Goal: Information Seeking & Learning: Learn about a topic

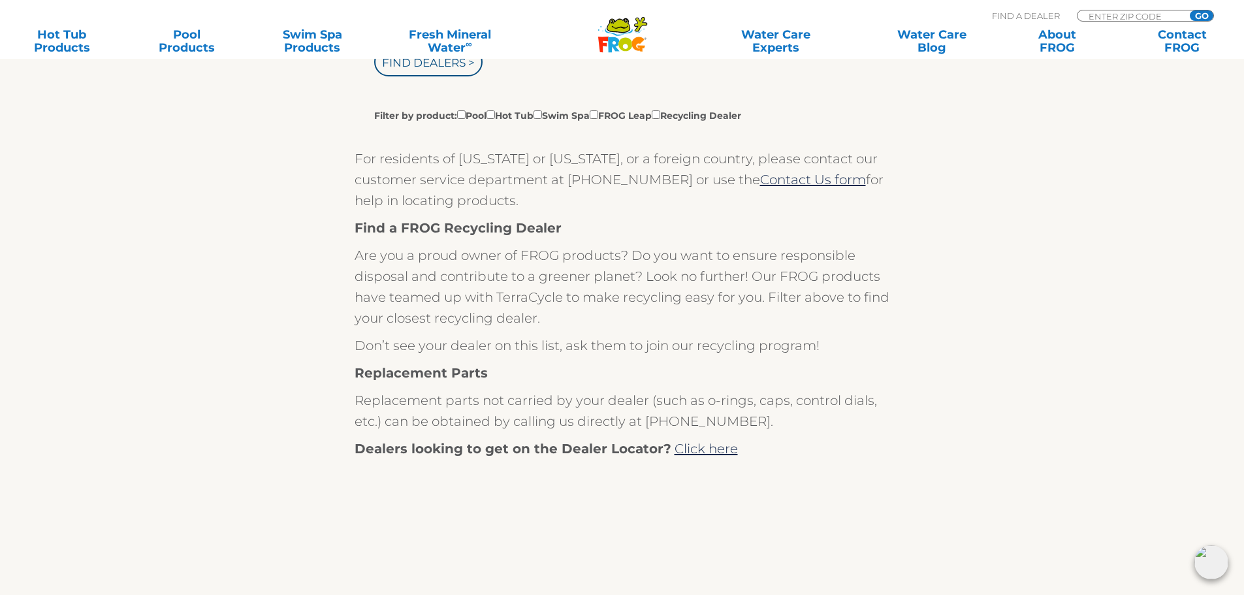
scroll to position [389, 0]
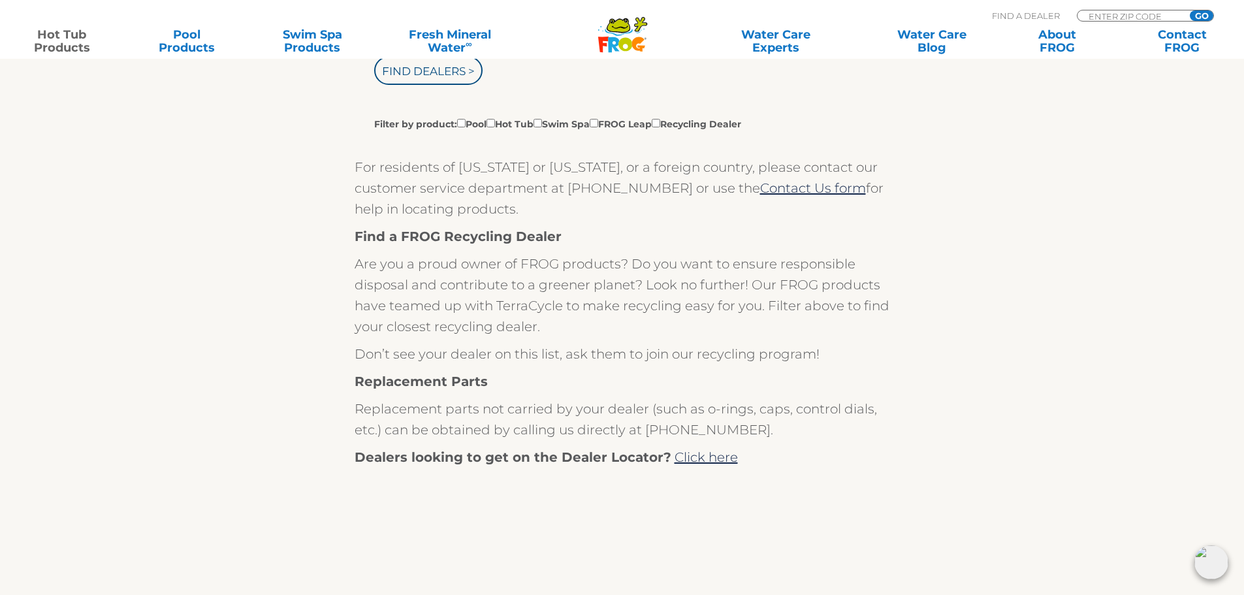
click at [60, 35] on link "Hot Tub Products" at bounding box center [61, 41] width 97 height 26
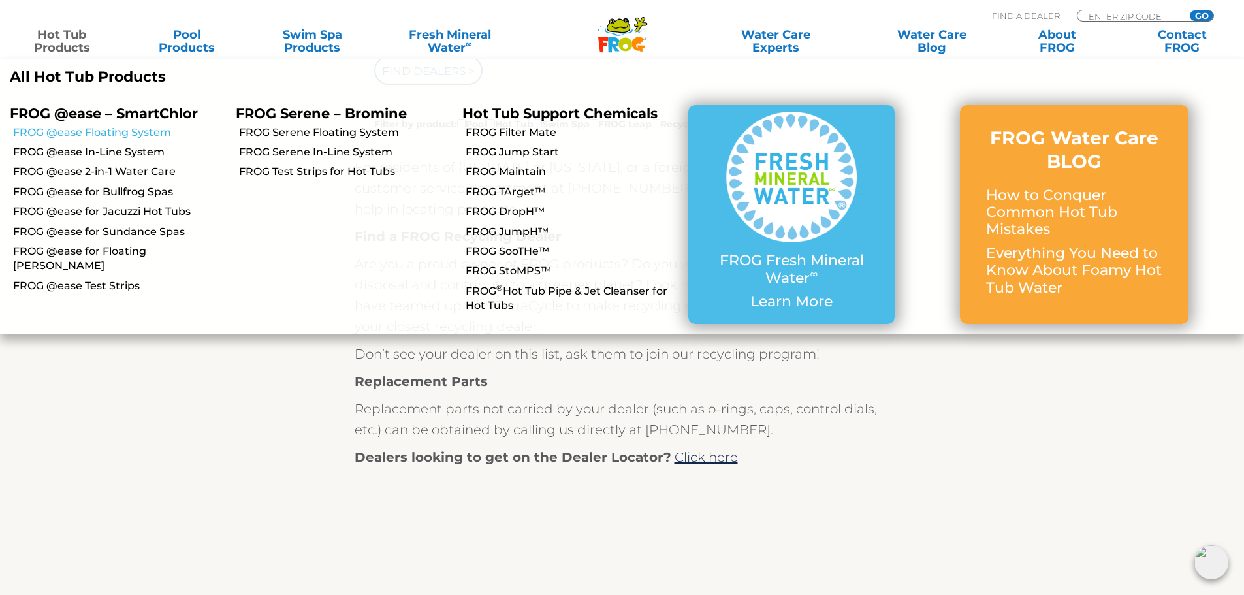
click at [160, 137] on link "FROG @ease Floating System" at bounding box center [119, 132] width 213 height 14
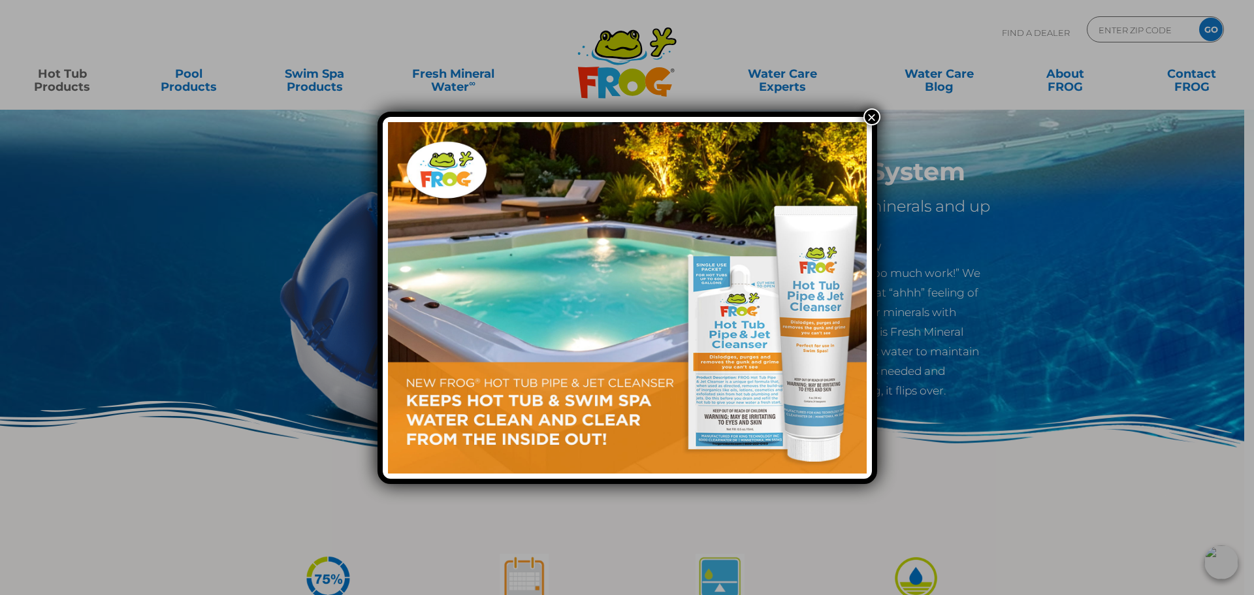
click at [866, 118] on button "×" at bounding box center [872, 116] width 17 height 17
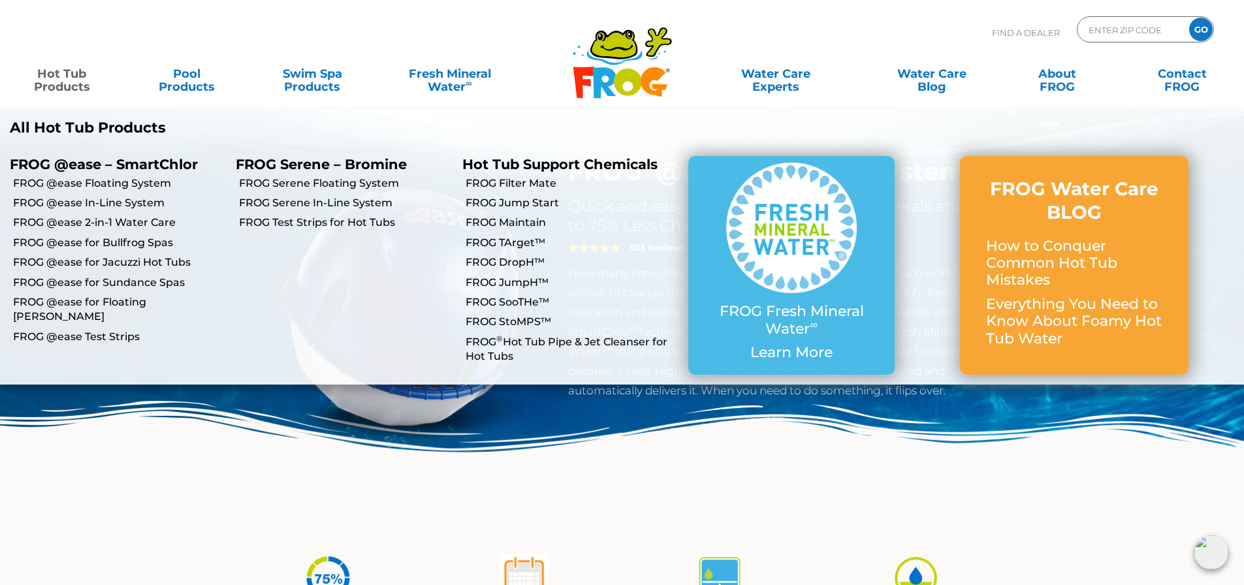
click at [99, 131] on p "All Hot Tub Products" at bounding box center [311, 128] width 603 height 17
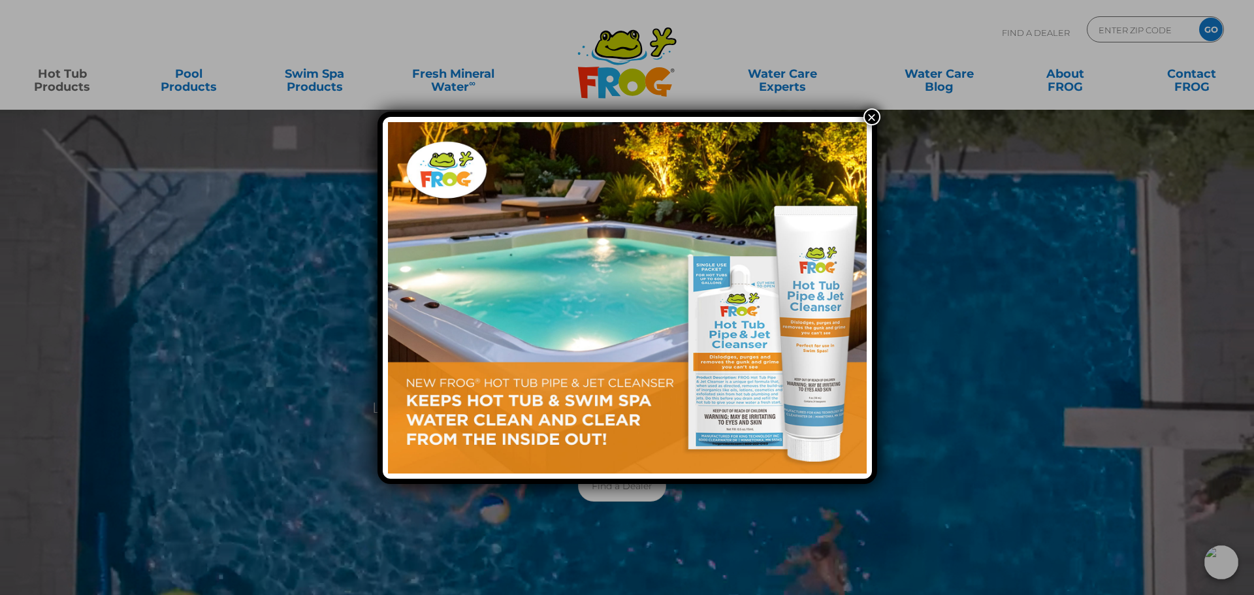
click at [871, 114] on button "×" at bounding box center [872, 116] width 17 height 17
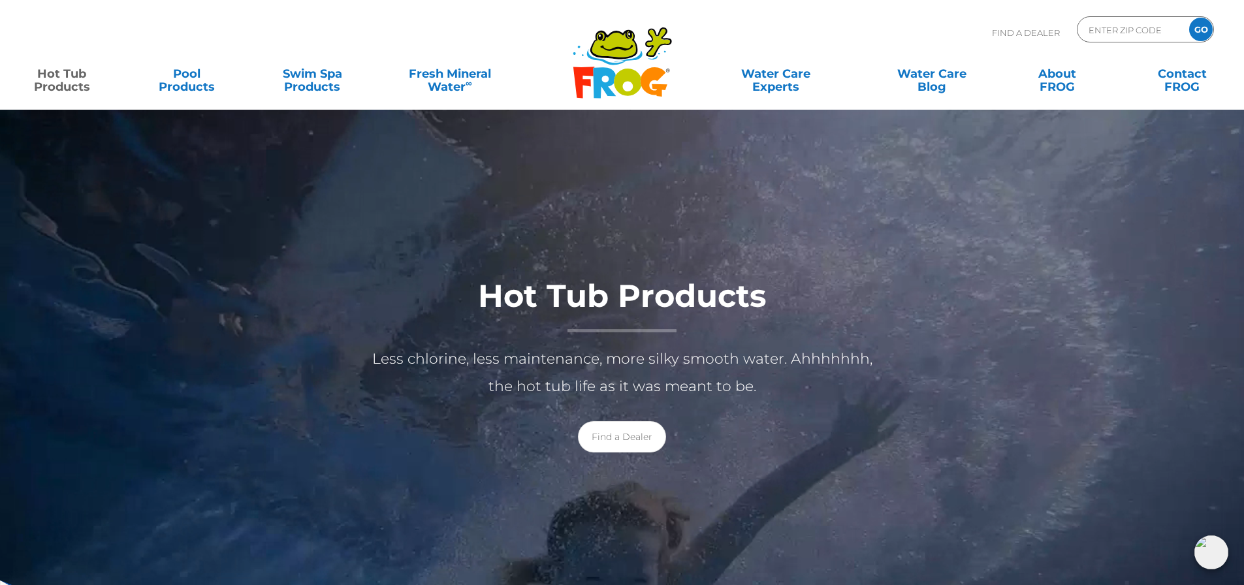
scroll to position [42, 0]
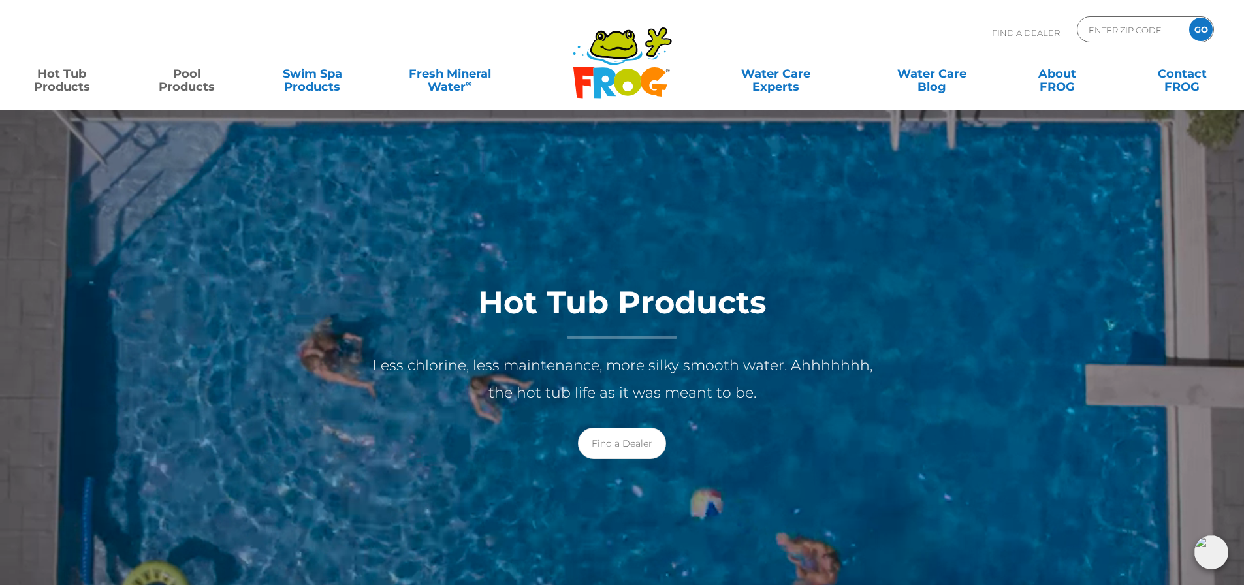
click at [201, 87] on link "Pool Products" at bounding box center [186, 74] width 97 height 26
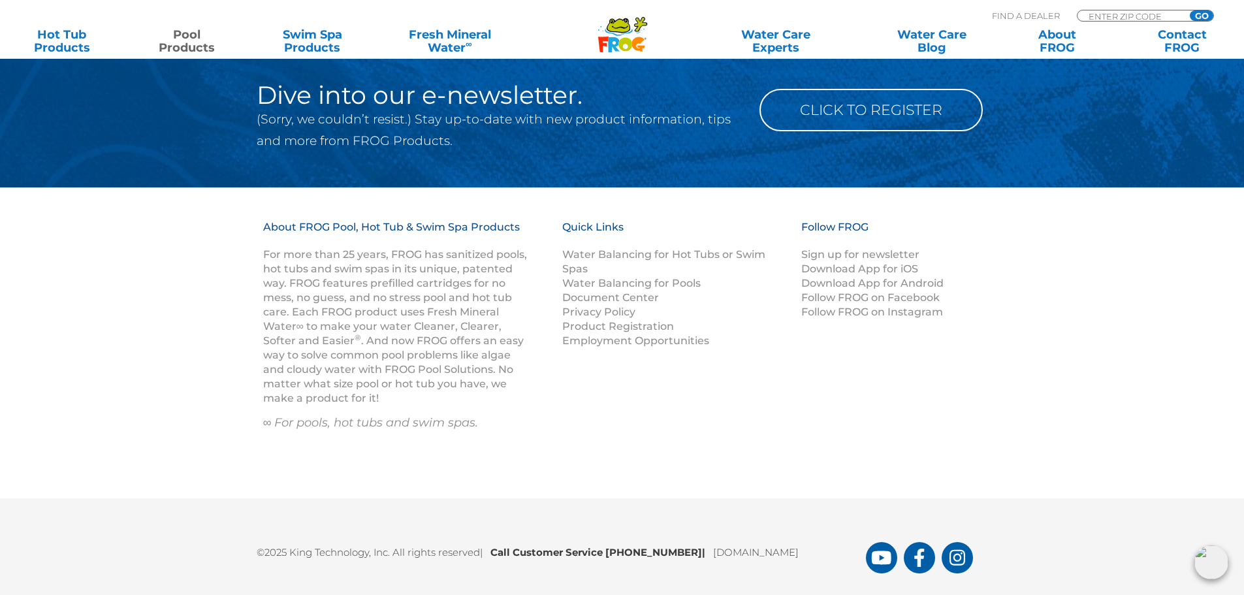
scroll to position [5252, 0]
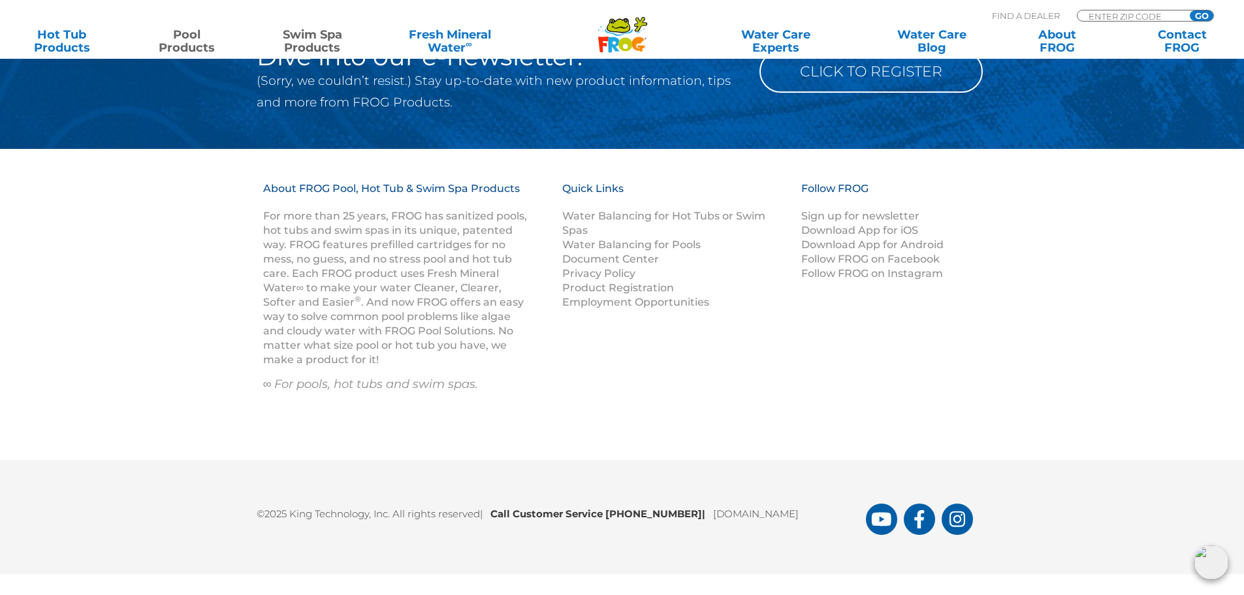
click at [318, 44] on link "Swim Spa Products" at bounding box center [312, 41] width 97 height 26
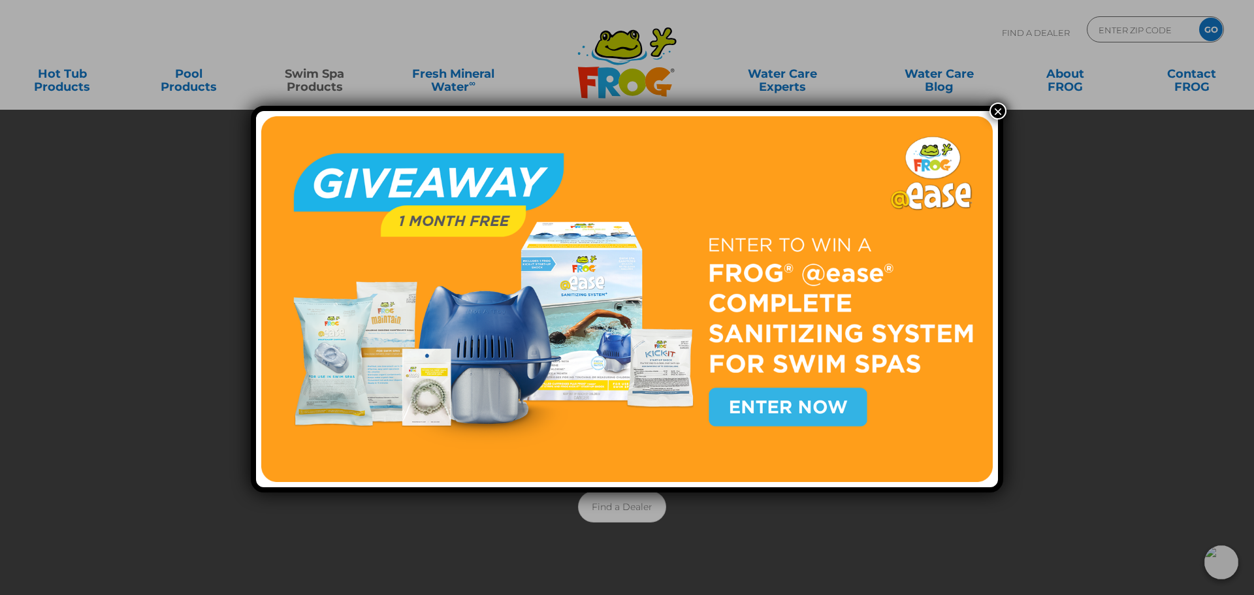
click at [997, 111] on button "×" at bounding box center [998, 111] width 17 height 17
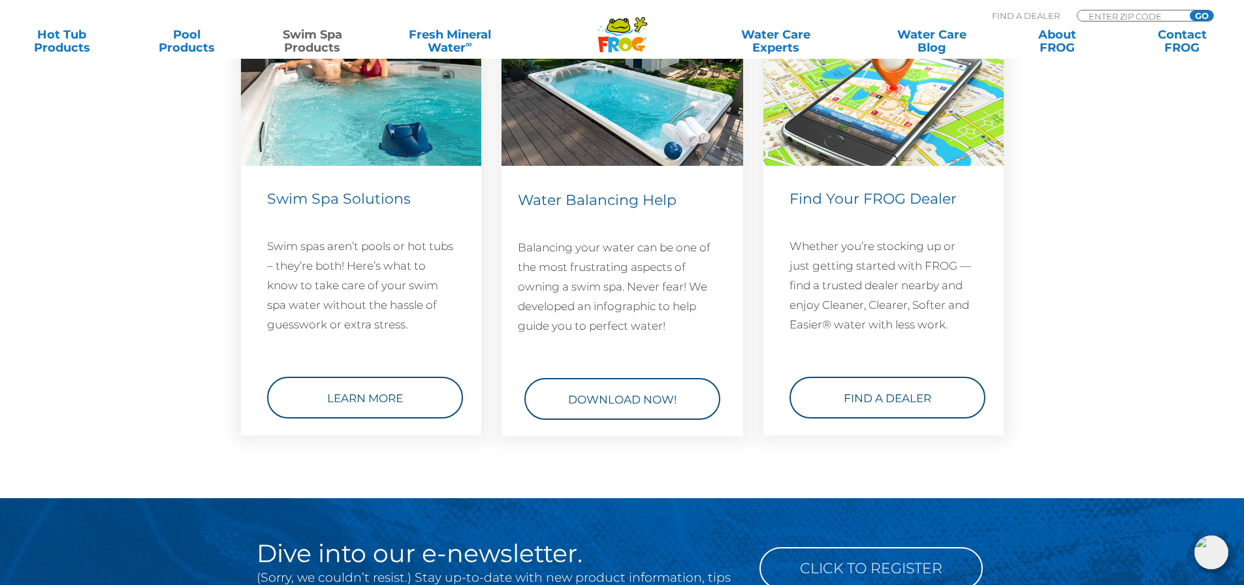
scroll to position [1826, 0]
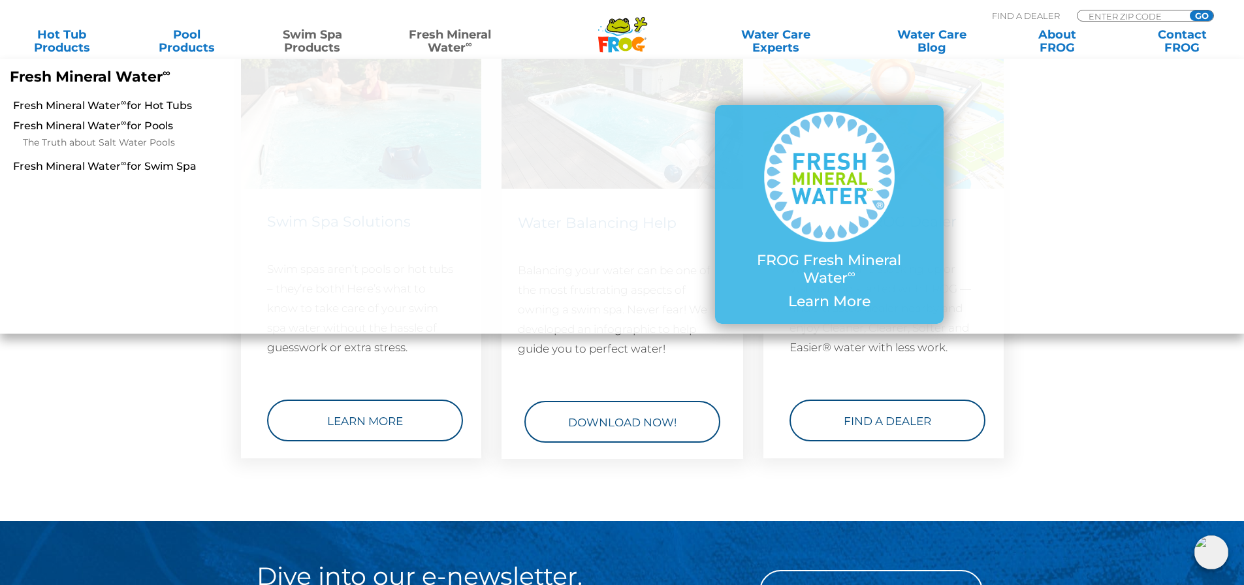
click at [462, 36] on link "Fresh Mineral Water ∞" at bounding box center [450, 41] width 122 height 26
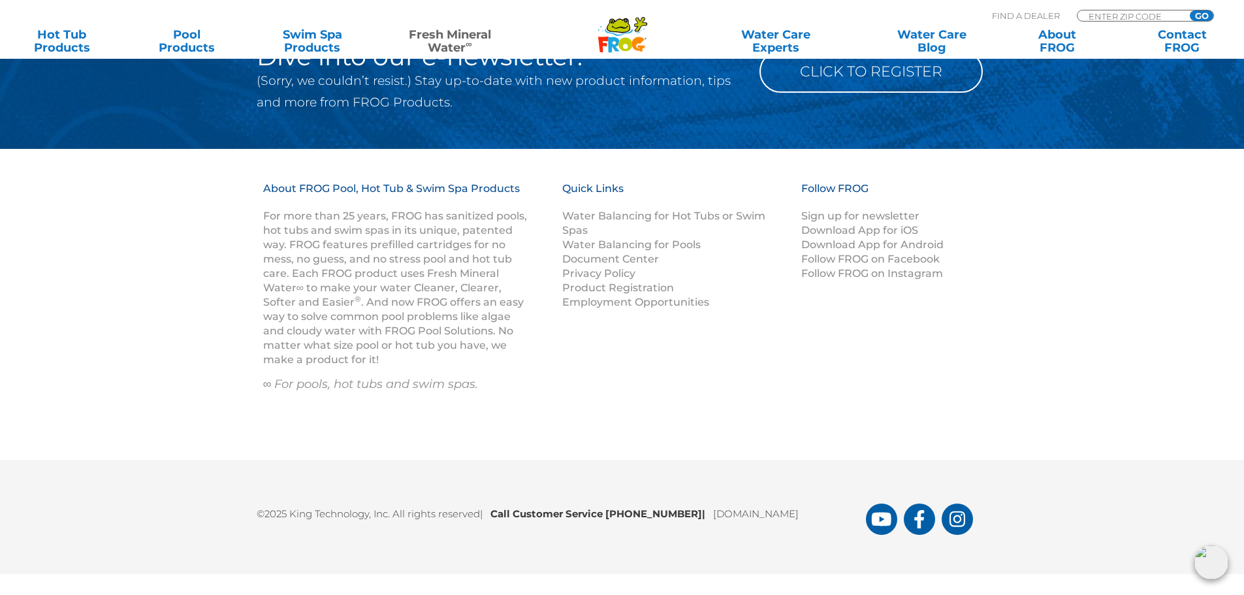
scroll to position [1485, 0]
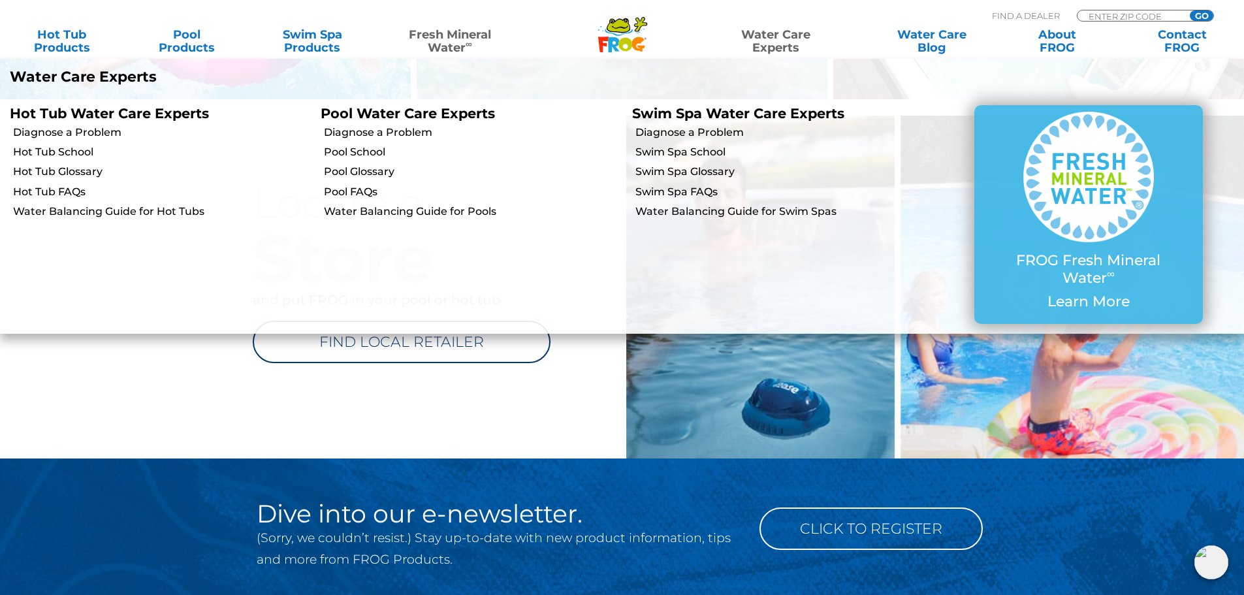
click at [766, 48] on link "Water Care Experts" at bounding box center [776, 41] width 158 height 26
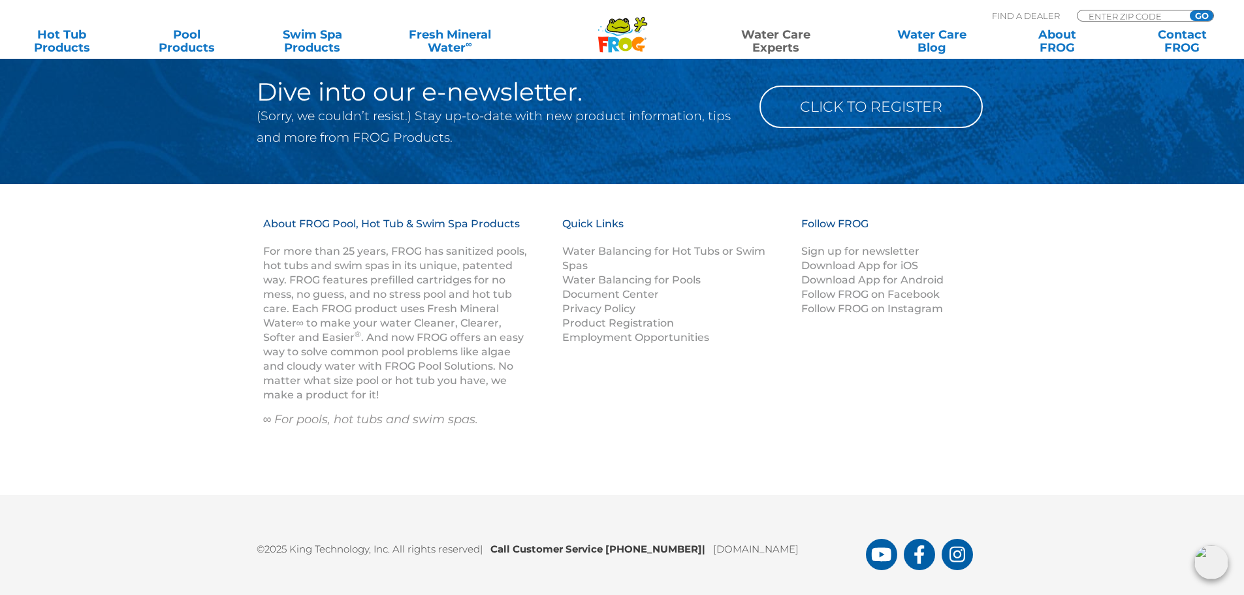
scroll to position [1435, 0]
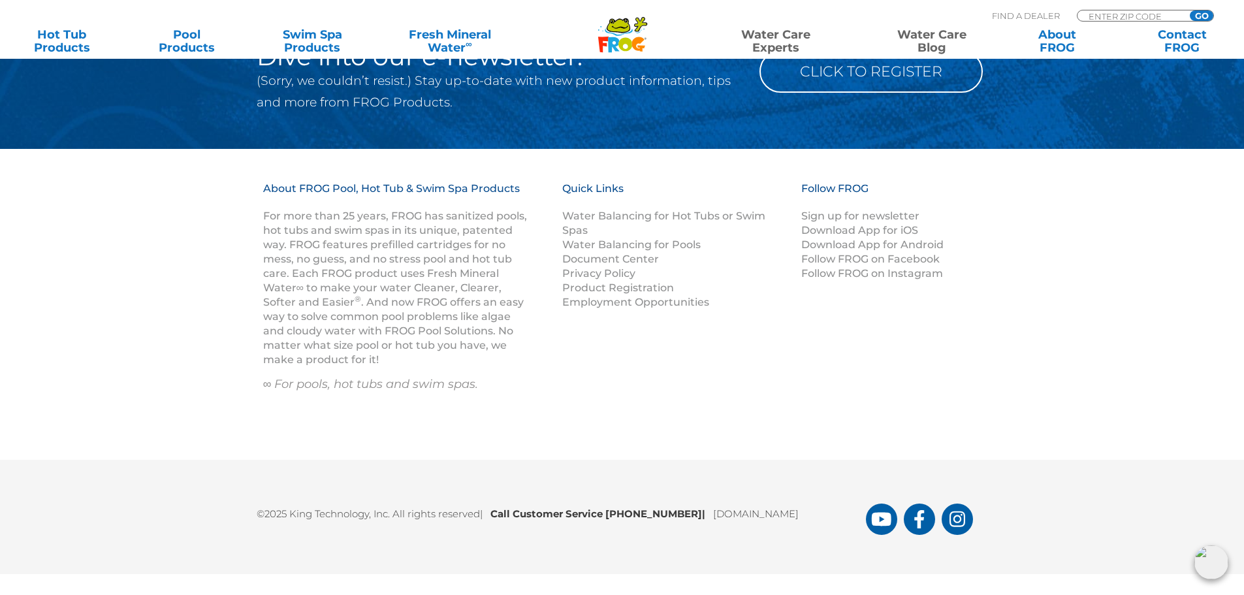
click at [949, 35] on link "Water Care Blog" at bounding box center [931, 41] width 97 height 26
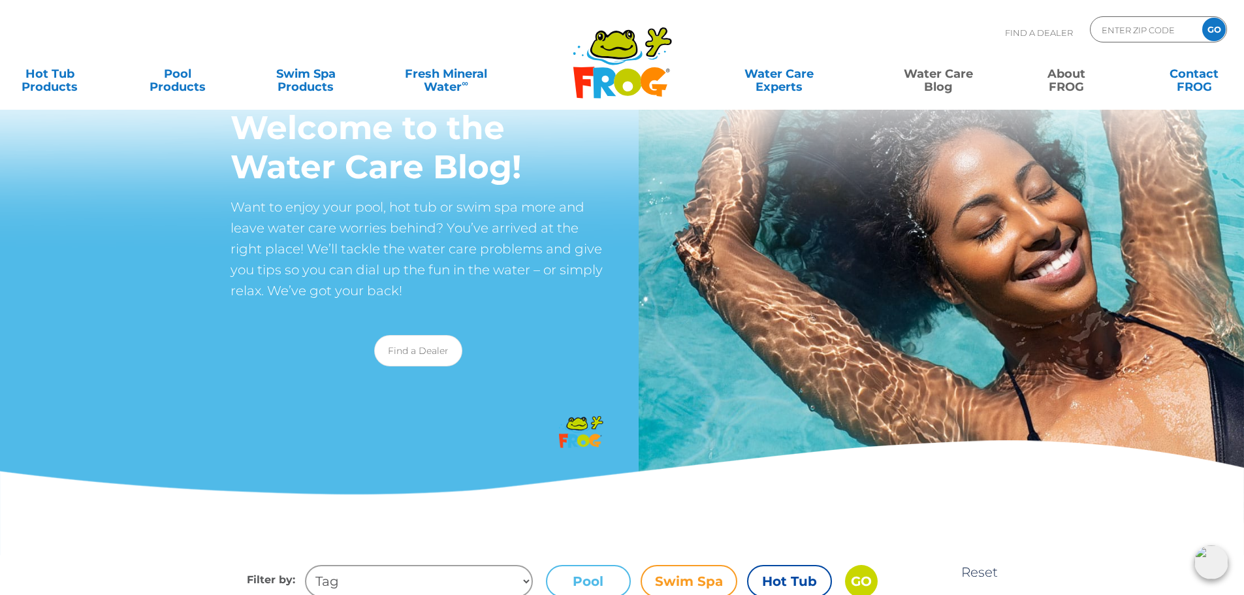
click at [1063, 74] on link "About FROG" at bounding box center [1066, 74] width 99 height 26
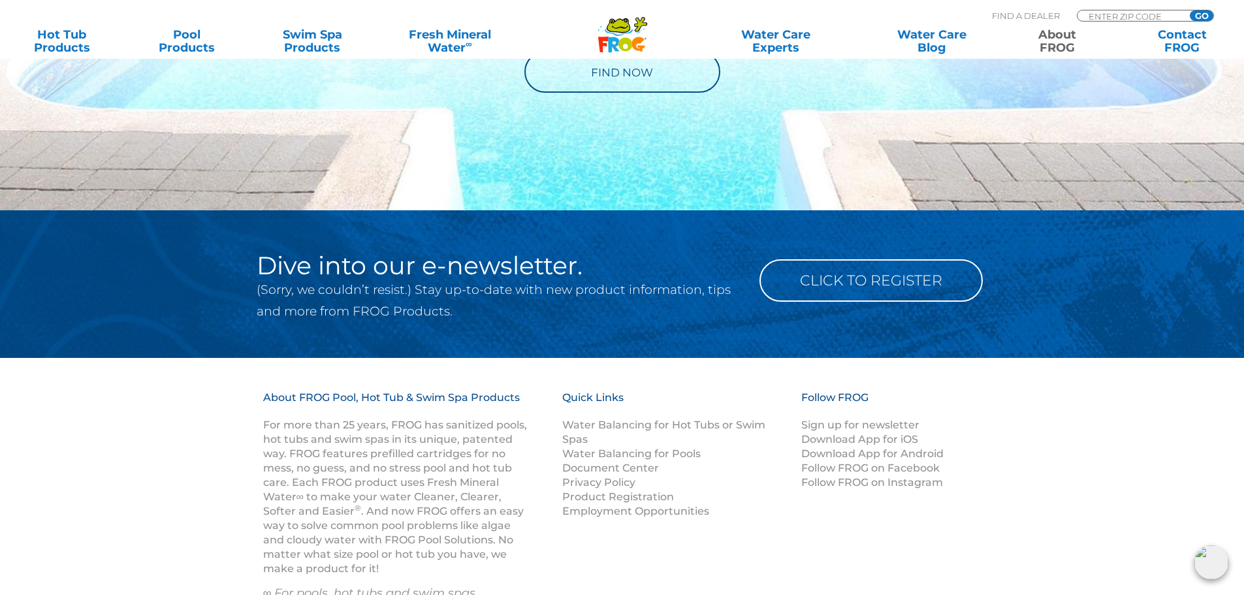
scroll to position [2048, 0]
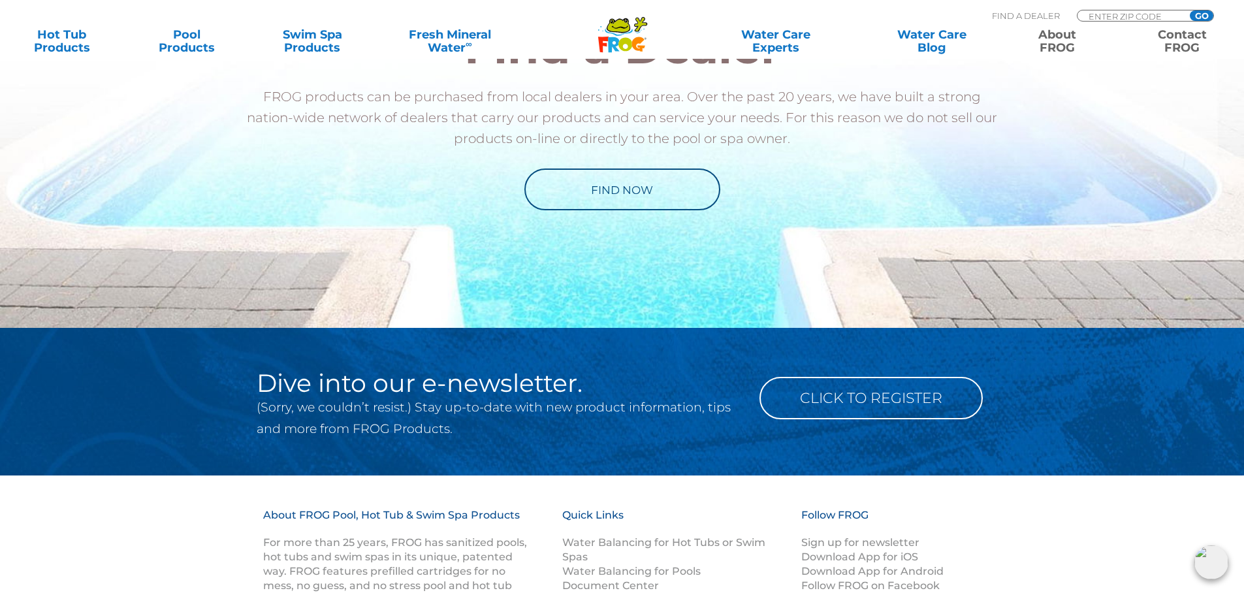
click at [1186, 46] on link "Contact FROG" at bounding box center [1182, 41] width 97 height 26
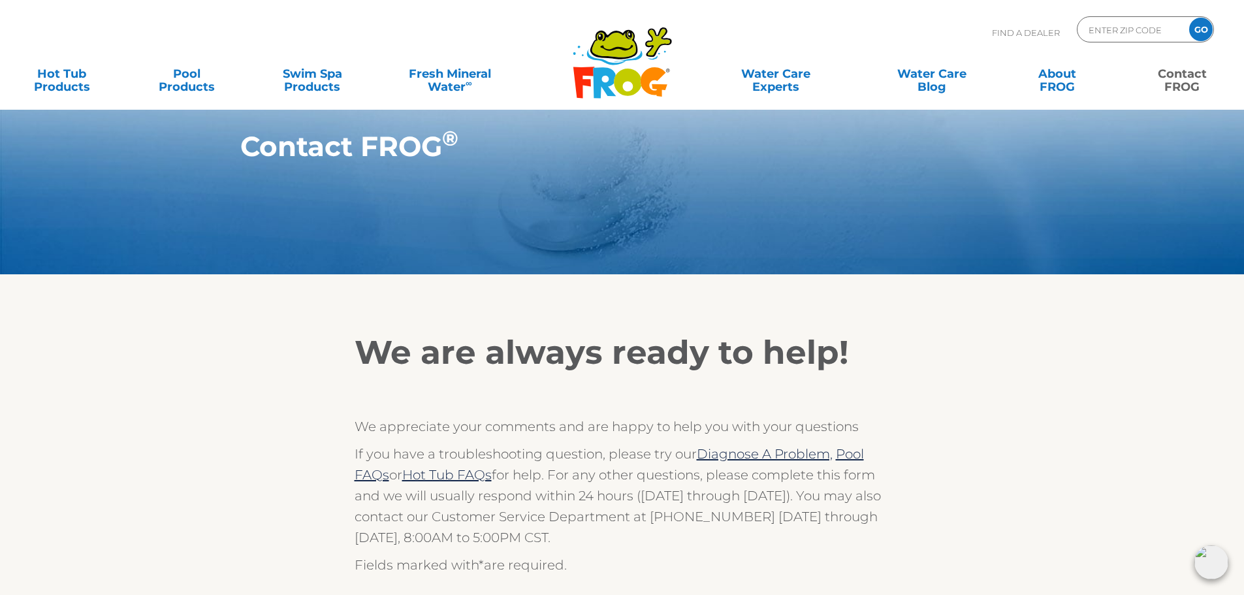
click at [1214, 556] on img at bounding box center [1212, 562] width 34 height 34
click at [753, 292] on div at bounding box center [622, 304] width 803 height 26
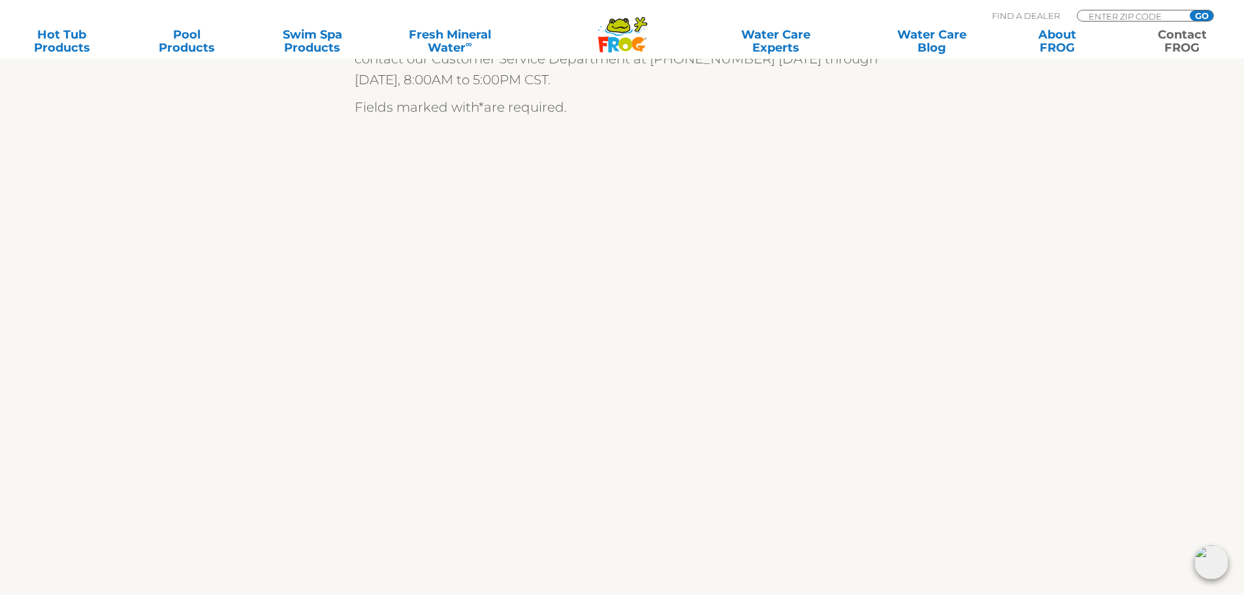
scroll to position [457, 0]
click at [624, 23] on icon at bounding box center [619, 25] width 22 height 13
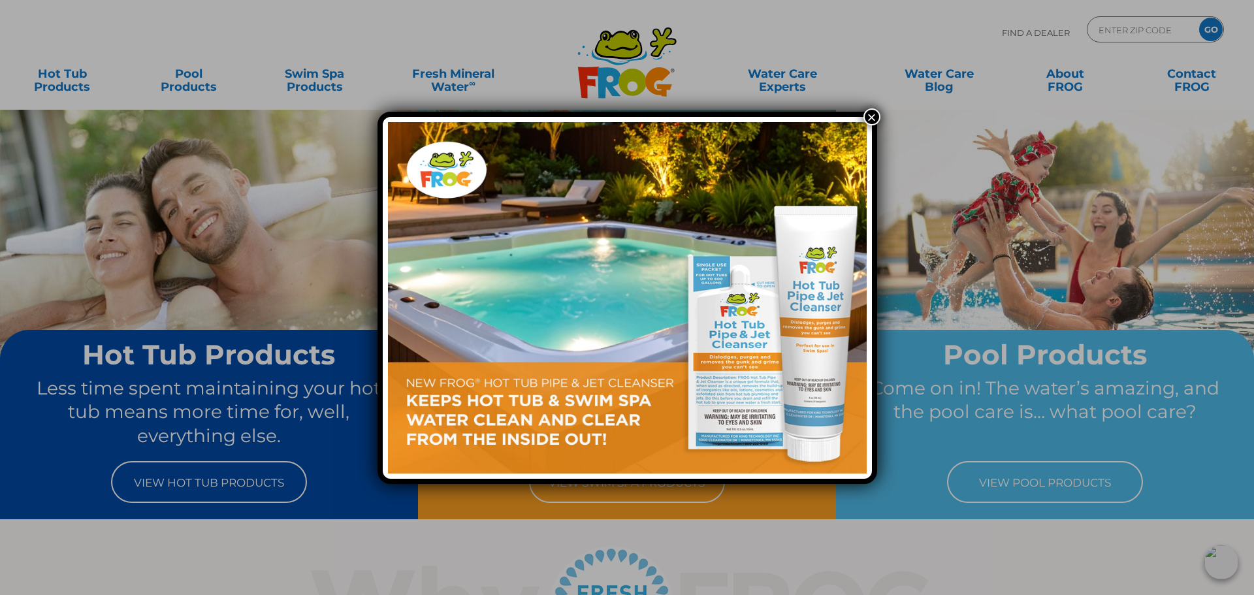
drag, startPoint x: 876, startPoint y: 115, endPoint x: 863, endPoint y: 131, distance: 20.4
click at [875, 115] on button "×" at bounding box center [872, 116] width 17 height 17
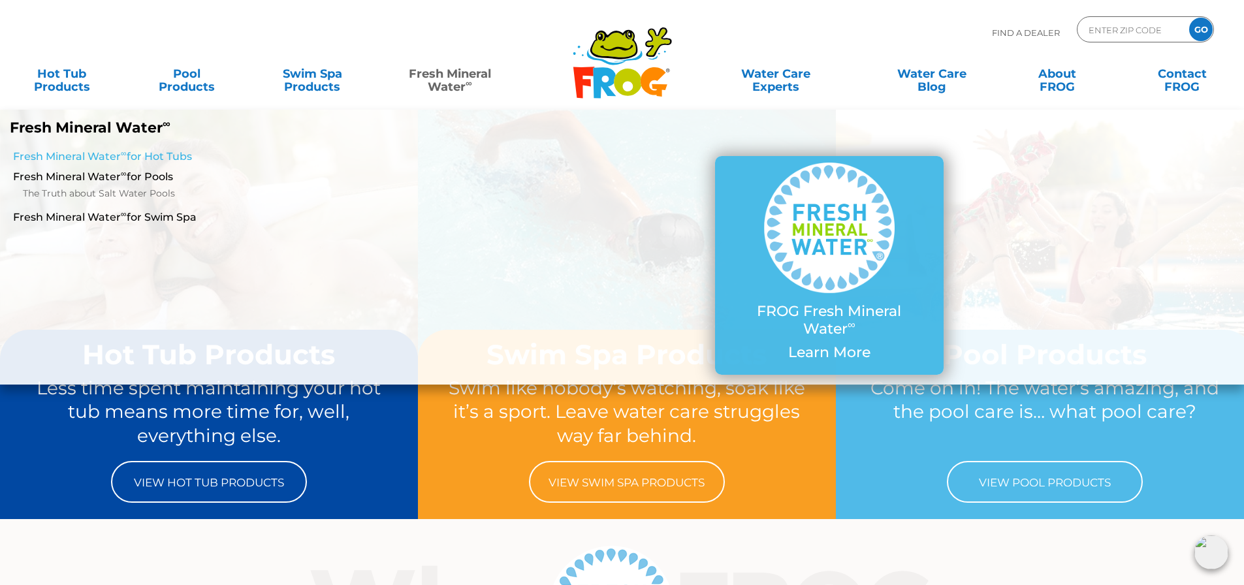
click at [105, 154] on link "Fresh Mineral Water ∞ for Hot Tubs" at bounding box center [214, 157] width 402 height 14
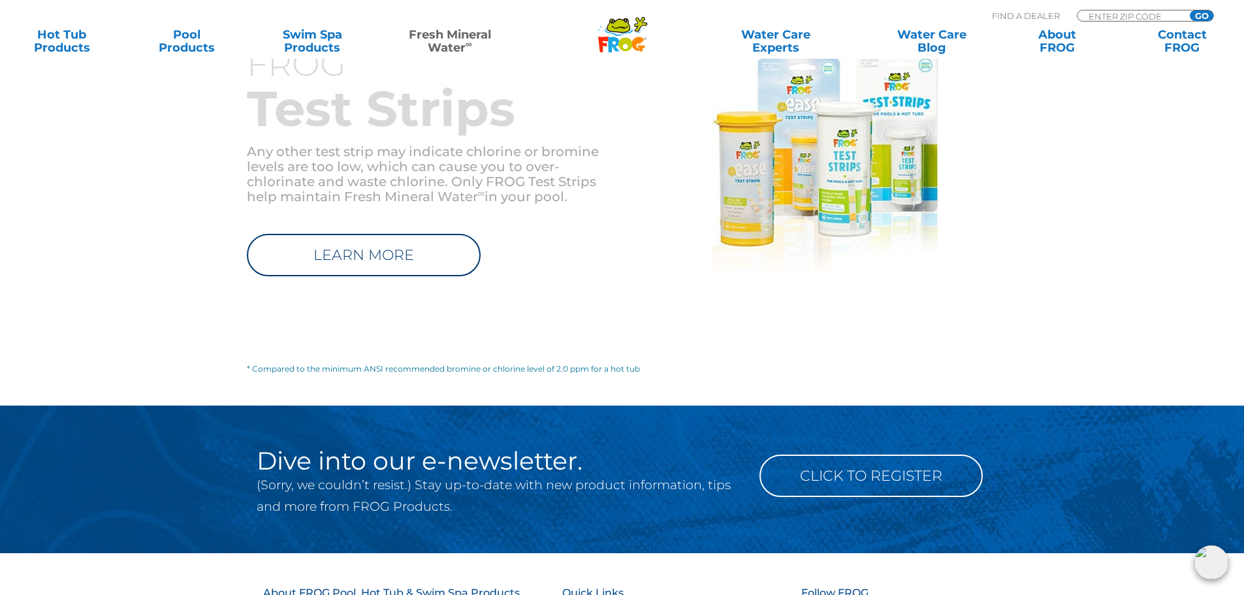
scroll to position [1408, 0]
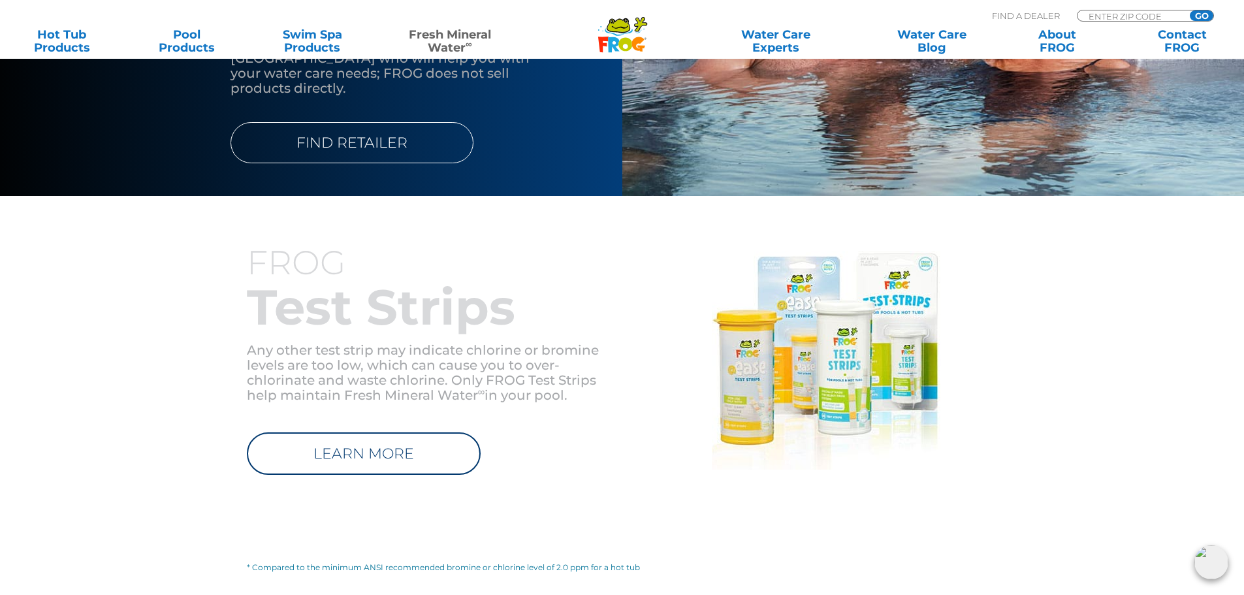
click at [426, 34] on link "Fresh Mineral Water ∞" at bounding box center [450, 41] width 122 height 26
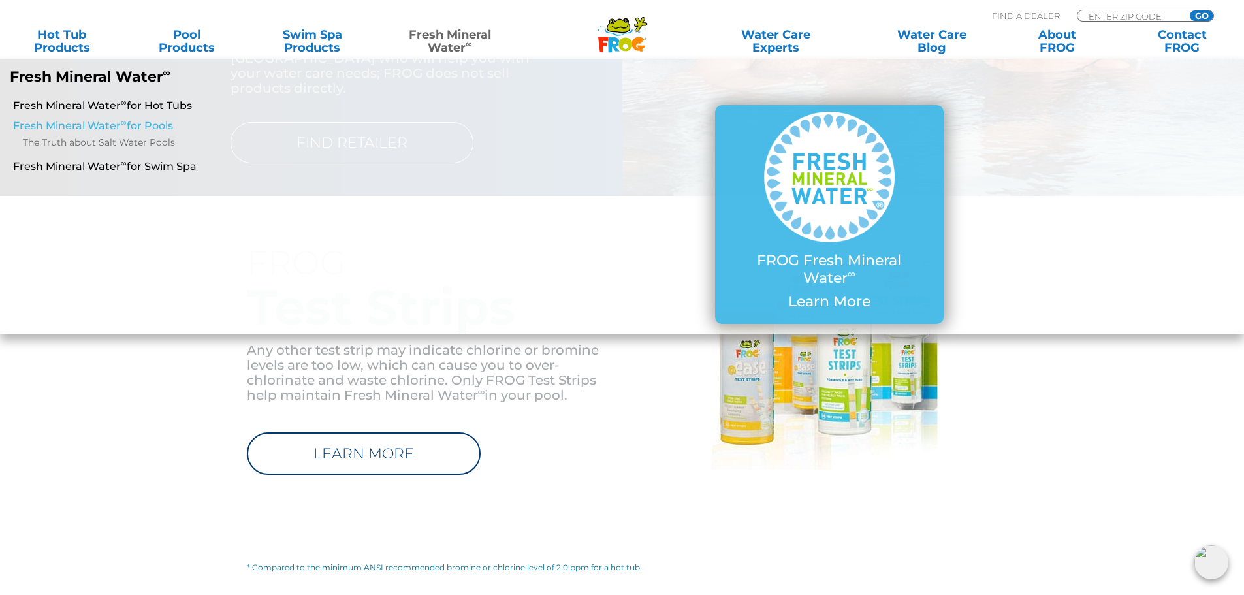
click at [125, 131] on link "Fresh Mineral Water ∞ for Pools" at bounding box center [214, 126] width 402 height 14
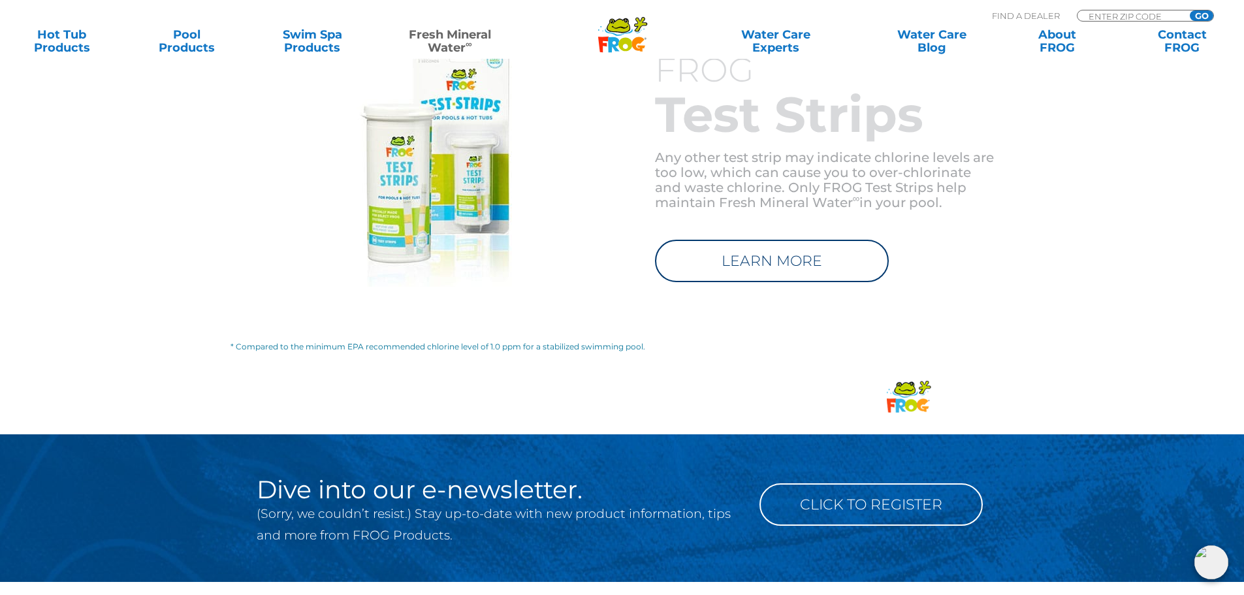
scroll to position [1960, 0]
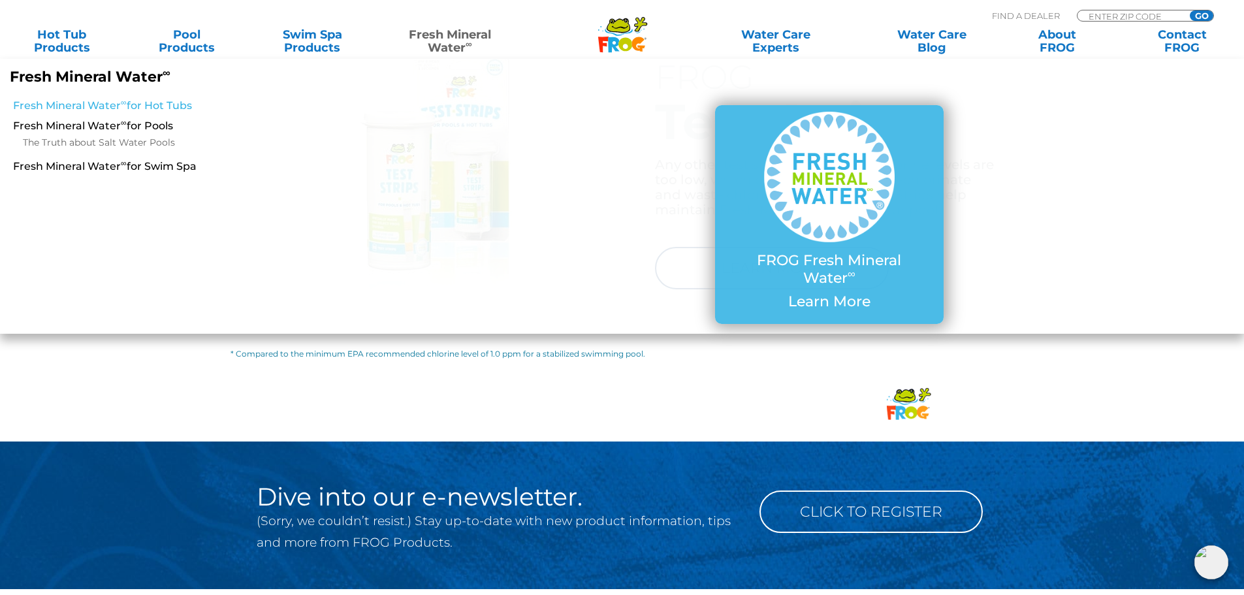
click at [162, 110] on link "Fresh Mineral Water ∞ for Hot Tubs" at bounding box center [214, 106] width 402 height 14
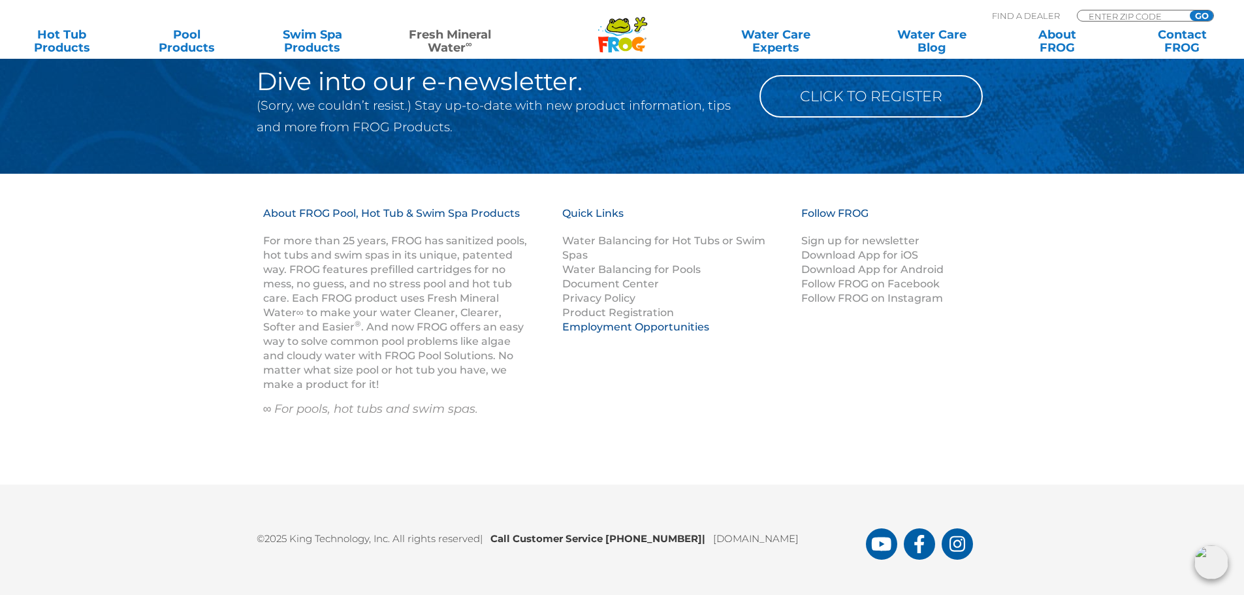
scroll to position [1996, 0]
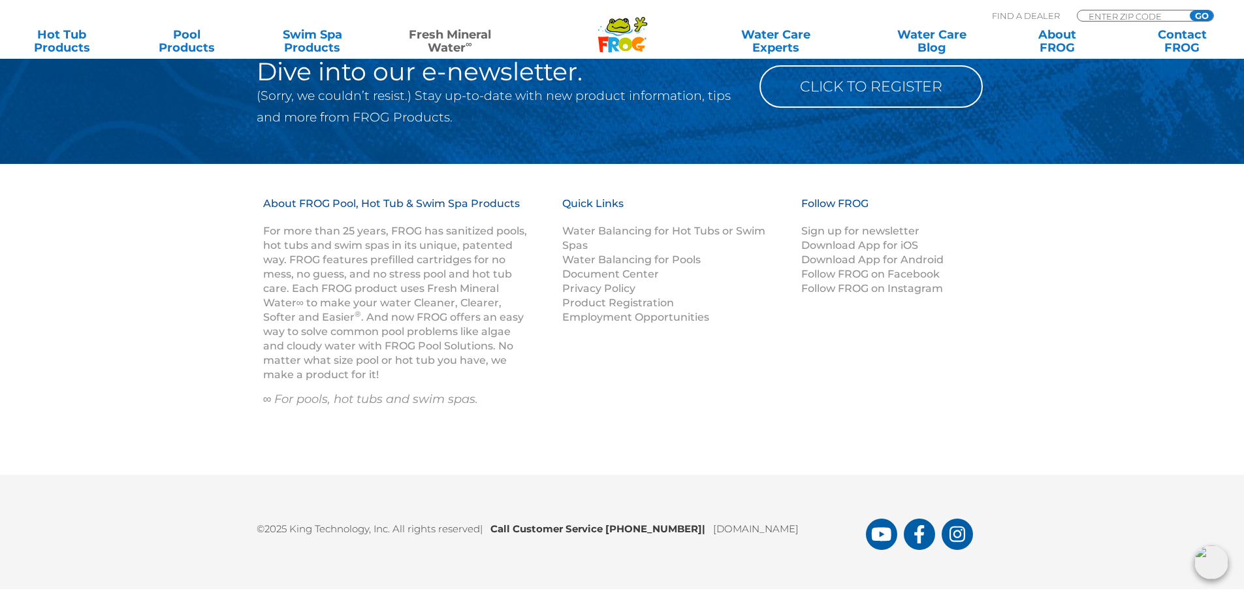
click at [465, 42] on link "Fresh Mineral Water ∞" at bounding box center [450, 41] width 122 height 26
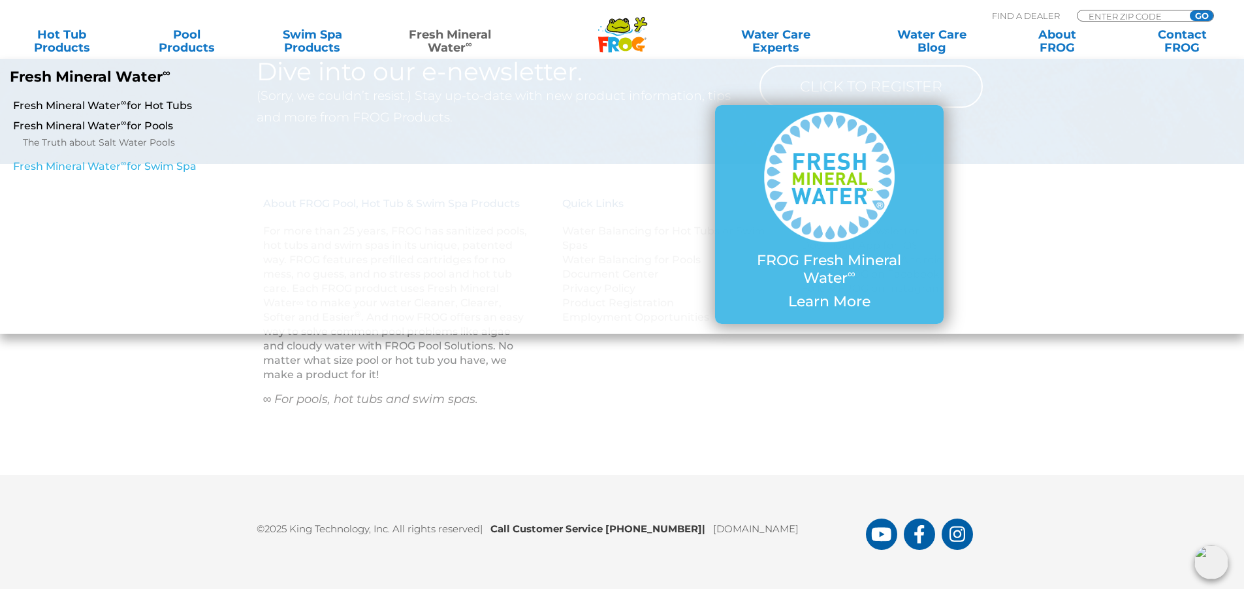
click at [167, 159] on link "Fresh Mineral Water ∞ for Swim Spa" at bounding box center [214, 166] width 402 height 14
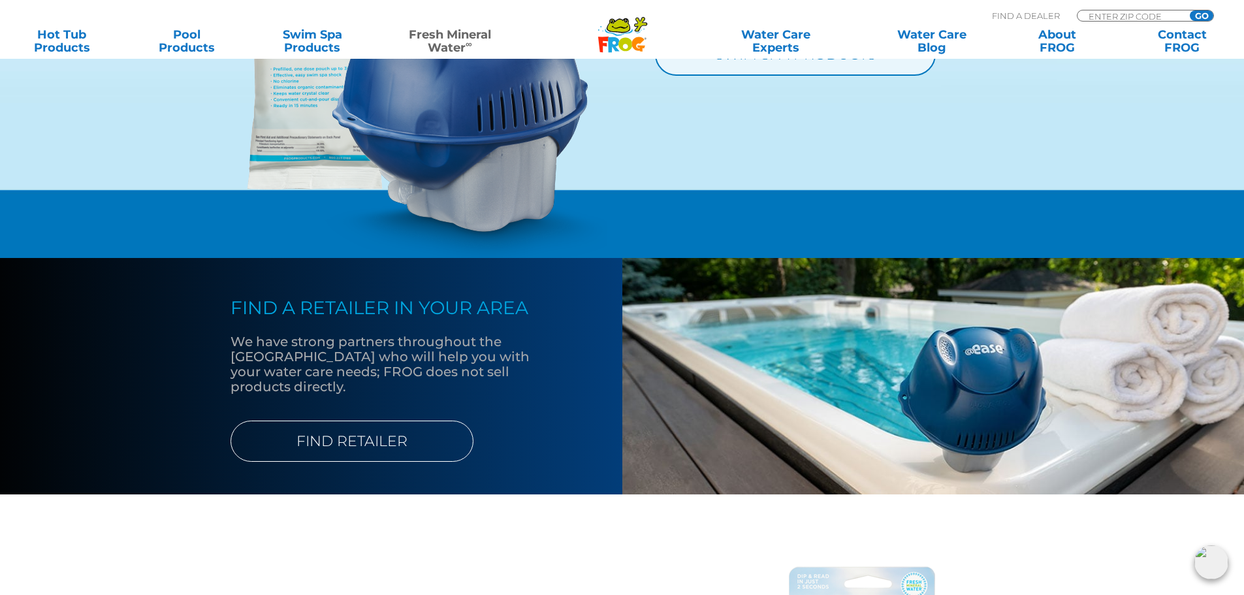
scroll to position [1576, 0]
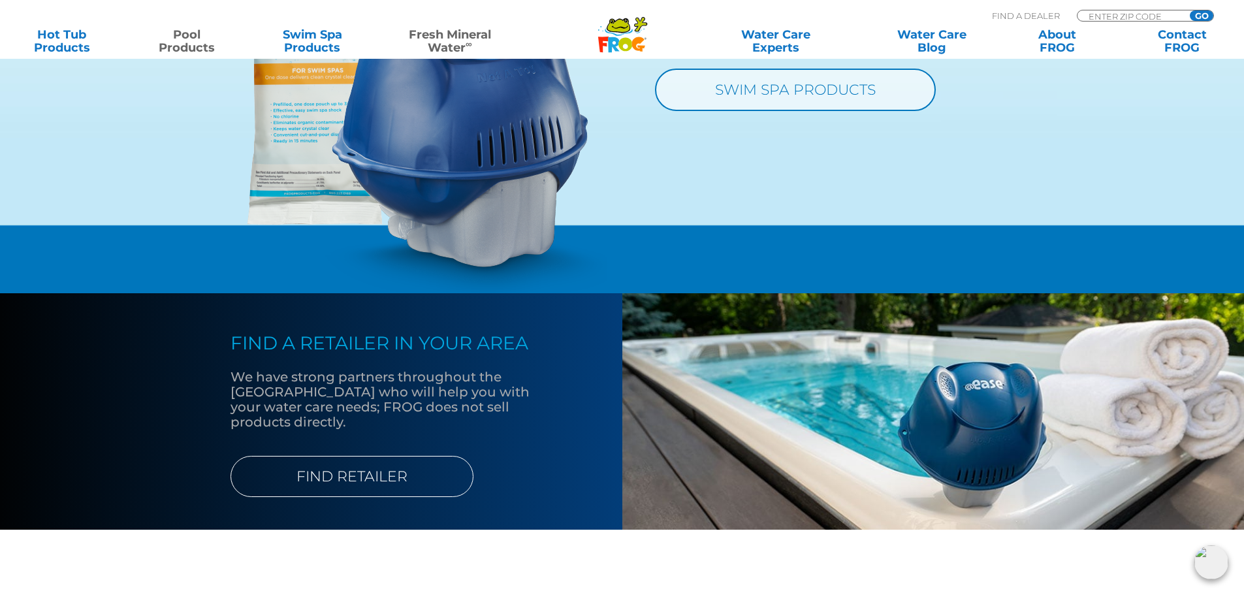
click at [191, 34] on link "Pool Products" at bounding box center [186, 41] width 97 height 26
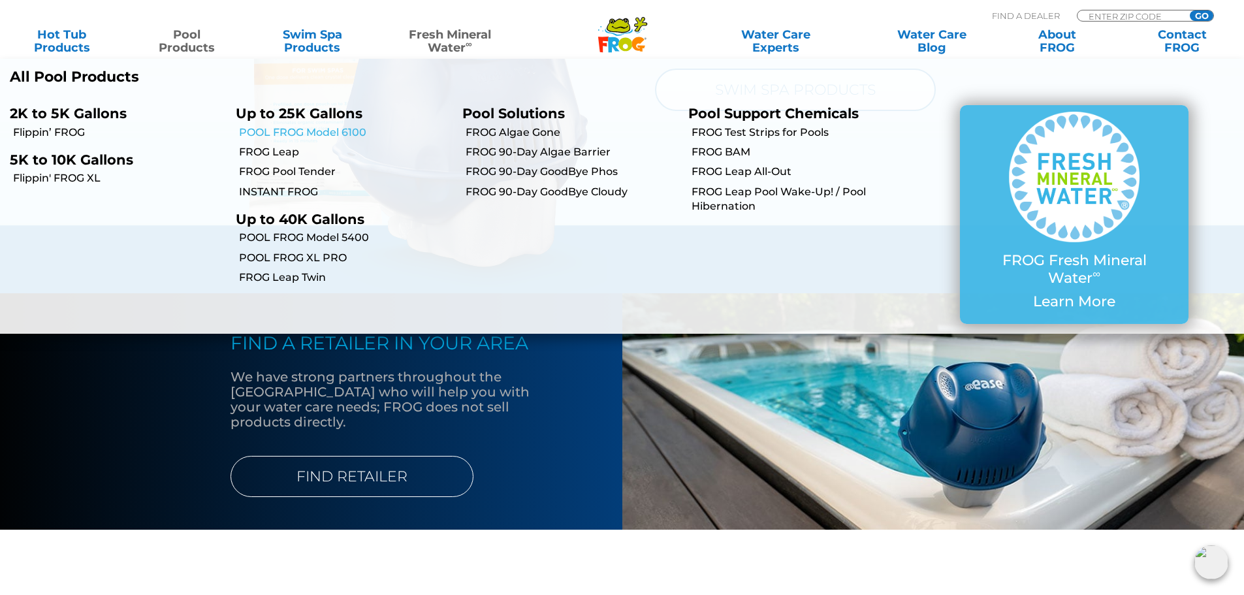
click at [293, 131] on link "POOL FROG Model 6100" at bounding box center [345, 132] width 213 height 14
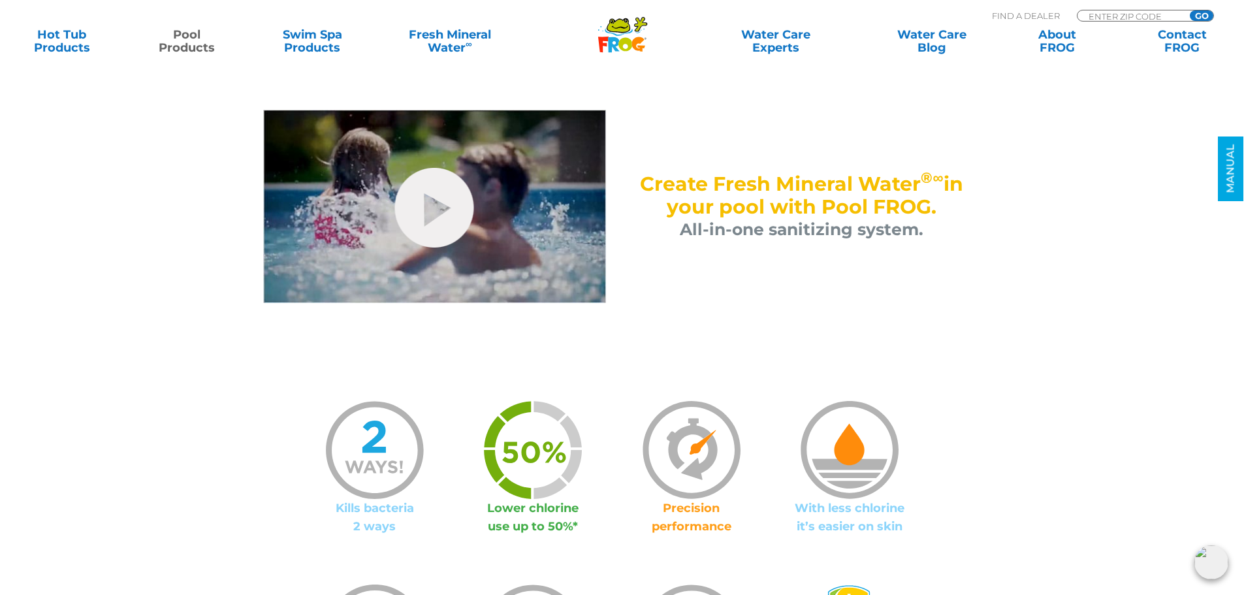
scroll to position [653, 0]
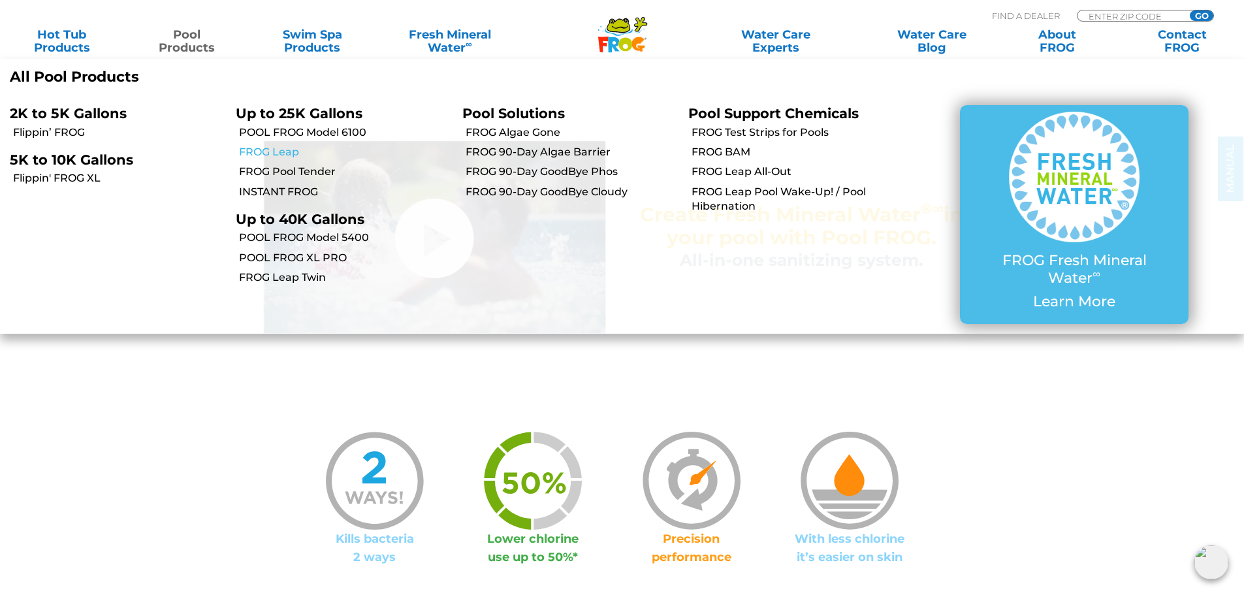
click at [285, 150] on link "FROG Leap" at bounding box center [345, 152] width 213 height 14
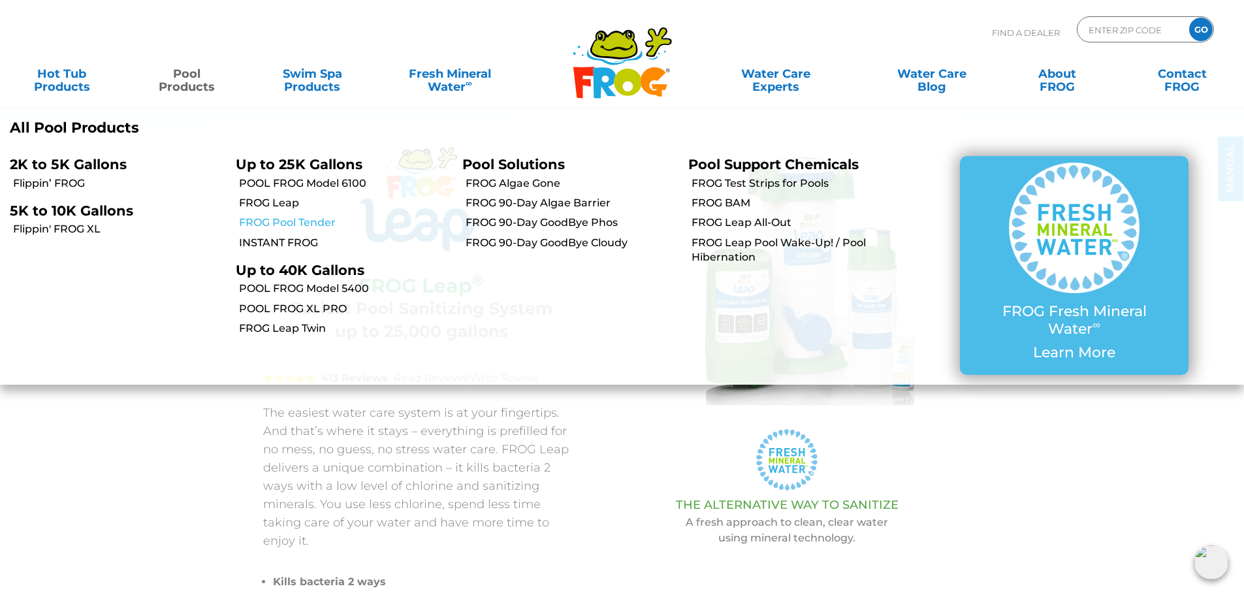
click at [288, 218] on link "FROG Pool Tender" at bounding box center [345, 223] width 213 height 14
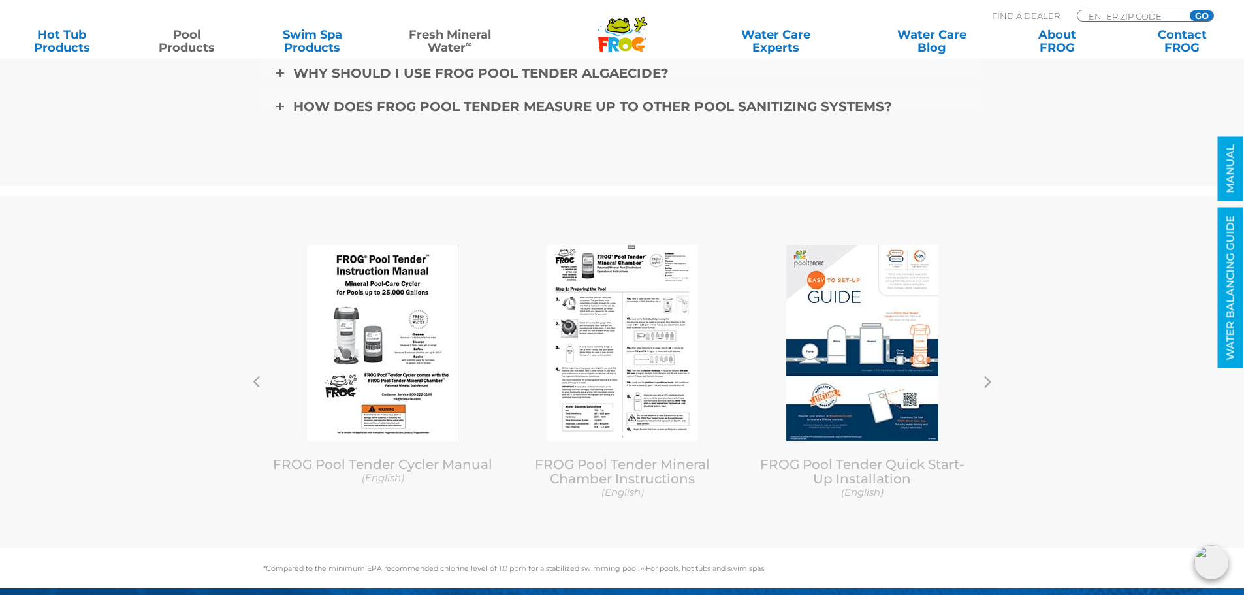
scroll to position [4383, 0]
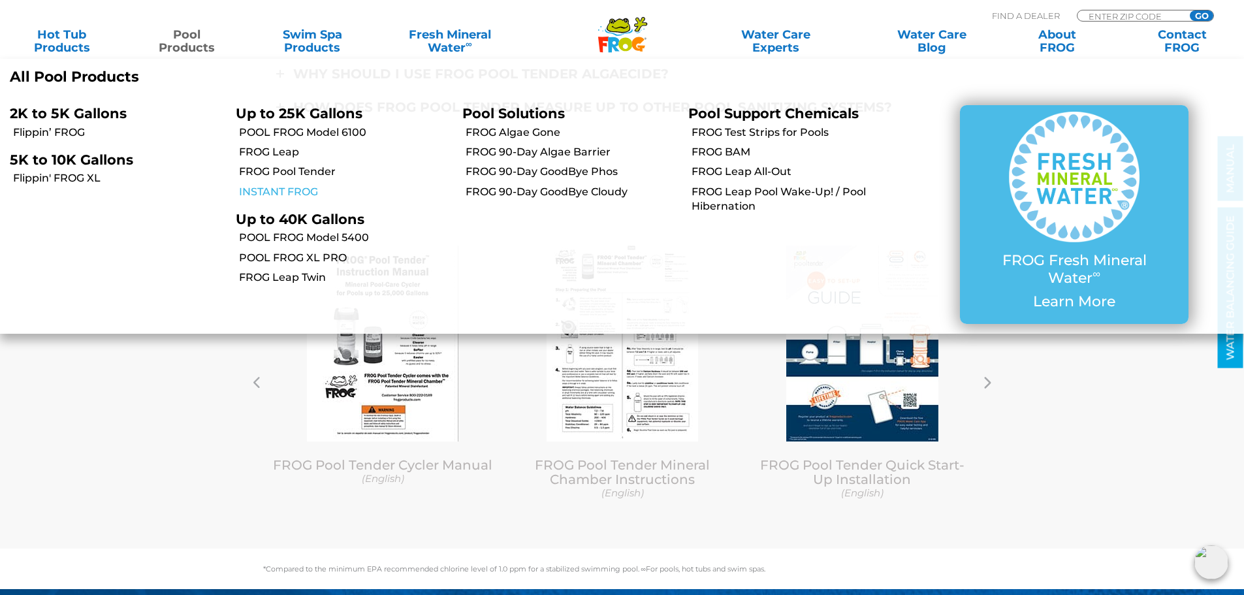
click at [310, 191] on link "INSTANT FROG" at bounding box center [345, 192] width 213 height 14
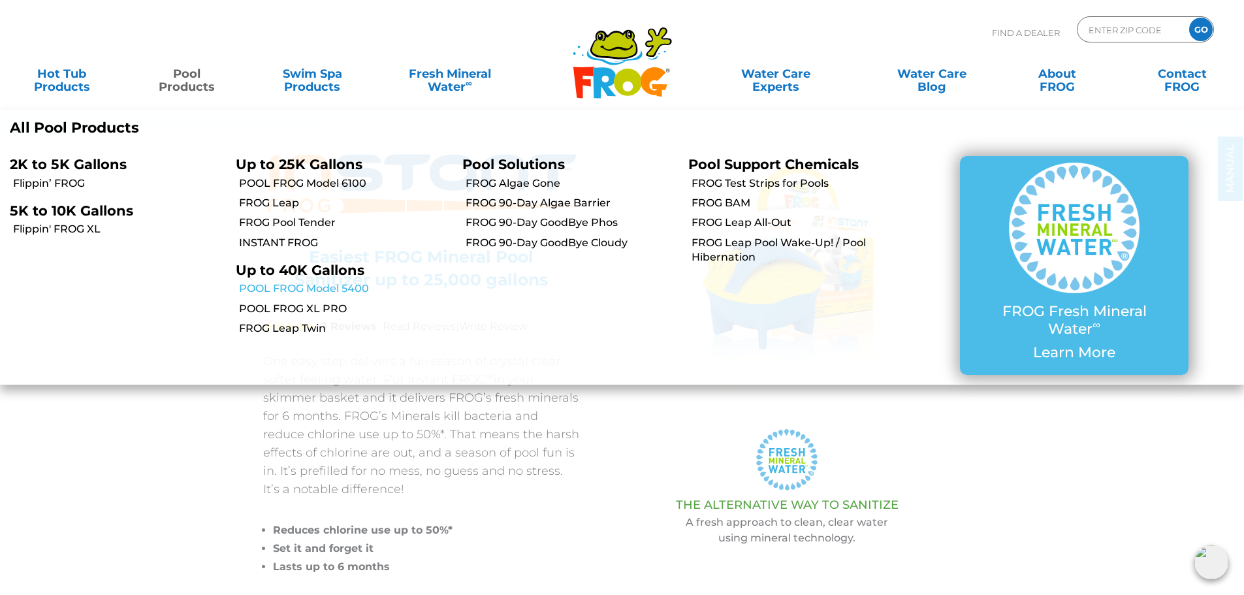
click at [291, 287] on link "POOL FROG Model 5400" at bounding box center [345, 289] width 213 height 14
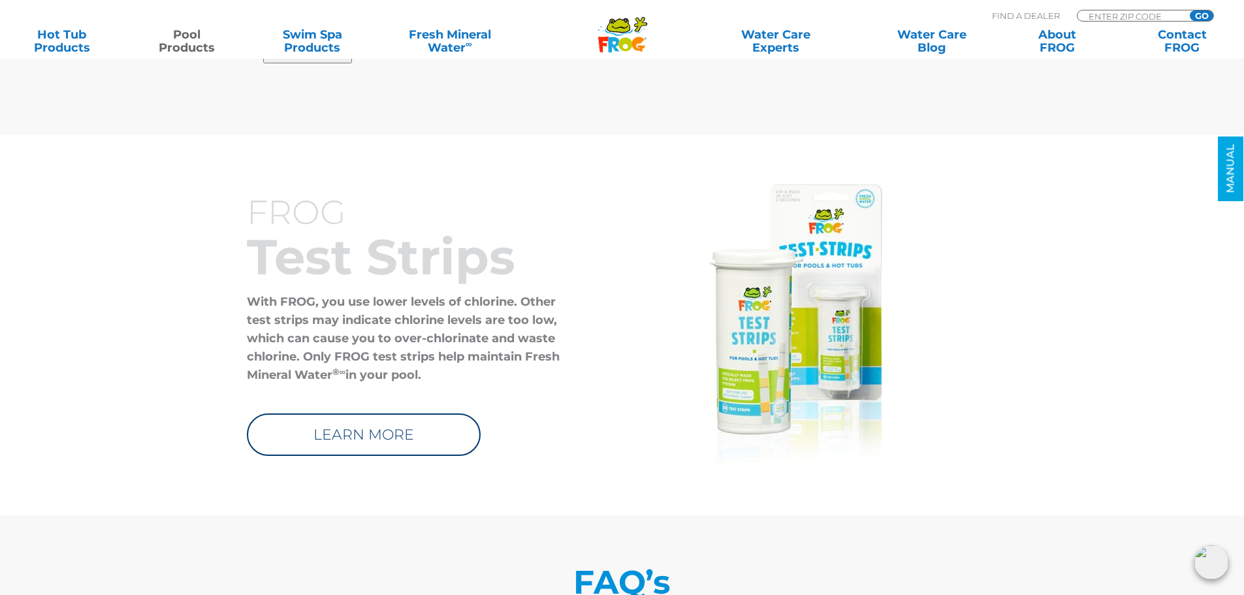
scroll to position [3958, 0]
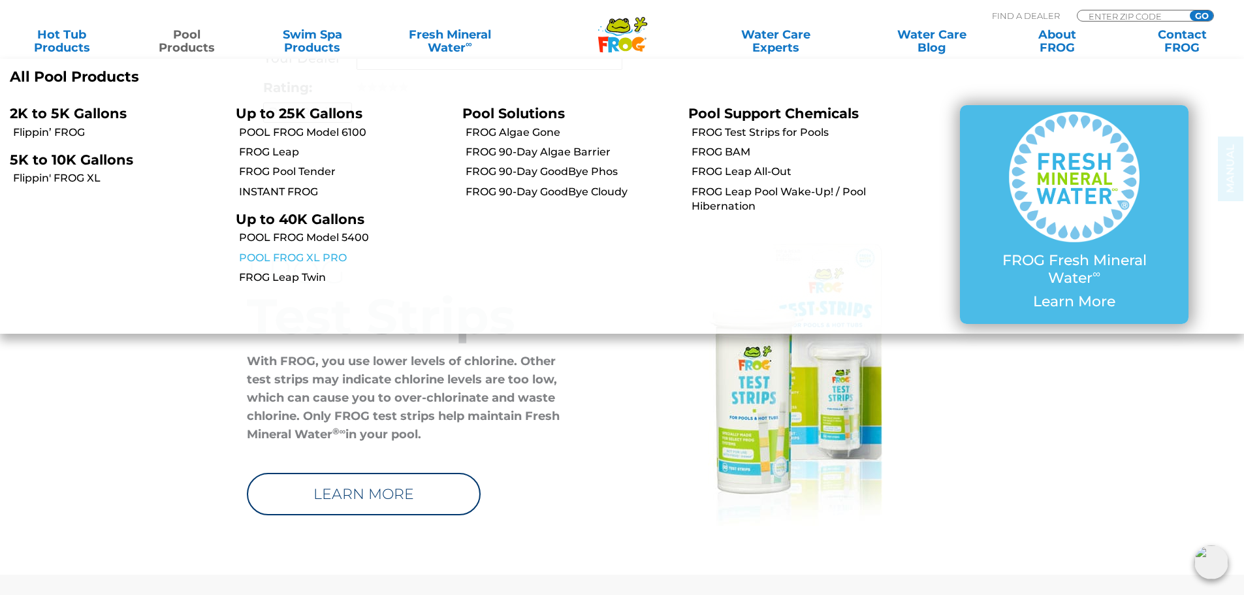
click at [283, 259] on link "POOL FROG XL PRO" at bounding box center [345, 258] width 213 height 14
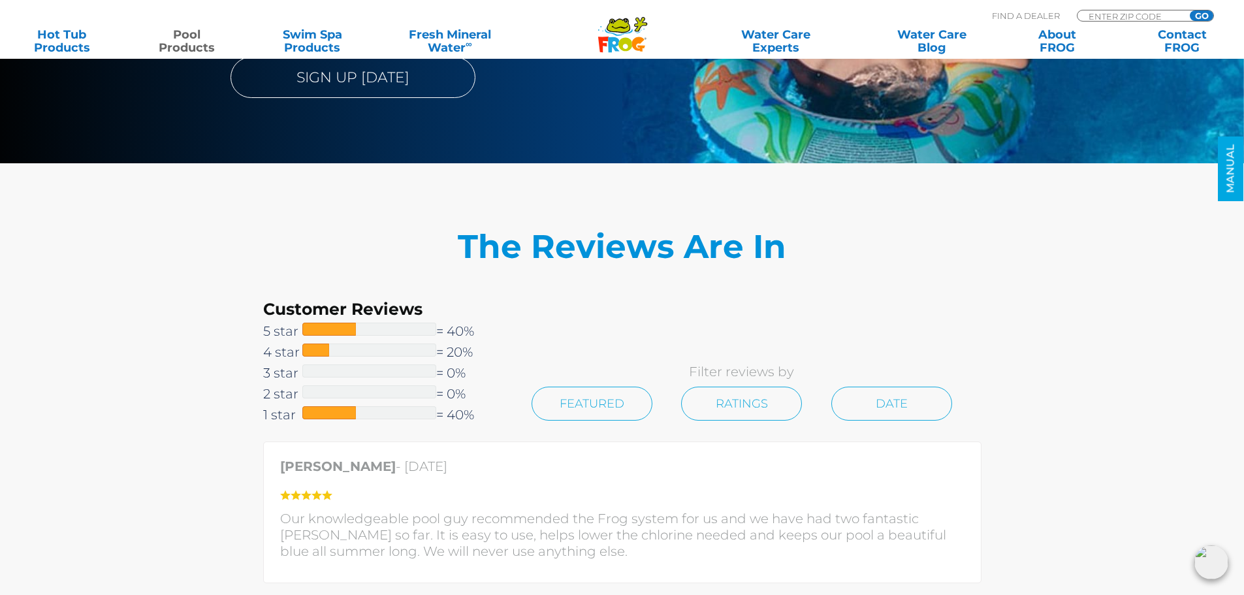
scroll to position [2809, 0]
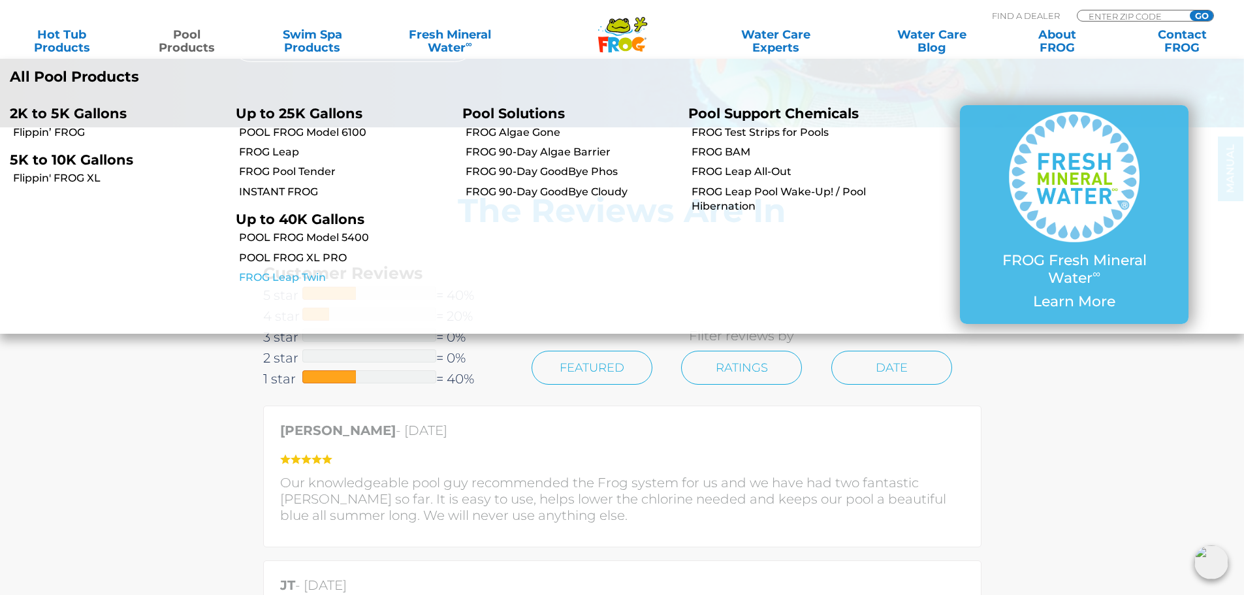
click at [314, 274] on link "FROG Leap Twin" at bounding box center [345, 277] width 213 height 14
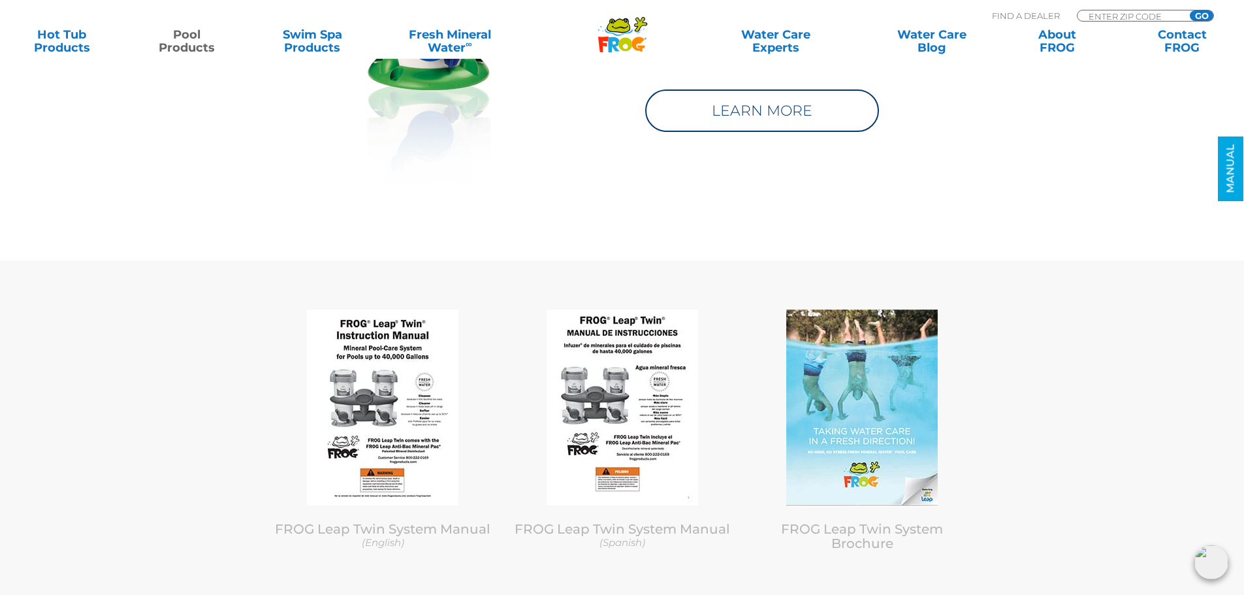
scroll to position [6010, 0]
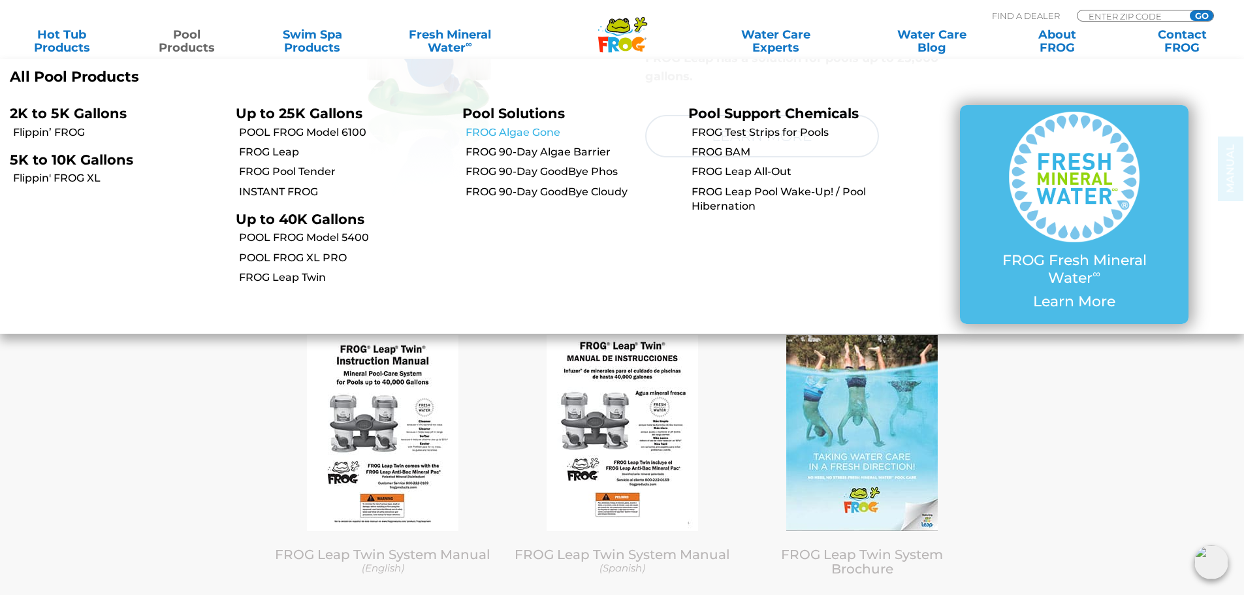
click at [530, 129] on link "FROG Algae Gone" at bounding box center [572, 132] width 213 height 14
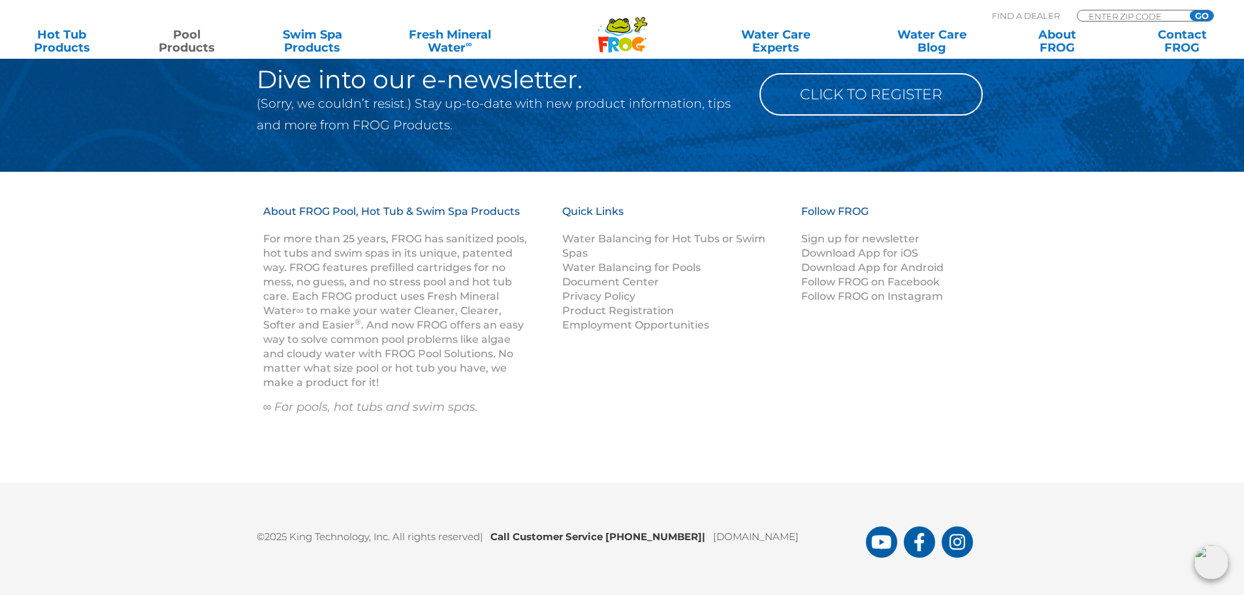
scroll to position [5885, 0]
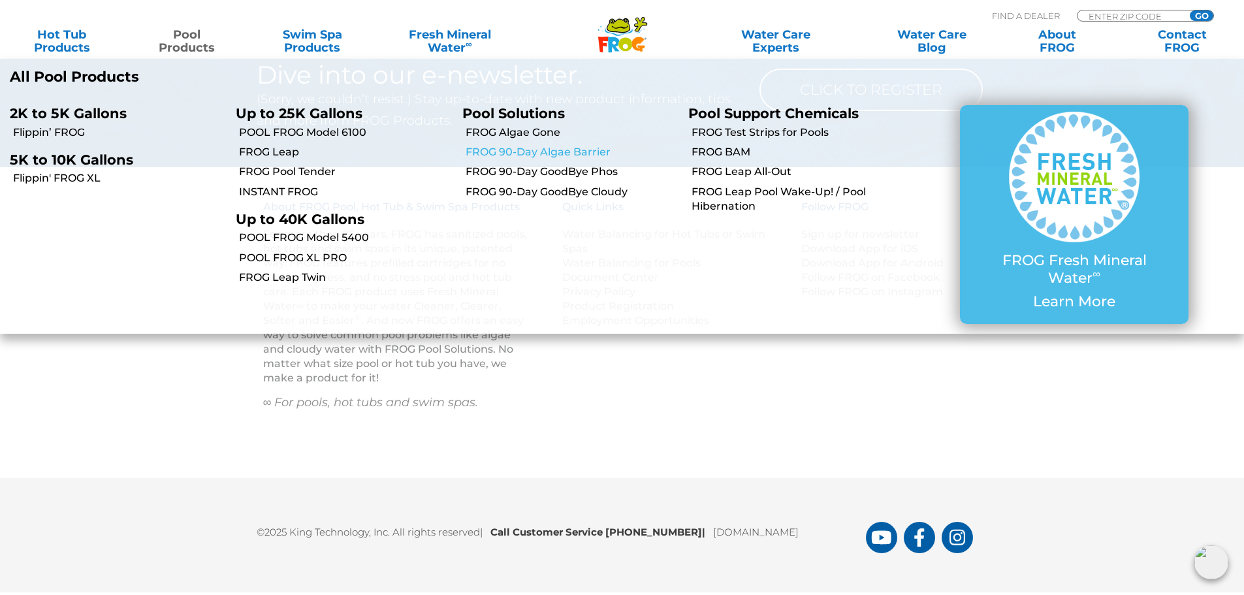
click at [598, 154] on link "FROG 90-Day Algae Barrier" at bounding box center [572, 152] width 213 height 14
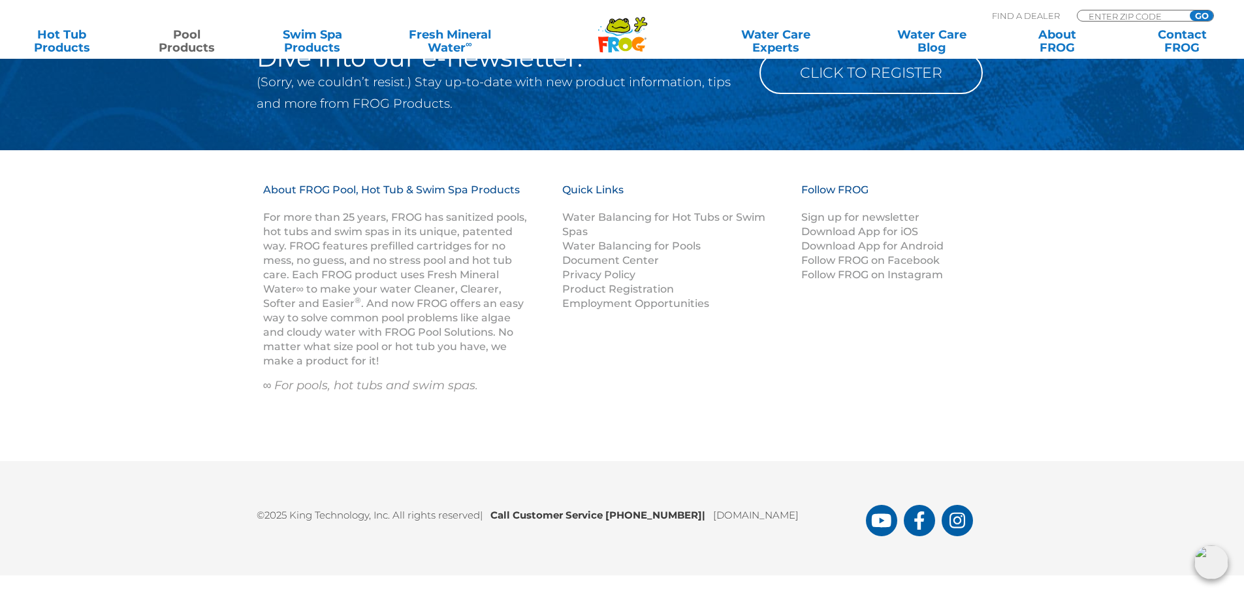
scroll to position [6112, 0]
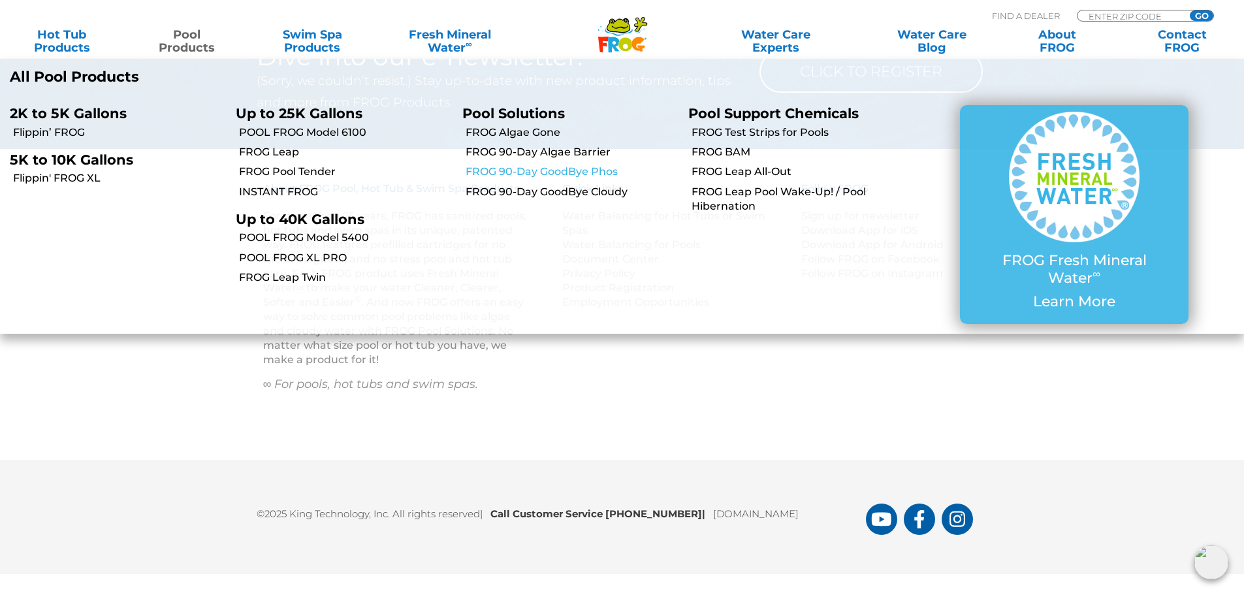
click at [588, 179] on link "FROG 90-Day GoodBye Phos" at bounding box center [572, 172] width 213 height 14
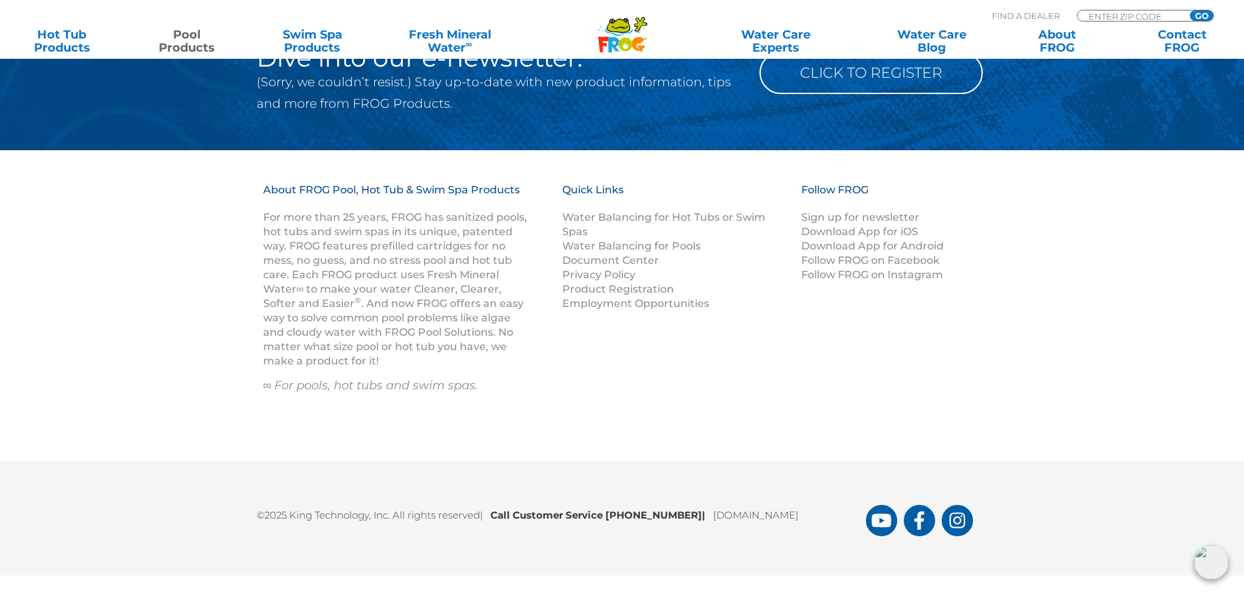
scroll to position [6464, 0]
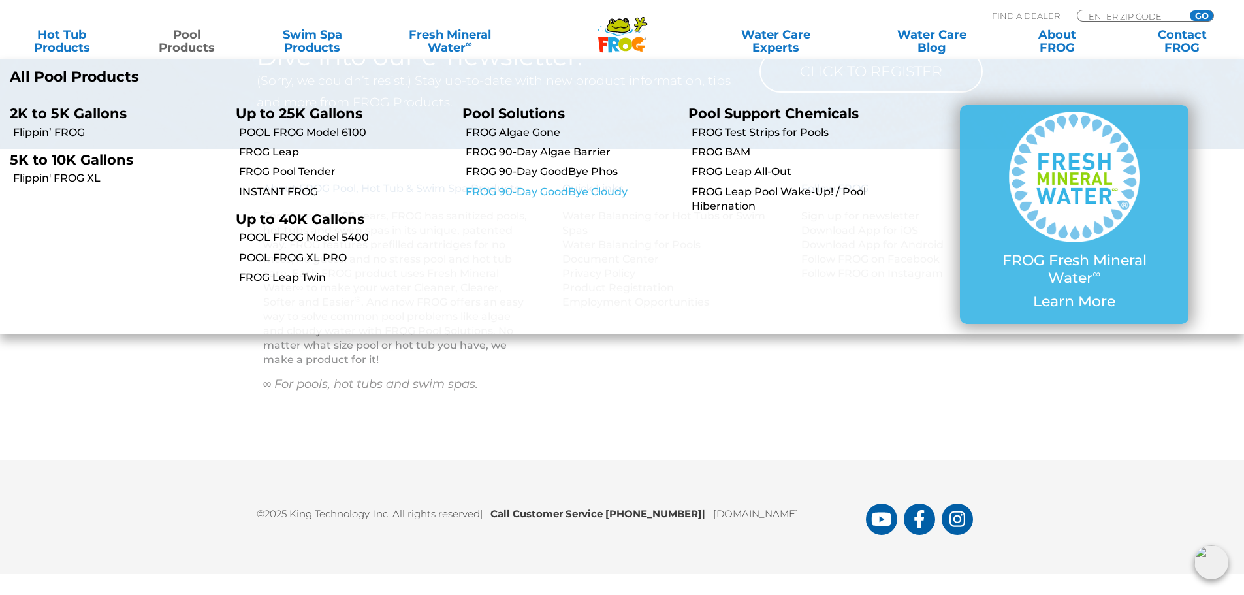
click at [594, 193] on link "FROG 90-Day GoodBye Cloudy" at bounding box center [572, 192] width 213 height 14
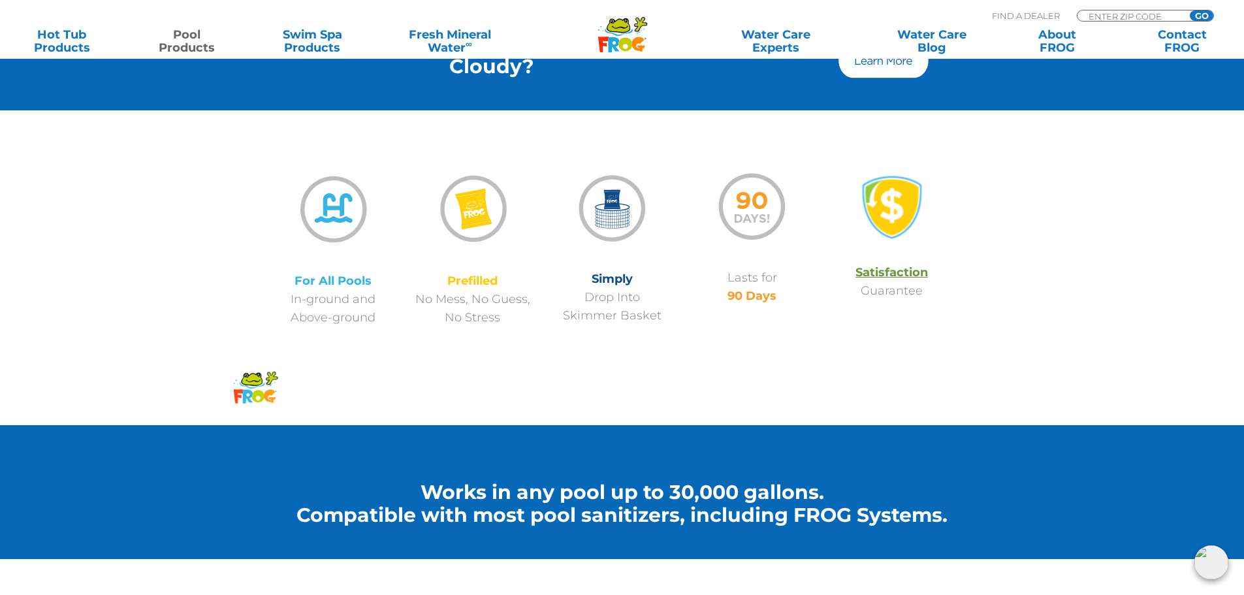
scroll to position [1241, 0]
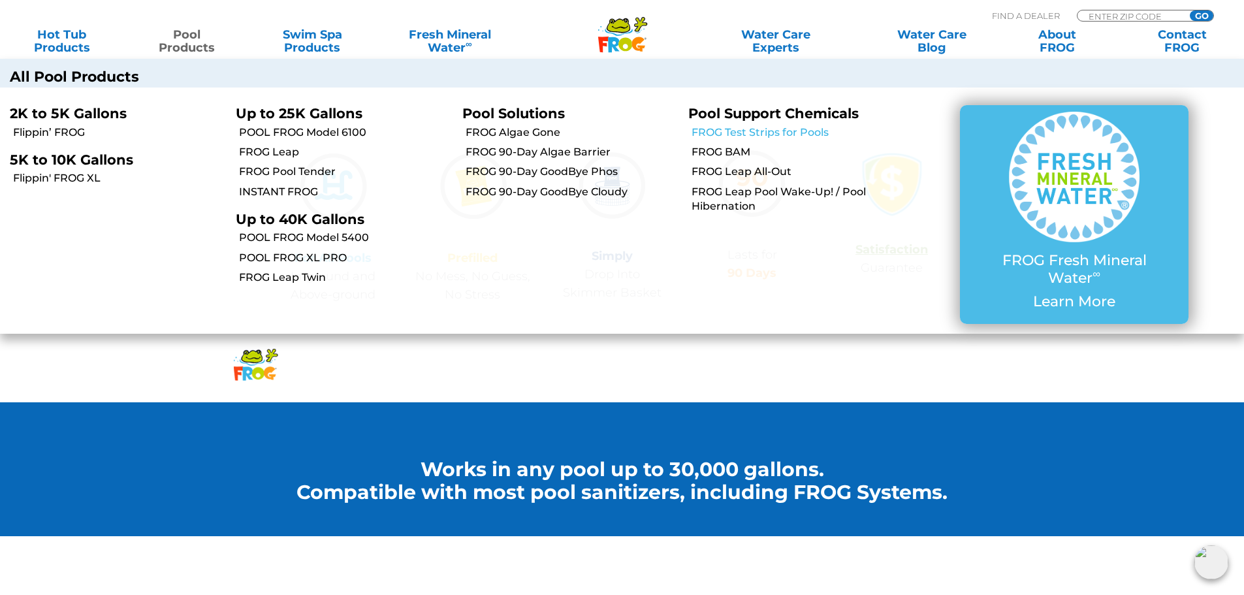
click at [720, 135] on link "FROG Test Strips for Pools" at bounding box center [798, 132] width 213 height 14
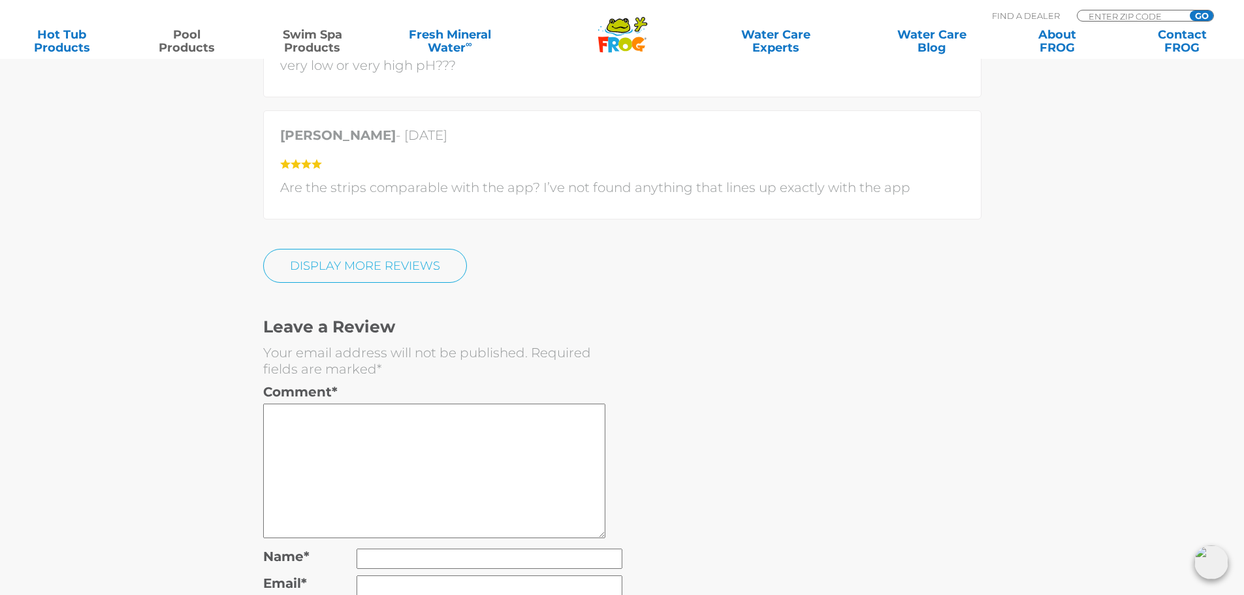
scroll to position [3919, 0]
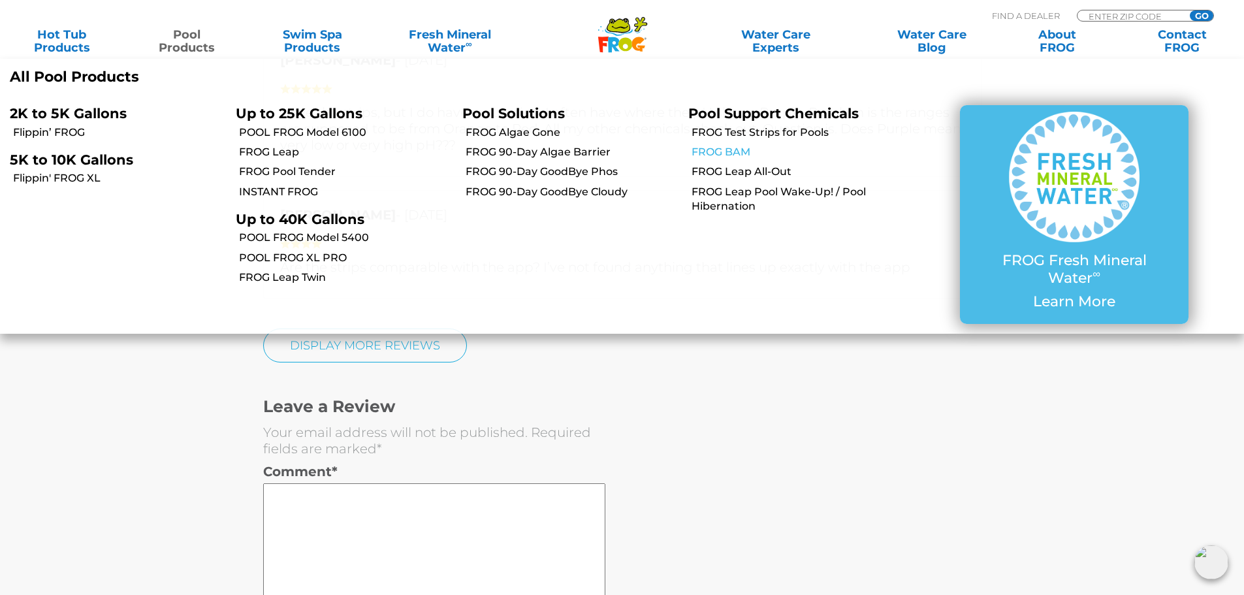
click at [735, 152] on link "FROG BAM" at bounding box center [798, 152] width 213 height 14
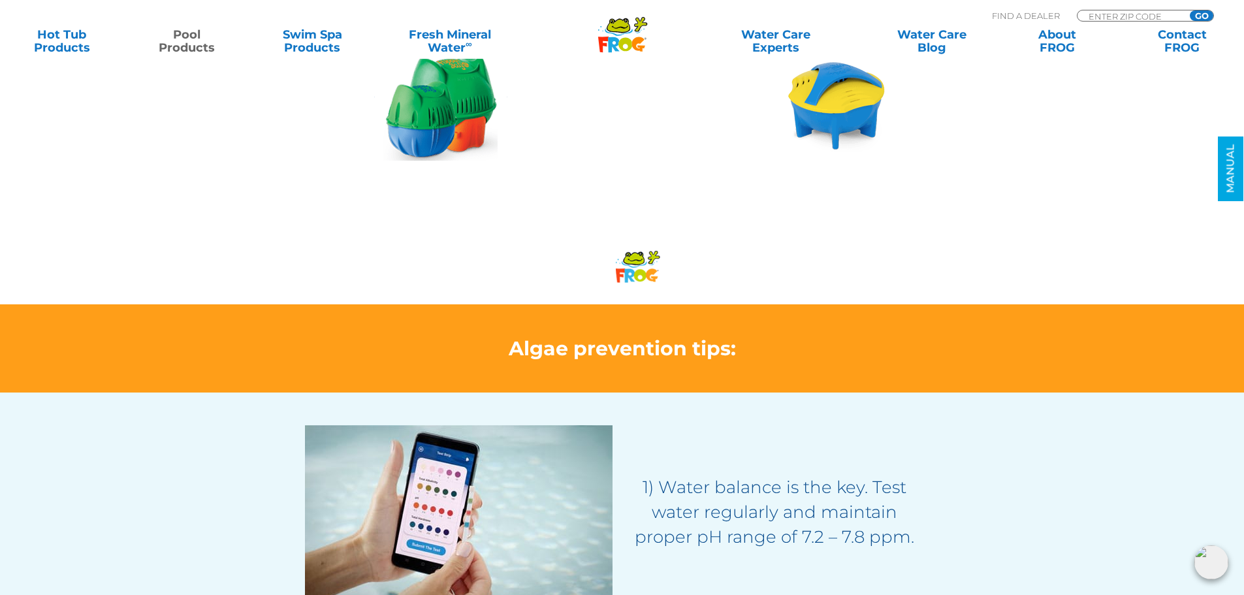
scroll to position [1372, 0]
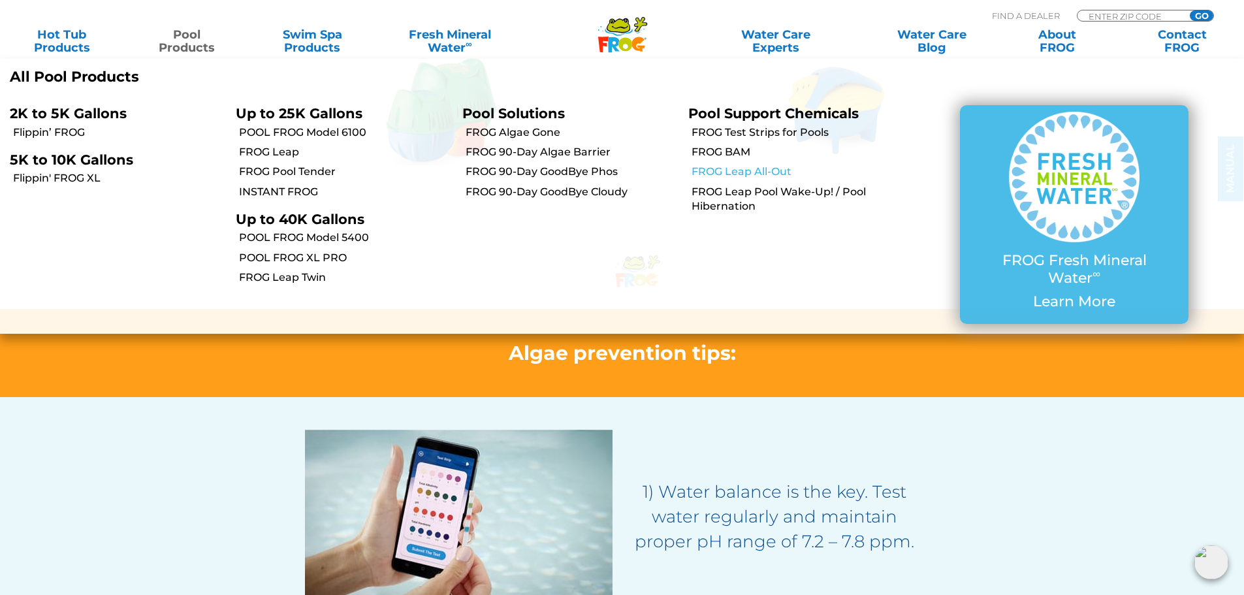
click at [743, 173] on link "FROG Leap All-Out" at bounding box center [798, 172] width 213 height 14
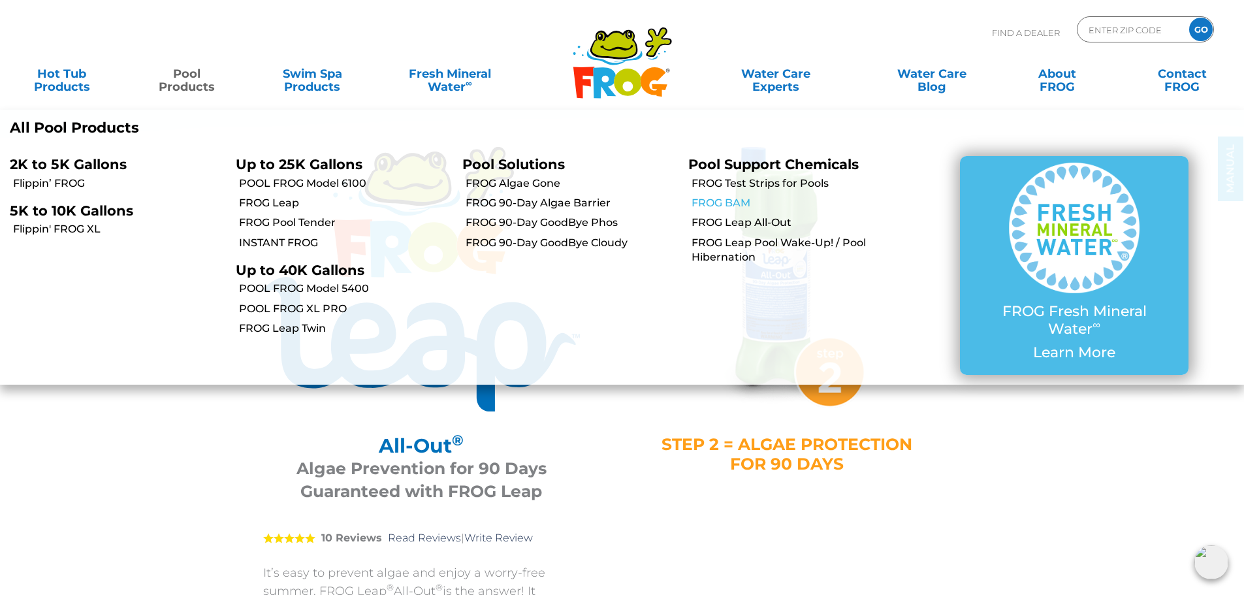
click at [721, 203] on link "FROG BAM" at bounding box center [798, 203] width 213 height 14
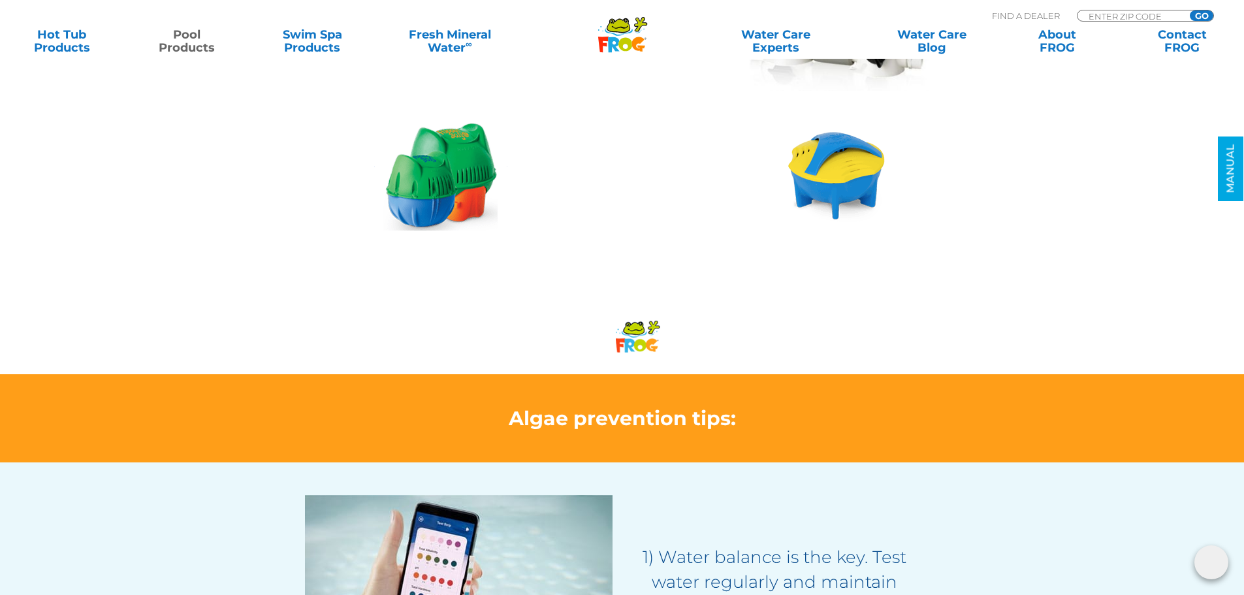
scroll to position [1110, 0]
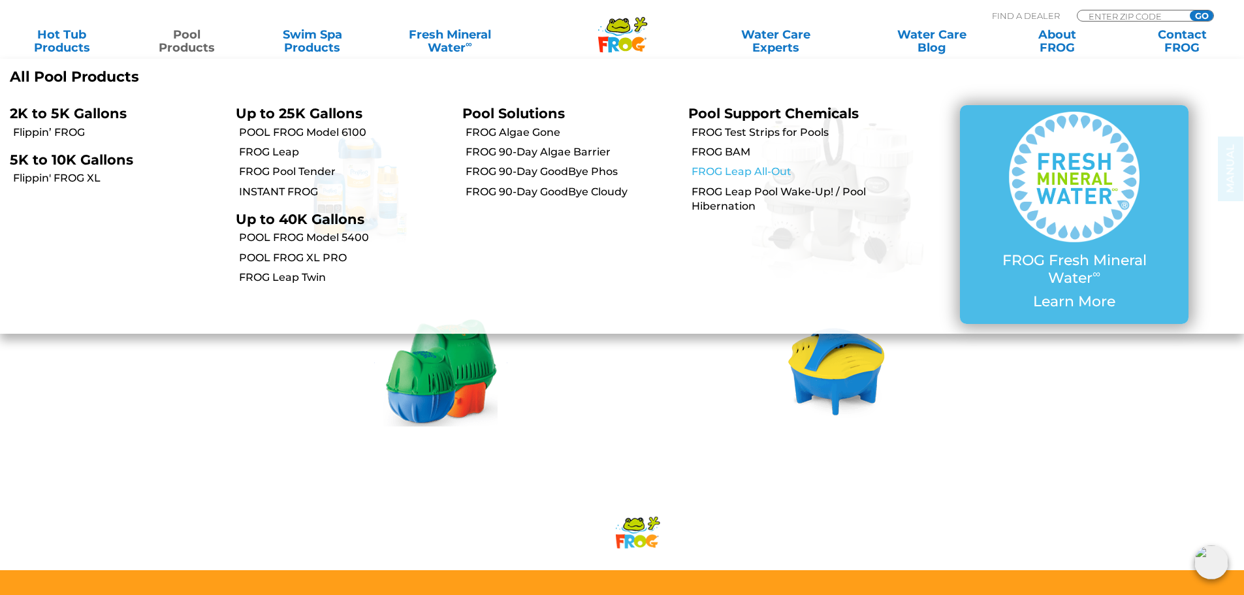
click at [735, 173] on link "FROG Leap All-Out" at bounding box center [798, 172] width 213 height 14
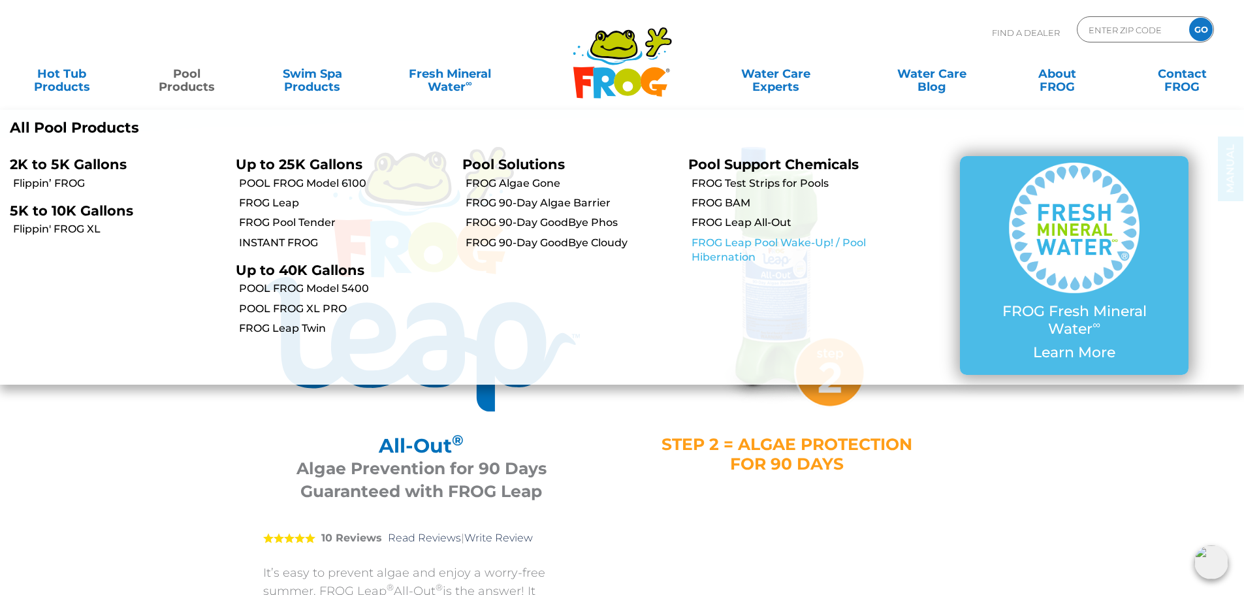
click at [726, 240] on link "FROG Leap Pool Wake-Up! / Pool Hibernation" at bounding box center [798, 250] width 213 height 29
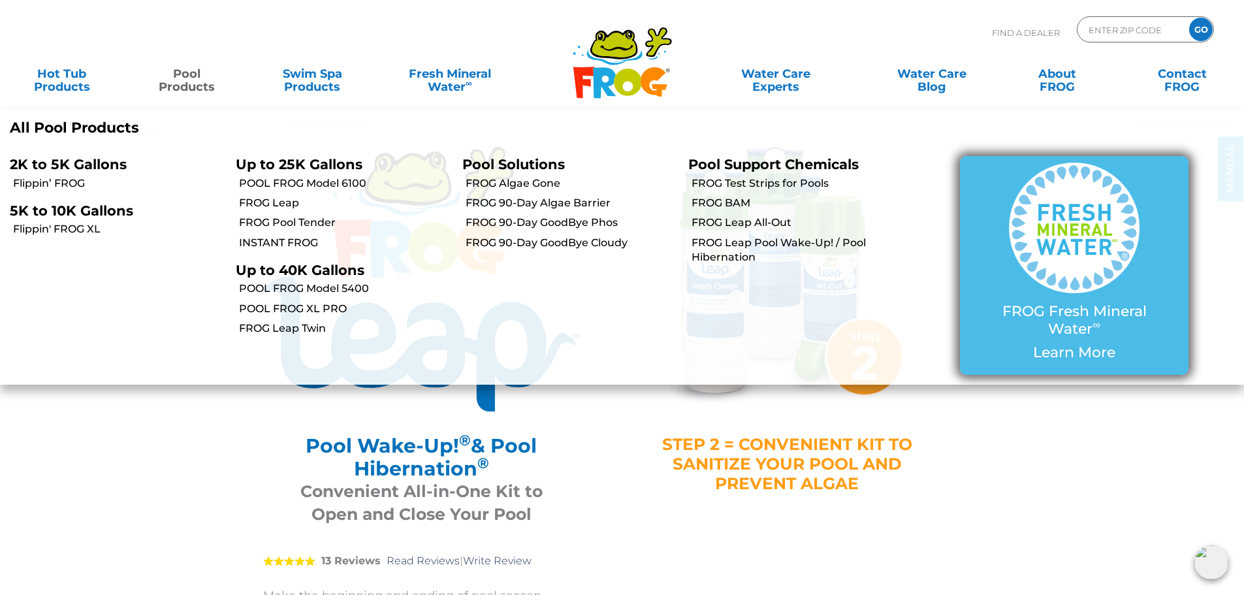
click at [1082, 293] on img at bounding box center [1074, 228] width 131 height 131
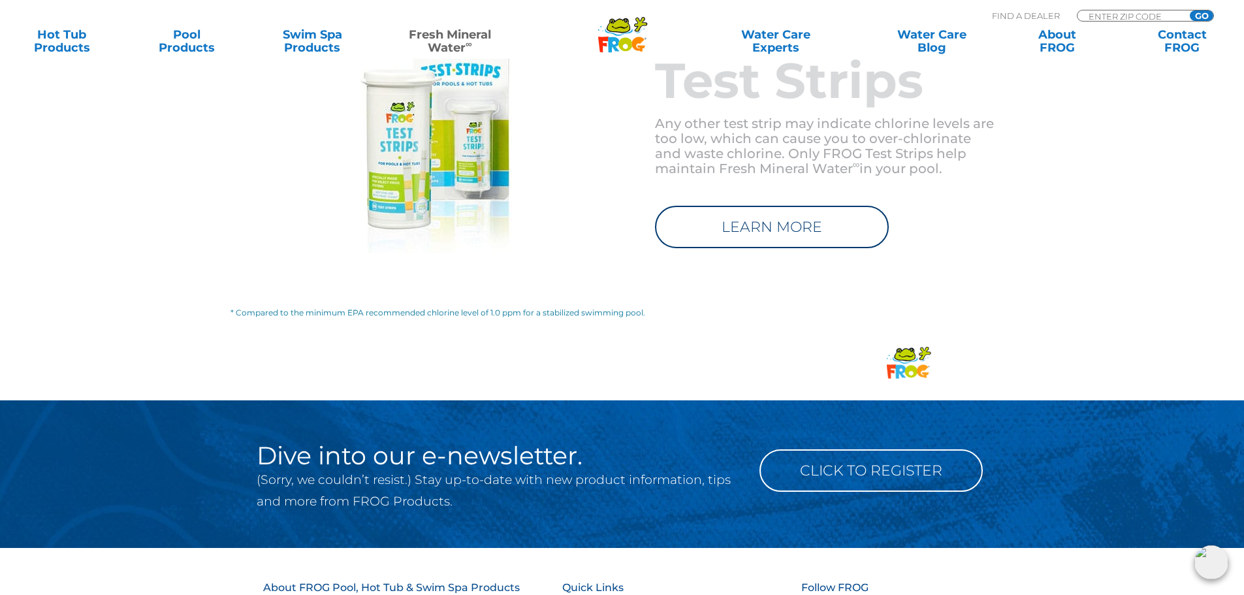
scroll to position [2025, 0]
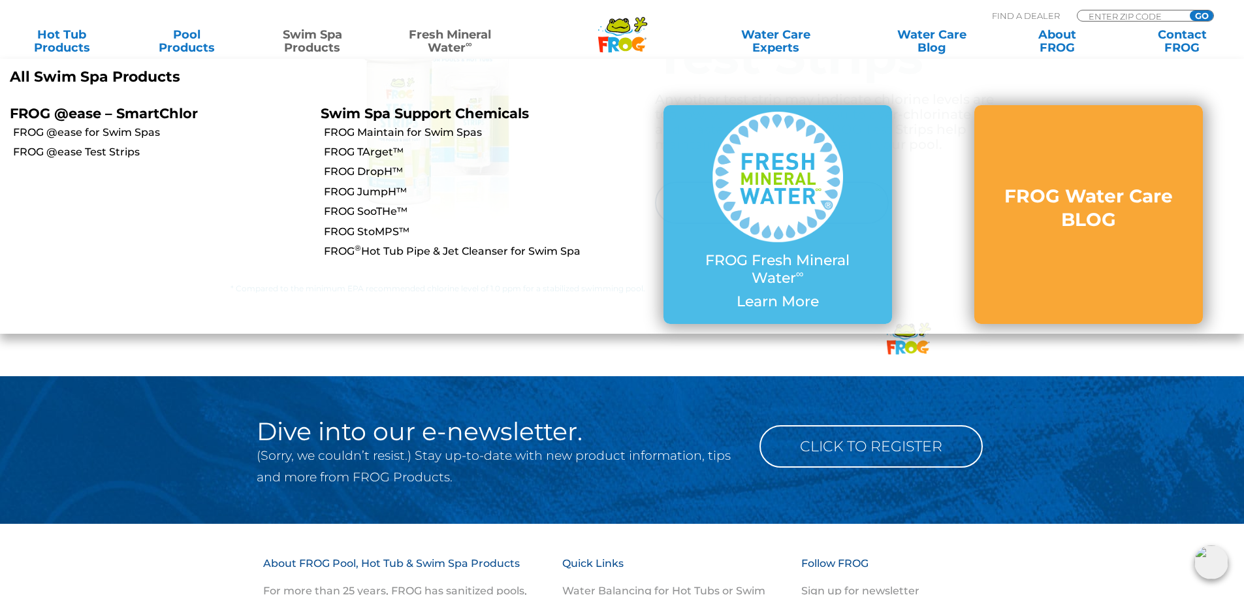
click at [297, 41] on link "Swim Spa Products" at bounding box center [312, 41] width 97 height 26
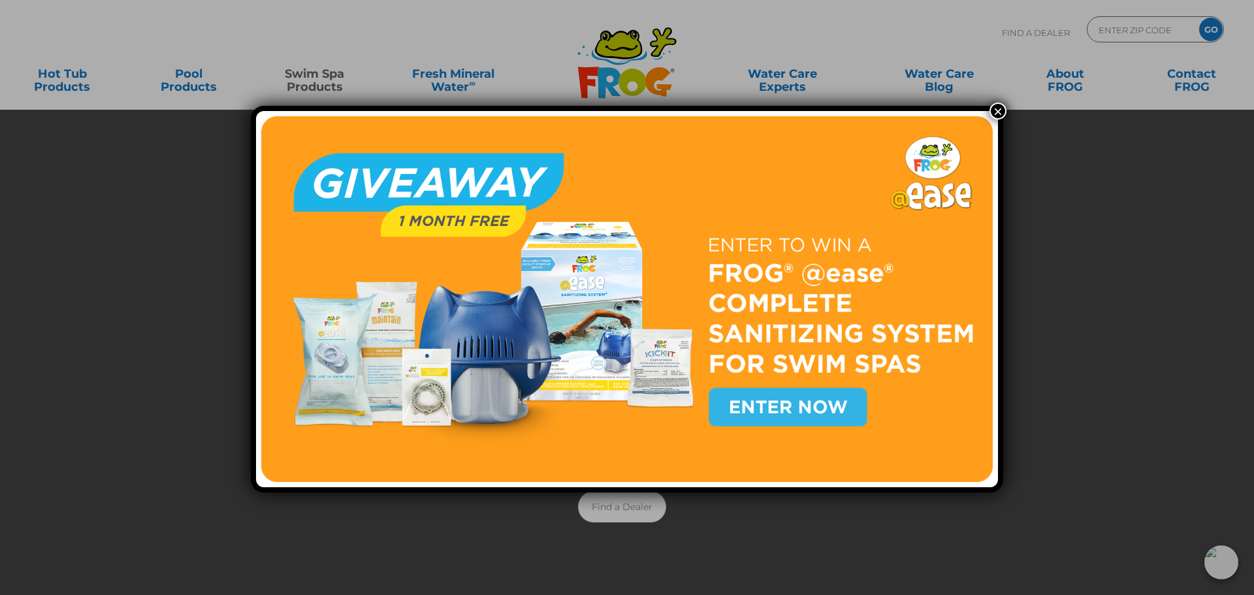
click at [996, 114] on button "×" at bounding box center [998, 111] width 17 height 17
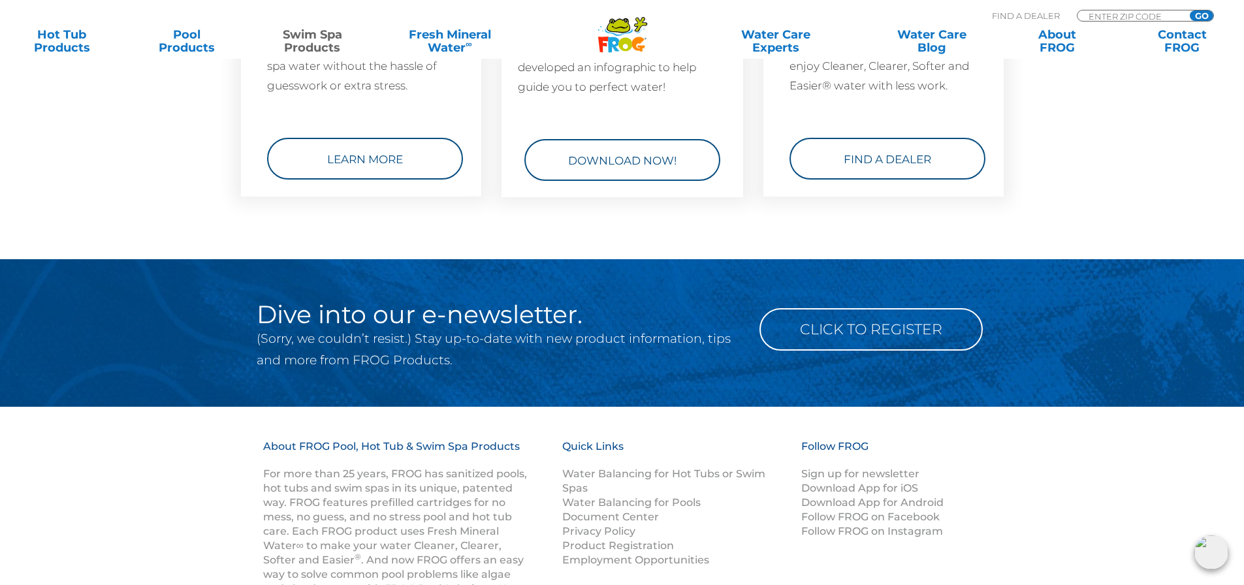
scroll to position [2088, 0]
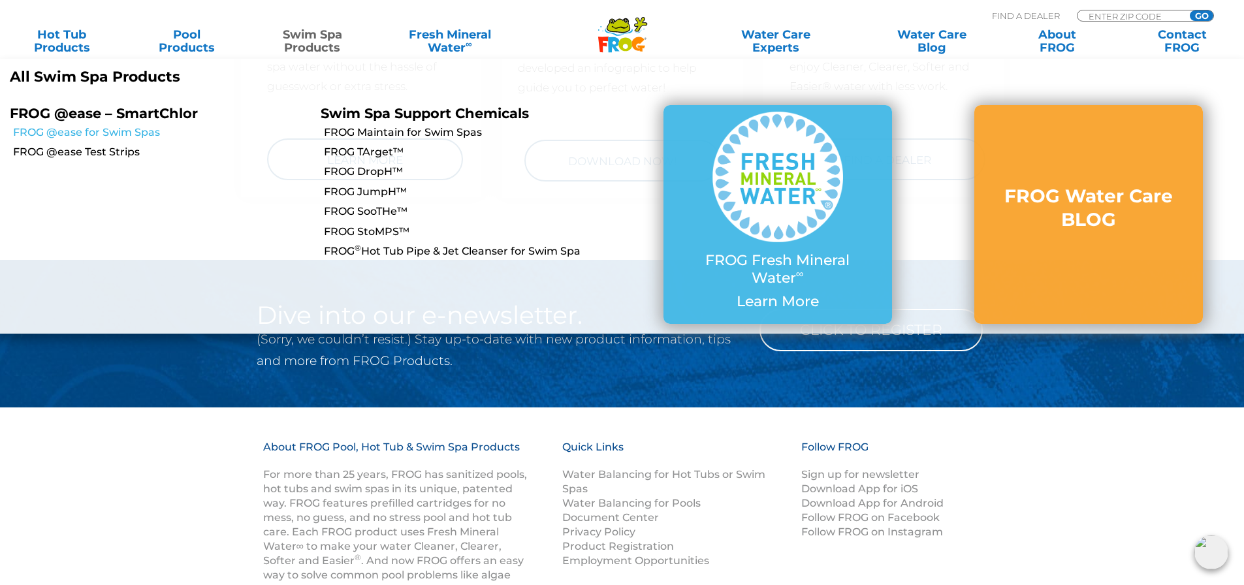
click at [108, 130] on link "FROG @ease for Swim Spas" at bounding box center [162, 132] width 298 height 14
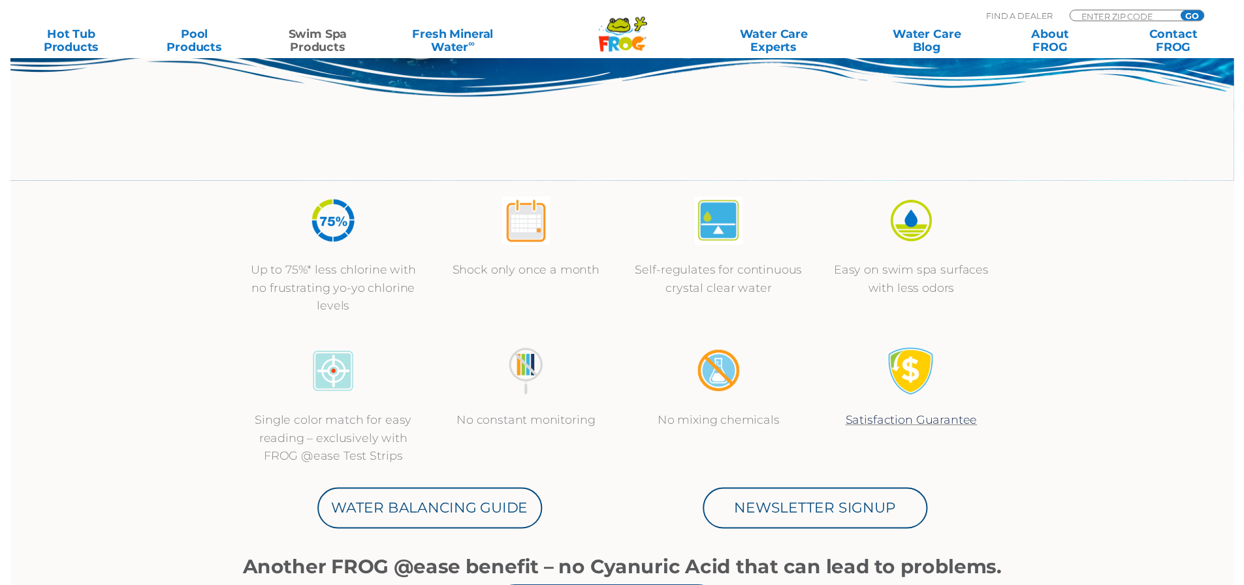
scroll to position [523, 0]
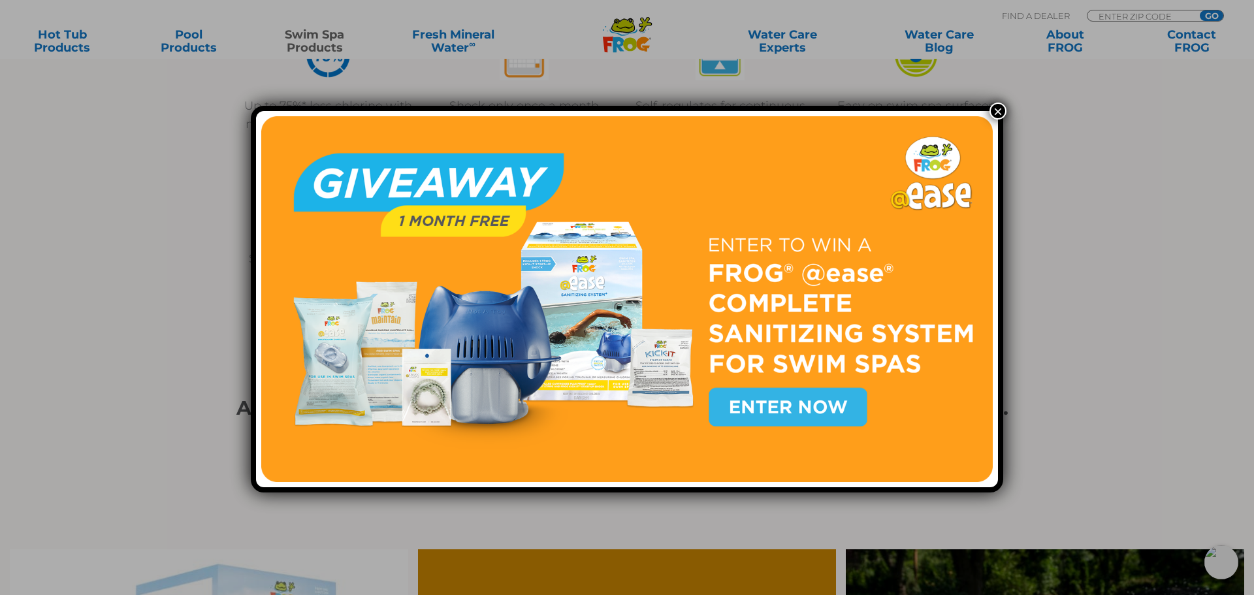
click at [992, 114] on button "×" at bounding box center [998, 111] width 17 height 17
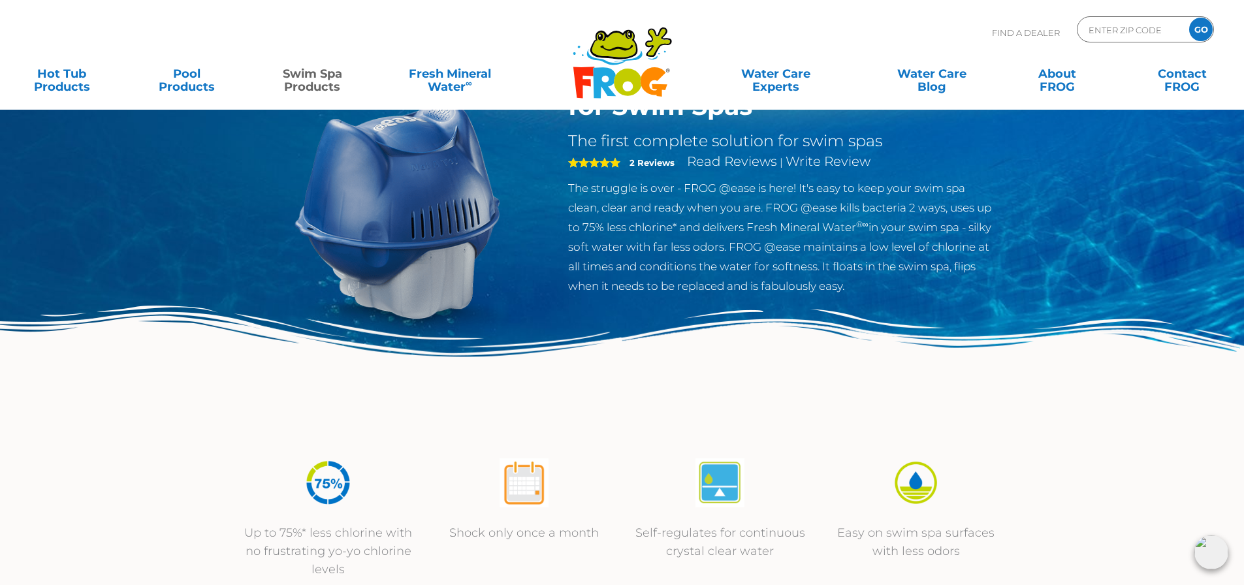
scroll to position [0, 0]
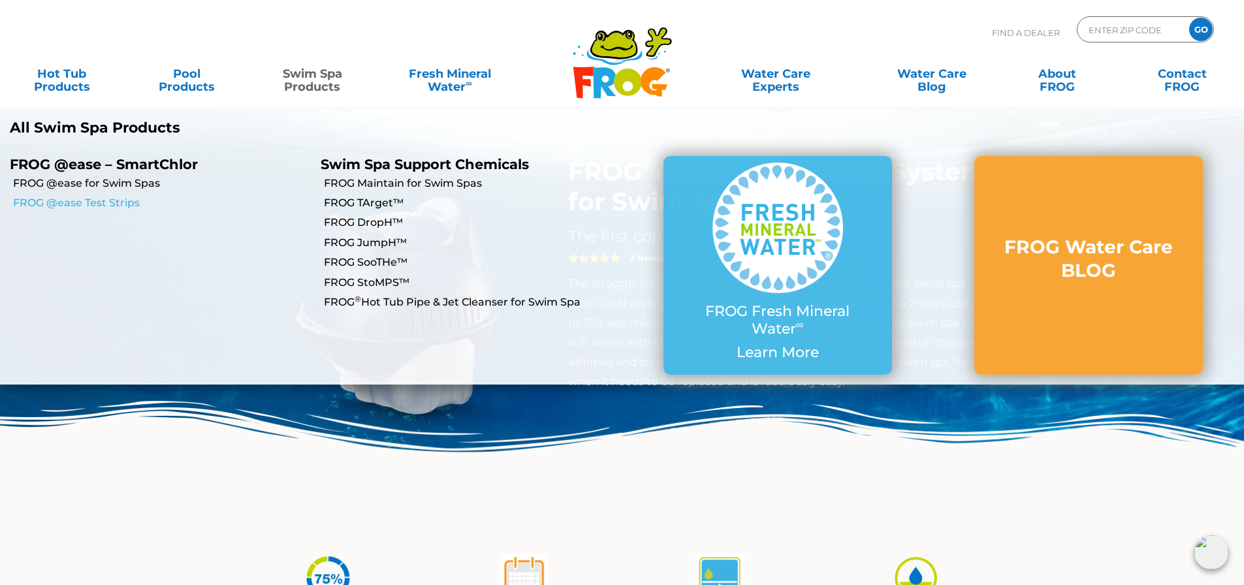
click at [120, 206] on link "FROG @ease Test Strips" at bounding box center [162, 203] width 298 height 14
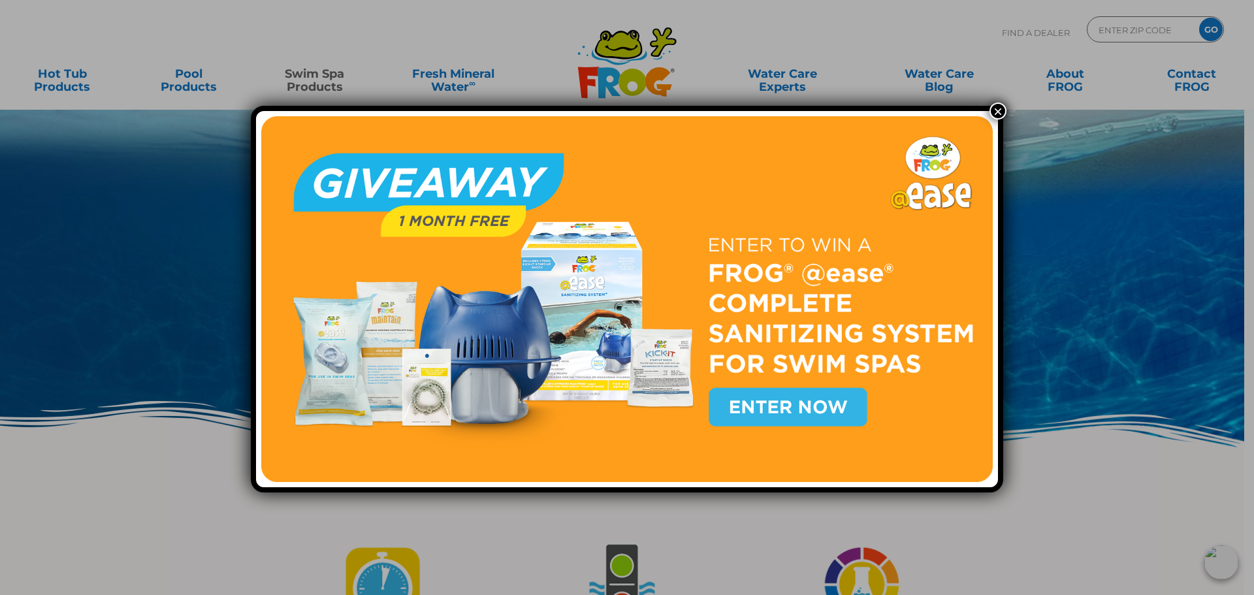
click at [996, 113] on button "×" at bounding box center [998, 111] width 17 height 17
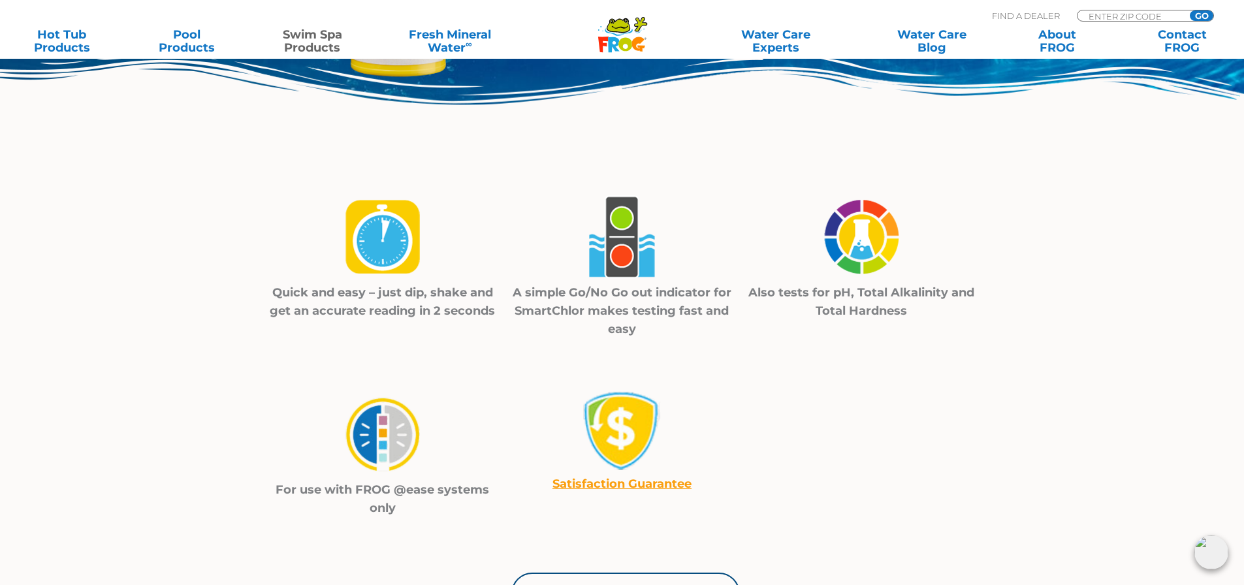
scroll to position [65, 0]
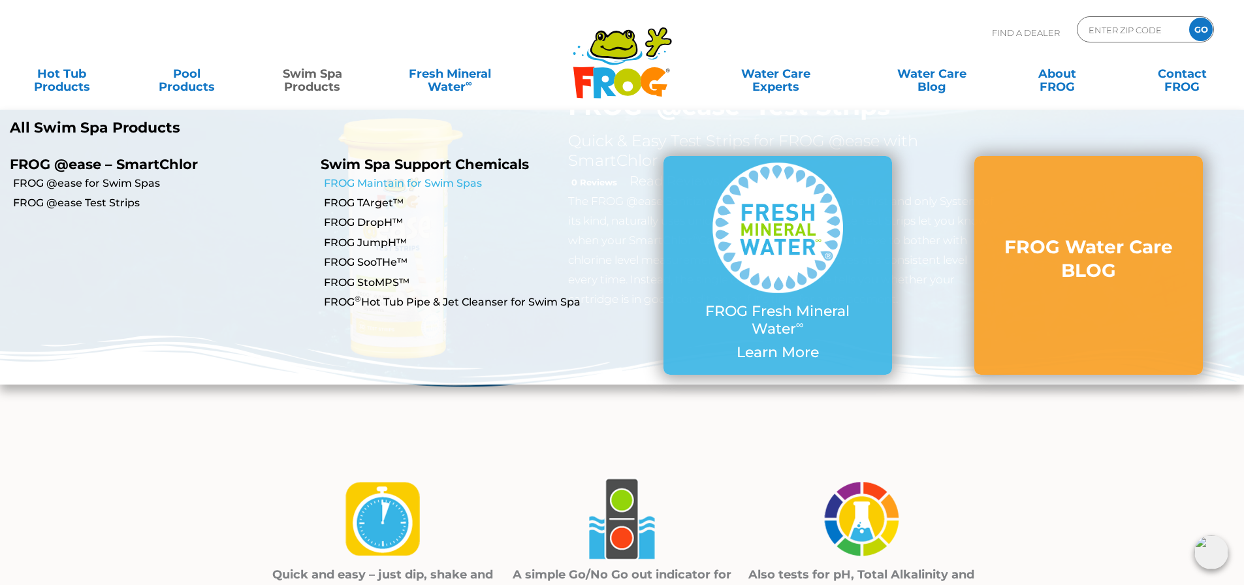
click at [353, 178] on link "FROG Maintain for Swim Spas" at bounding box center [473, 183] width 298 height 14
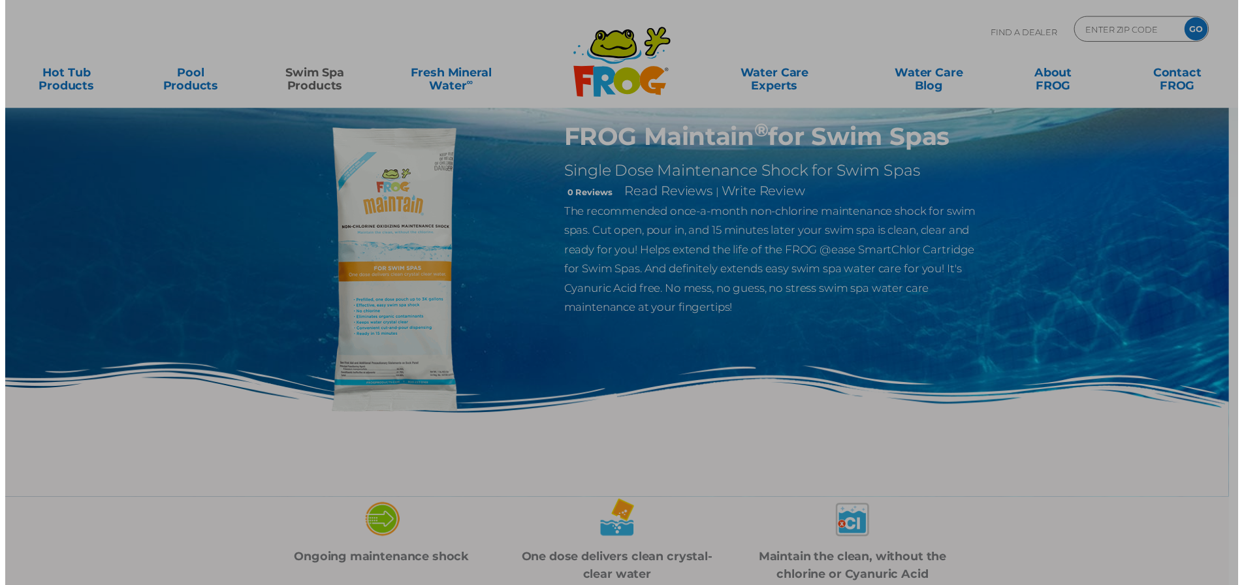
scroll to position [65, 0]
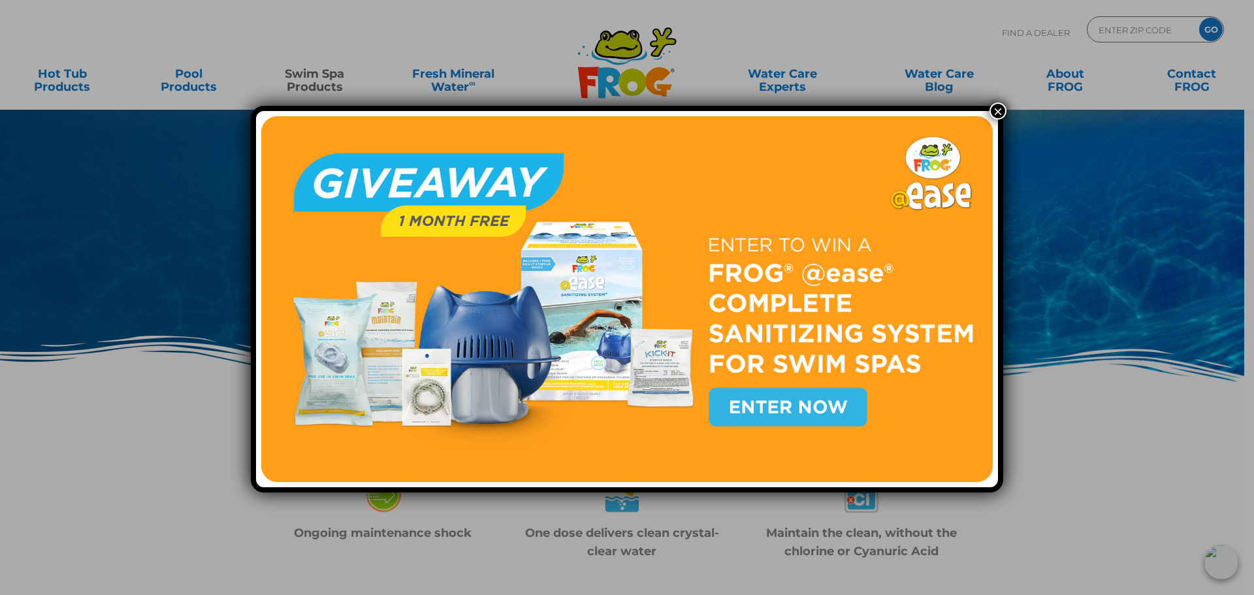
click at [990, 102] on div "×" at bounding box center [627, 297] width 1254 height 595
click at [990, 110] on button "×" at bounding box center [998, 111] width 17 height 17
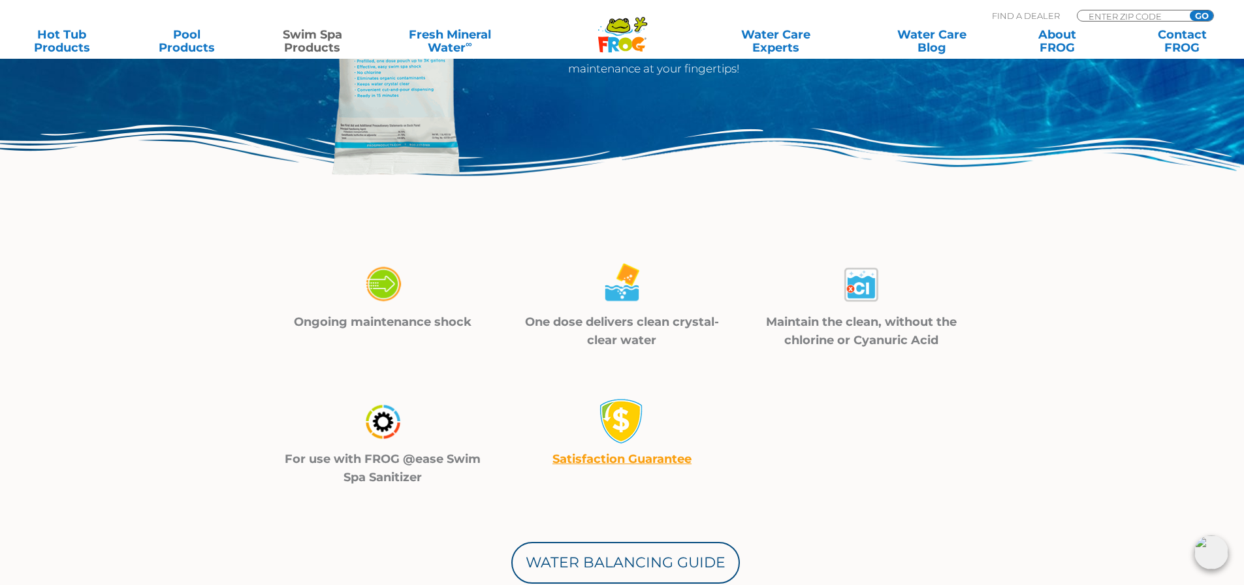
scroll to position [0, 0]
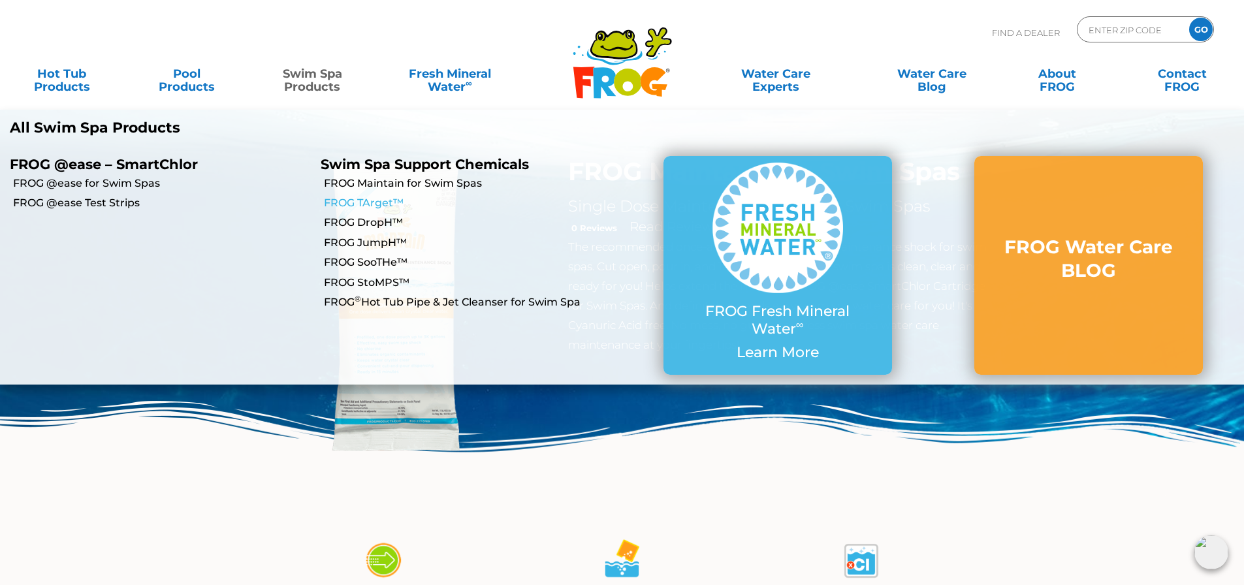
click at [349, 199] on link "FROG TArget™" at bounding box center [473, 203] width 298 height 14
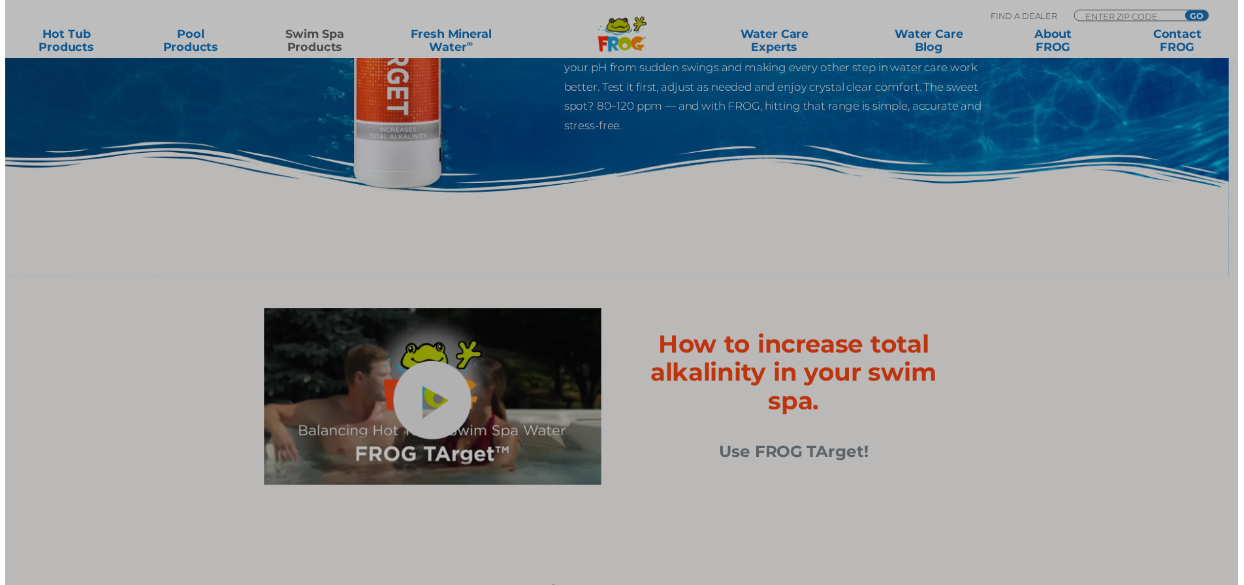
scroll to position [261, 0]
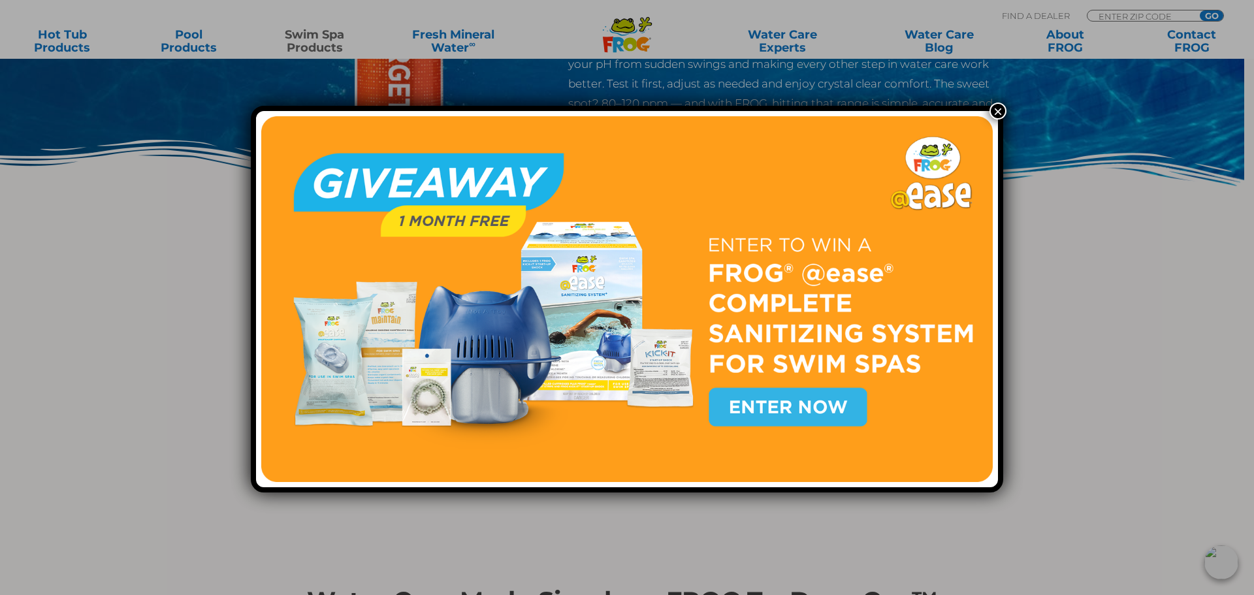
click at [995, 110] on button "×" at bounding box center [998, 111] width 17 height 17
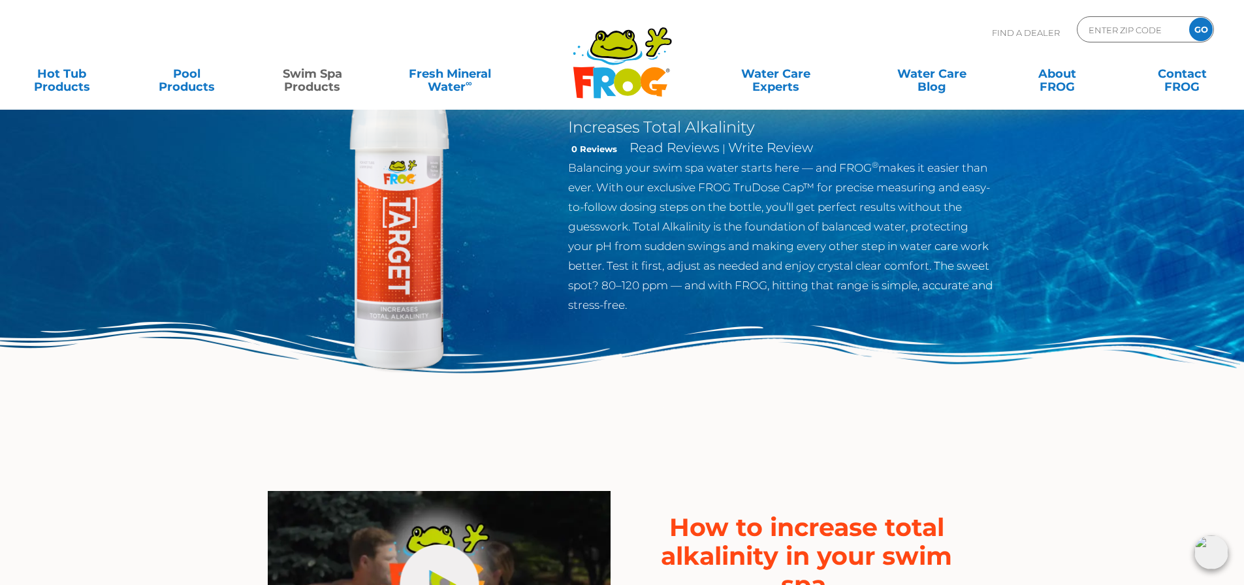
scroll to position [0, 0]
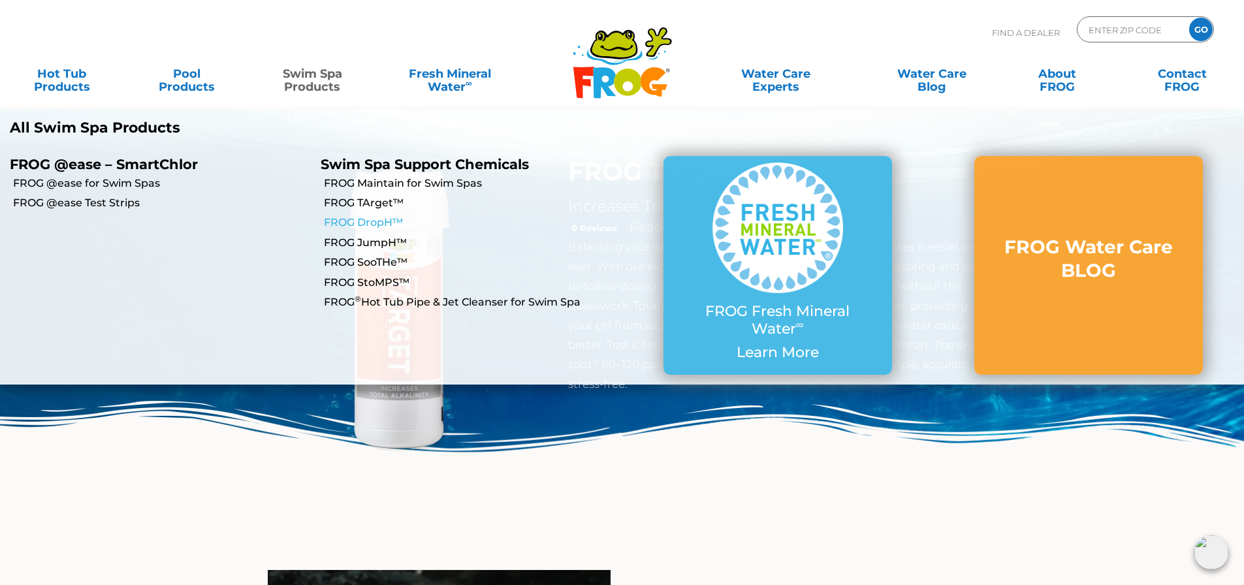
click at [357, 216] on link "FROG DropH™" at bounding box center [473, 223] width 298 height 14
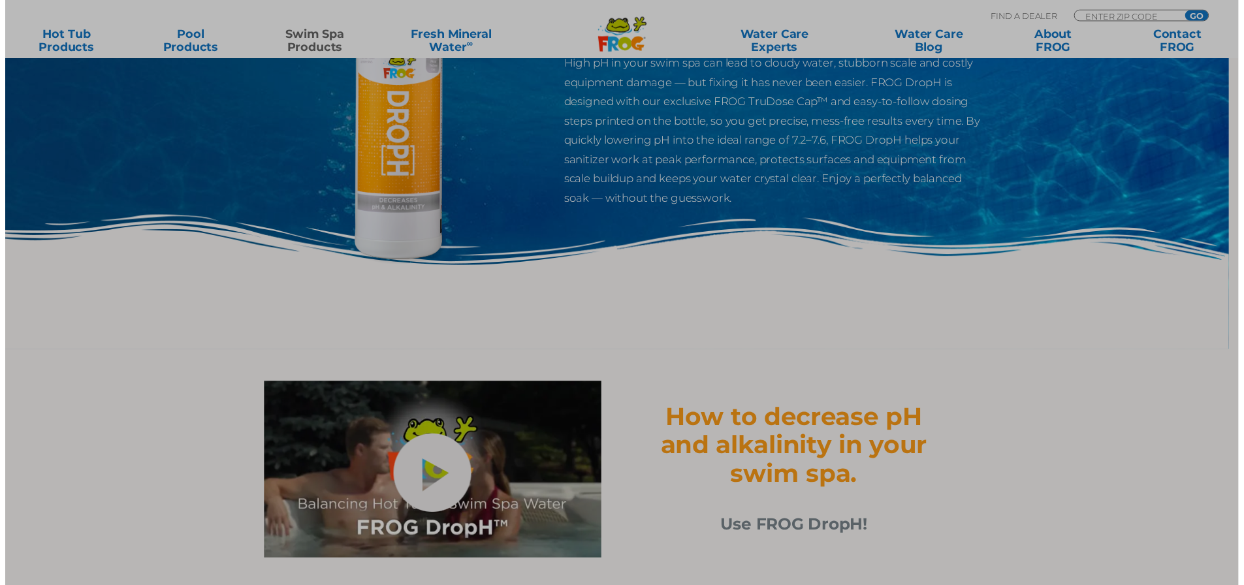
scroll to position [196, 0]
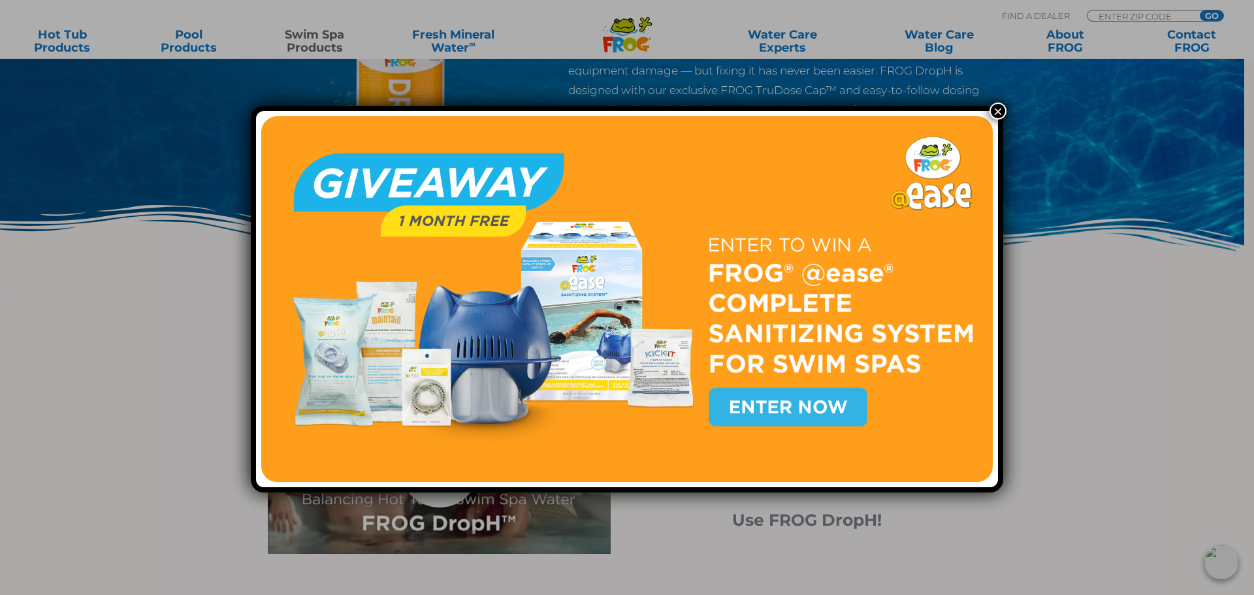
click at [992, 110] on button "×" at bounding box center [998, 111] width 17 height 17
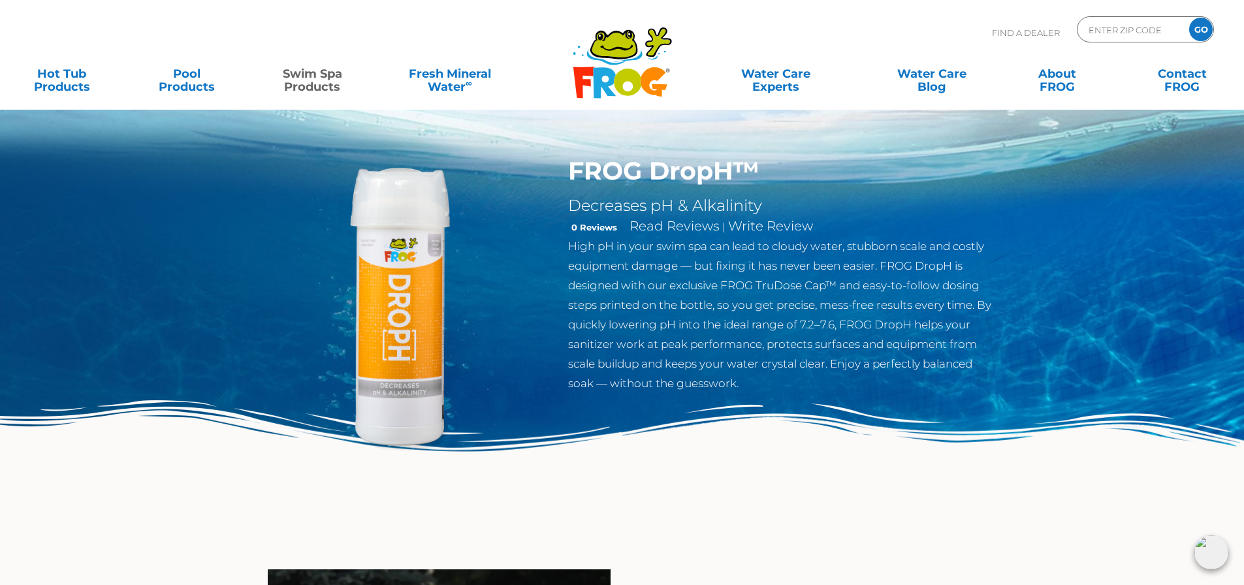
scroll to position [0, 0]
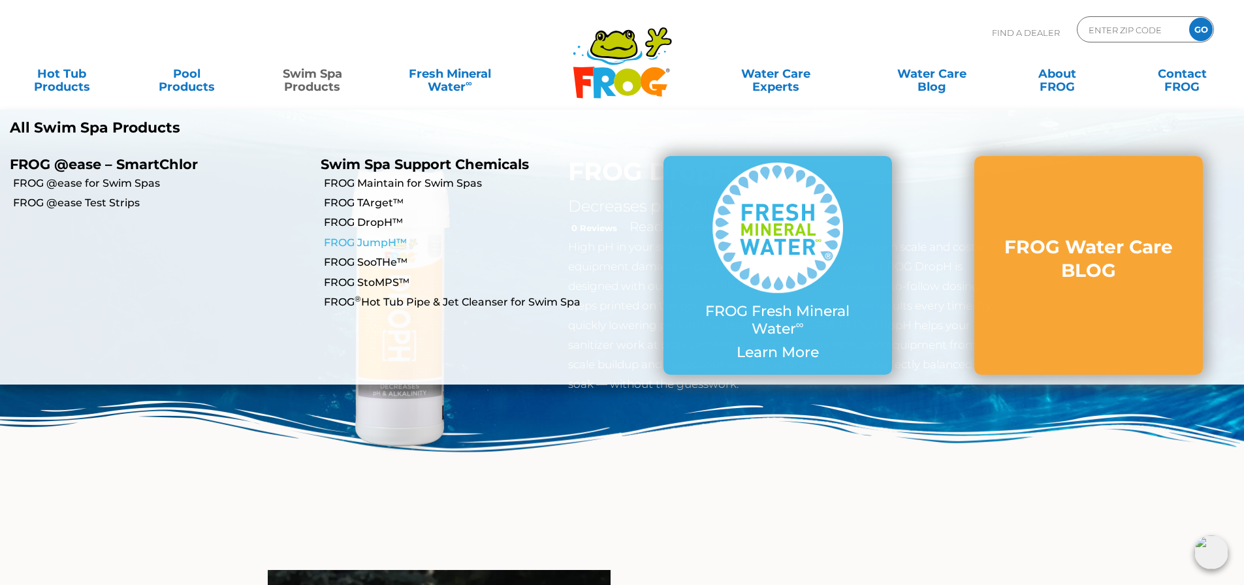
click at [368, 246] on link "FROG JumpH™" at bounding box center [473, 243] width 298 height 14
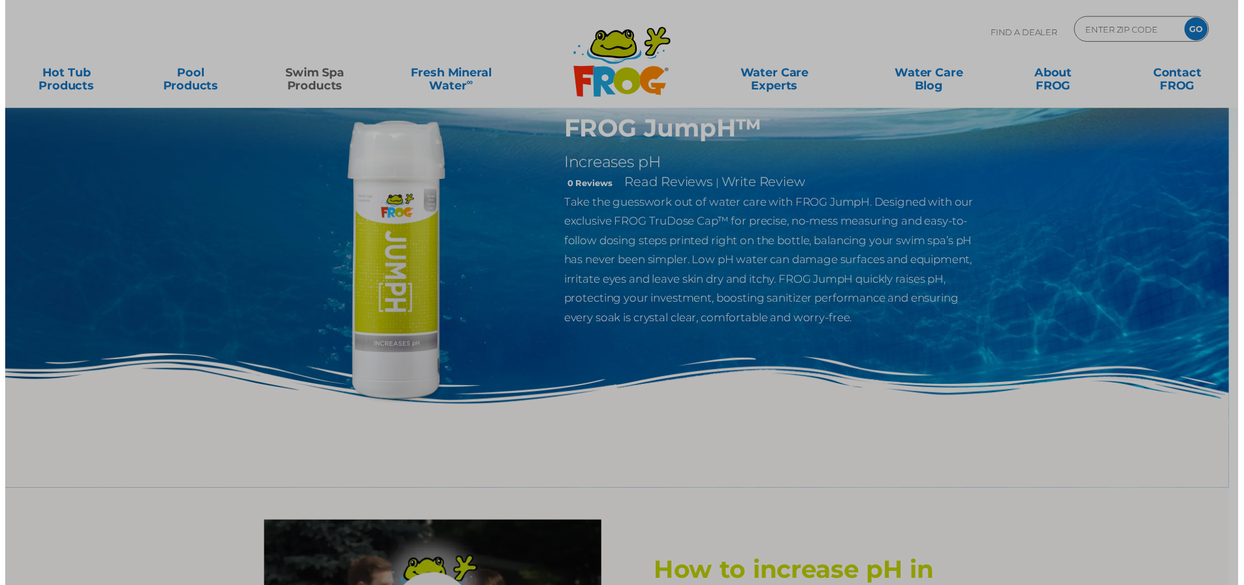
scroll to position [65, 0]
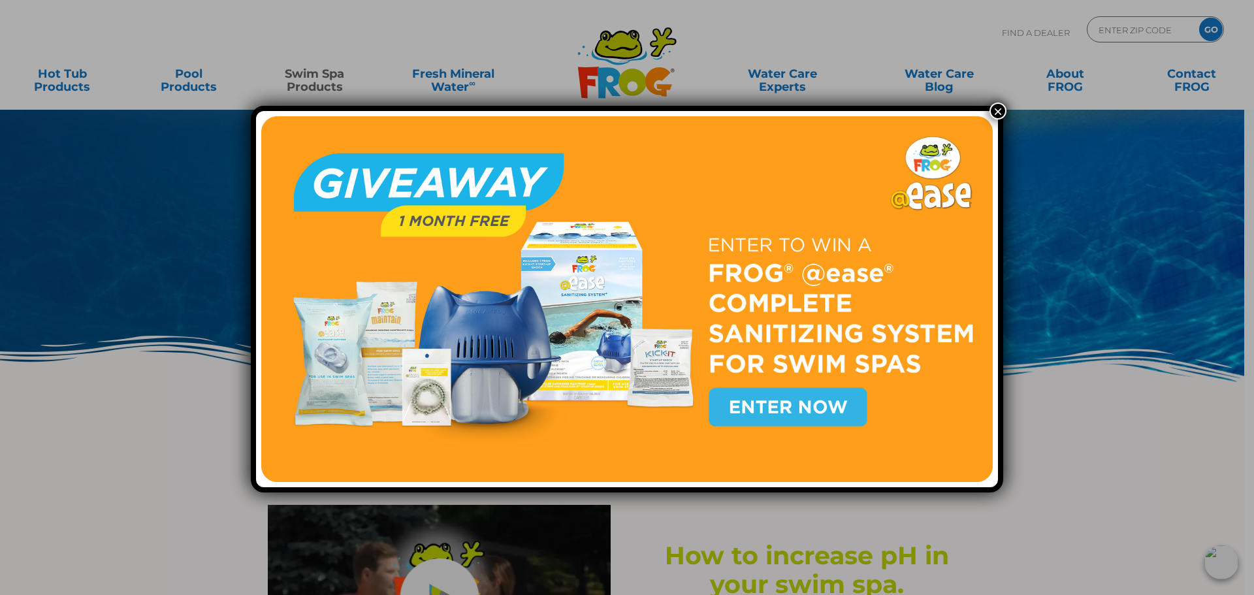
click at [990, 110] on button "×" at bounding box center [998, 111] width 17 height 17
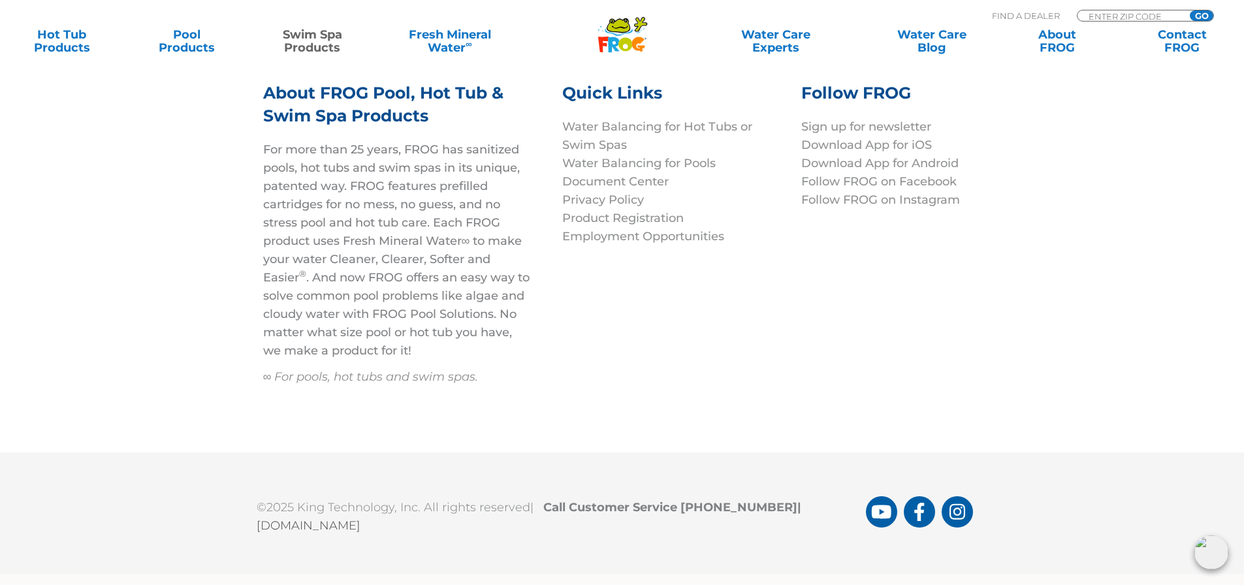
scroll to position [5566, 0]
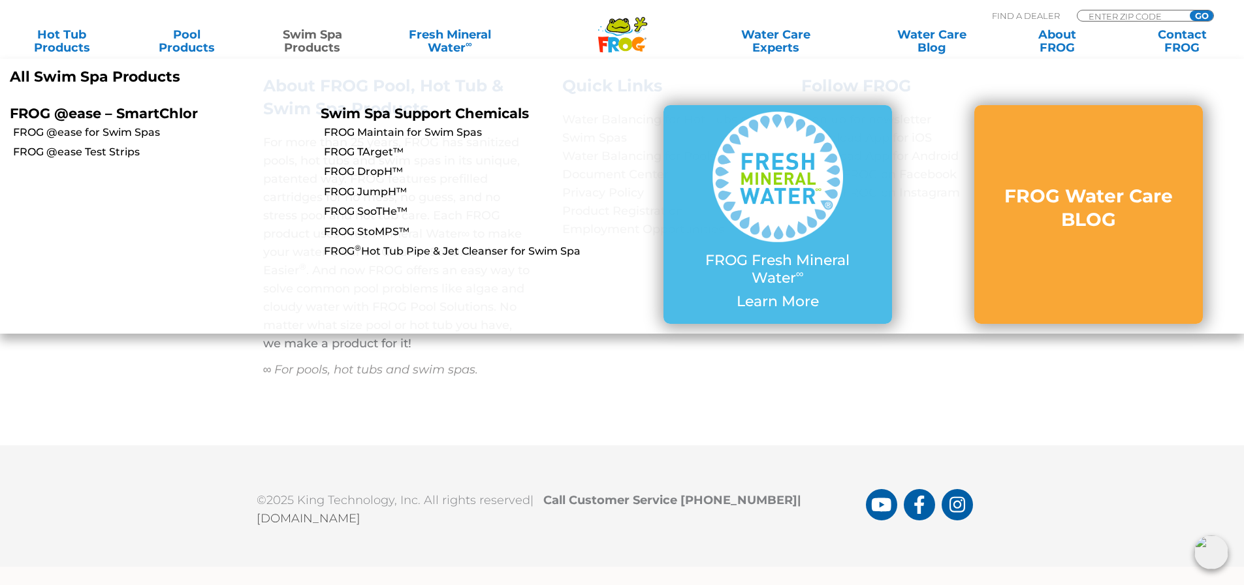
click at [319, 36] on link "Swim Spa Products" at bounding box center [312, 41] width 97 height 26
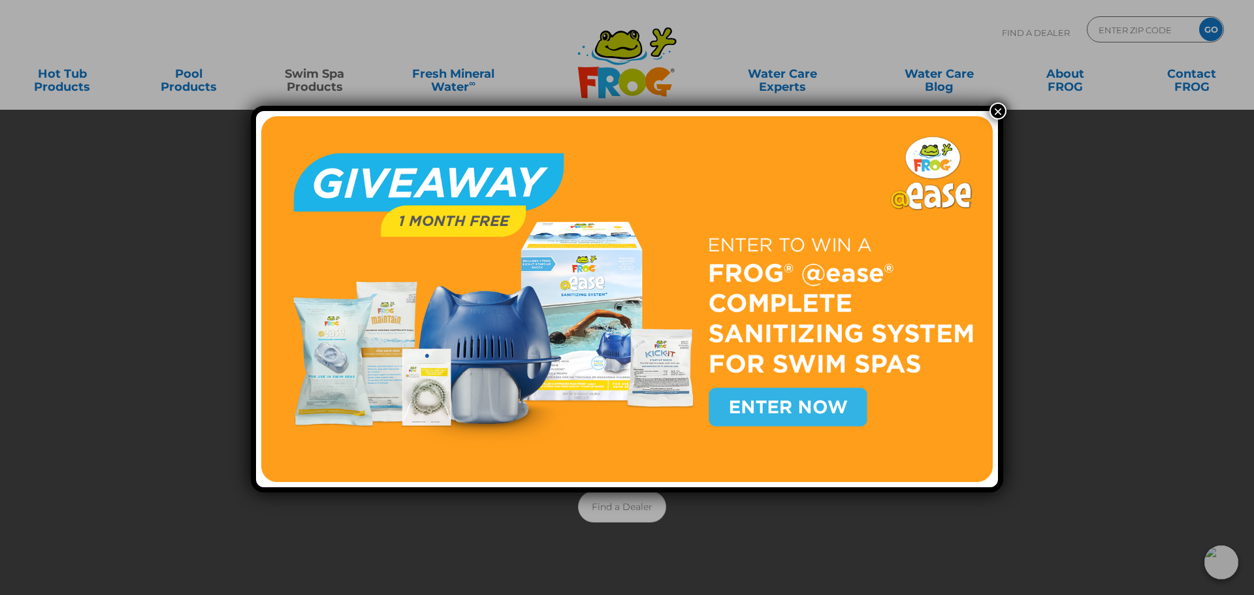
click at [994, 108] on button "×" at bounding box center [998, 111] width 17 height 17
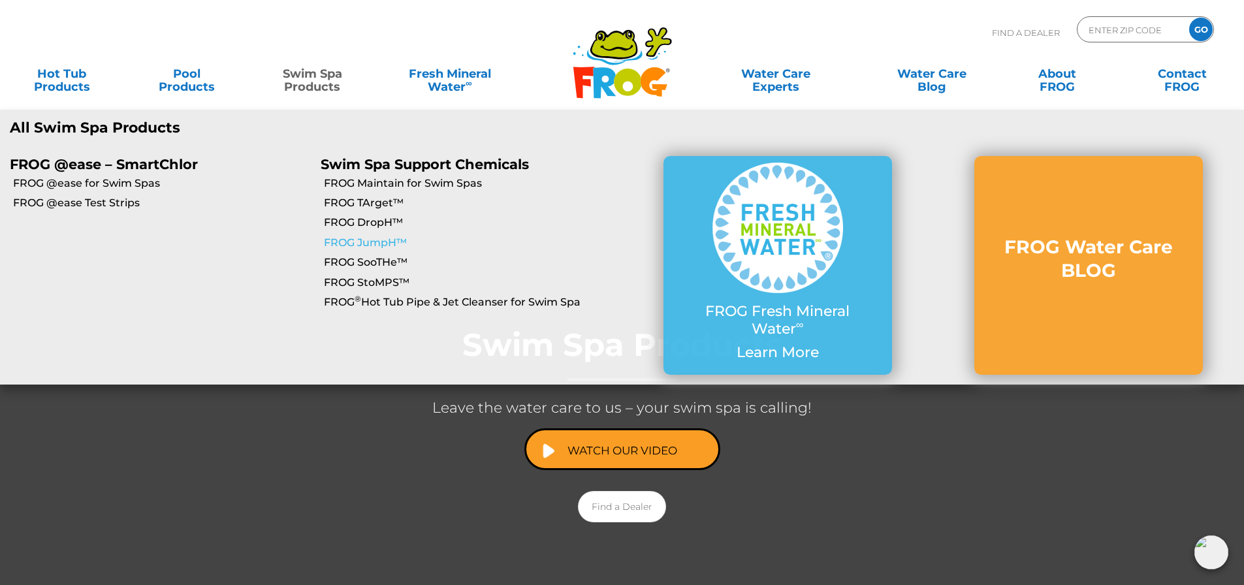
click at [368, 244] on link "FROG JumpH™" at bounding box center [473, 243] width 298 height 14
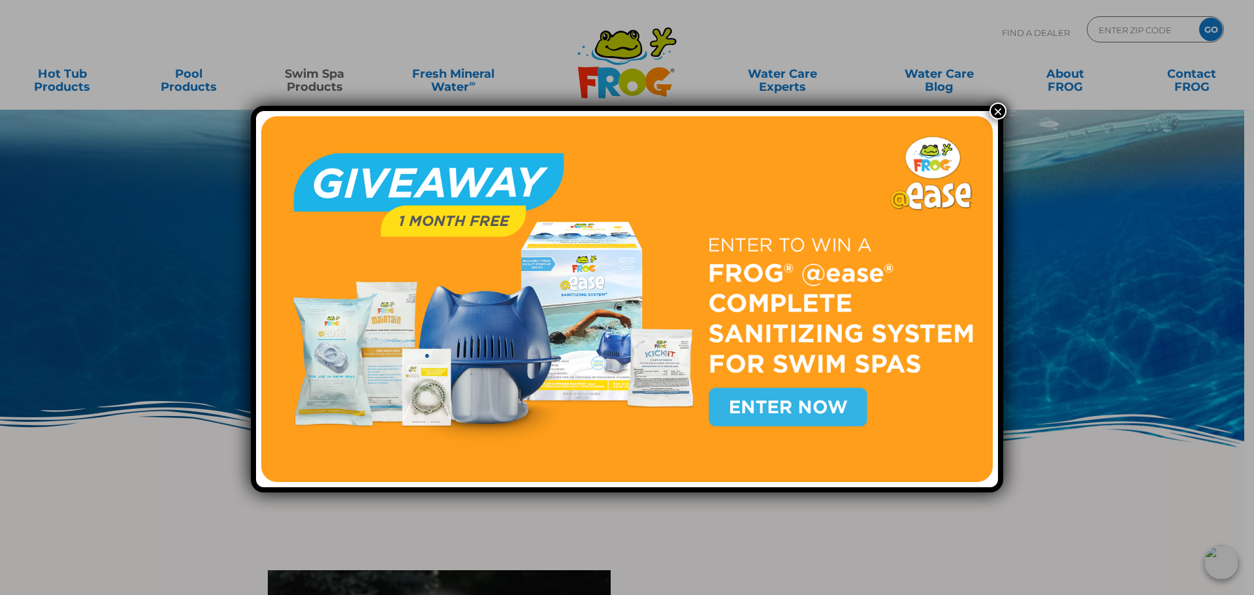
click at [992, 105] on button "×" at bounding box center [998, 111] width 17 height 17
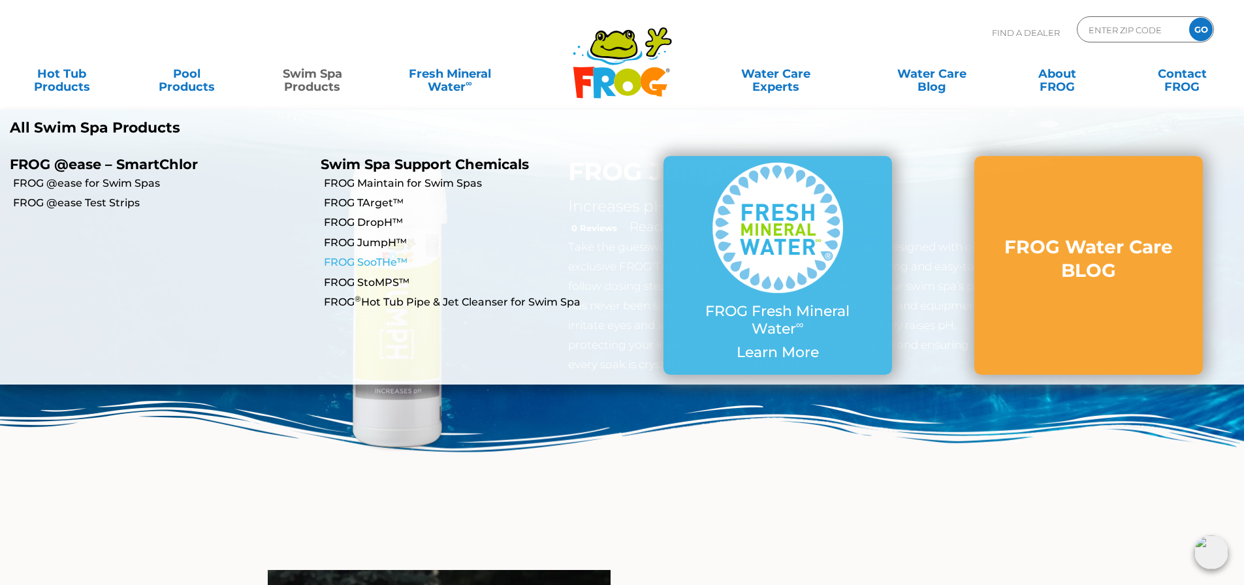
click at [362, 263] on link "FROG SooTHe™" at bounding box center [473, 262] width 298 height 14
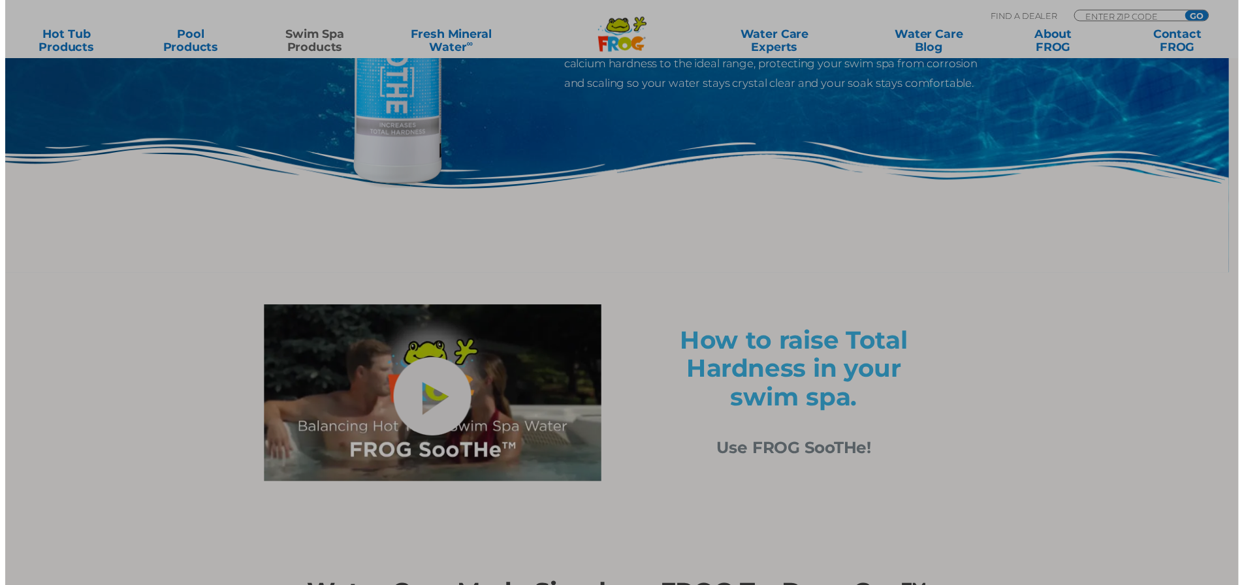
scroll to position [261, 0]
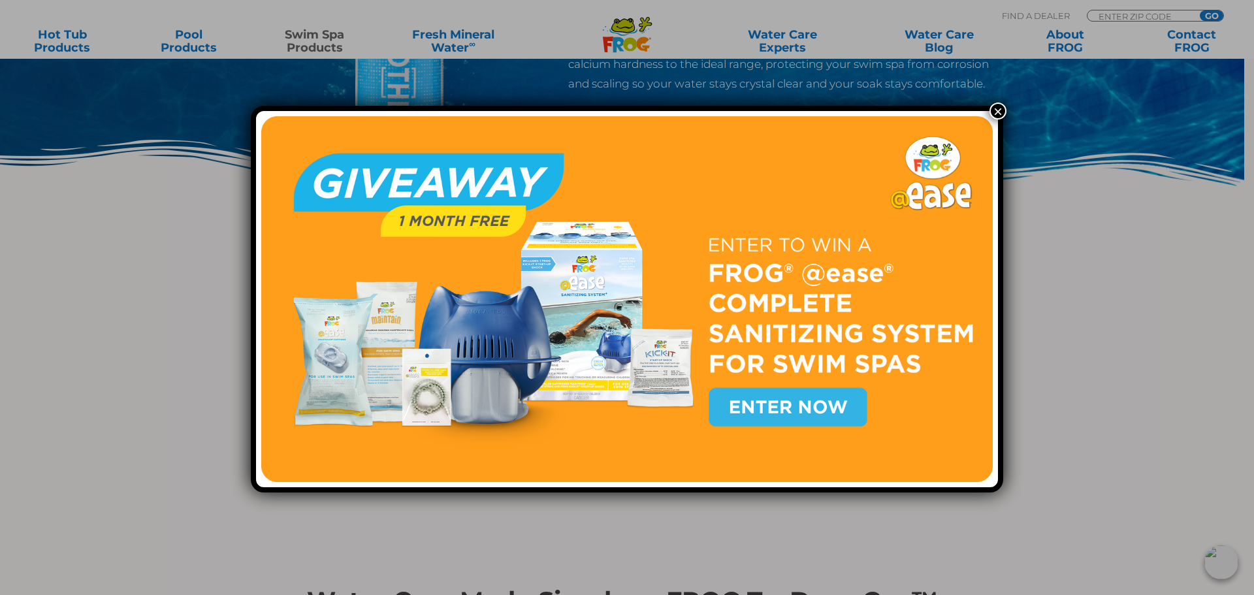
click at [990, 113] on button "×" at bounding box center [998, 111] width 17 height 17
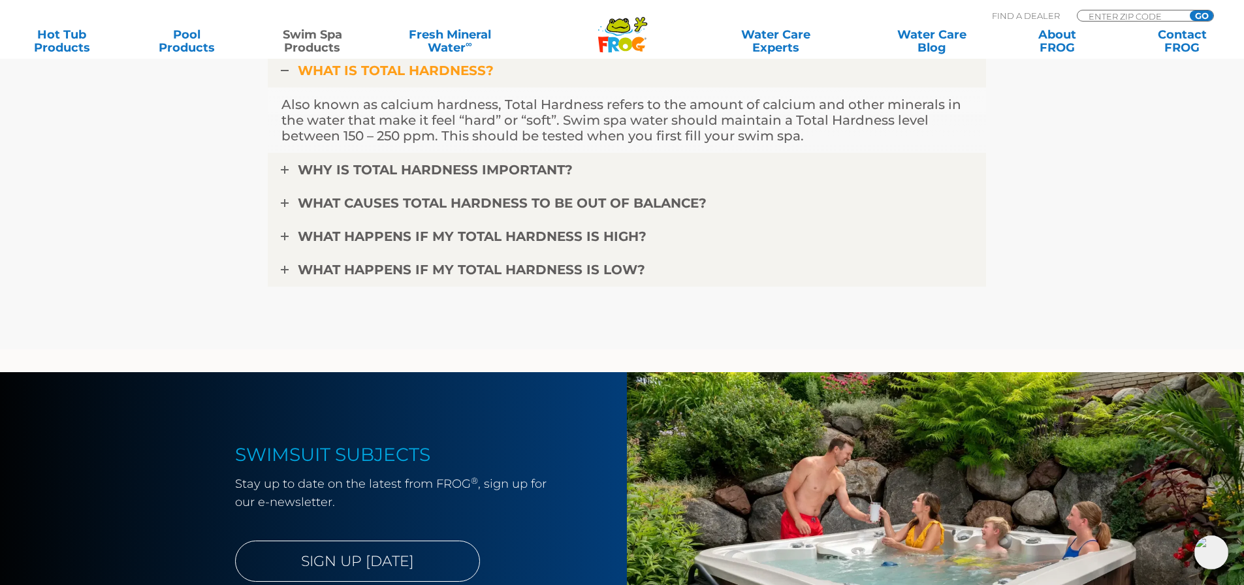
scroll to position [3310, 0]
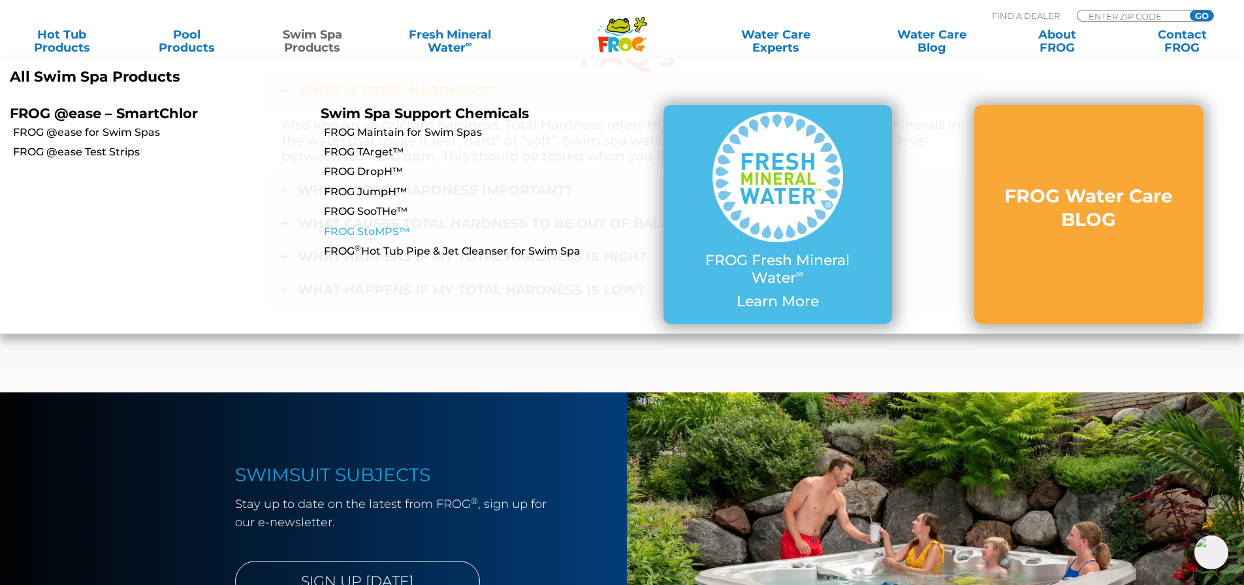
click at [381, 227] on link "FROG StoMPS™" at bounding box center [473, 232] width 298 height 14
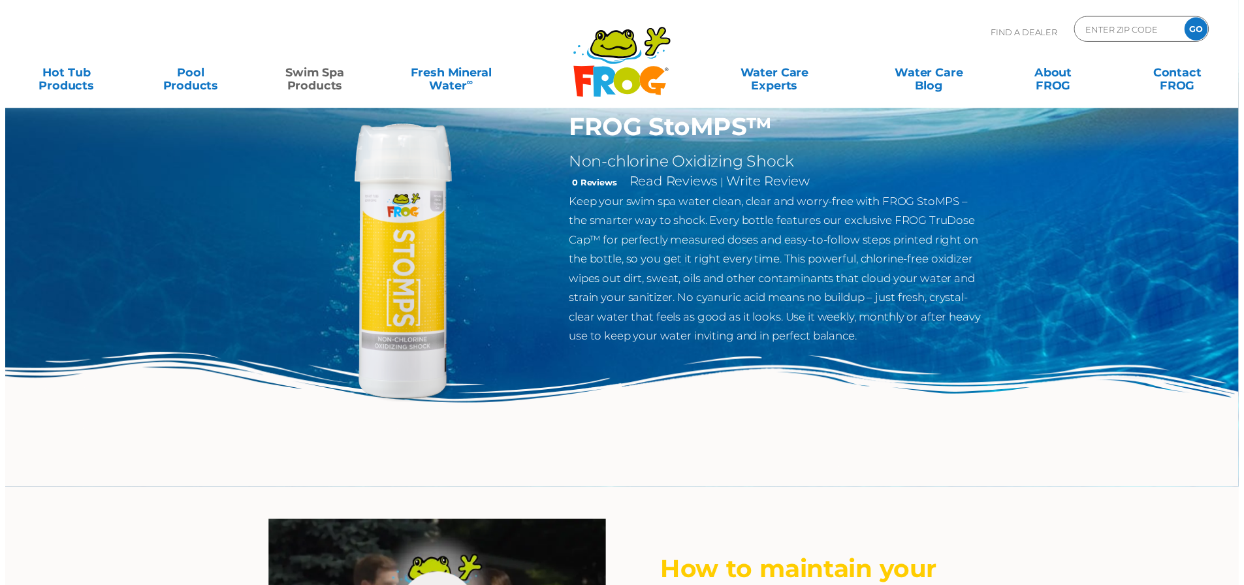
scroll to position [65, 0]
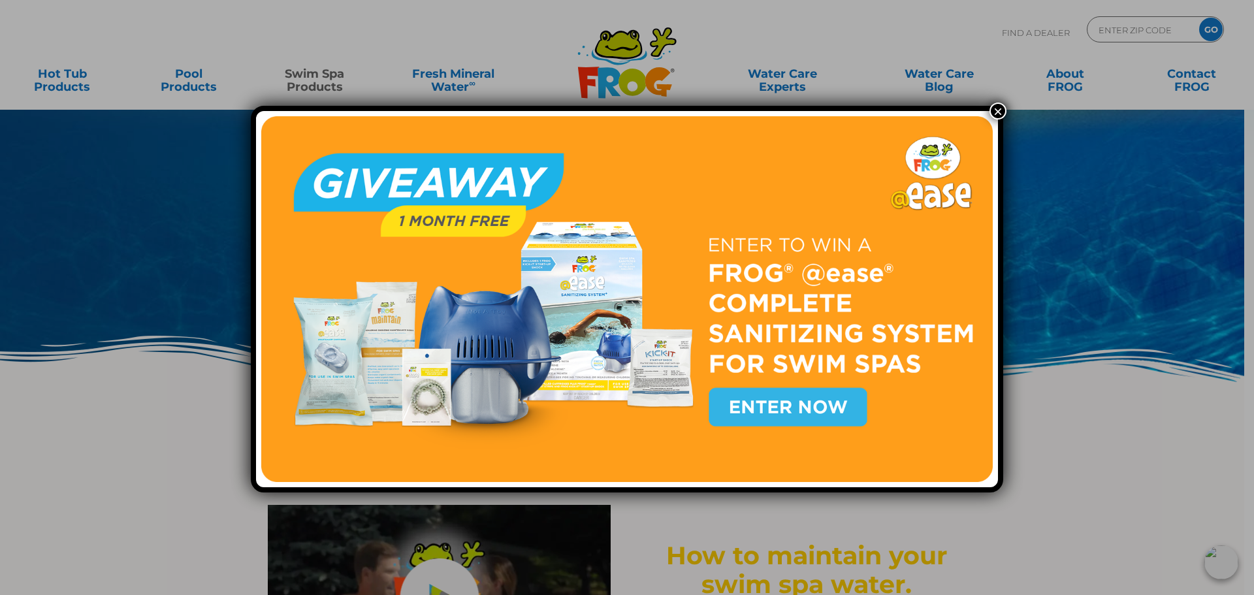
click at [994, 109] on button "×" at bounding box center [998, 111] width 17 height 17
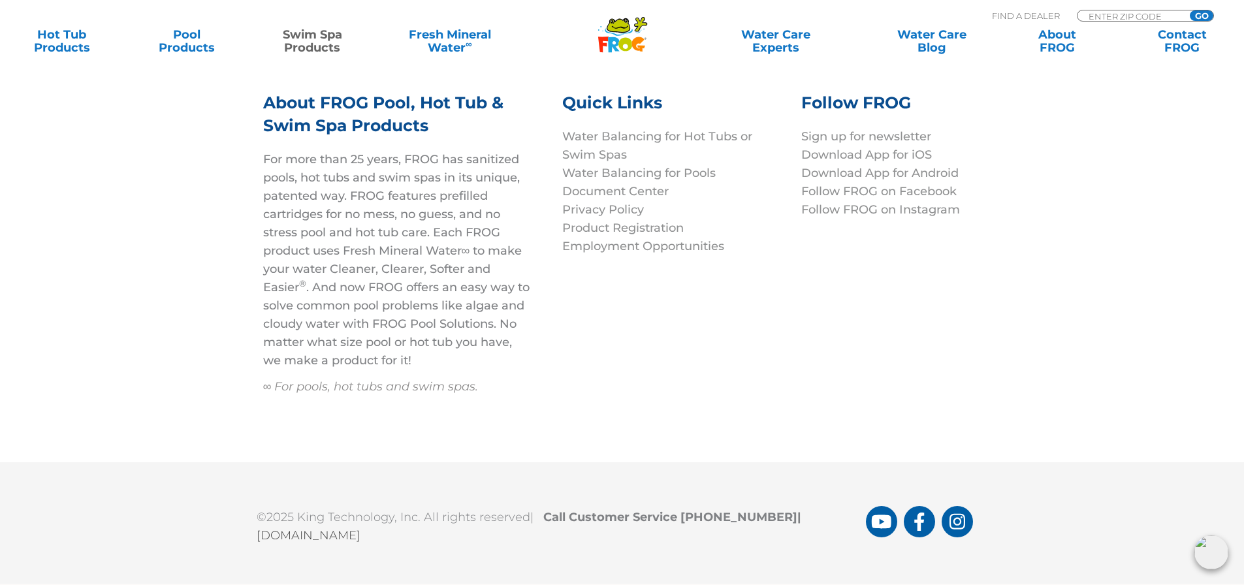
scroll to position [5425, 0]
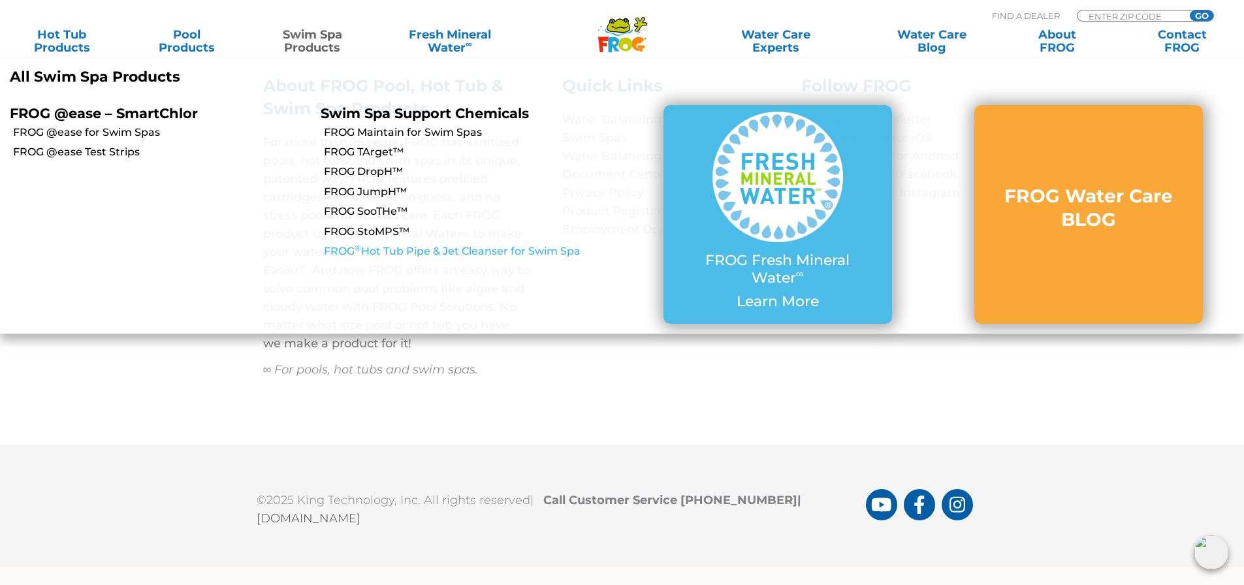
click at [453, 246] on link "FROG ® Hot Tub Pipe & Jet Cleanser for Swim Spa" at bounding box center [473, 251] width 298 height 14
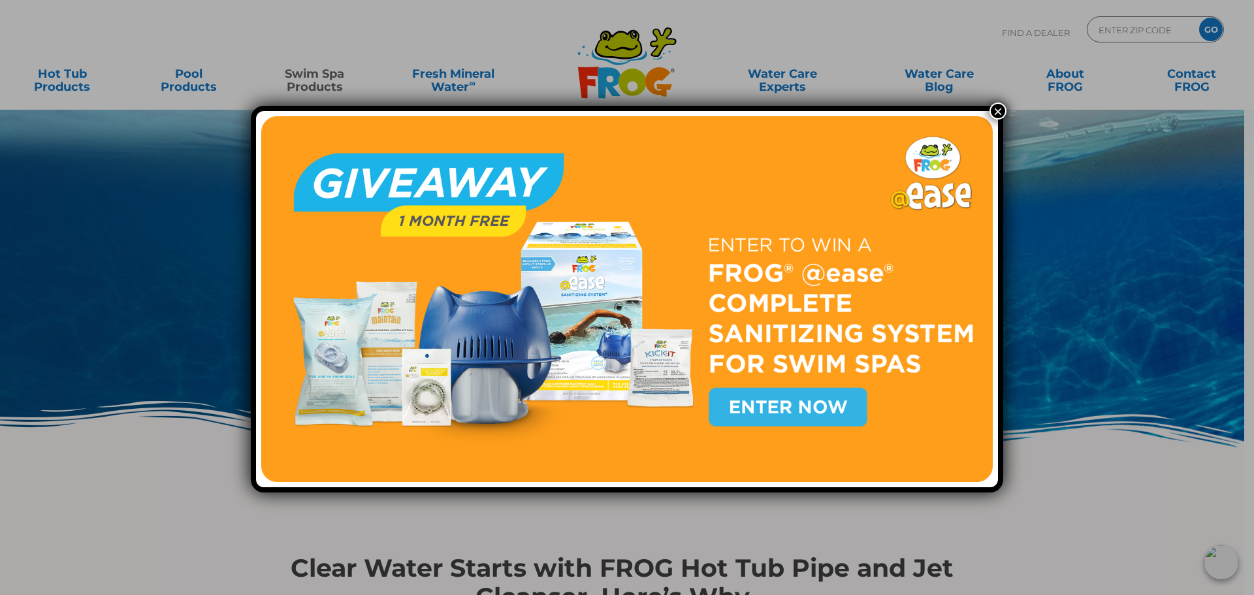
click at [996, 114] on button "×" at bounding box center [998, 111] width 17 height 17
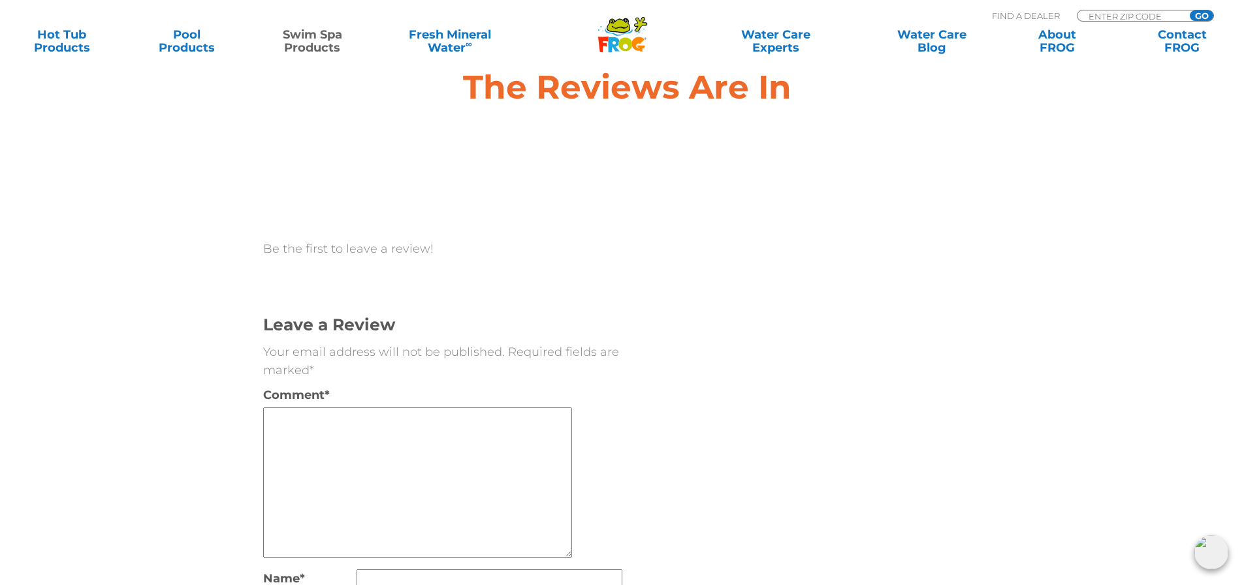
scroll to position [4834, 0]
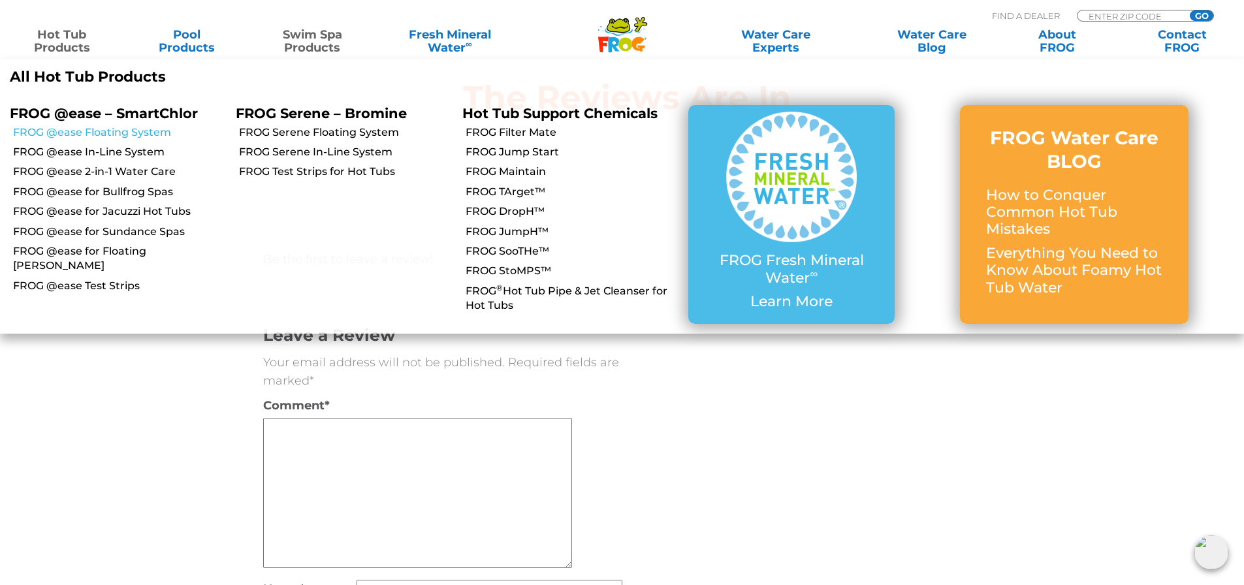
click at [100, 128] on link "FROG @ease Floating System" at bounding box center [119, 132] width 213 height 14
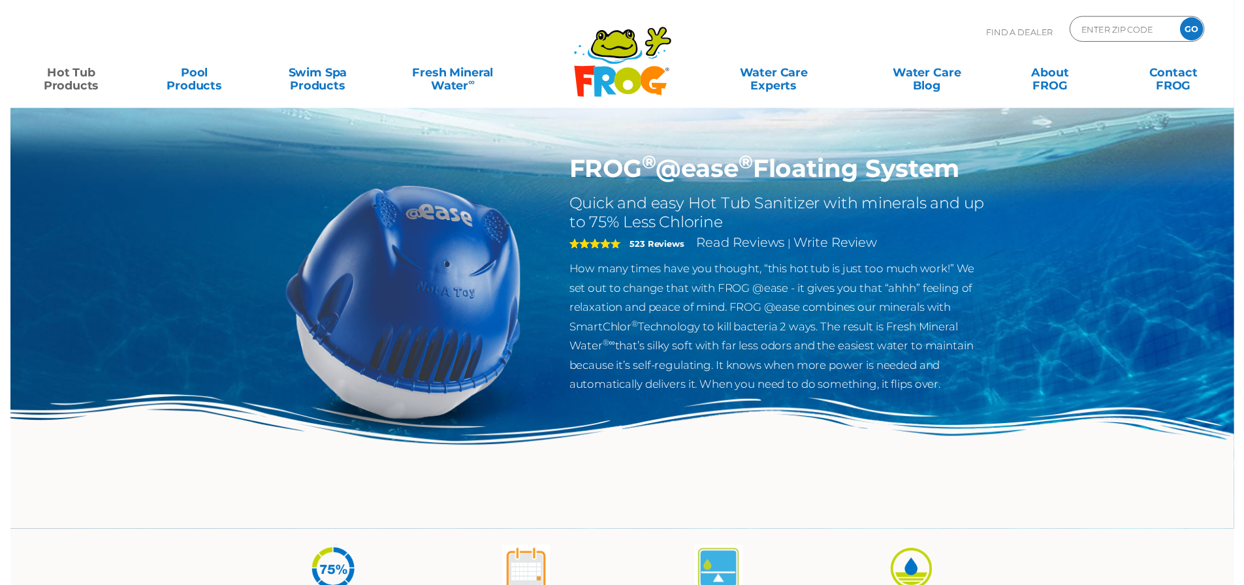
scroll to position [196, 0]
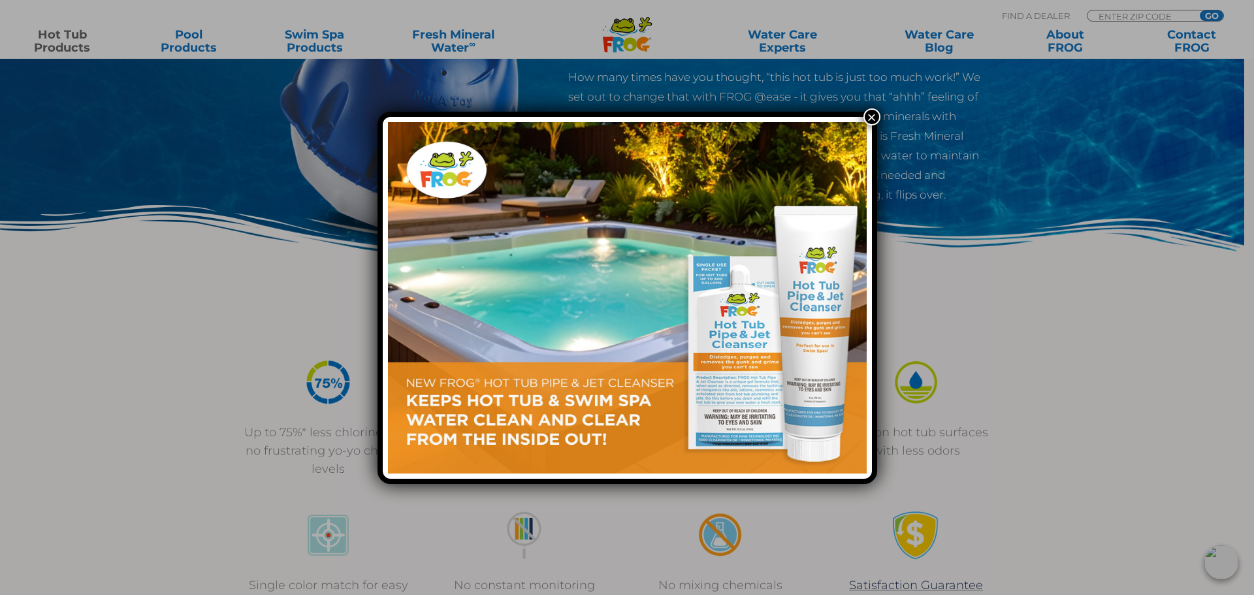
click at [873, 117] on button "×" at bounding box center [872, 116] width 17 height 17
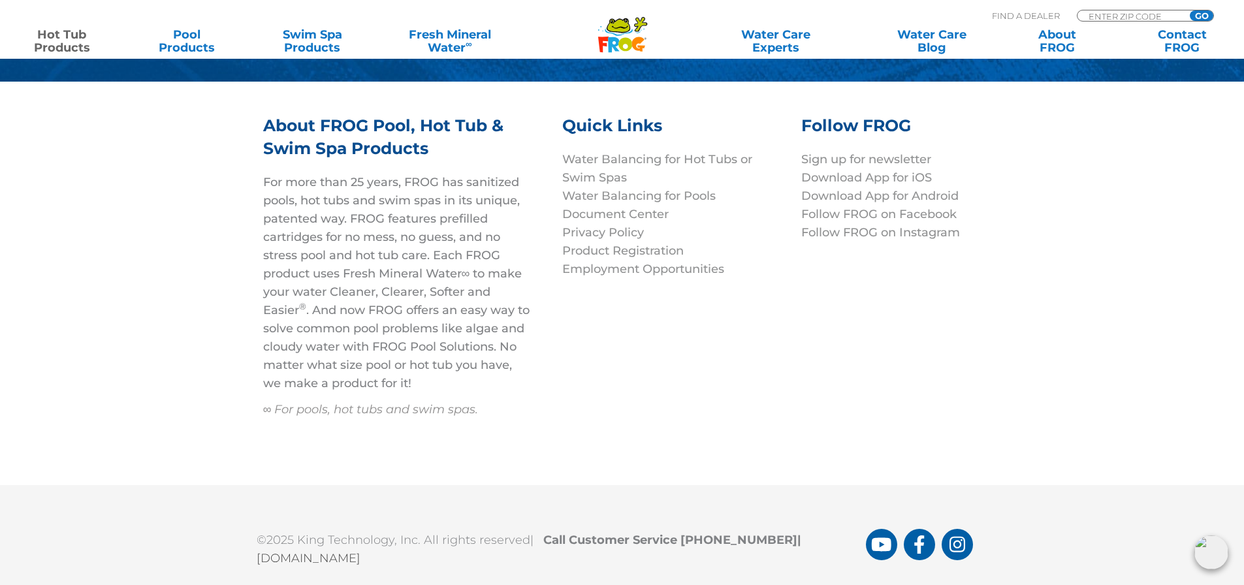
scroll to position [4504, 0]
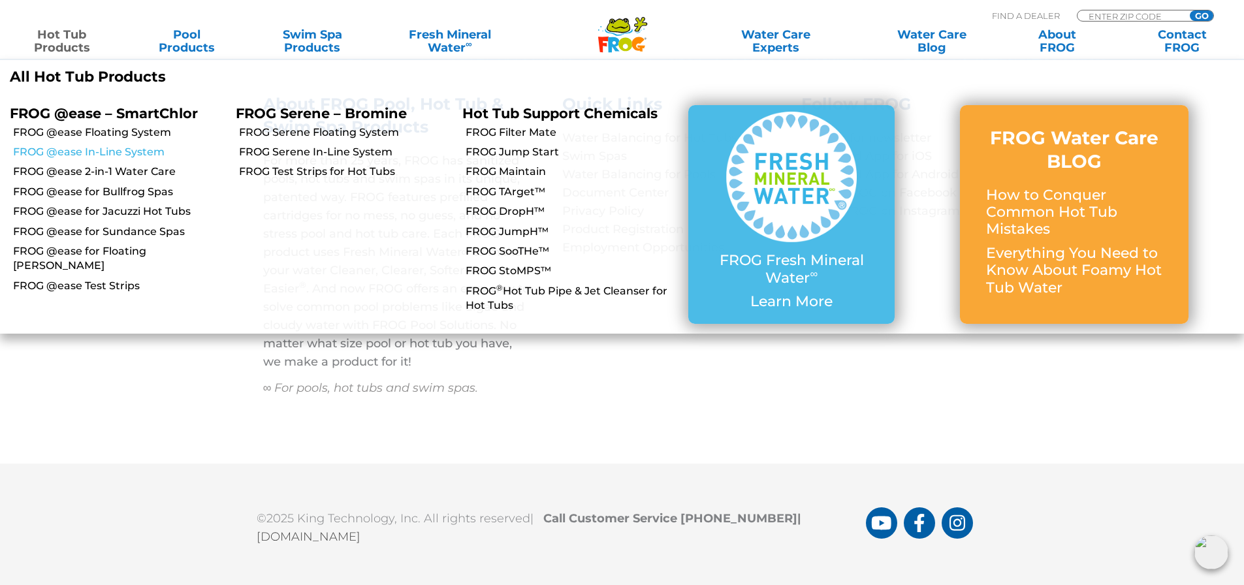
click at [88, 152] on link "FROG @ease In-Line System" at bounding box center [119, 152] width 213 height 14
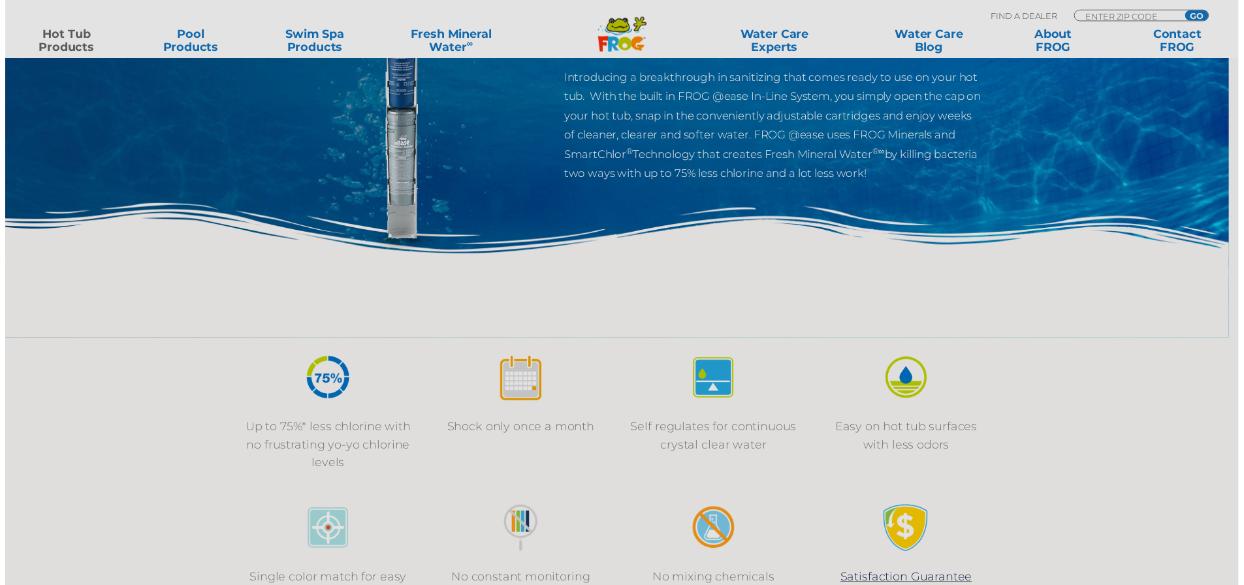
scroll to position [196, 0]
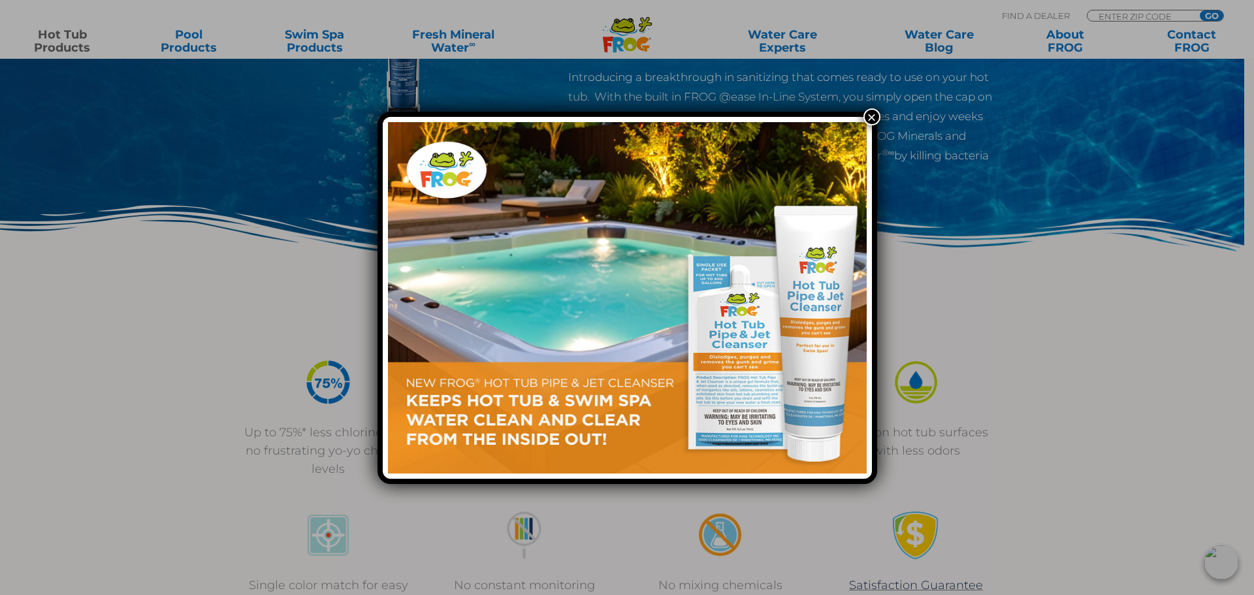
click at [875, 116] on button "×" at bounding box center [872, 116] width 17 height 17
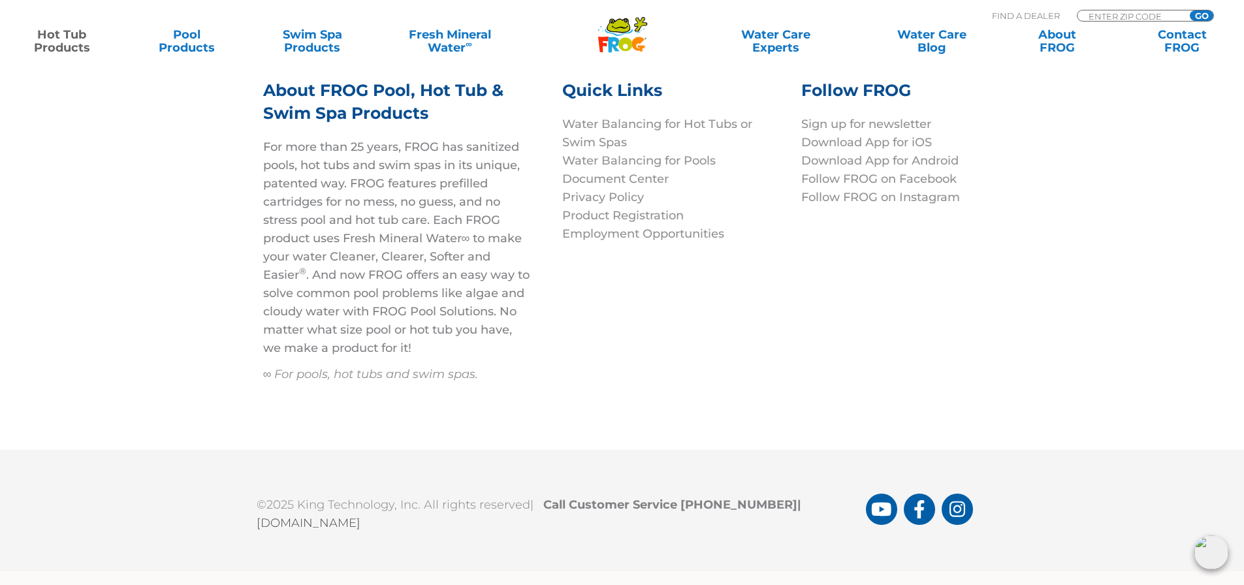
scroll to position [4555, 0]
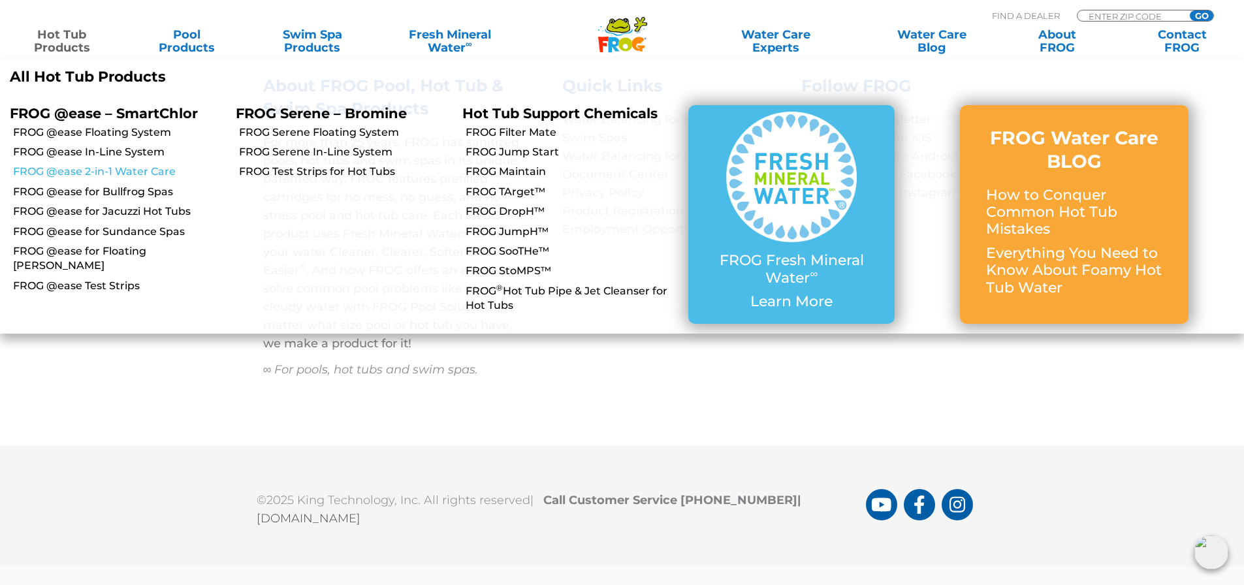
click at [110, 167] on link "FROG @ease 2-in-1 Water Care" at bounding box center [119, 172] width 213 height 14
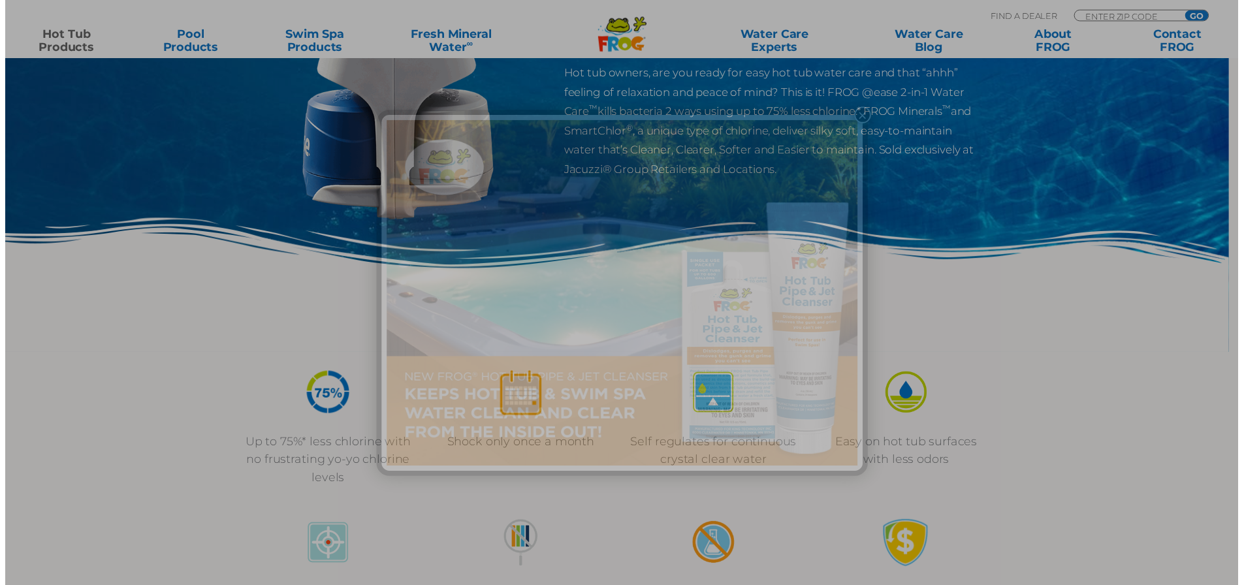
scroll to position [196, 0]
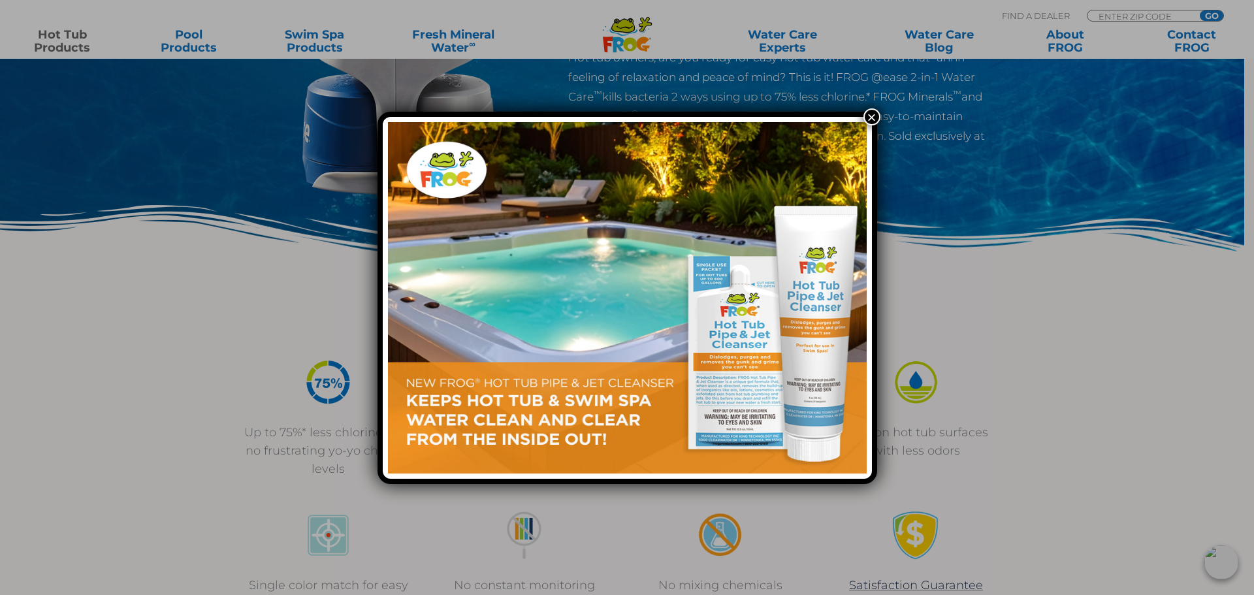
click at [869, 110] on button "×" at bounding box center [872, 116] width 17 height 17
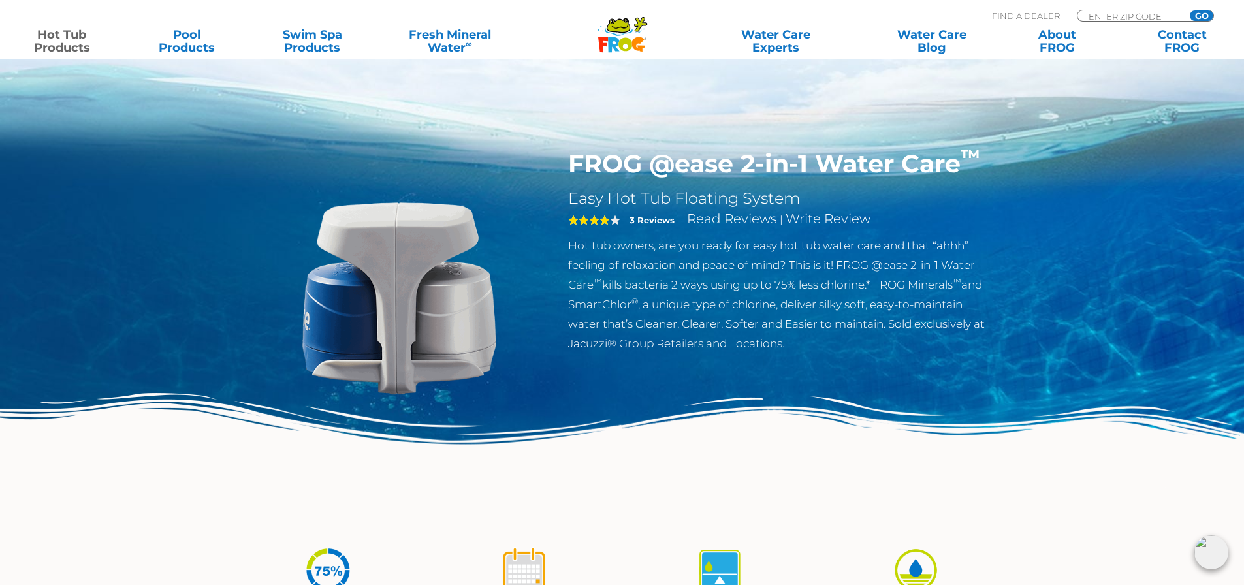
scroll to position [0, 0]
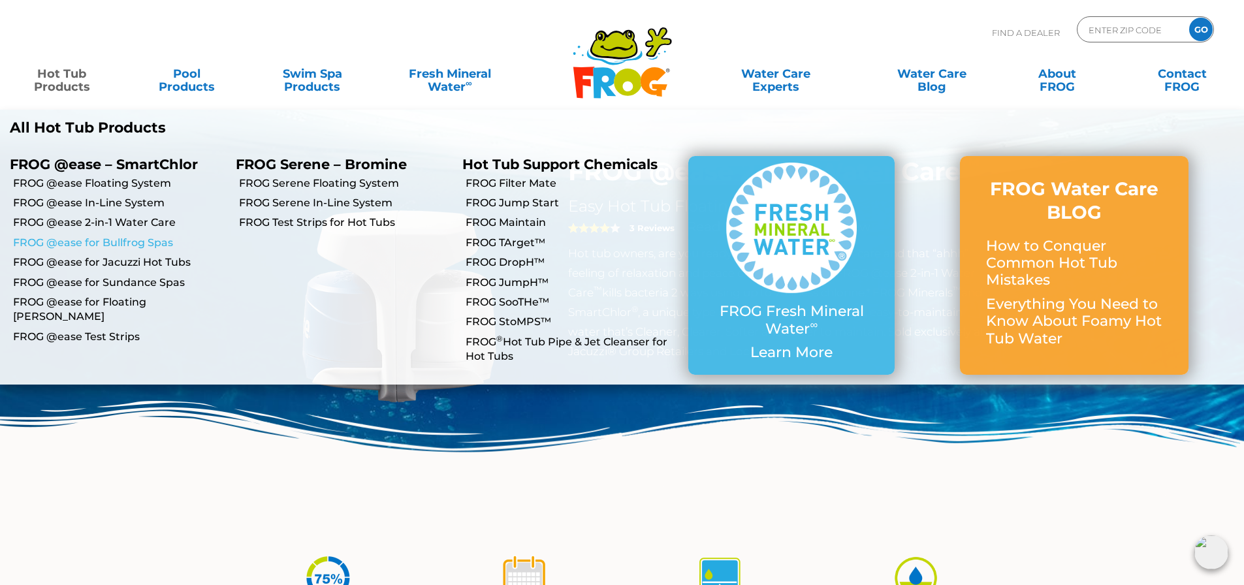
click at [111, 242] on link "FROG @ease for Bullfrog Spas" at bounding box center [119, 243] width 213 height 14
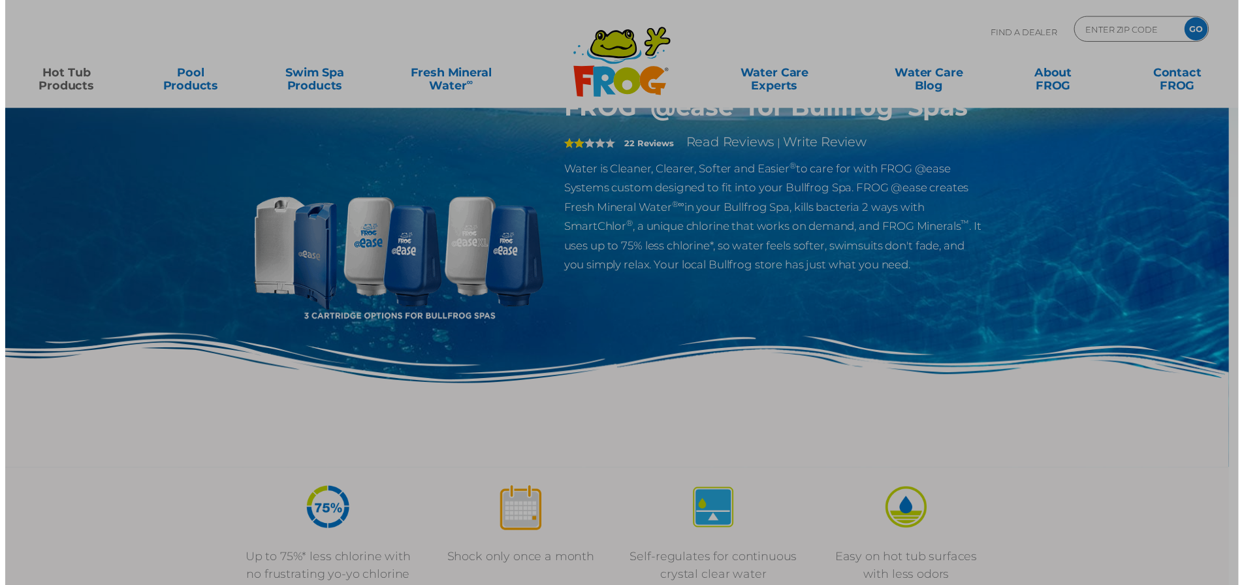
scroll to position [65, 0]
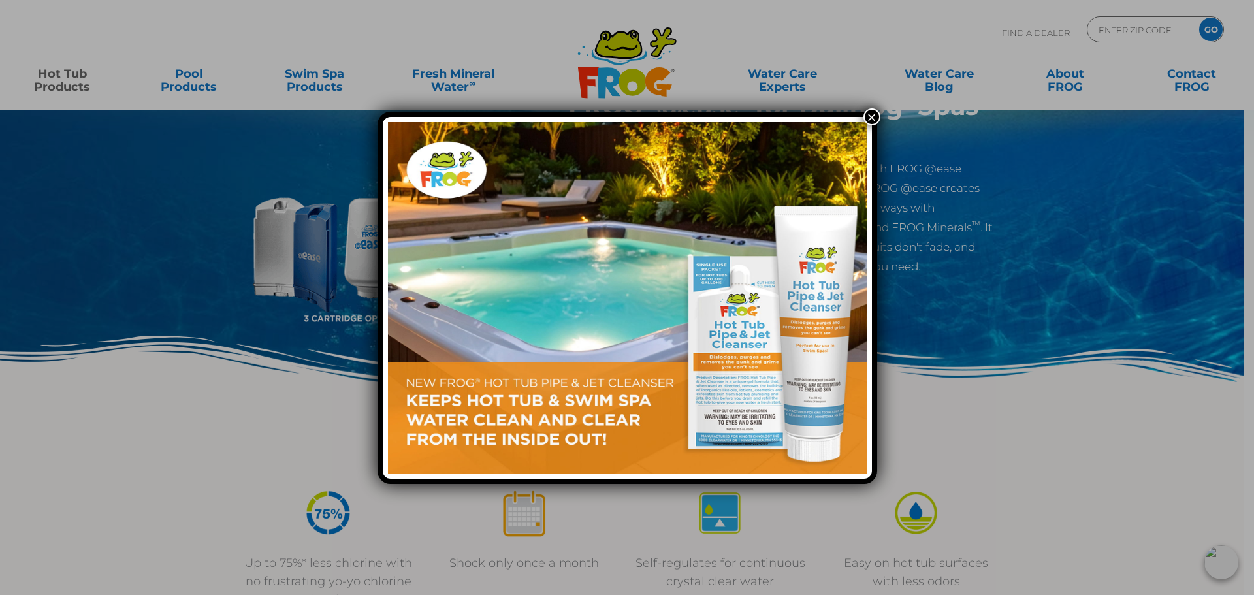
click at [878, 115] on button "×" at bounding box center [872, 116] width 17 height 17
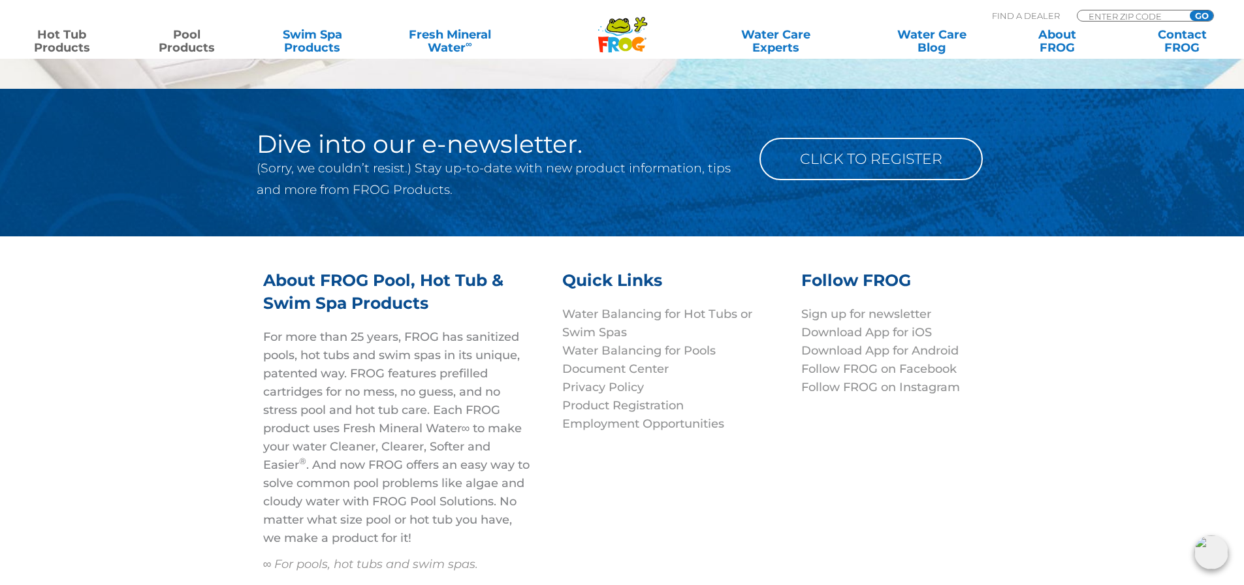
scroll to position [5000, 0]
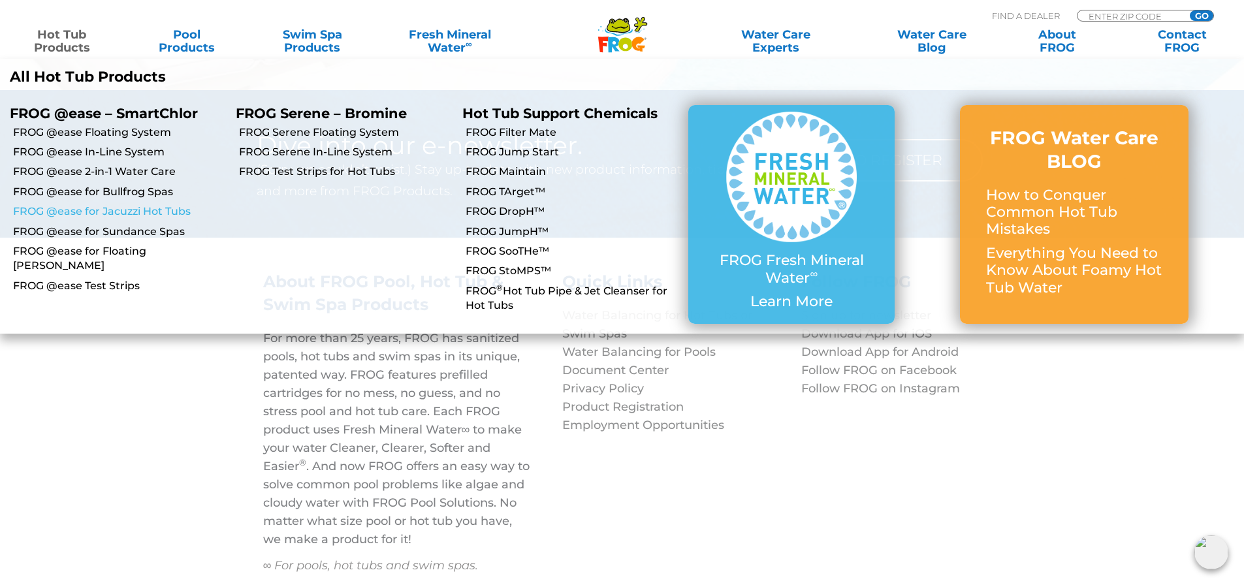
click at [144, 214] on link "FROG @ease for Jacuzzi Hot Tubs" at bounding box center [119, 211] width 213 height 14
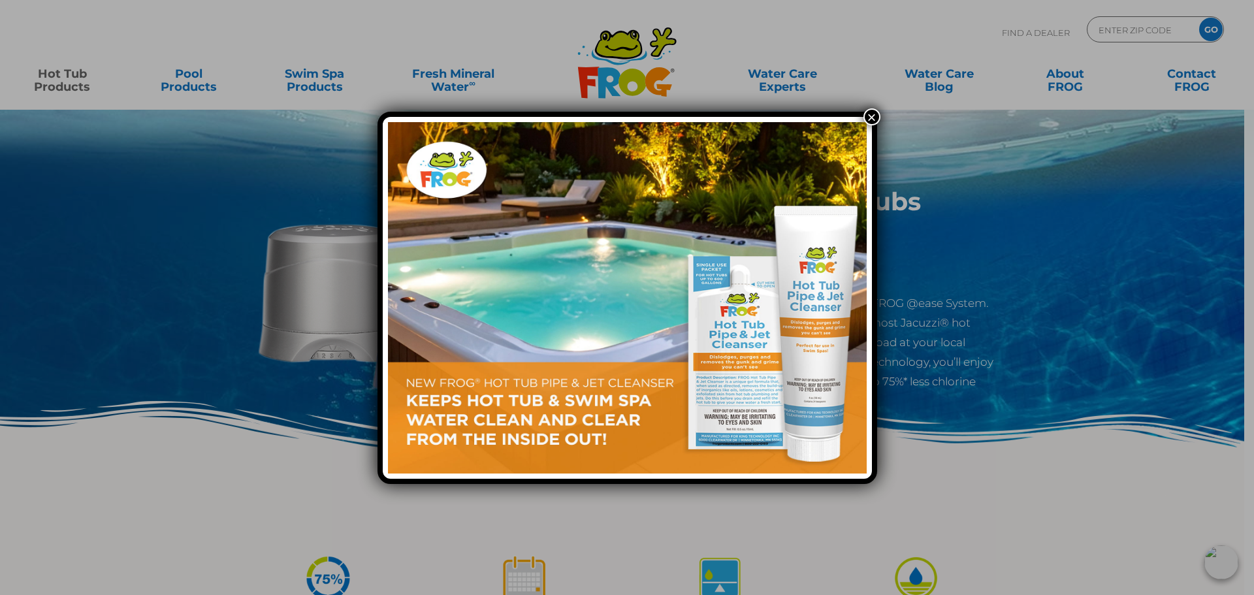
click at [872, 117] on button "×" at bounding box center [872, 116] width 17 height 17
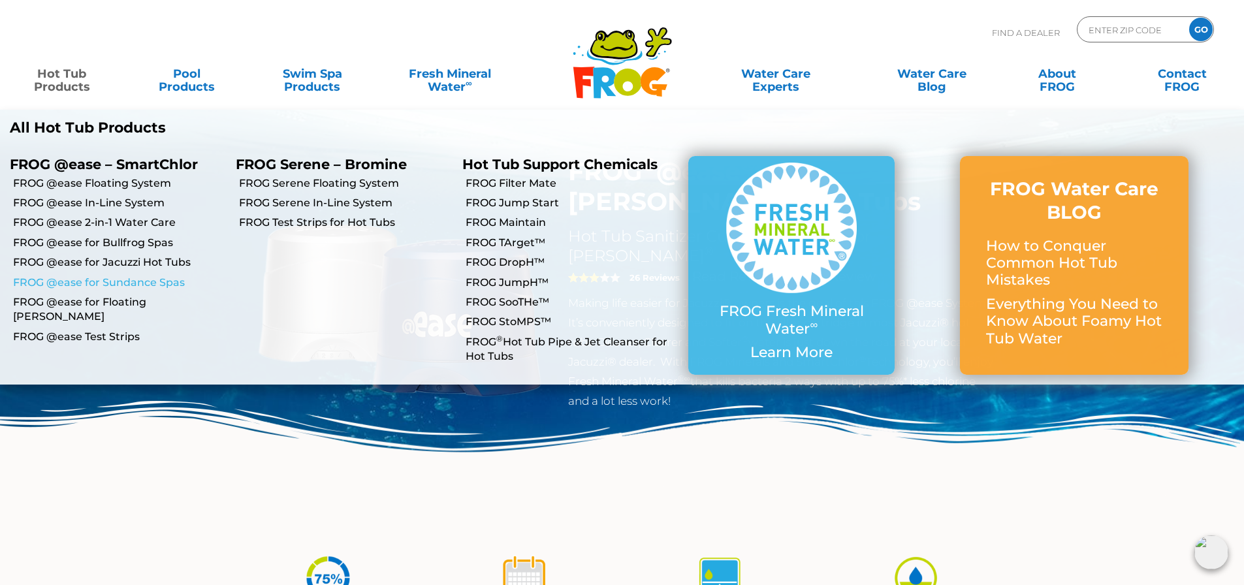
click at [154, 278] on link "FROG @ease for Sundance Spas" at bounding box center [119, 283] width 213 height 14
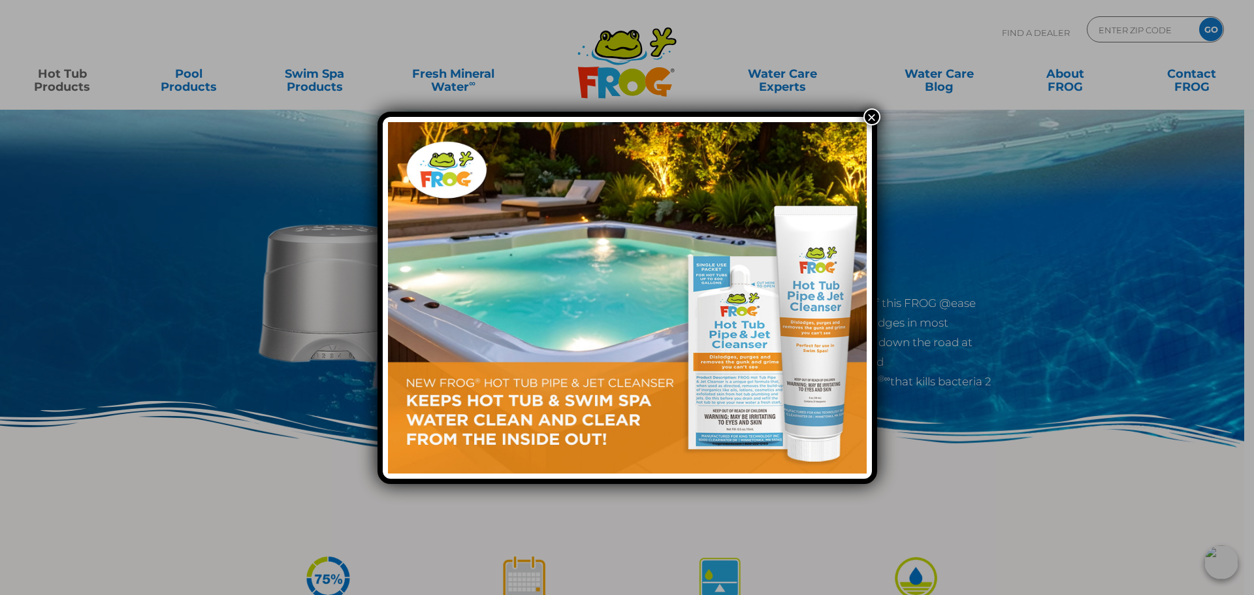
click at [869, 114] on button "×" at bounding box center [872, 116] width 17 height 17
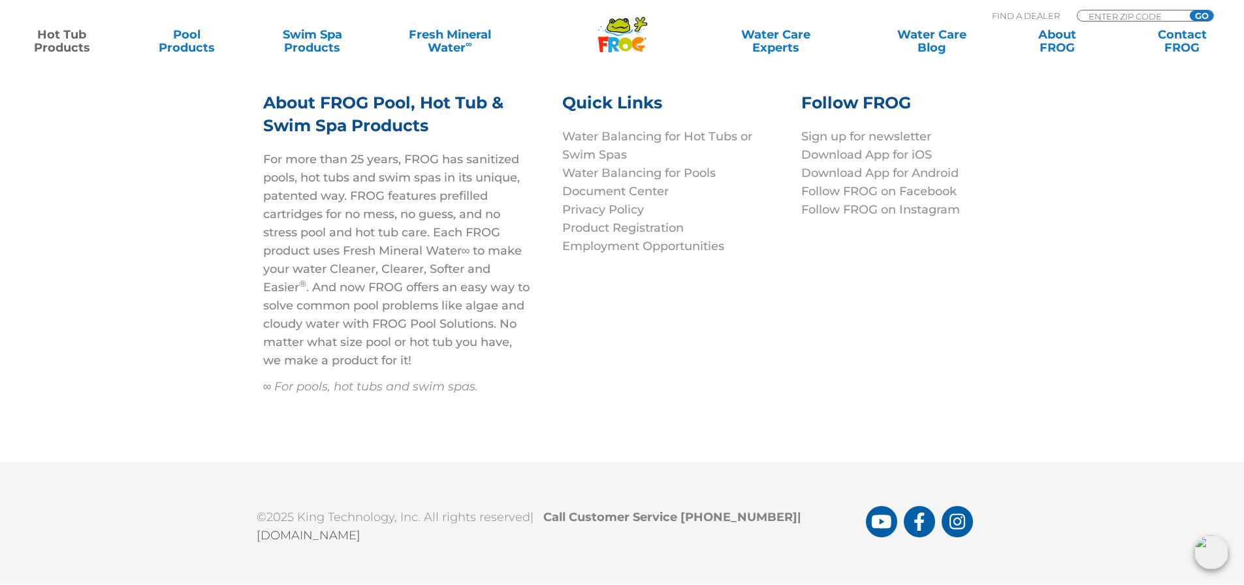
scroll to position [4826, 0]
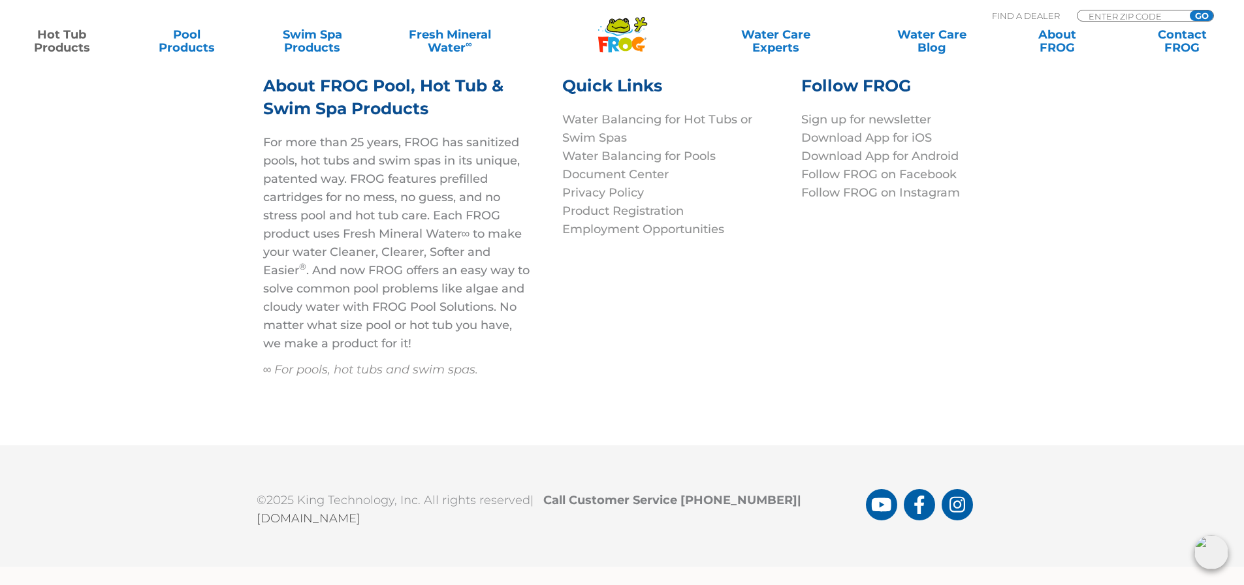
click at [49, 33] on link "Hot Tub Products" at bounding box center [61, 41] width 97 height 26
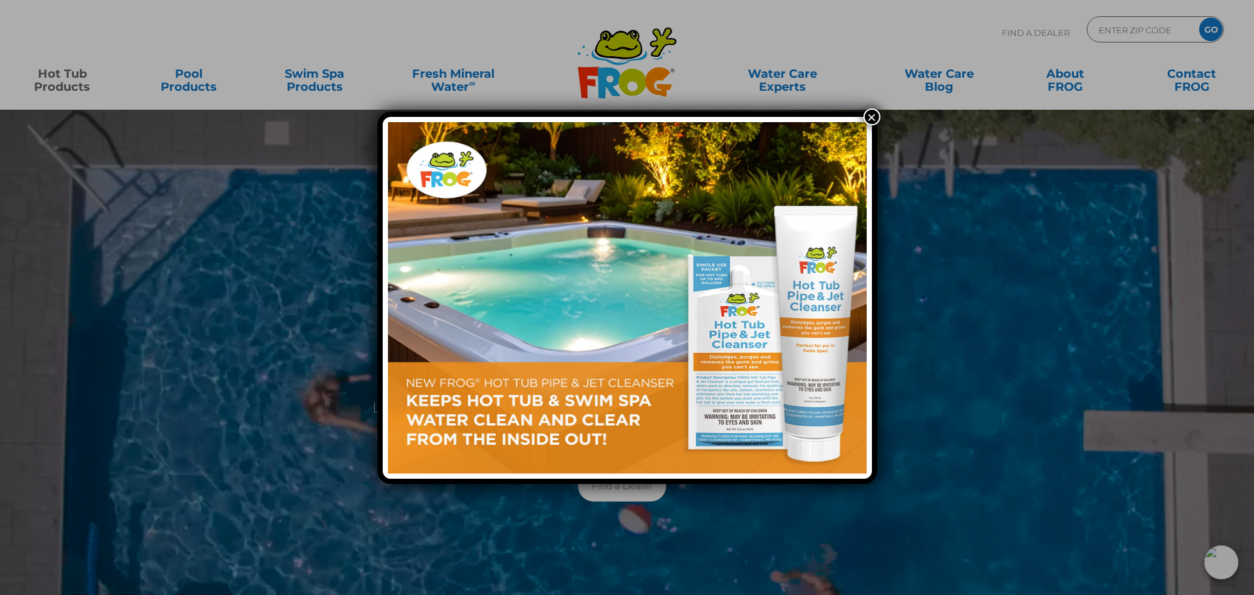
click at [63, 83] on div "×" at bounding box center [627, 297] width 1254 height 595
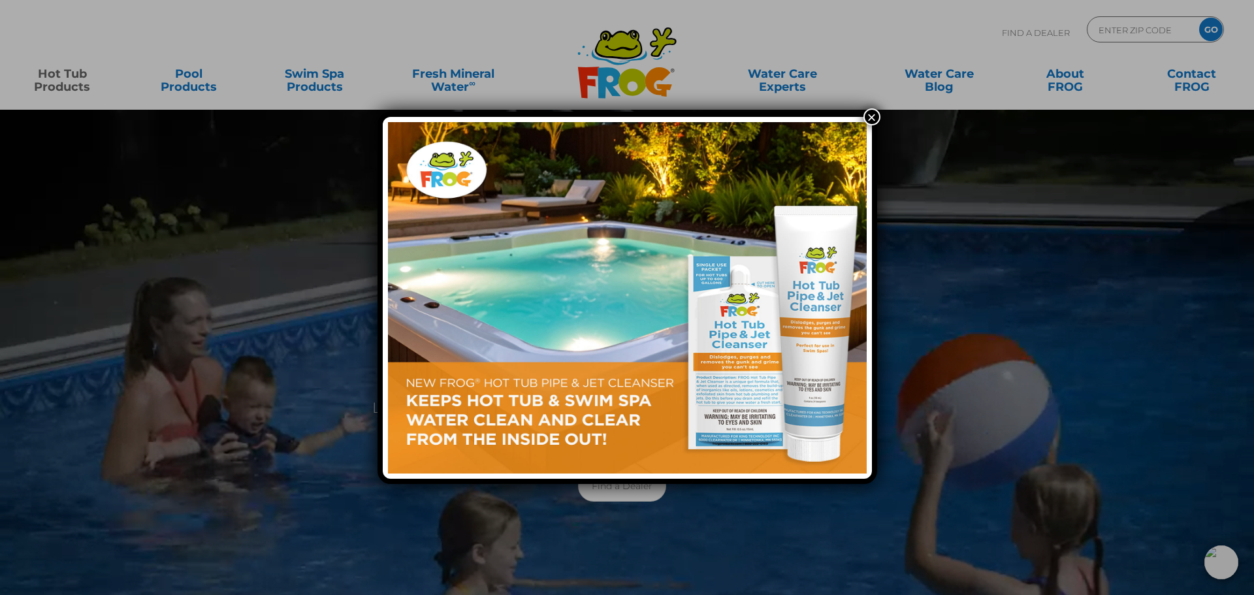
click at [874, 120] on button "×" at bounding box center [872, 116] width 17 height 17
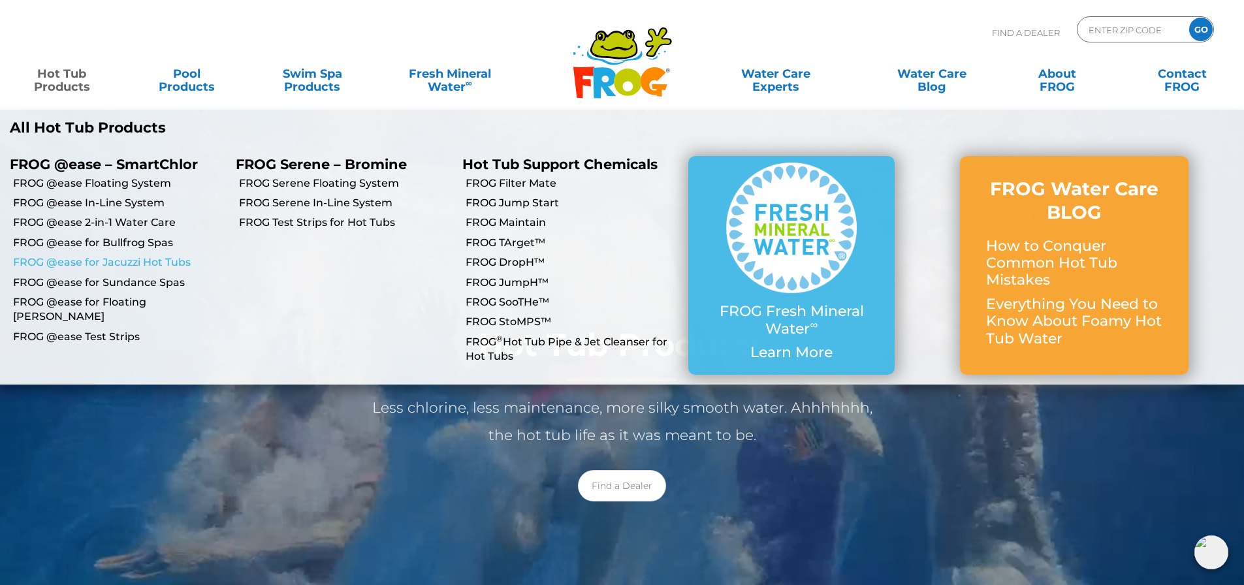
click at [101, 266] on link "FROG @ease for Jacuzzi Hot Tubs" at bounding box center [119, 262] width 213 height 14
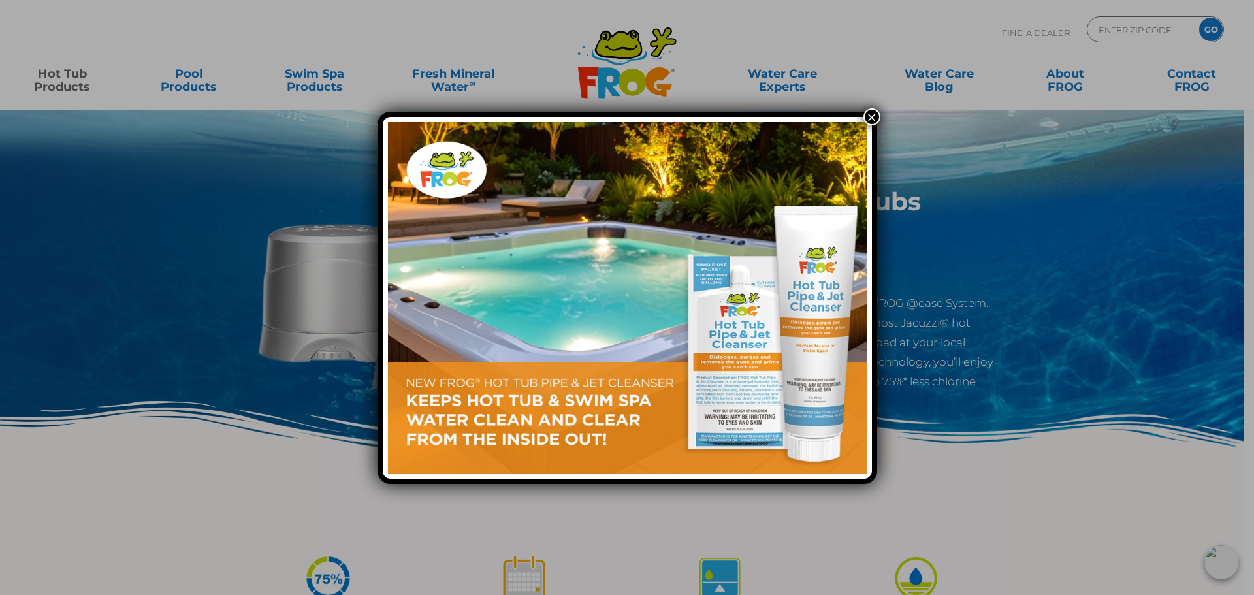
click at [865, 112] on button "×" at bounding box center [872, 116] width 17 height 17
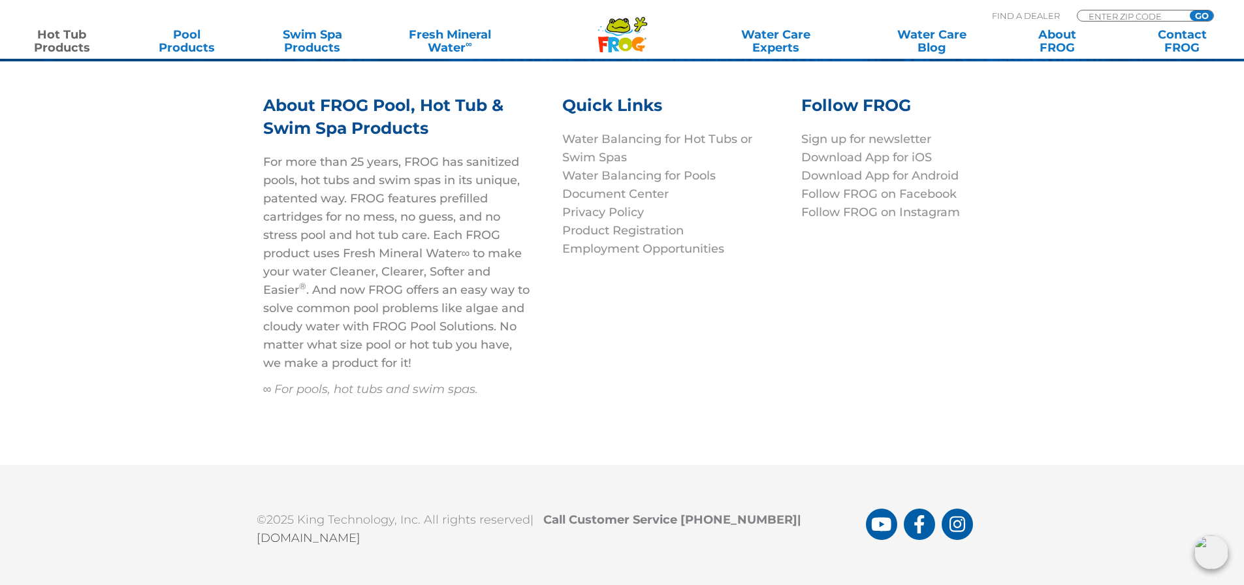
scroll to position [4721, 0]
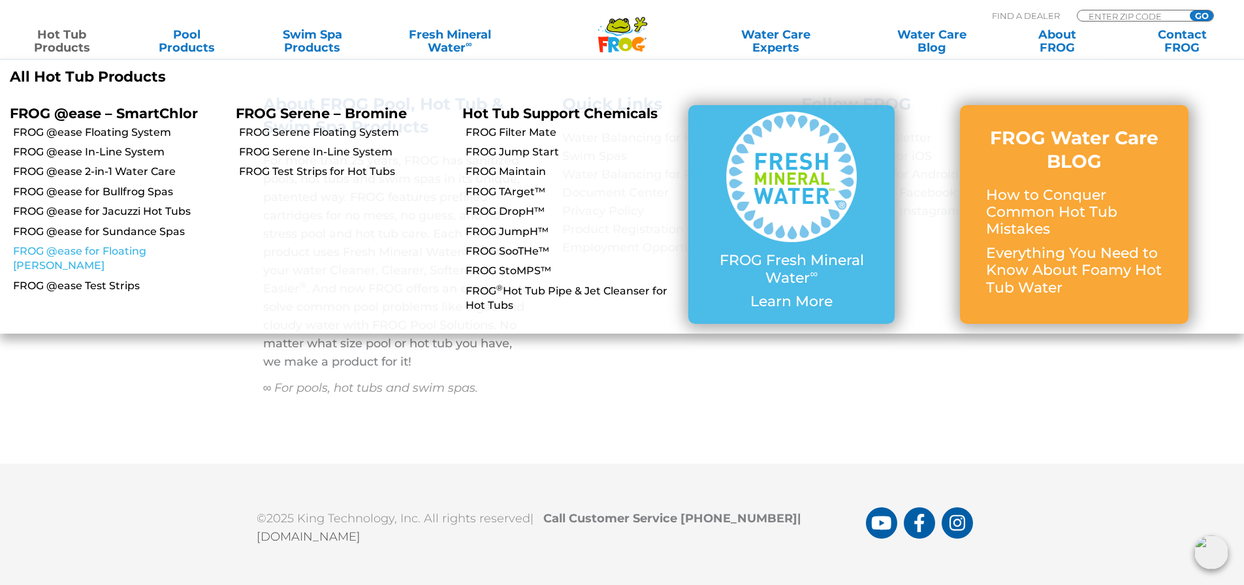
click at [114, 245] on link "FROG @ease for Floating [PERSON_NAME]" at bounding box center [119, 258] width 213 height 29
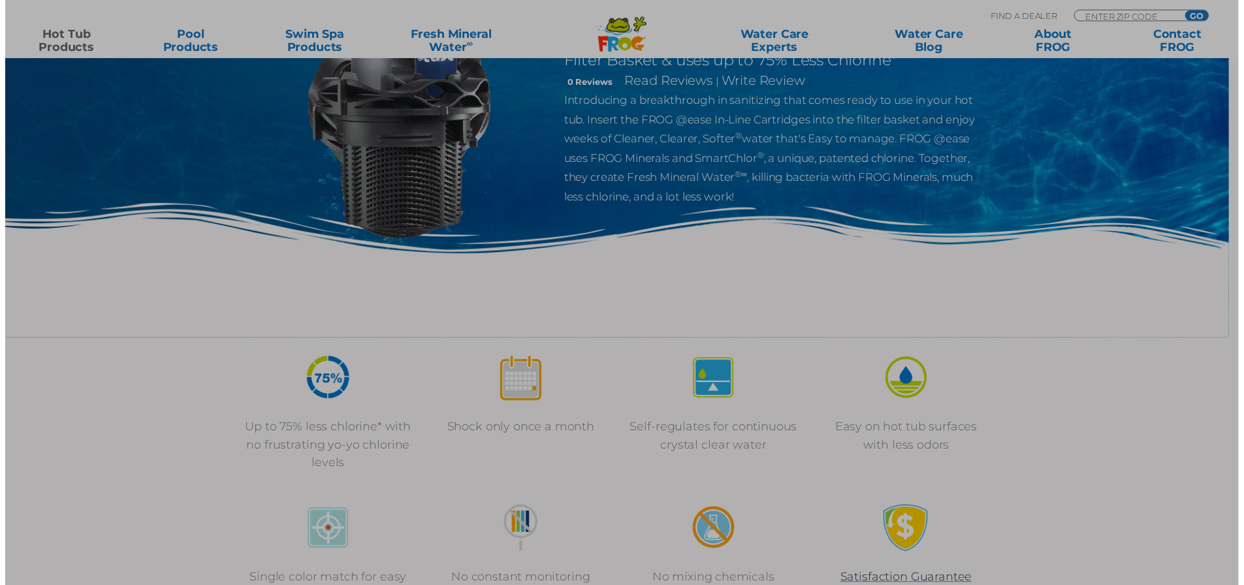
scroll to position [196, 0]
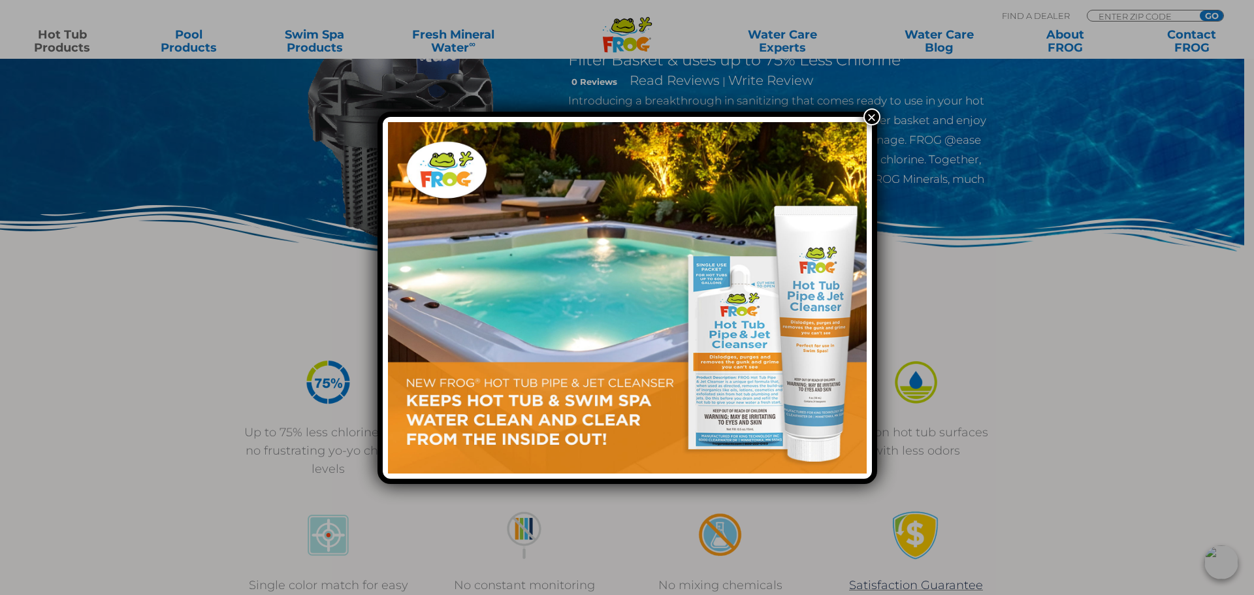
click at [866, 115] on button "×" at bounding box center [872, 116] width 17 height 17
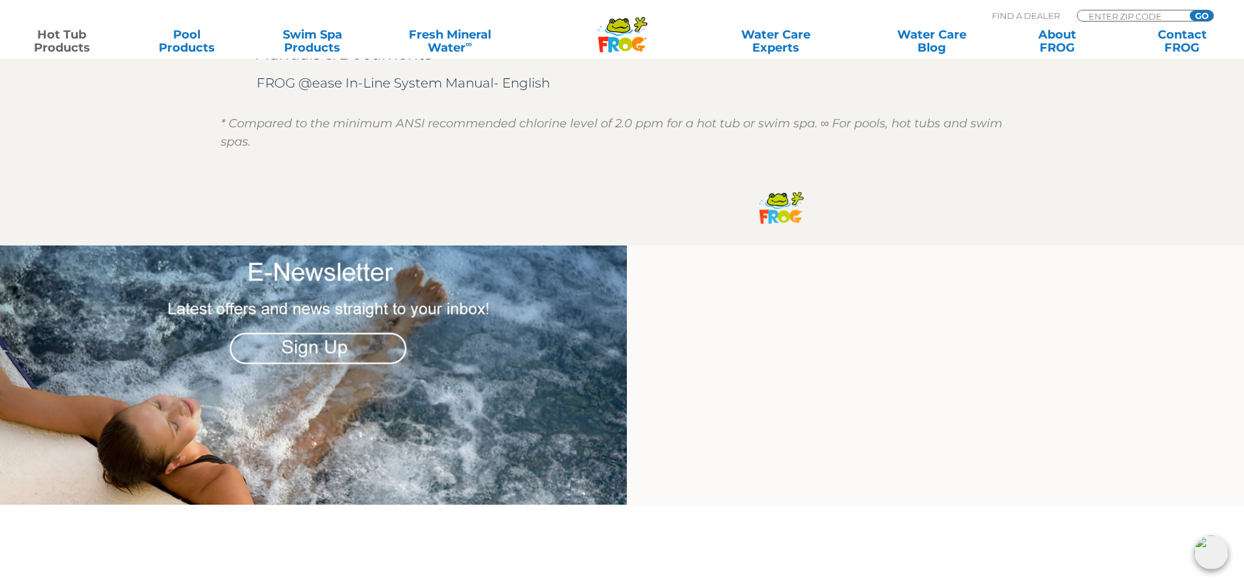
scroll to position [1633, 0]
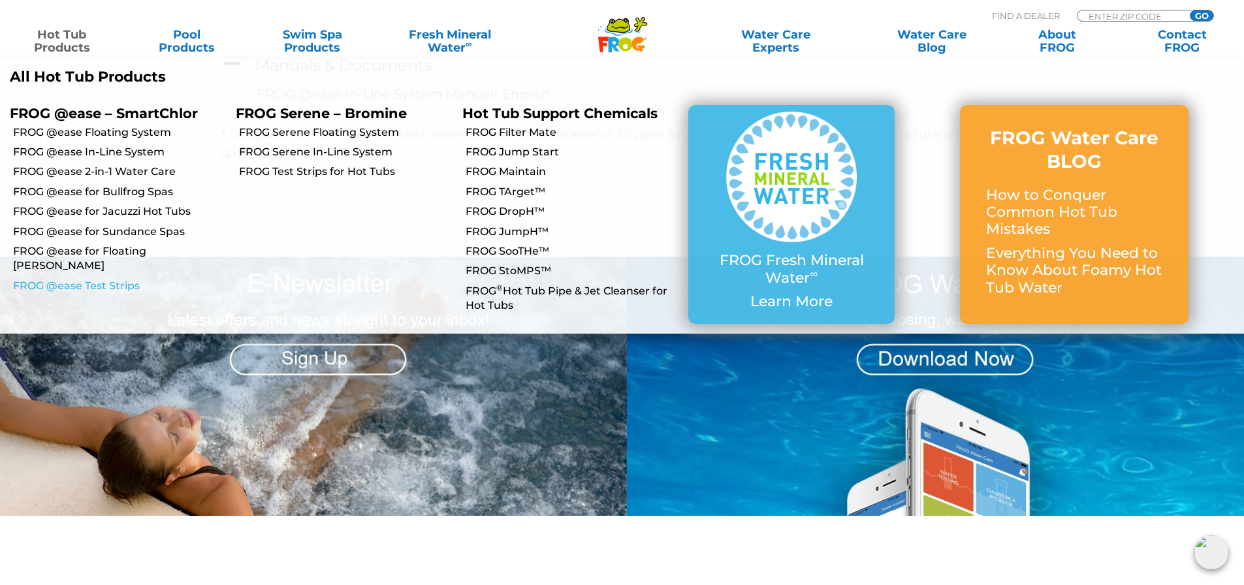
click at [81, 279] on link "FROG @ease Test Strips" at bounding box center [119, 286] width 213 height 14
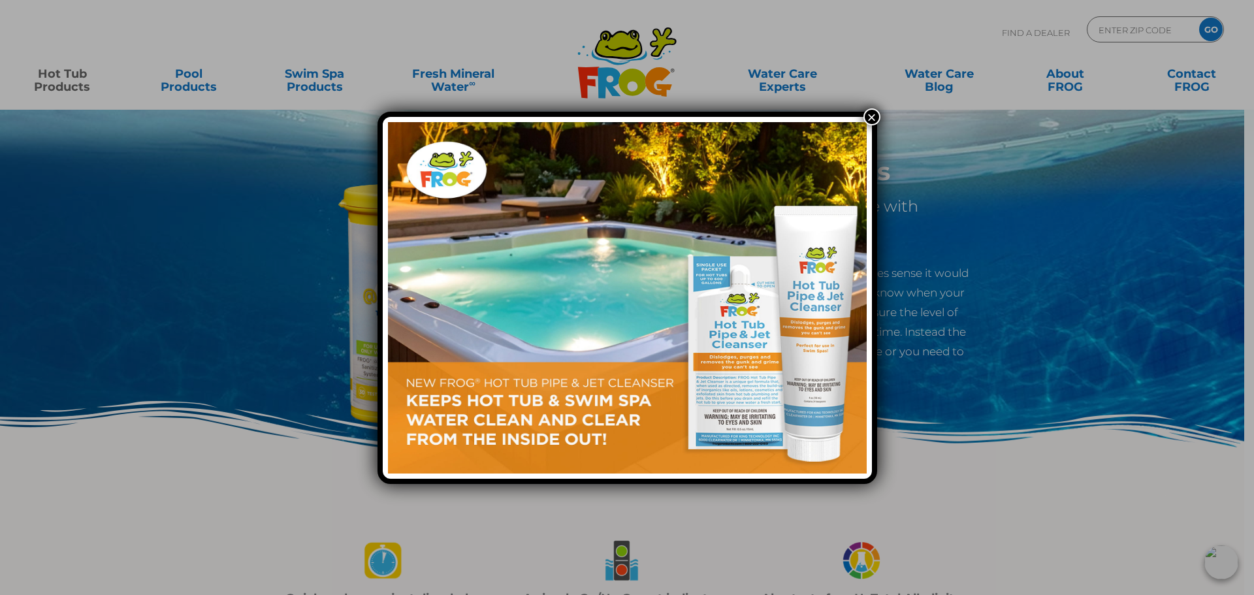
click at [870, 111] on button "×" at bounding box center [872, 116] width 17 height 17
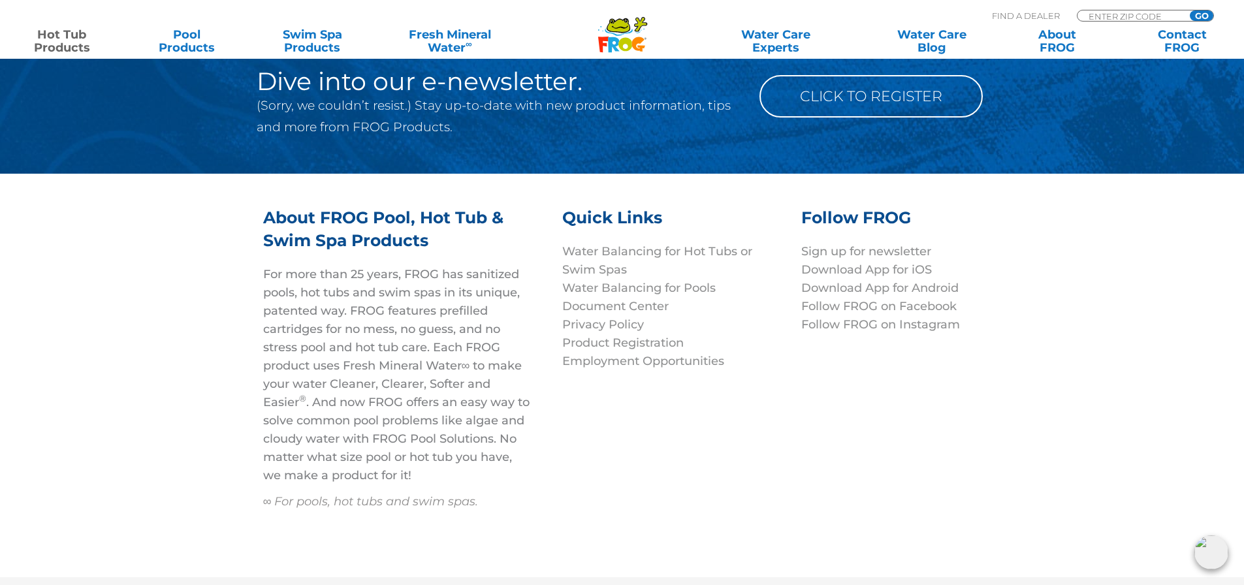
scroll to position [4933, 0]
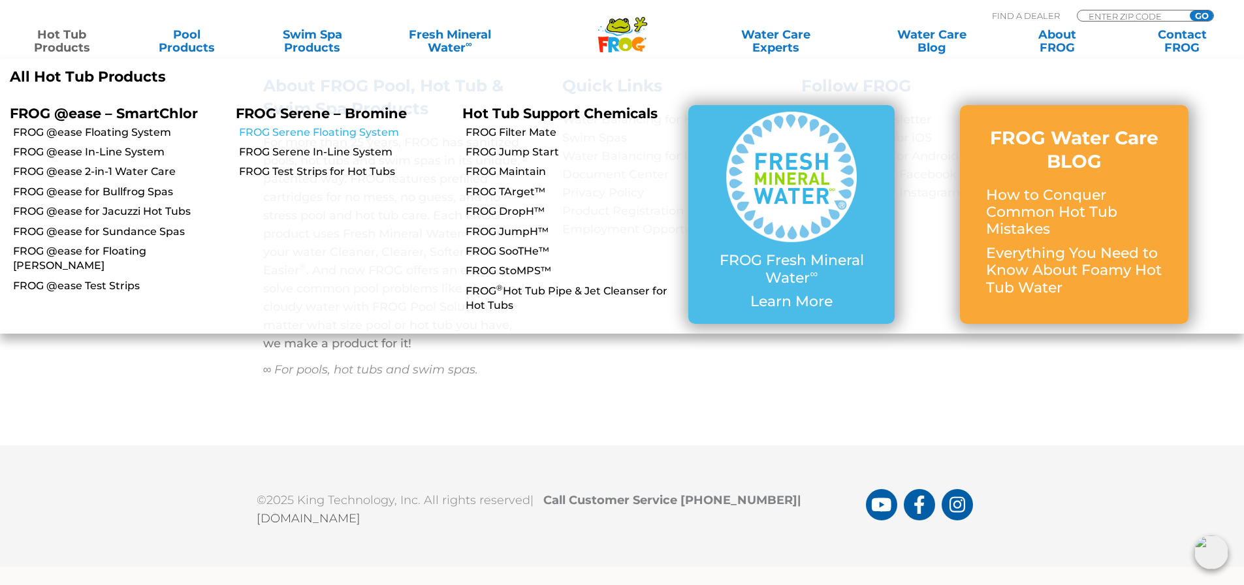
click at [296, 131] on link "FROG Serene Floating System" at bounding box center [345, 132] width 213 height 14
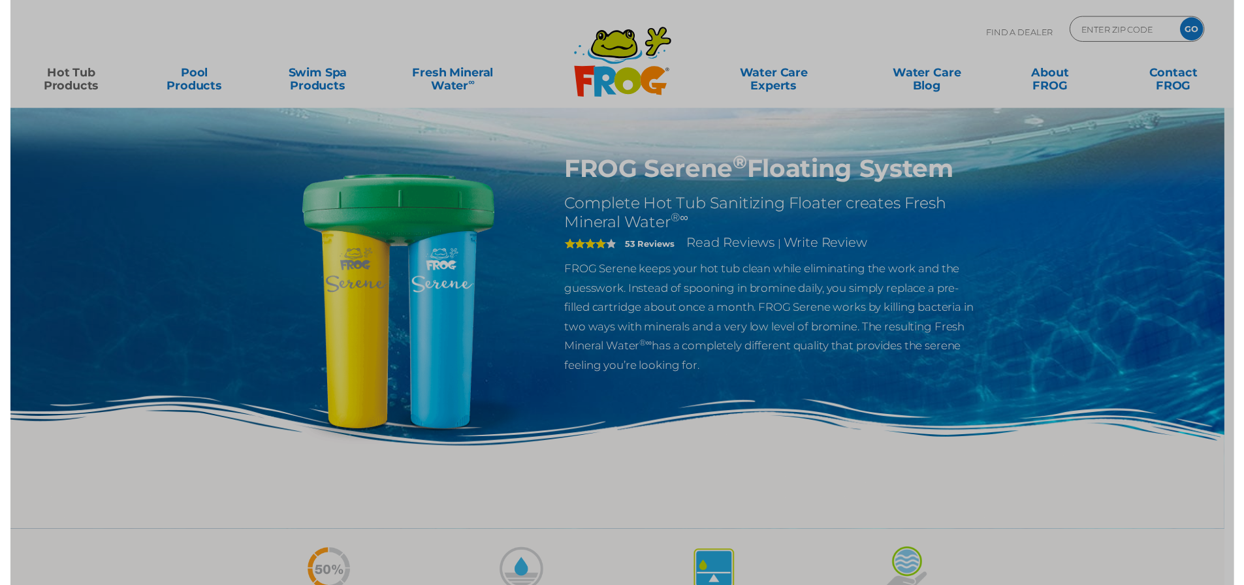
scroll to position [65, 0]
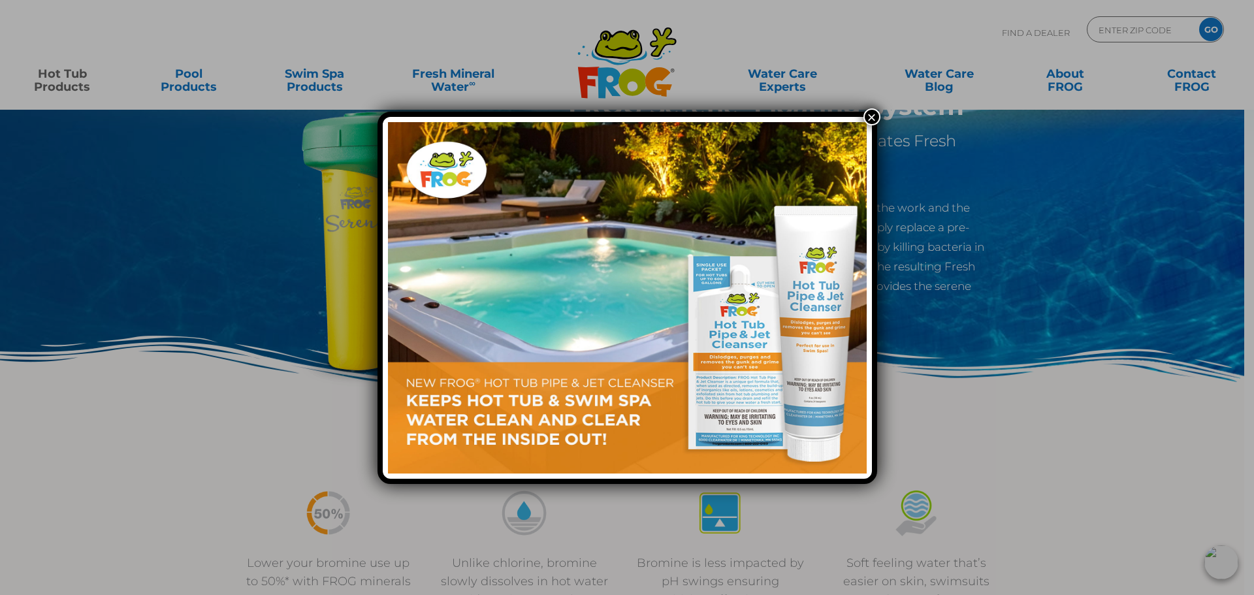
click at [872, 116] on button "×" at bounding box center [872, 116] width 17 height 17
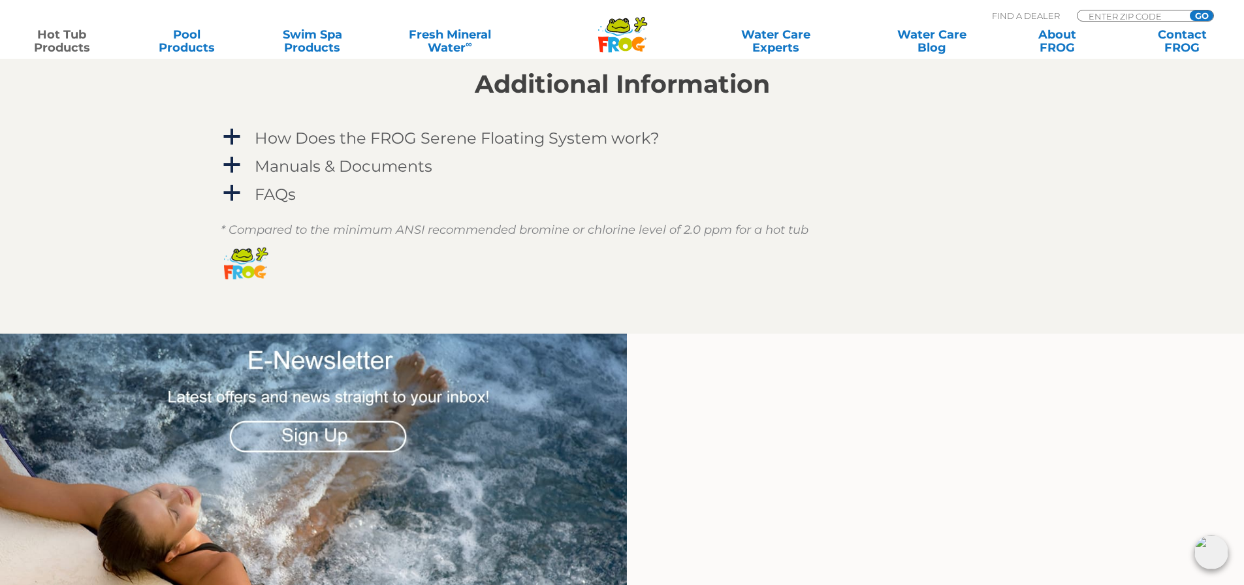
scroll to position [1241, 0]
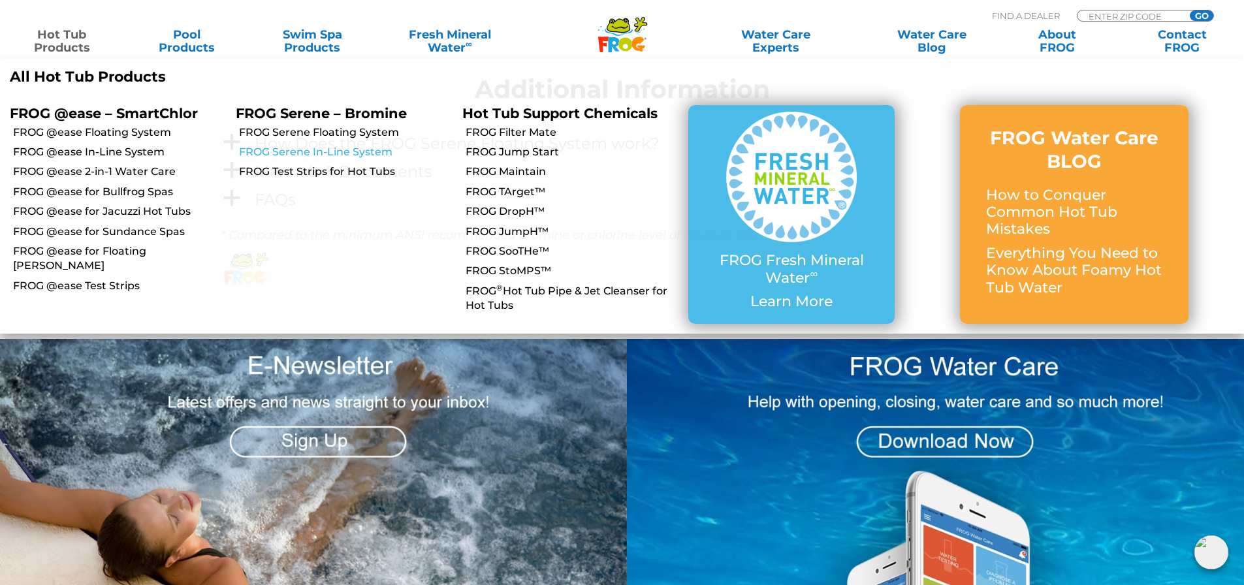
click at [274, 155] on link "FROG Serene In-Line System" at bounding box center [345, 152] width 213 height 14
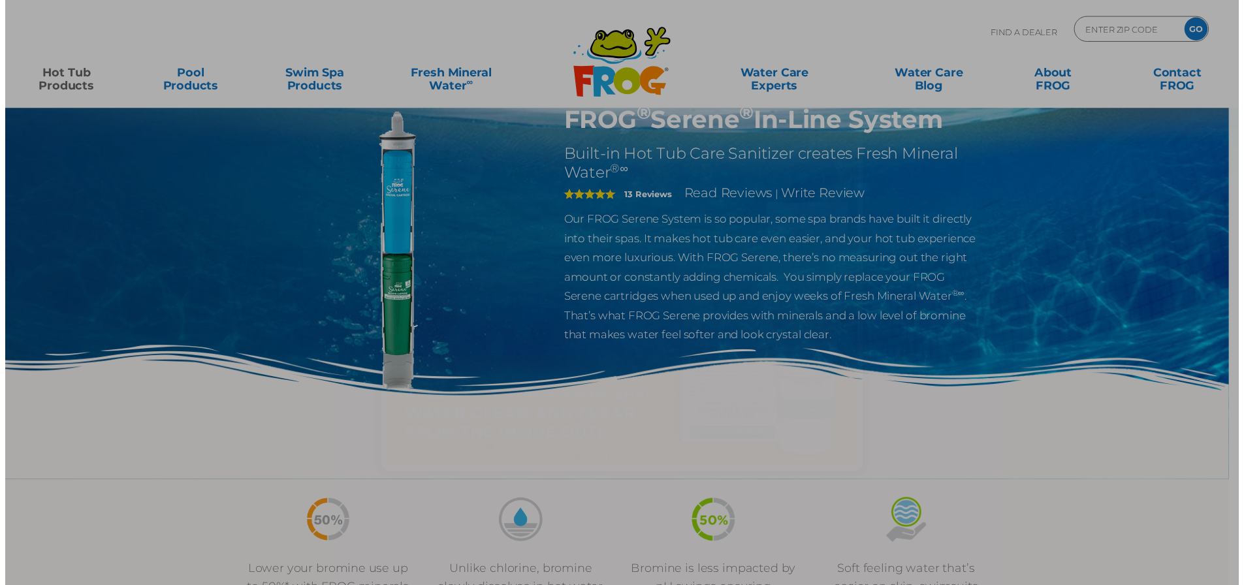
scroll to position [65, 0]
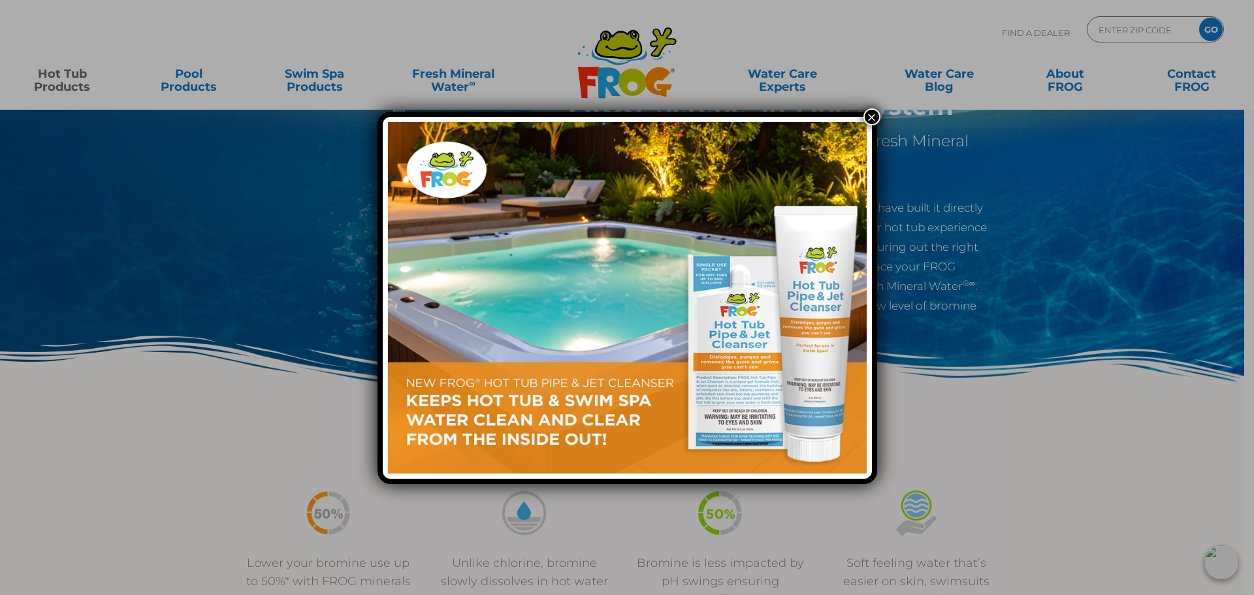
click at [877, 113] on button "×" at bounding box center [872, 116] width 17 height 17
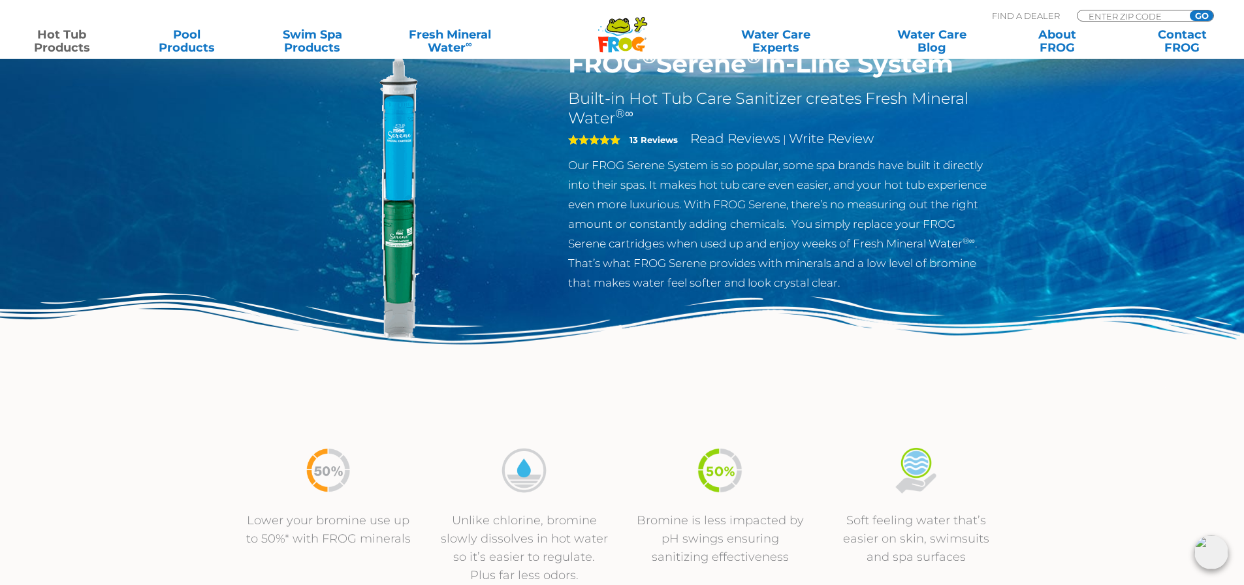
scroll to position [0, 0]
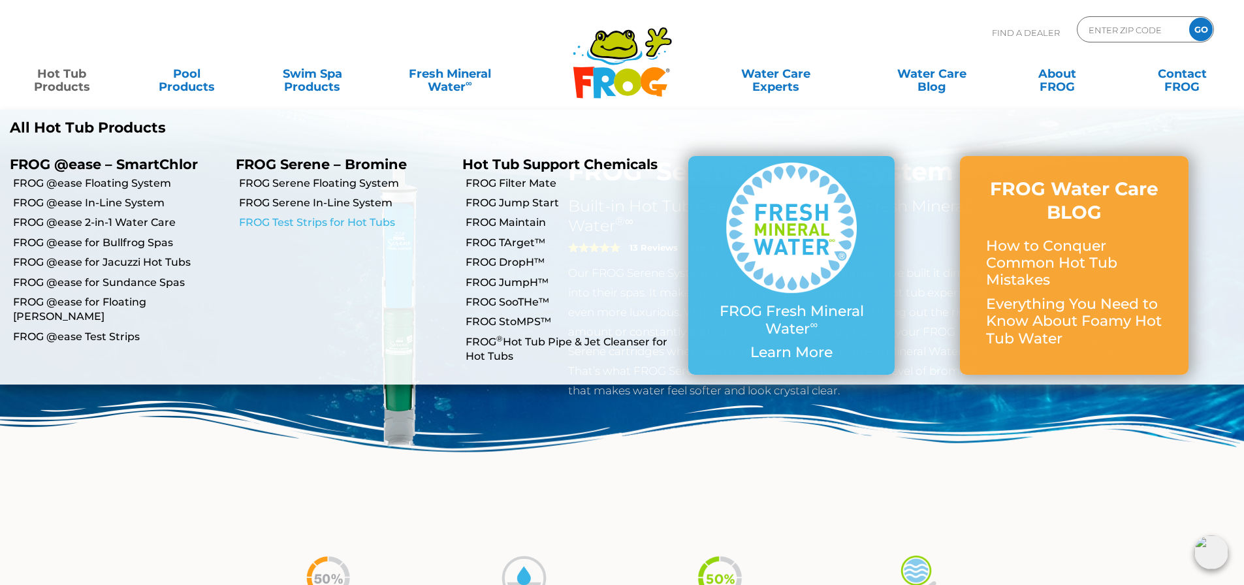
click at [310, 220] on link "FROG Test Strips for Hot Tubs" at bounding box center [345, 223] width 213 height 14
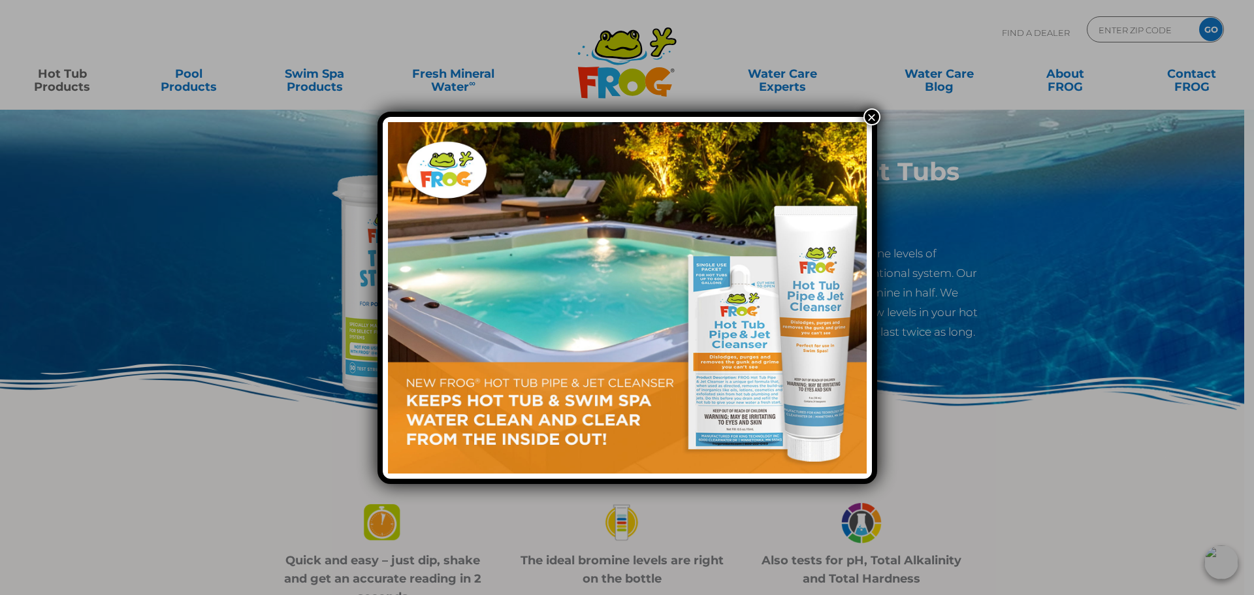
click at [876, 120] on button "×" at bounding box center [872, 116] width 17 height 17
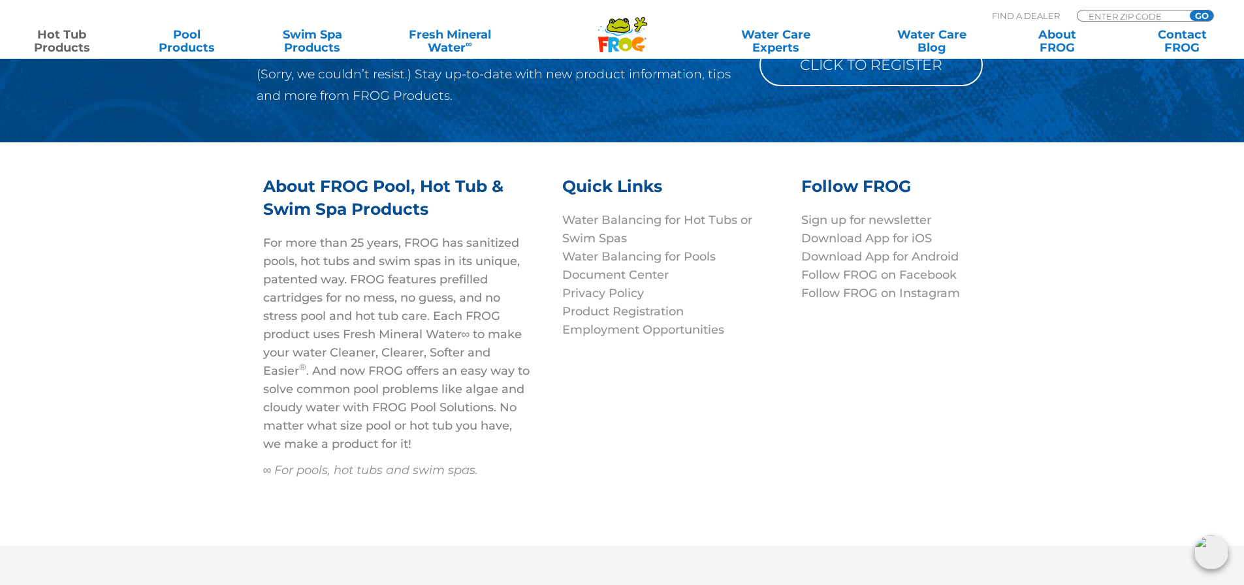
scroll to position [3697, 0]
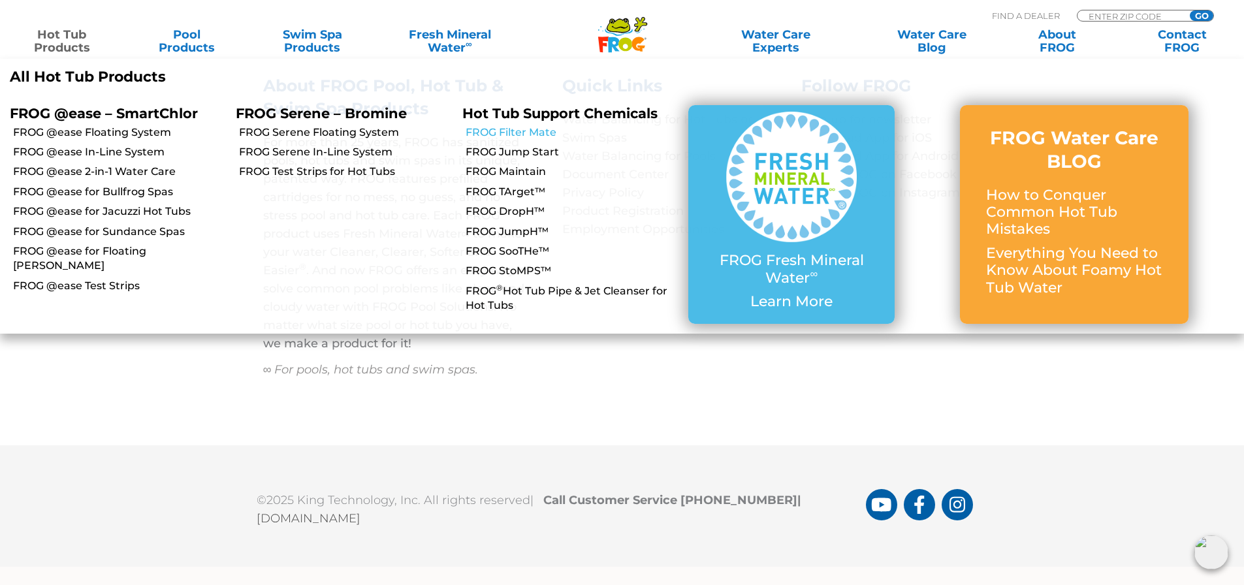
click at [504, 134] on link "FROG Filter Mate" at bounding box center [572, 132] width 213 height 14
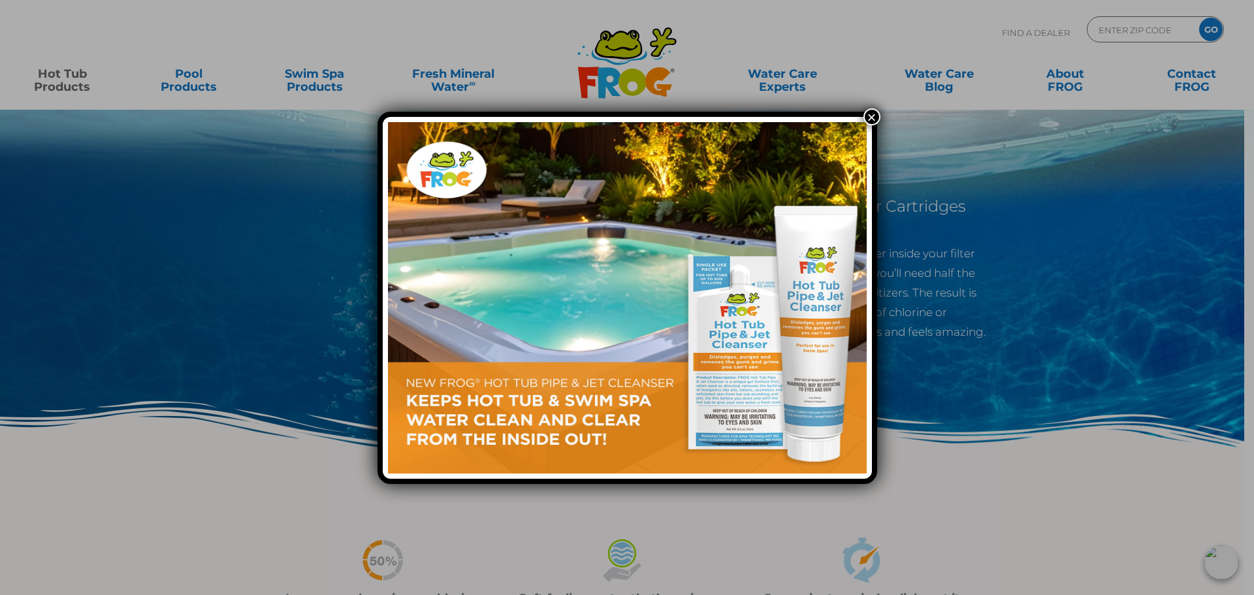
click at [875, 116] on button "×" at bounding box center [872, 116] width 17 height 17
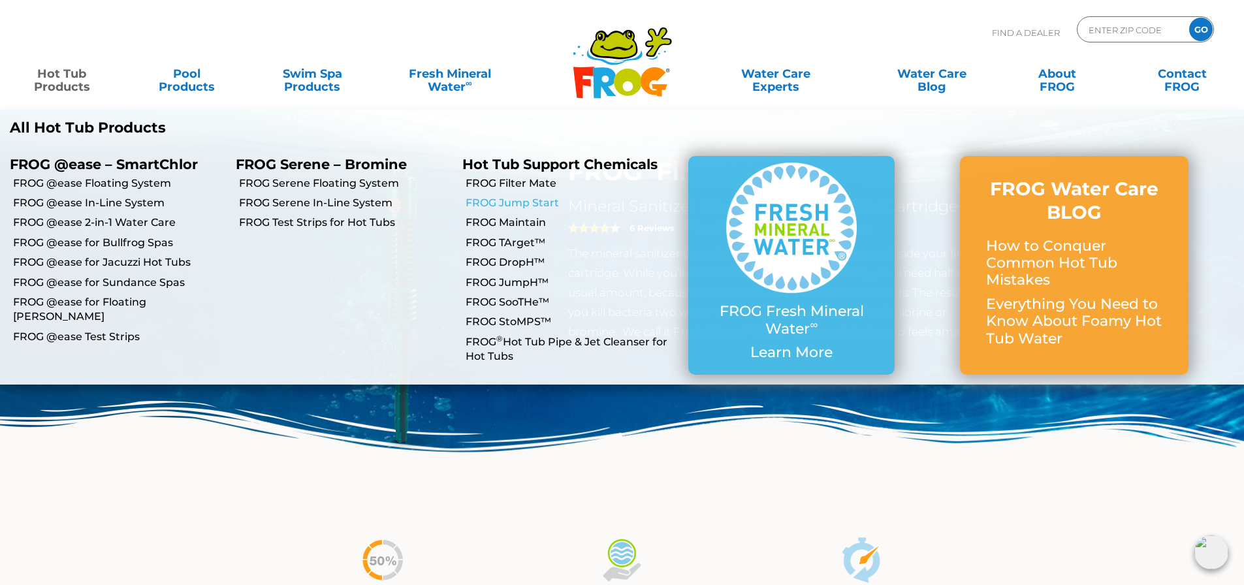
click at [504, 200] on link "FROG Jump Start" at bounding box center [572, 203] width 213 height 14
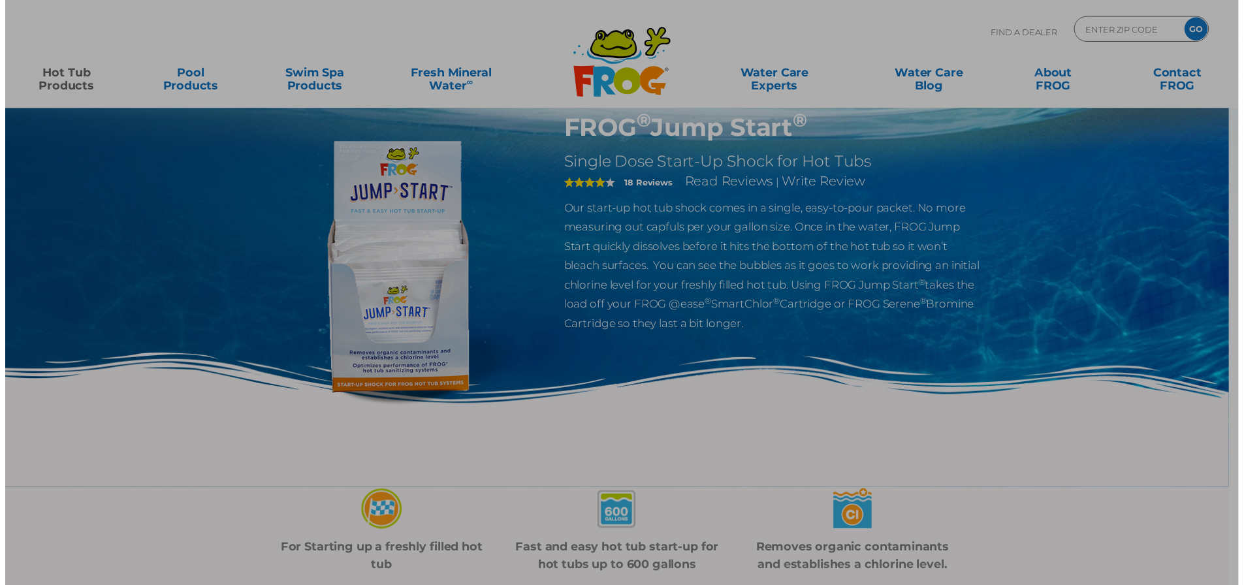
scroll to position [65, 0]
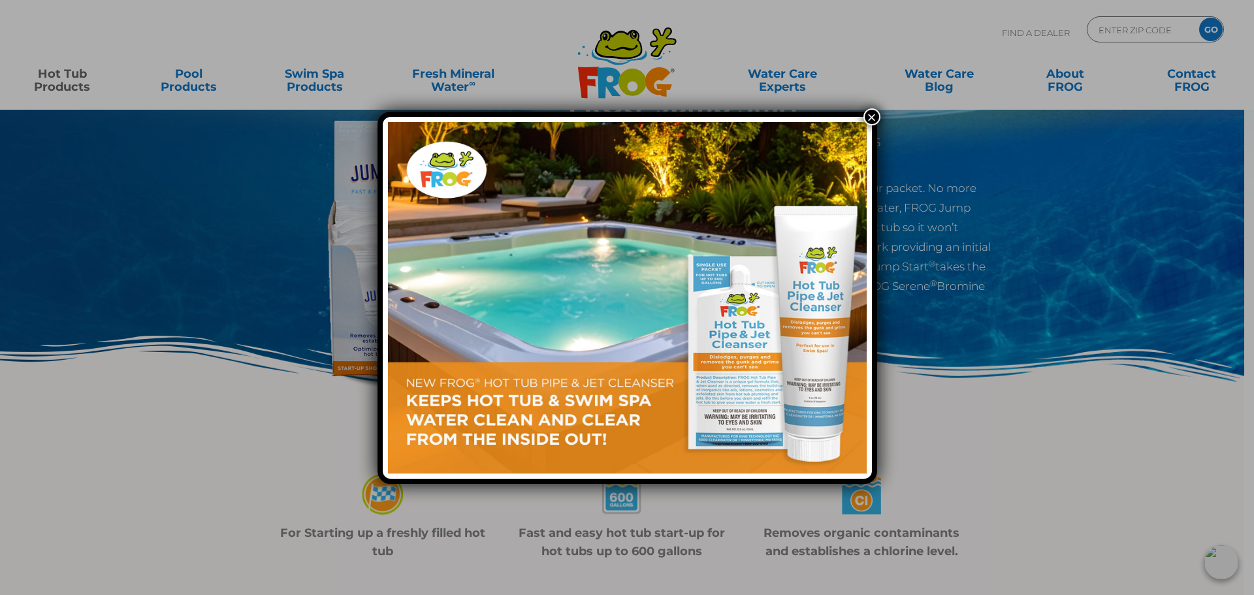
click at [875, 114] on button "×" at bounding box center [872, 116] width 17 height 17
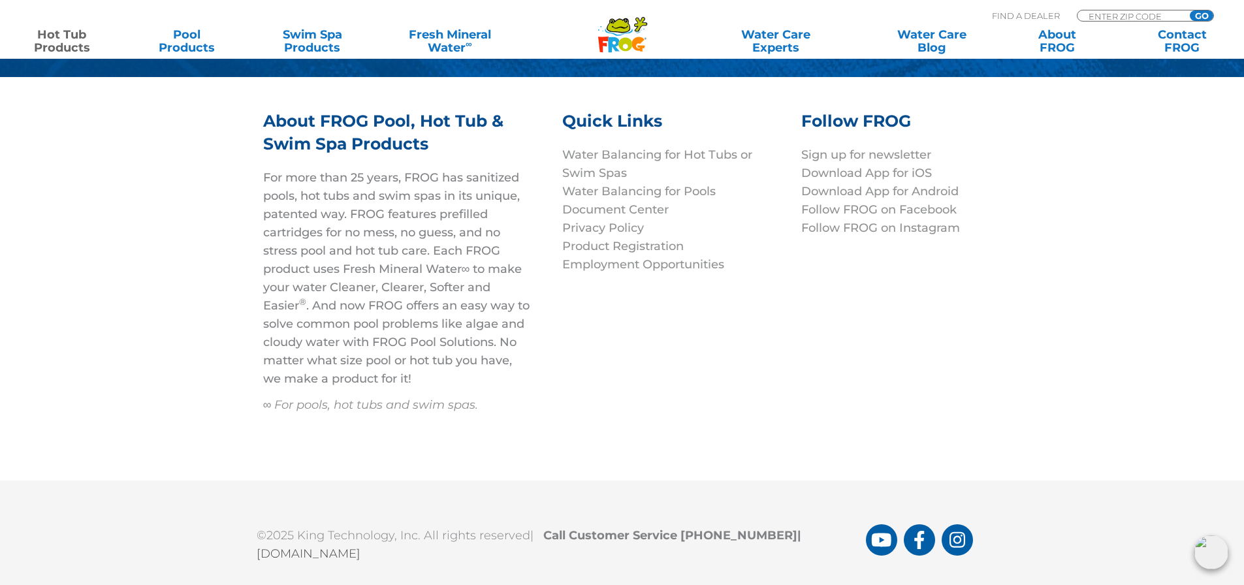
scroll to position [4469, 0]
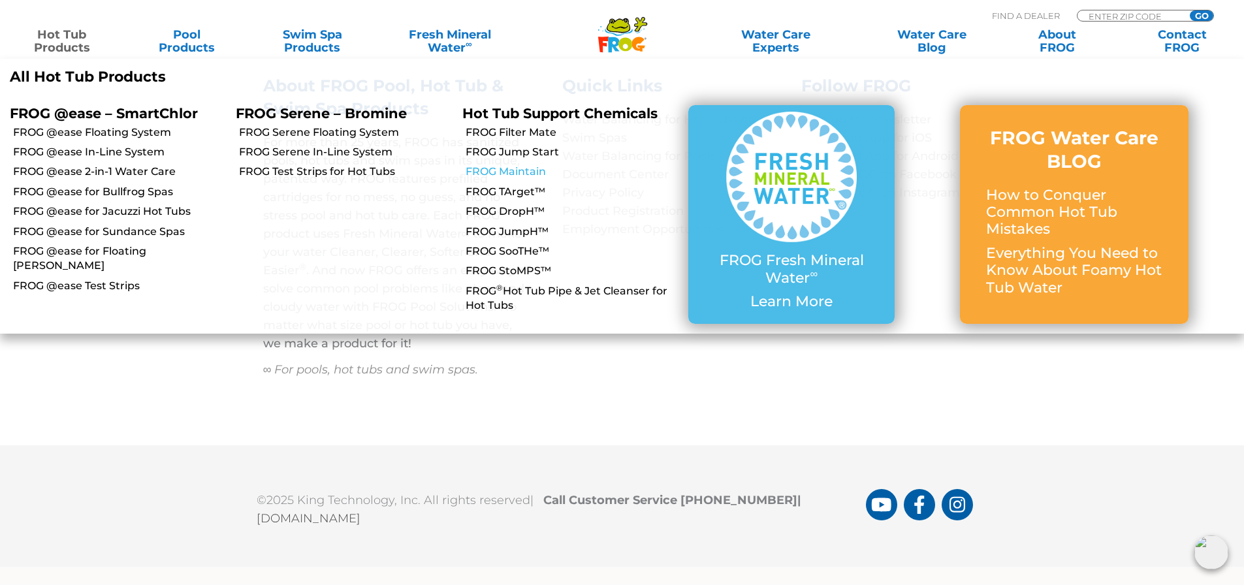
click at [493, 171] on link "FROG Maintain" at bounding box center [572, 172] width 213 height 14
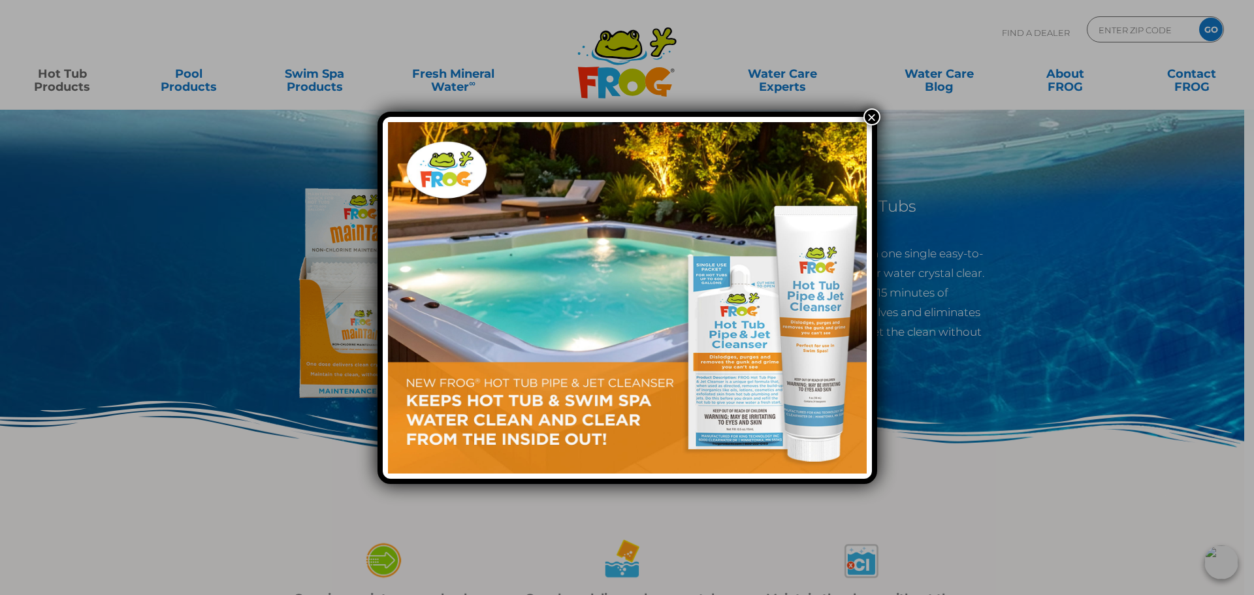
click at [871, 111] on button "×" at bounding box center [872, 116] width 17 height 17
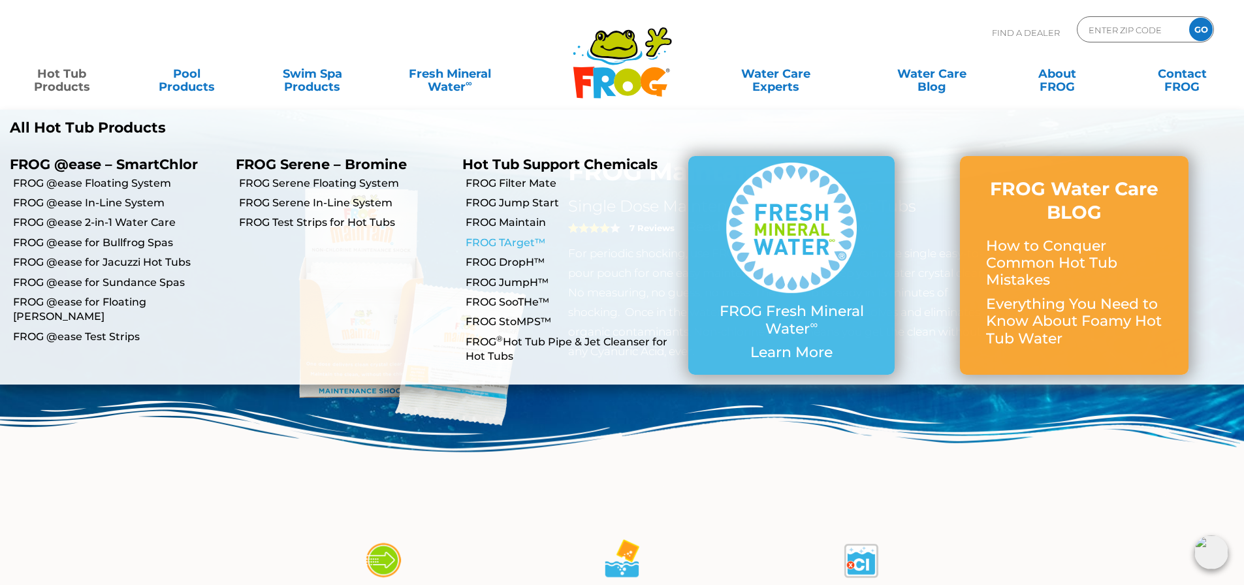
click at [510, 241] on link "FROG TArget™" at bounding box center [572, 243] width 213 height 14
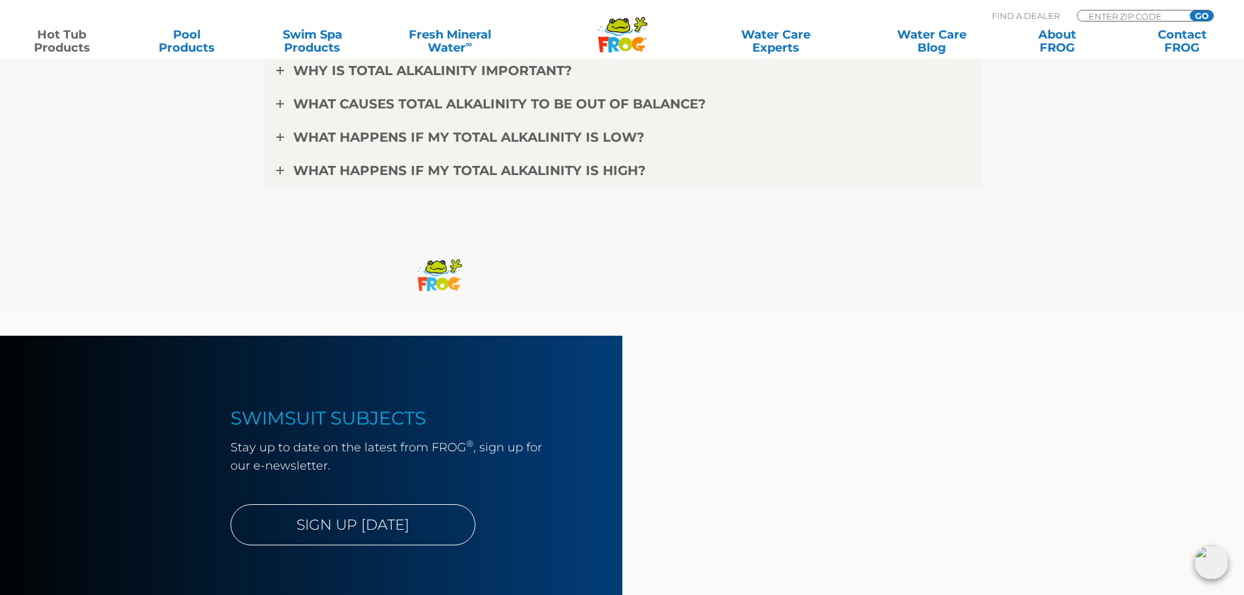
scroll to position [3462, 0]
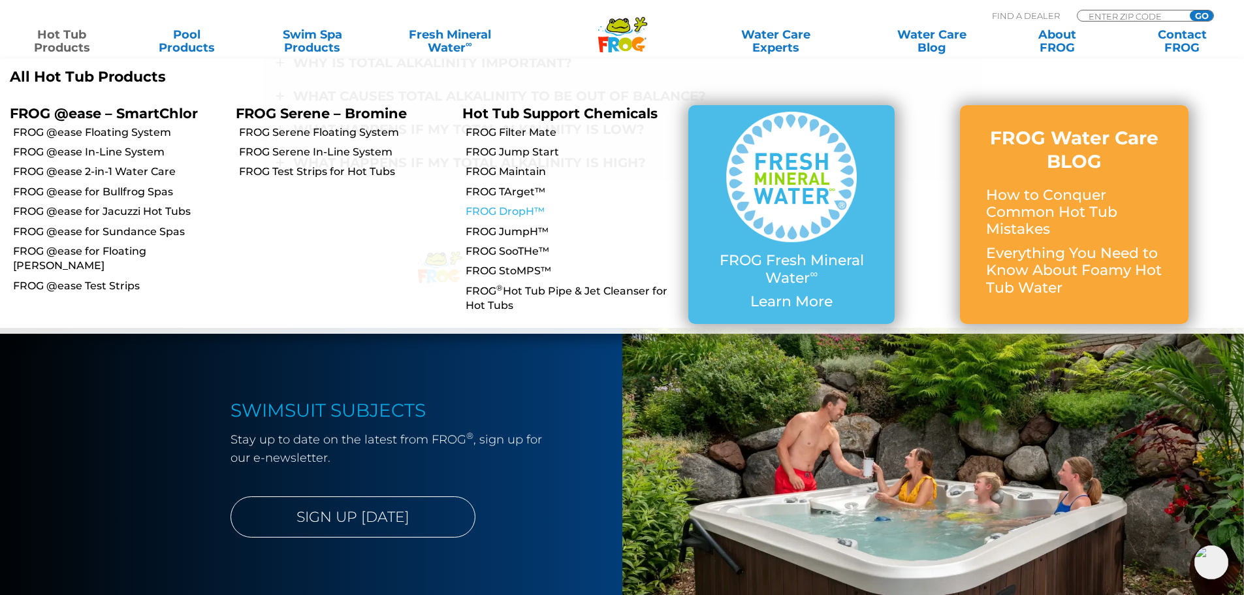
drag, startPoint x: 501, startPoint y: 206, endPoint x: 564, endPoint y: 210, distance: 63.5
click at [501, 206] on link "FROG DropH™" at bounding box center [572, 211] width 213 height 14
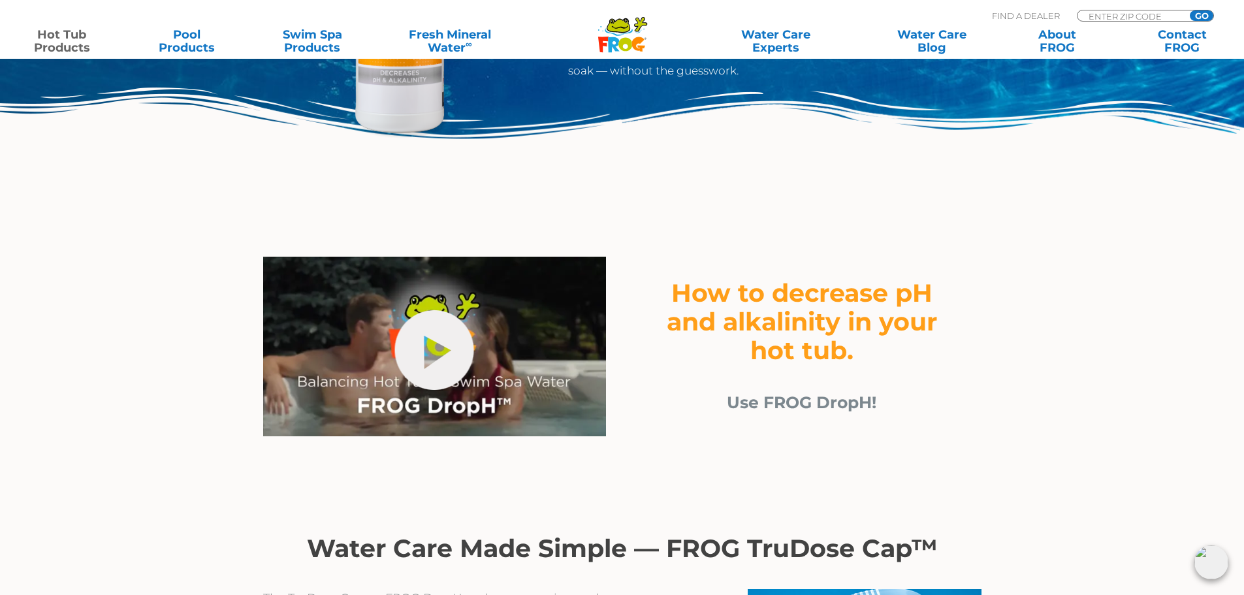
scroll to position [290, 0]
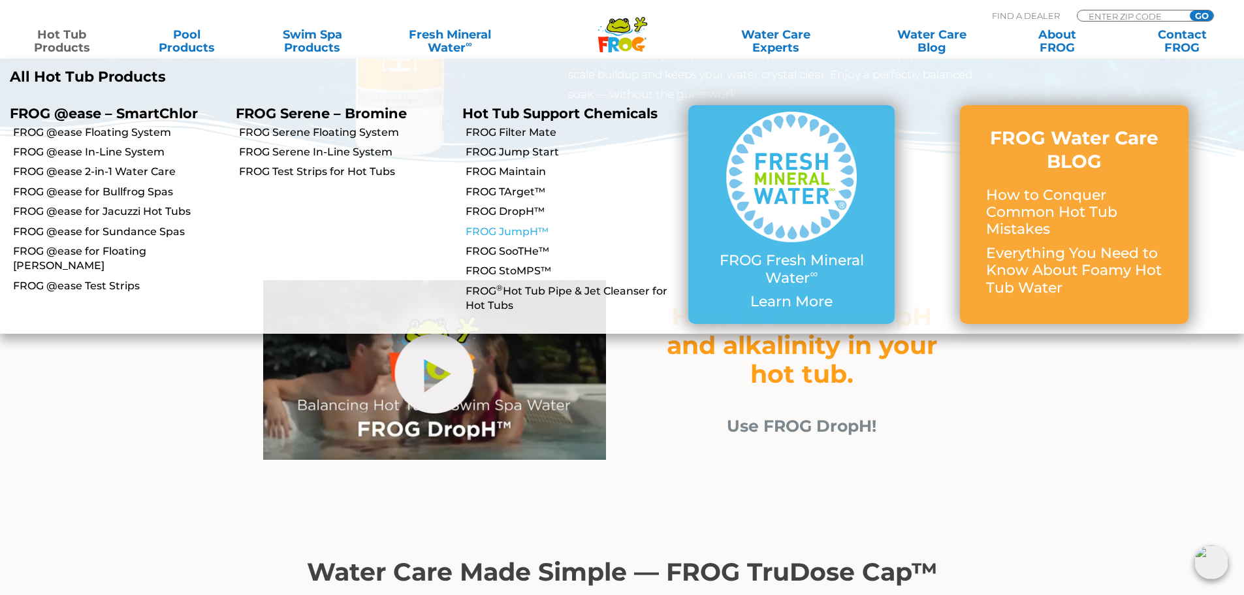
click at [527, 233] on link "FROG JumpH™" at bounding box center [572, 232] width 213 height 14
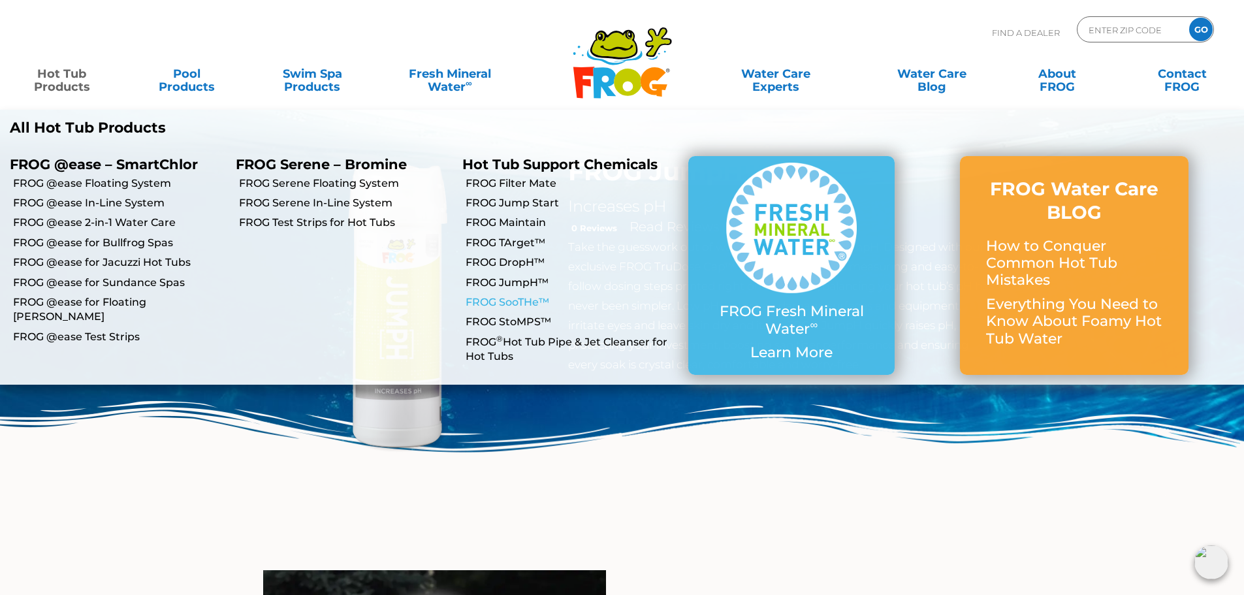
click at [501, 299] on link "FROG SooTHe™" at bounding box center [572, 302] width 213 height 14
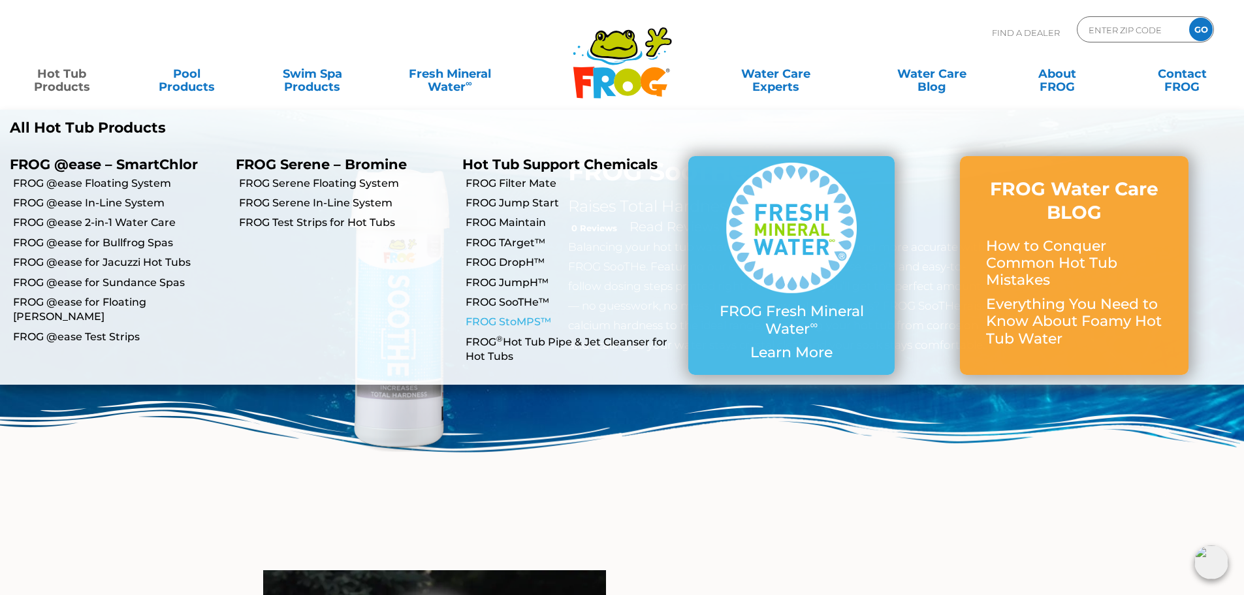
click at [532, 321] on link "FROG StoMPS™" at bounding box center [572, 322] width 213 height 14
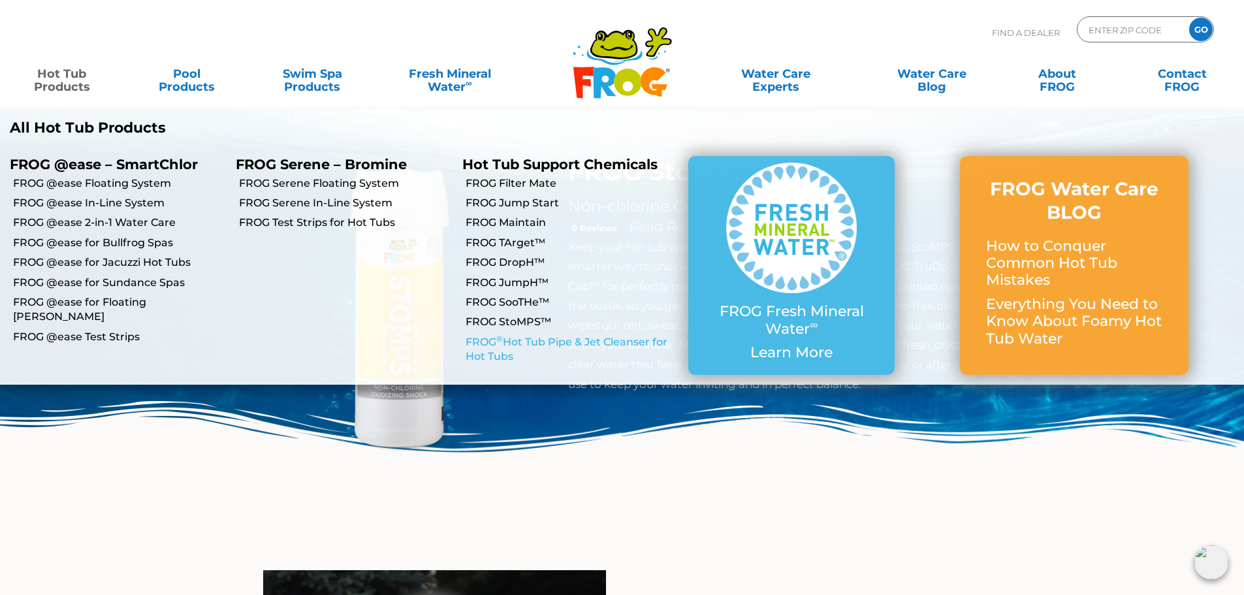
click at [545, 339] on link "FROG ® Hot Tub Pipe & Jet Cleanser for Hot Tubs" at bounding box center [572, 349] width 213 height 29
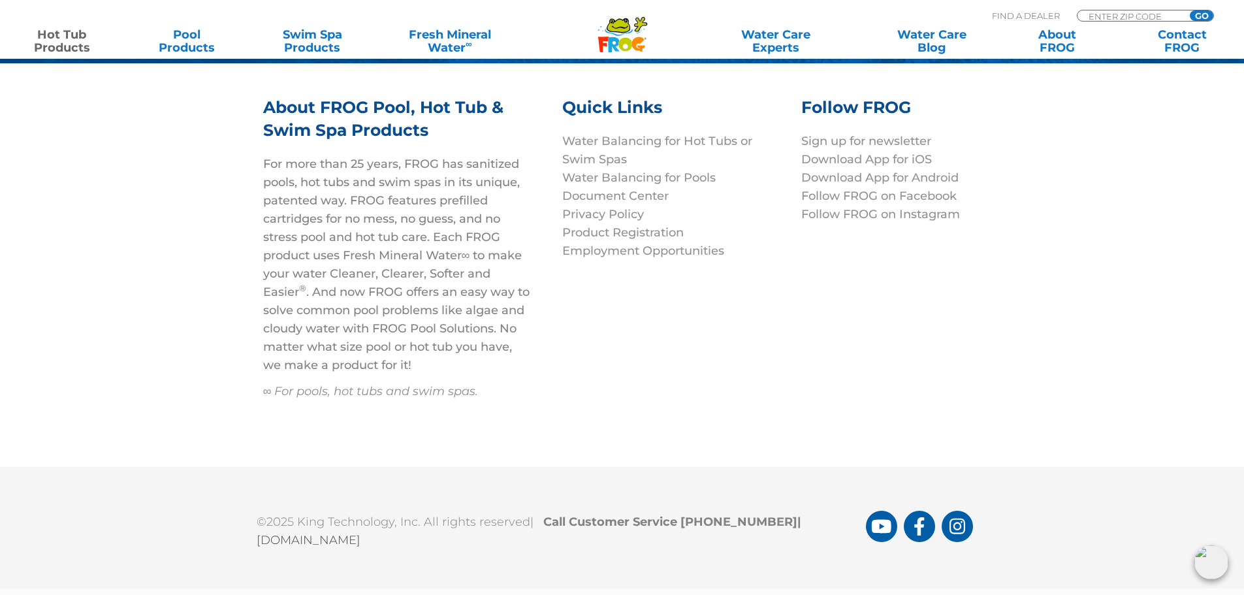
scroll to position [5981, 0]
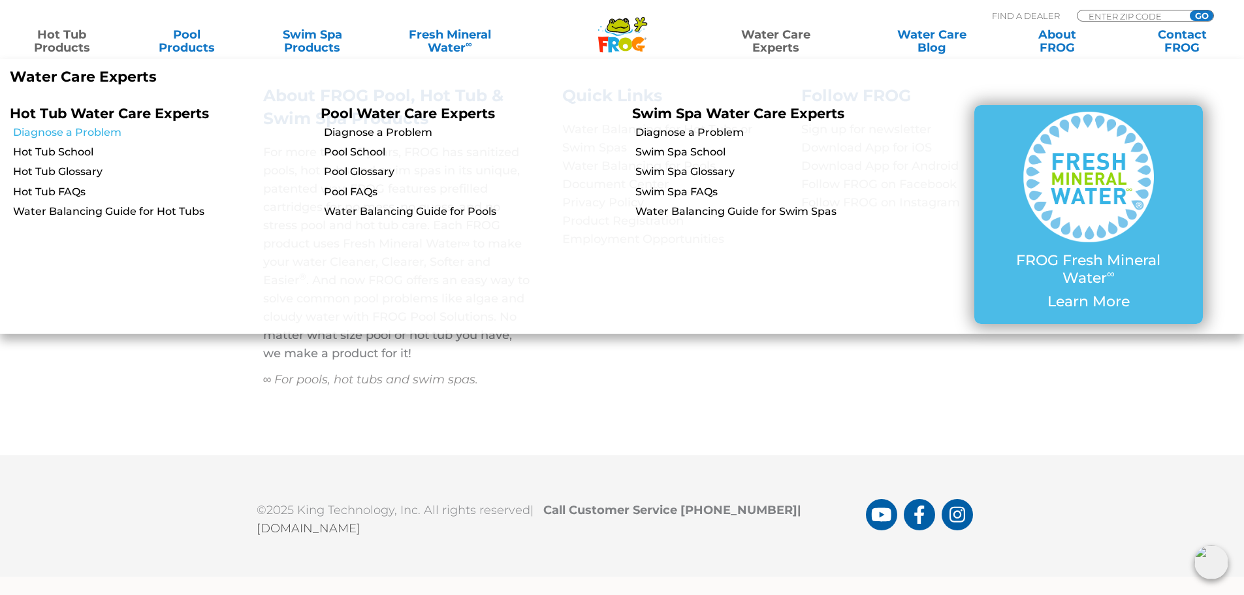
click at [29, 126] on link "Diagnose a Problem" at bounding box center [162, 132] width 298 height 14
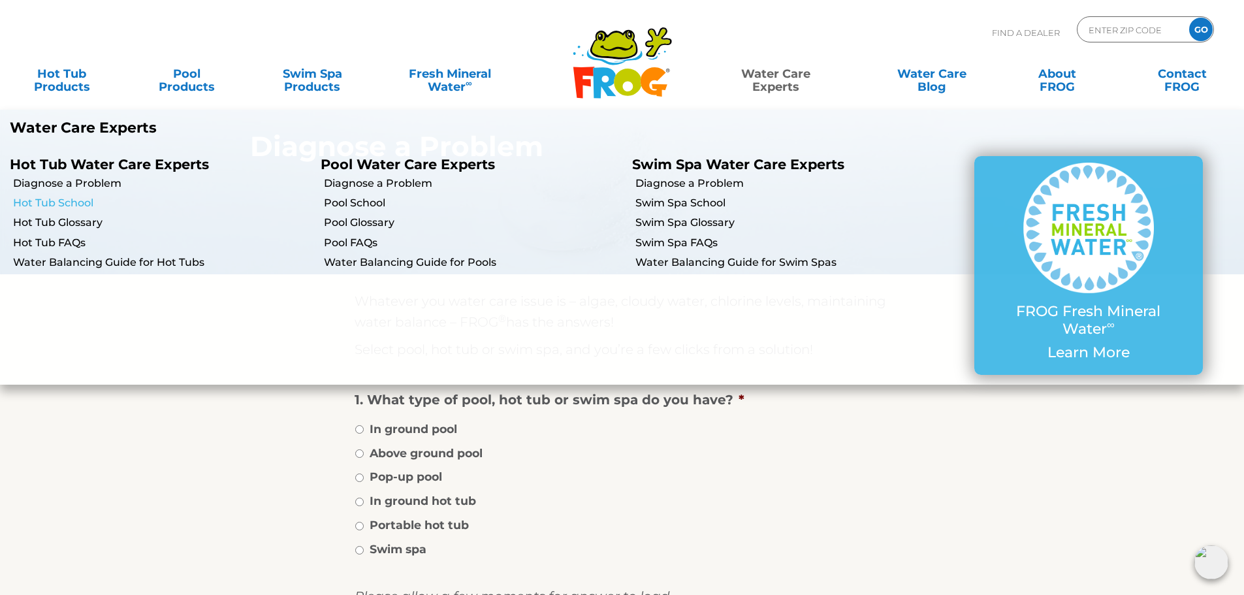
click at [71, 200] on link "Hot Tub School" at bounding box center [162, 203] width 298 height 14
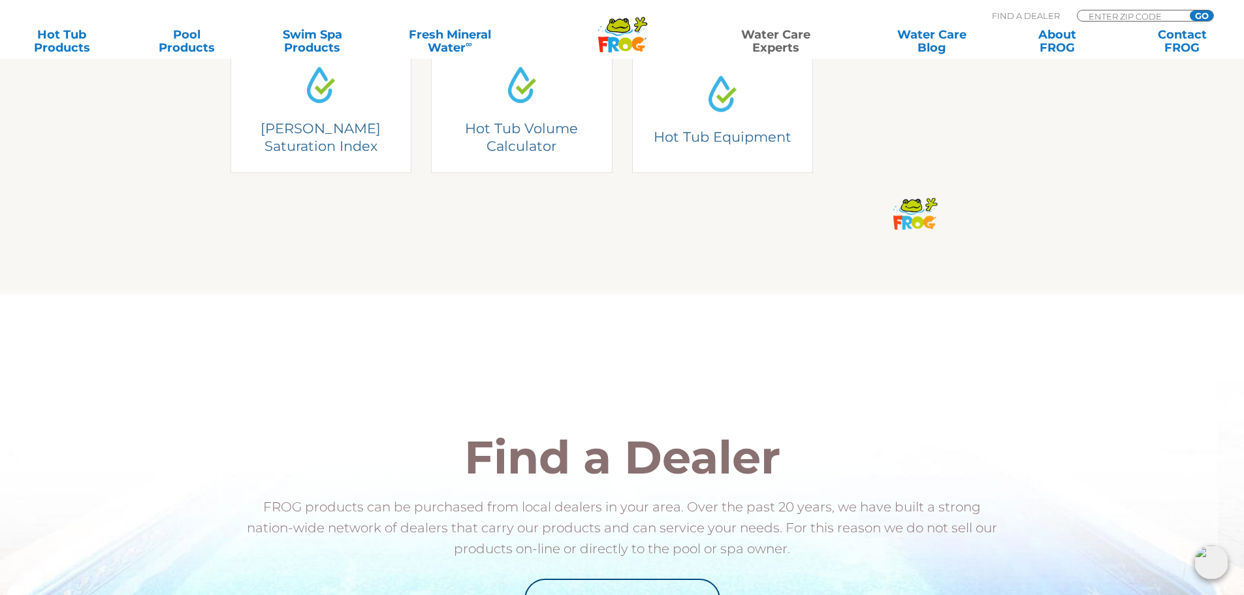
scroll to position [588, 0]
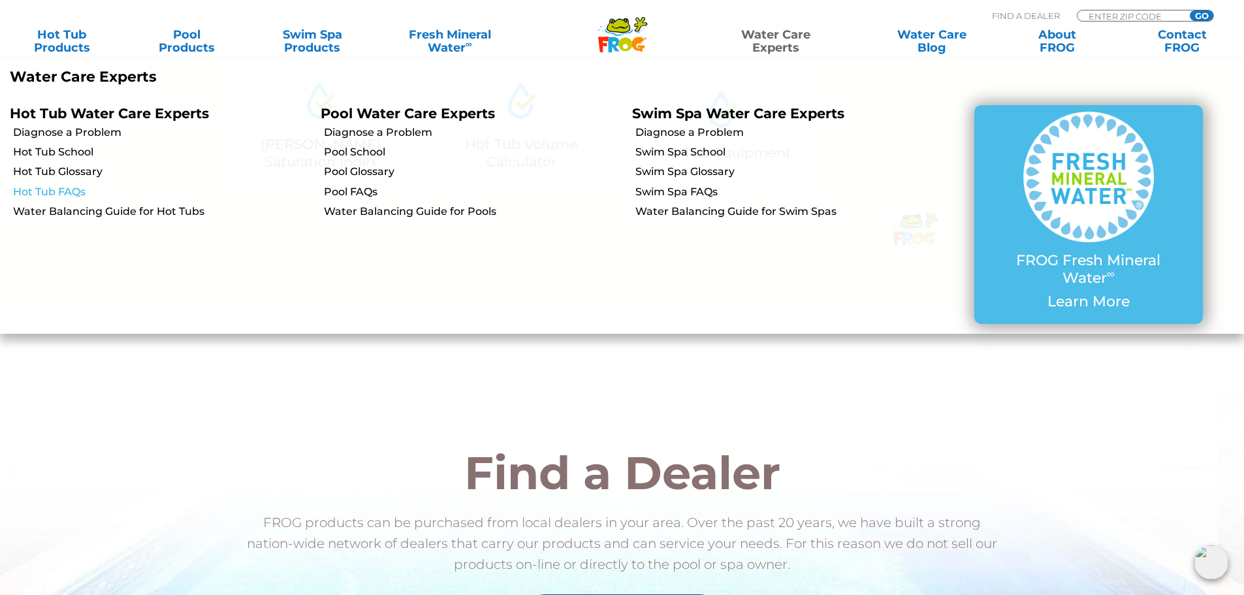
drag, startPoint x: 52, startPoint y: 170, endPoint x: 110, endPoint y: 197, distance: 63.7
click at [52, 170] on link "Hot Tub Glossary" at bounding box center [162, 172] width 298 height 14
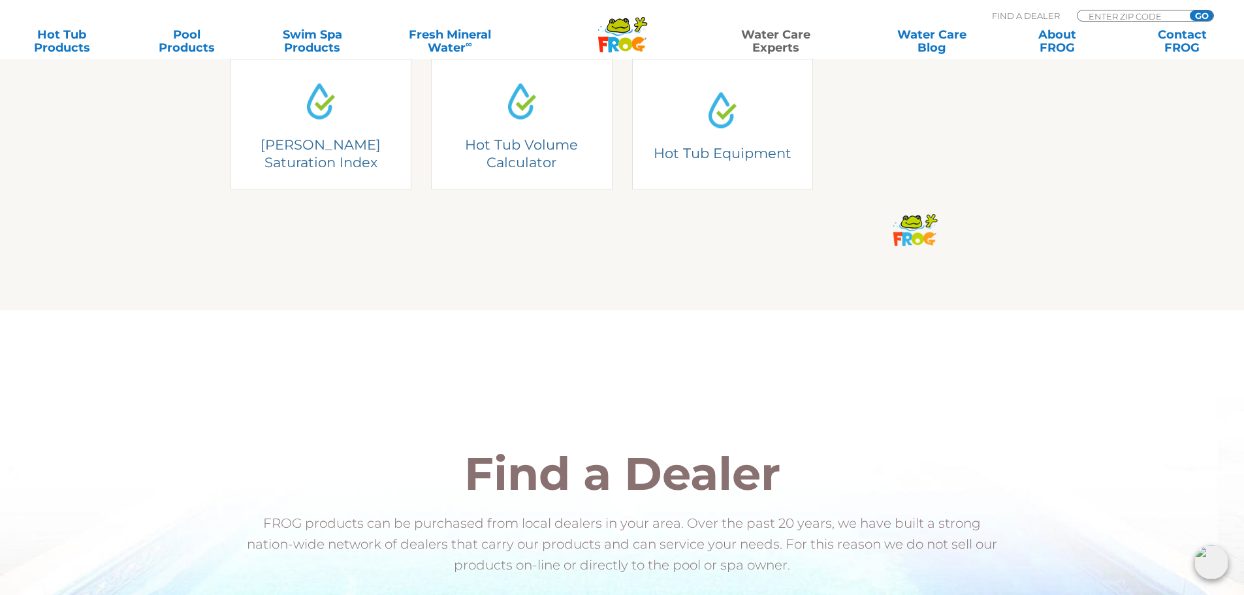
scroll to position [545, 0]
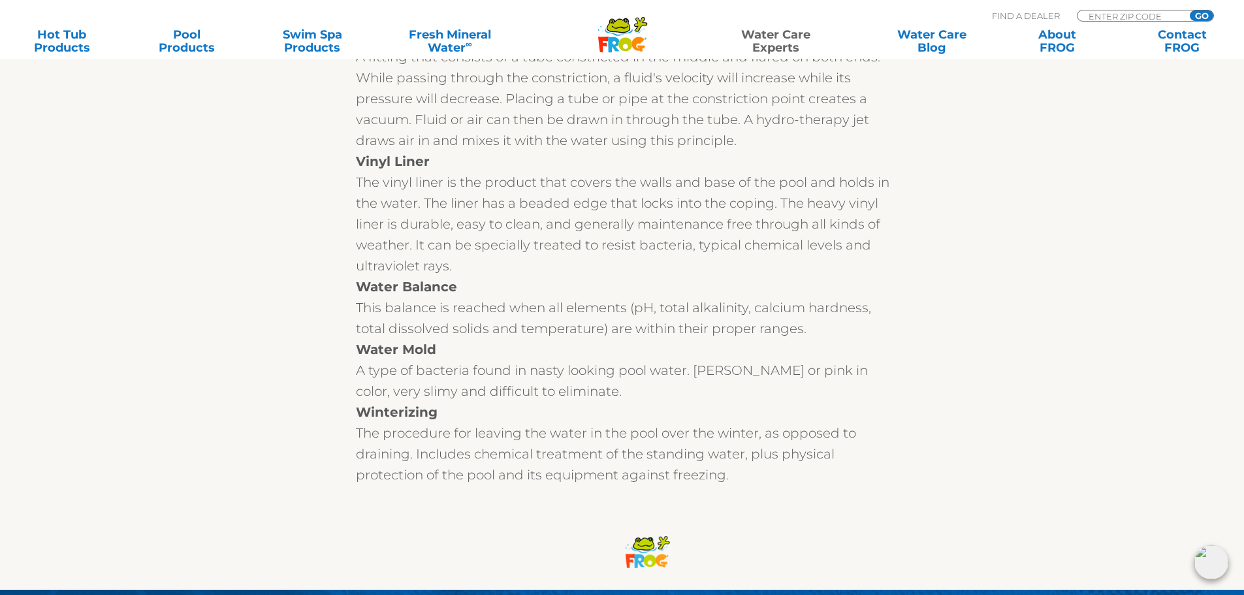
scroll to position [17543, 0]
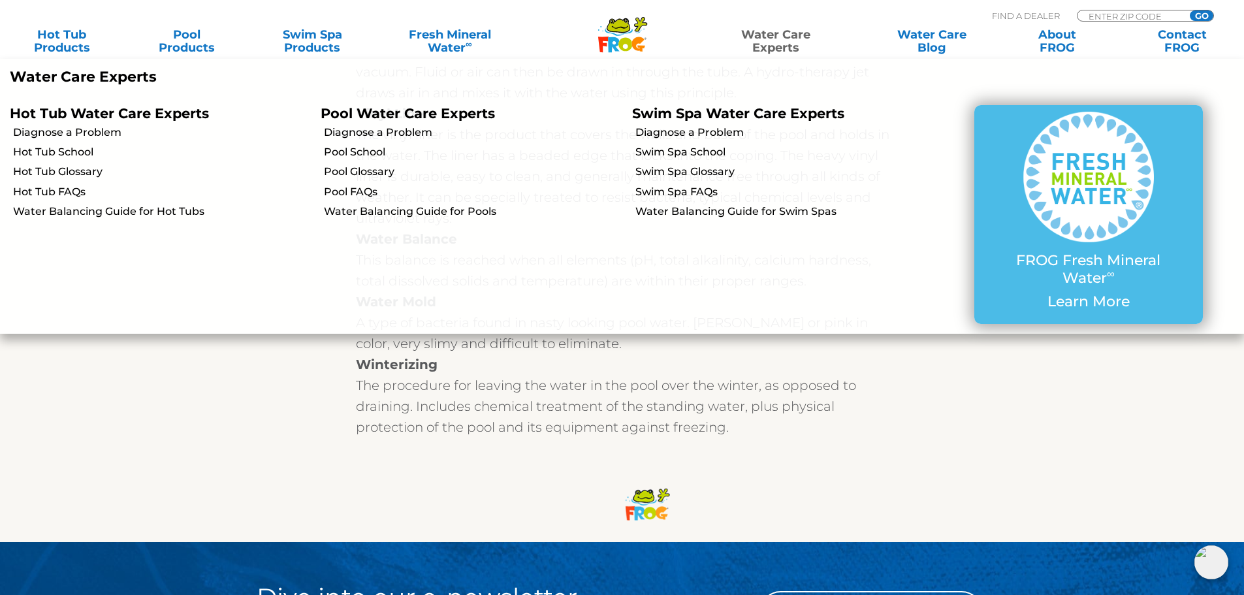
drag, startPoint x: 51, startPoint y: 195, endPoint x: 91, endPoint y: 226, distance: 50.8
click at [51, 195] on link "Hot Tub FAQs" at bounding box center [162, 192] width 298 height 14
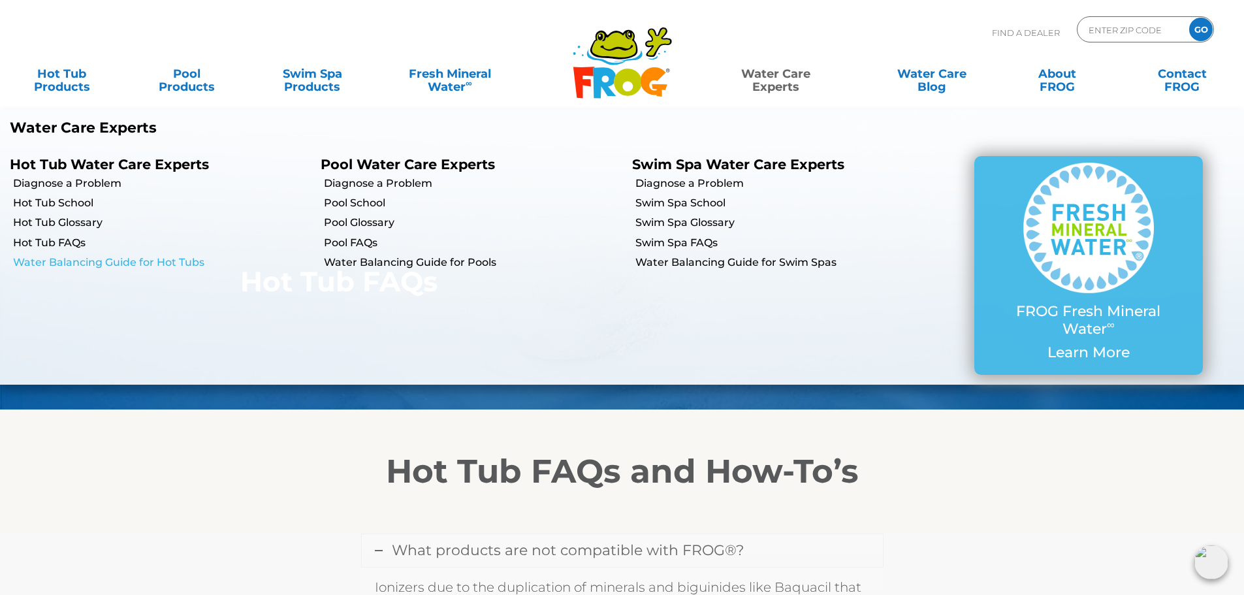
click at [76, 262] on link "Water Balancing Guide for Hot Tubs" at bounding box center [162, 262] width 298 height 14
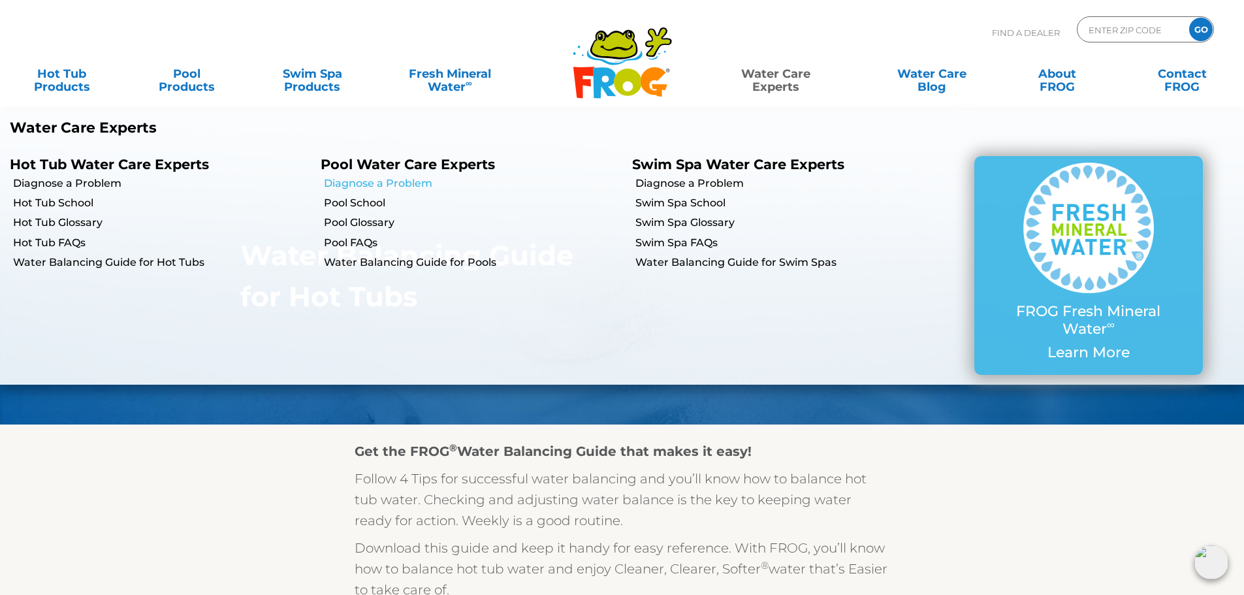
click at [423, 182] on link "Diagnose a Problem" at bounding box center [473, 183] width 298 height 14
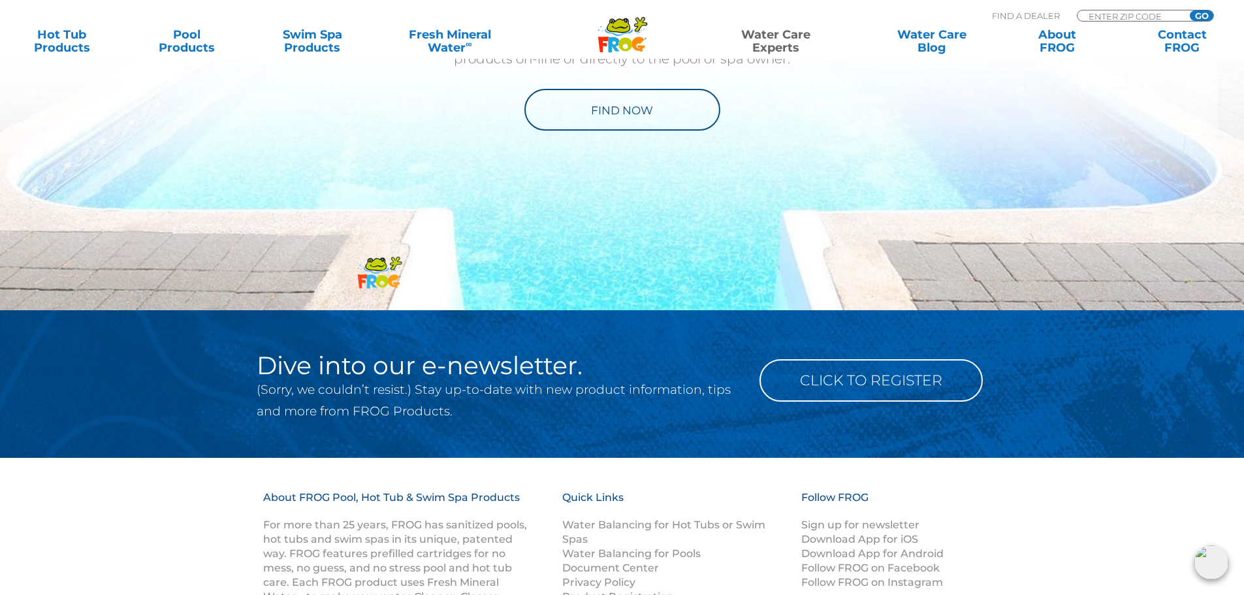
scroll to position [915, 0]
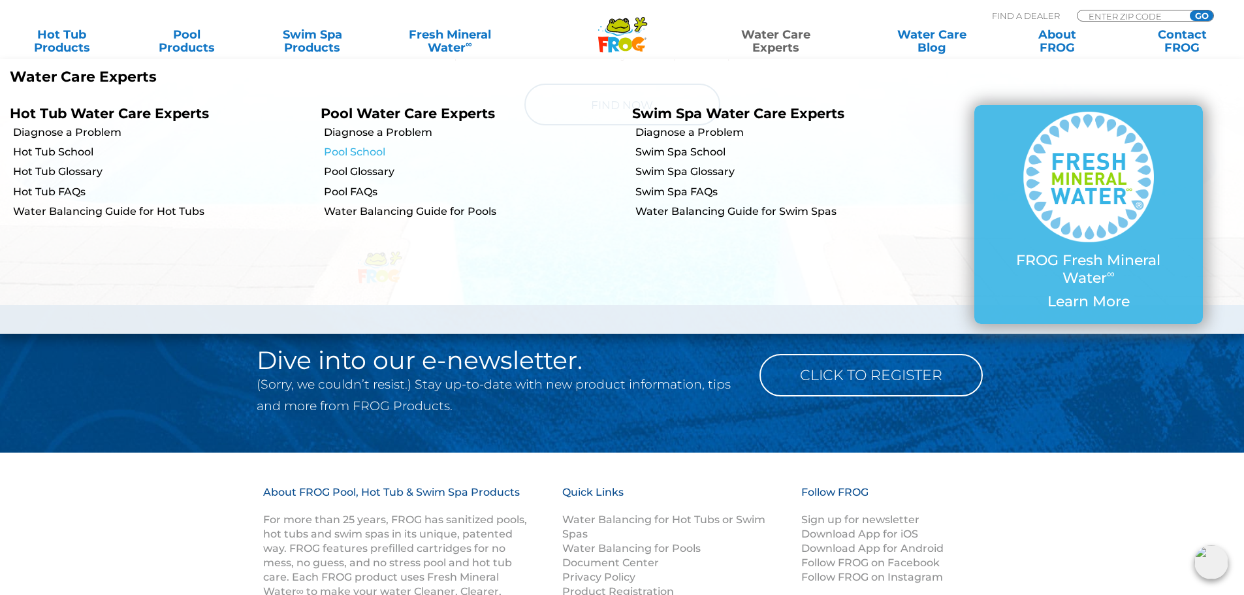
click at [347, 154] on link "Pool School" at bounding box center [473, 152] width 298 height 14
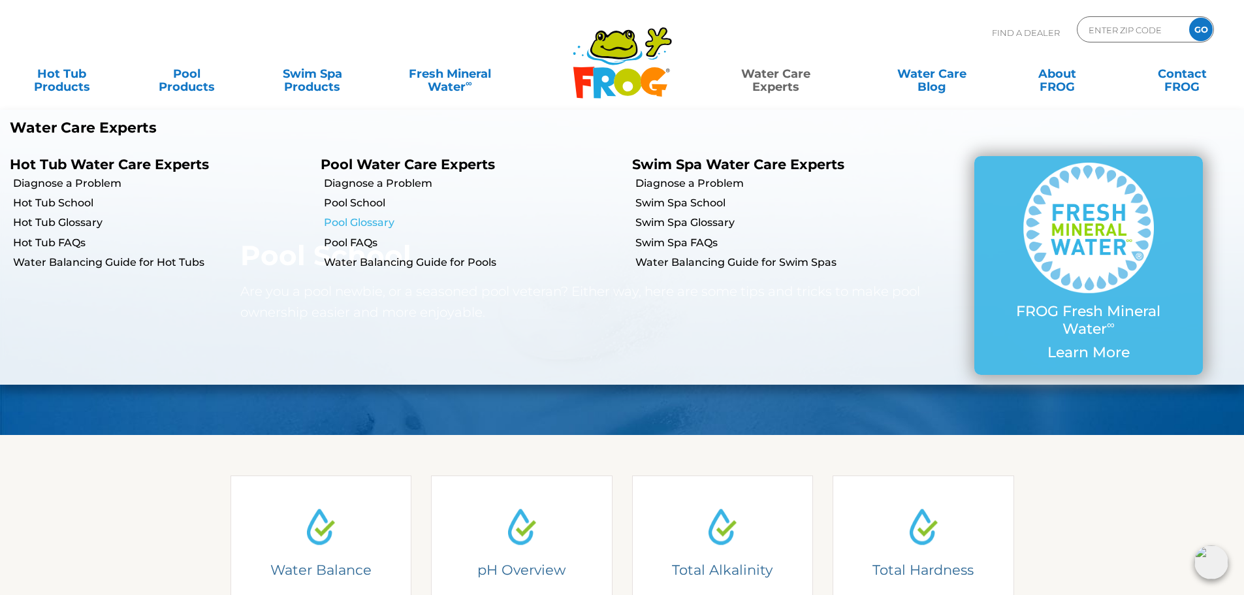
click at [363, 222] on link "Pool Glossary" at bounding box center [473, 223] width 298 height 14
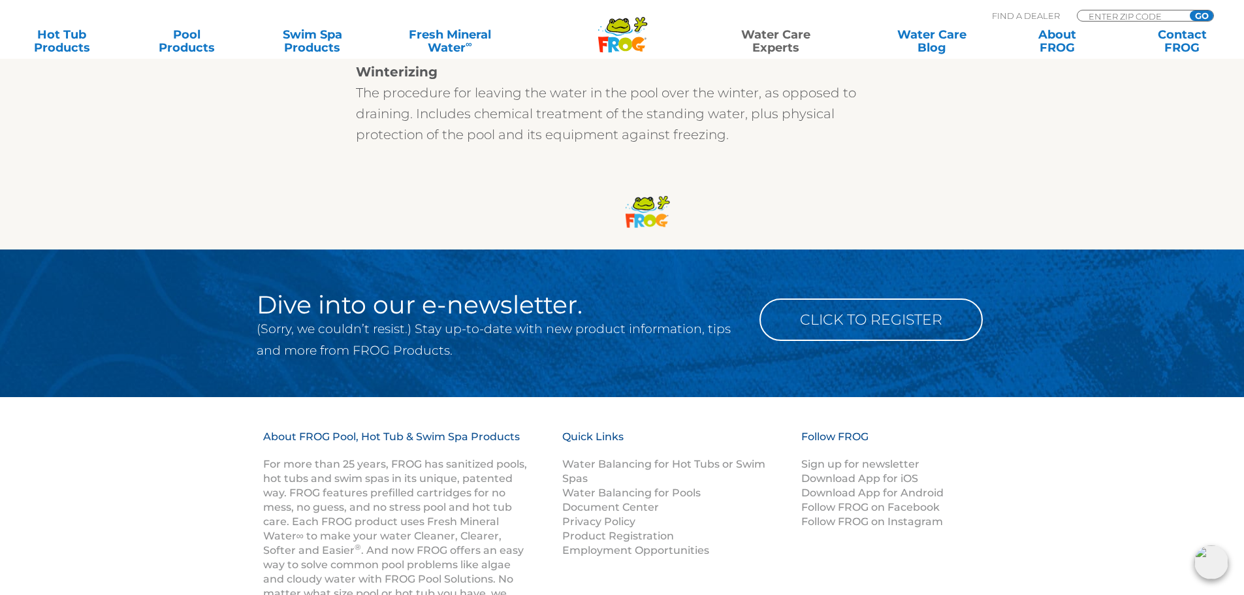
scroll to position [17608, 0]
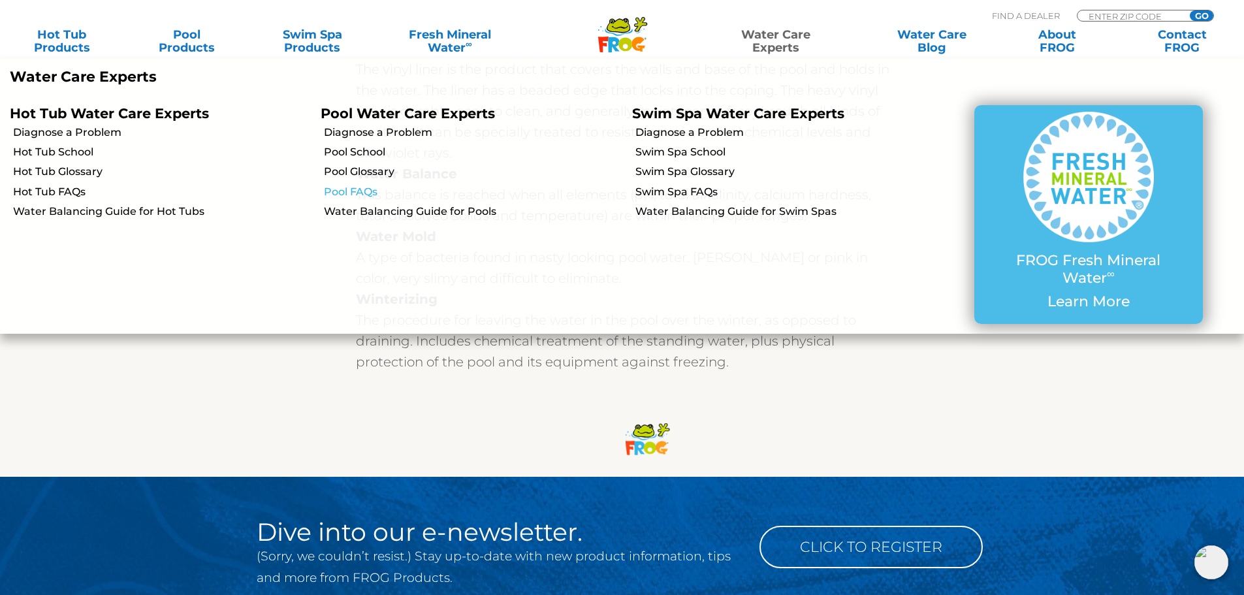
click at [351, 191] on link "Pool FAQs" at bounding box center [473, 192] width 298 height 14
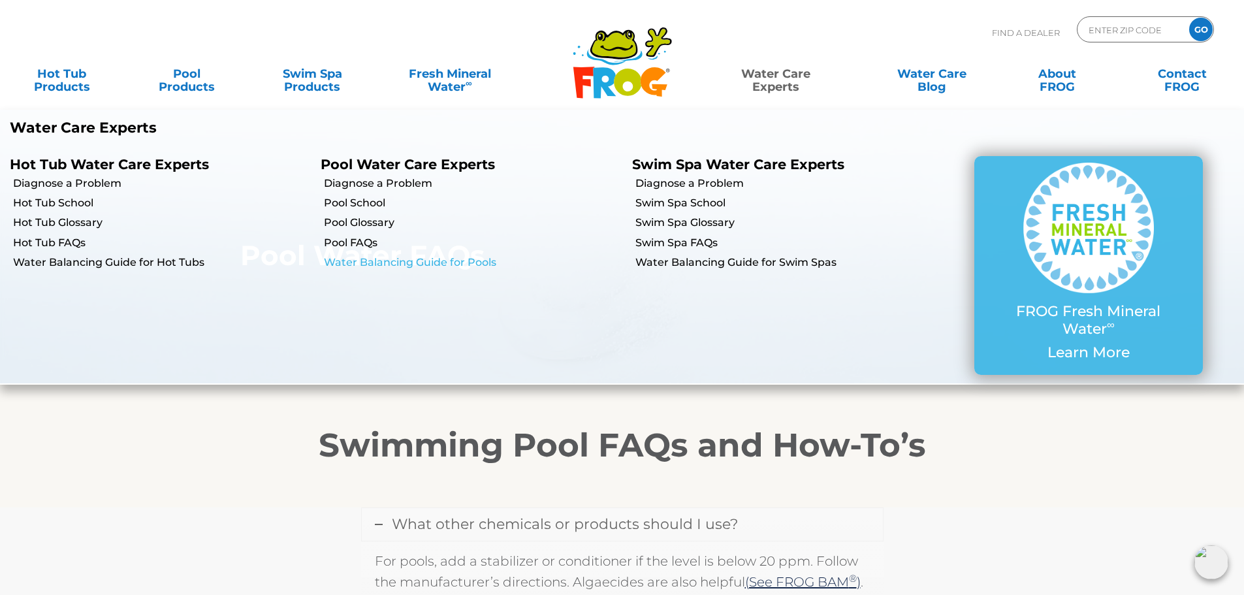
click at [448, 261] on link "Water Balancing Guide for Pools" at bounding box center [473, 262] width 298 height 14
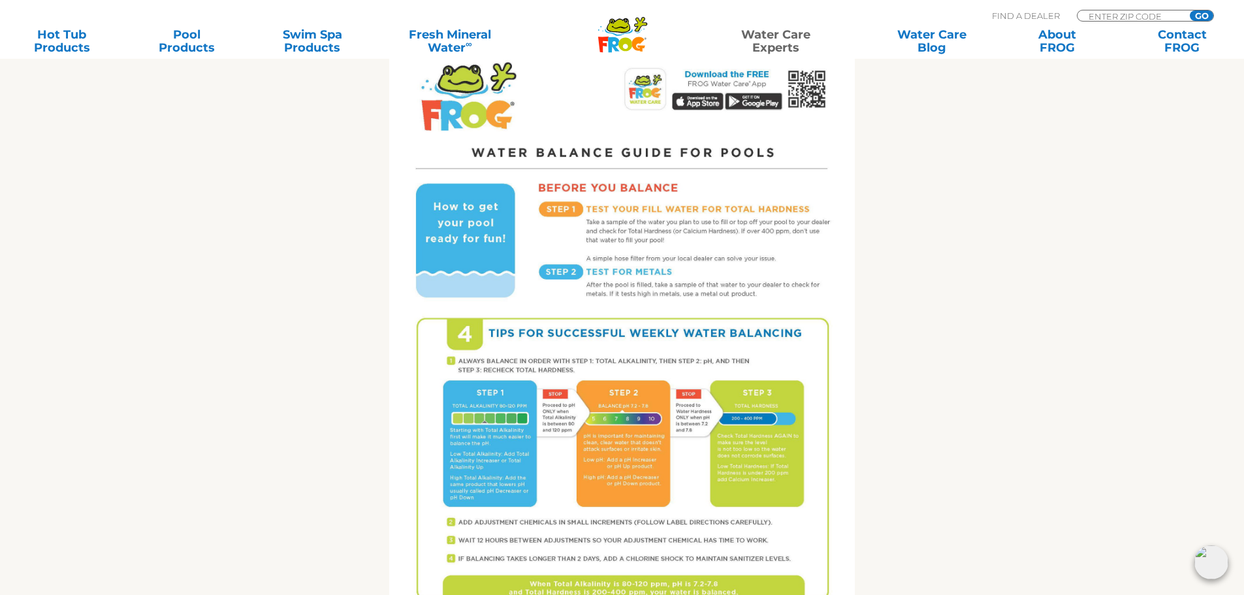
scroll to position [511, 0]
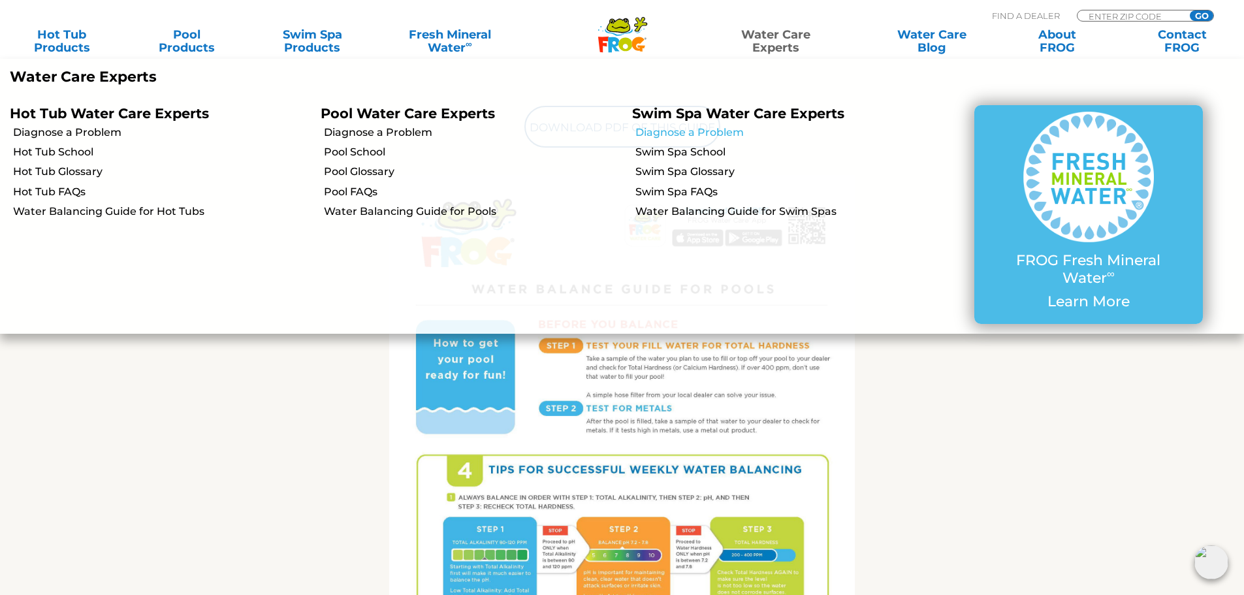
click at [692, 137] on link "Diagnose a Problem" at bounding box center [785, 132] width 298 height 14
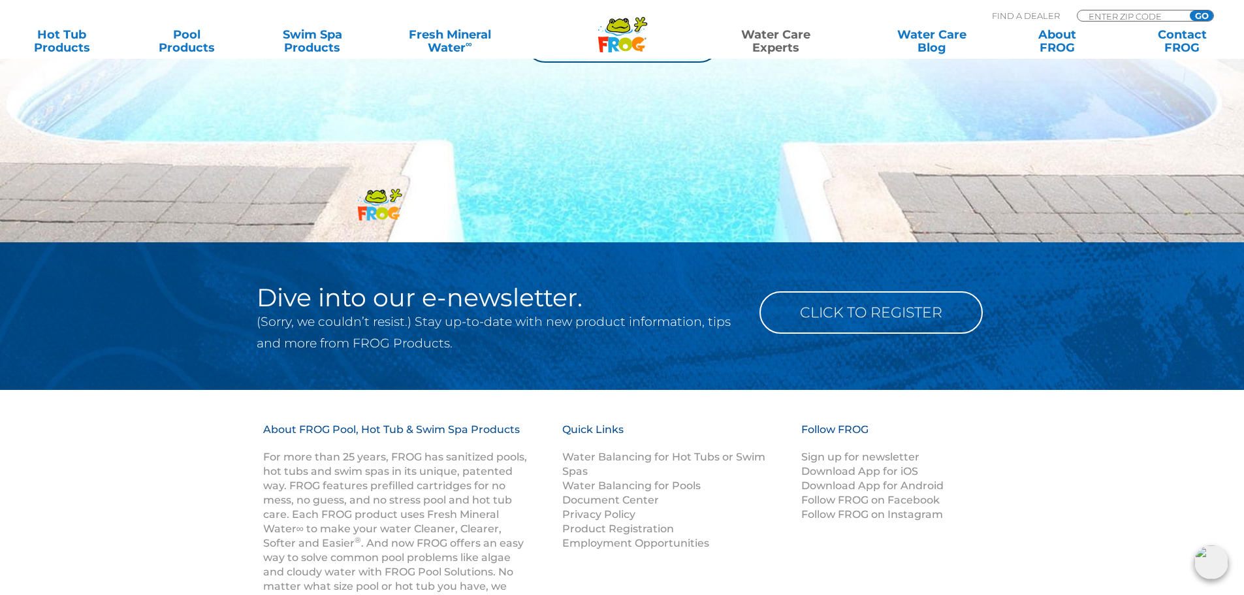
scroll to position [980, 0]
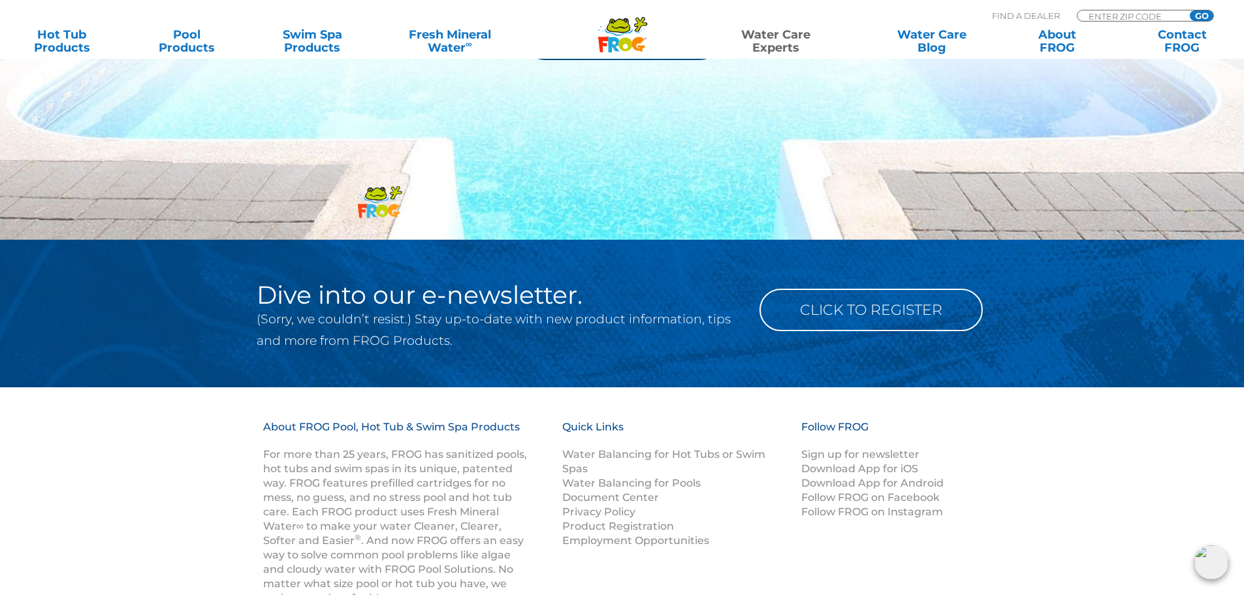
click at [387, 206] on img at bounding box center [380, 201] width 50 height 46
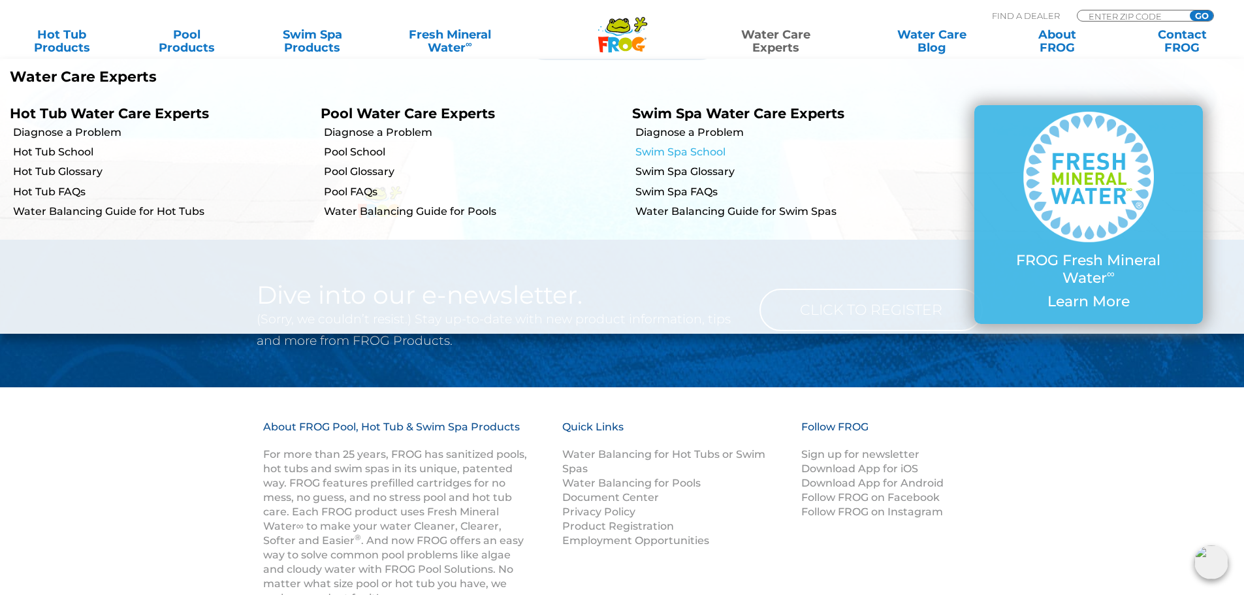
click at [666, 155] on link "Swim Spa School" at bounding box center [785, 152] width 298 height 14
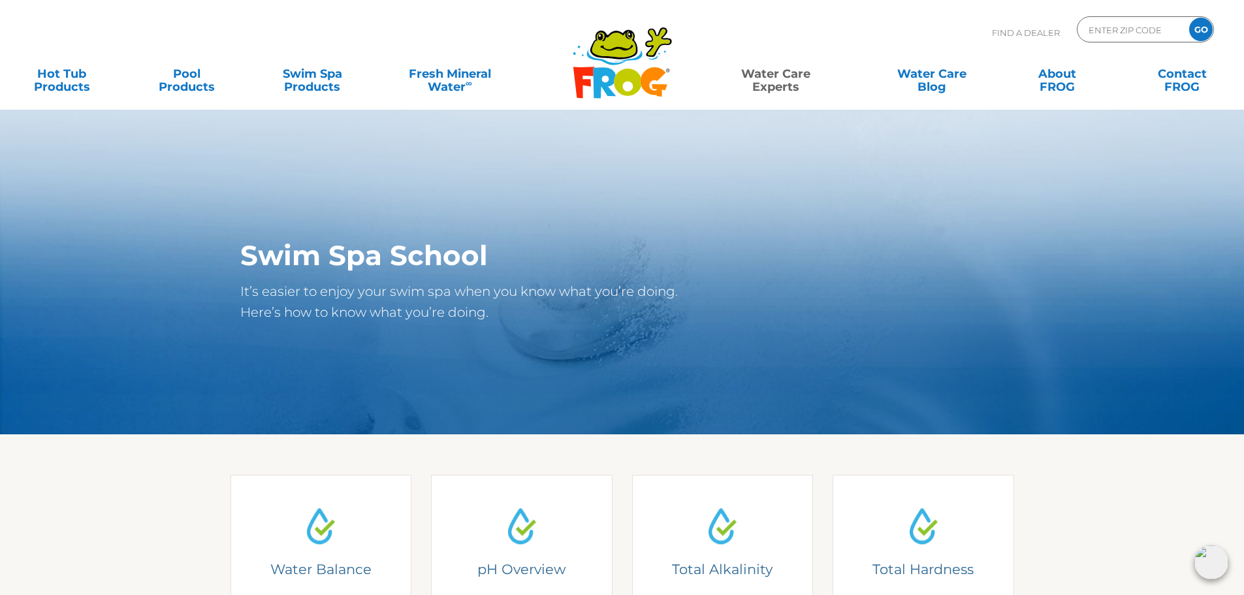
click at [687, 430] on section "Swim Spa School It’s easier to enjoy your swim spa when you know what you’re do…" at bounding box center [622, 271] width 1244 height 325
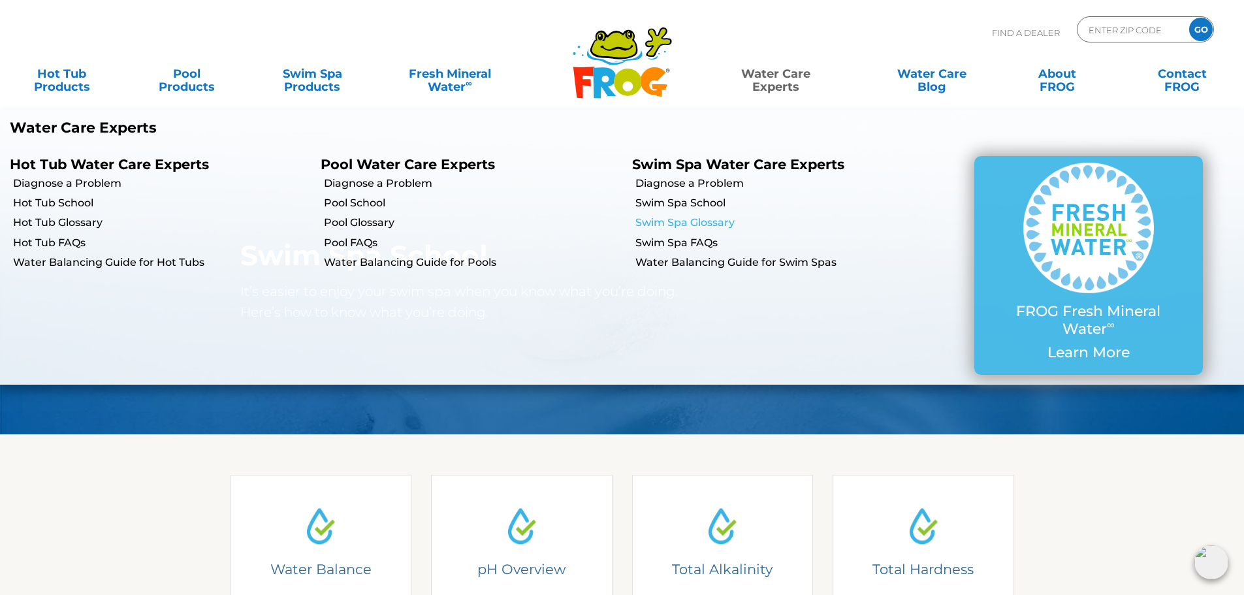
click at [709, 224] on link "Swim Spa Glossary" at bounding box center [785, 223] width 298 height 14
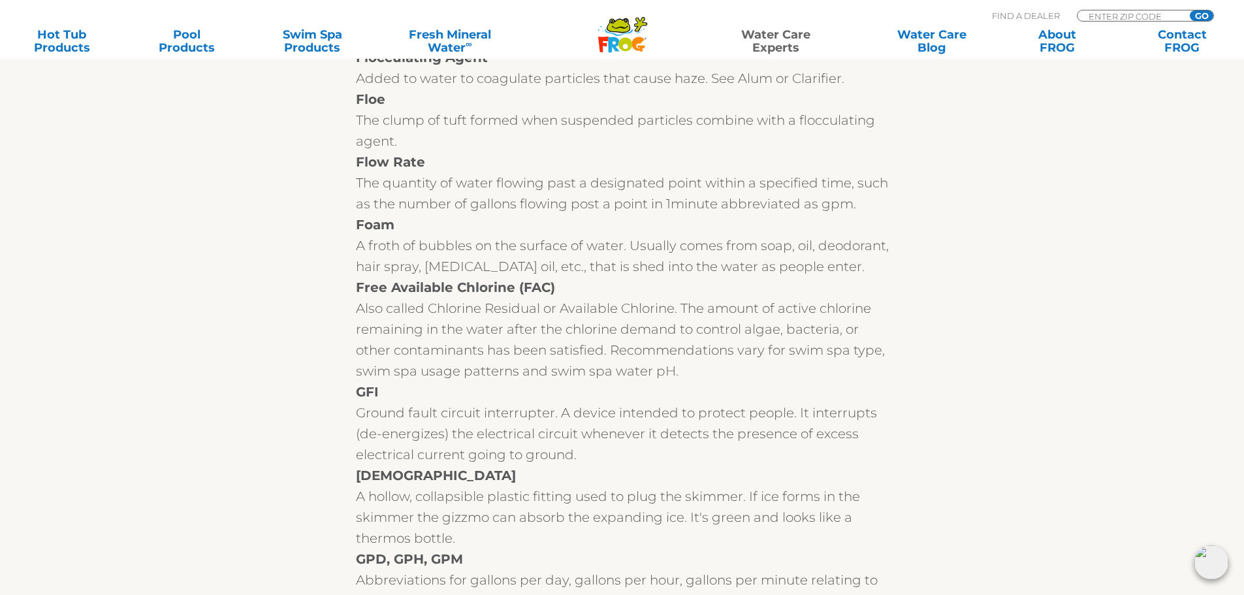
scroll to position [7157, 0]
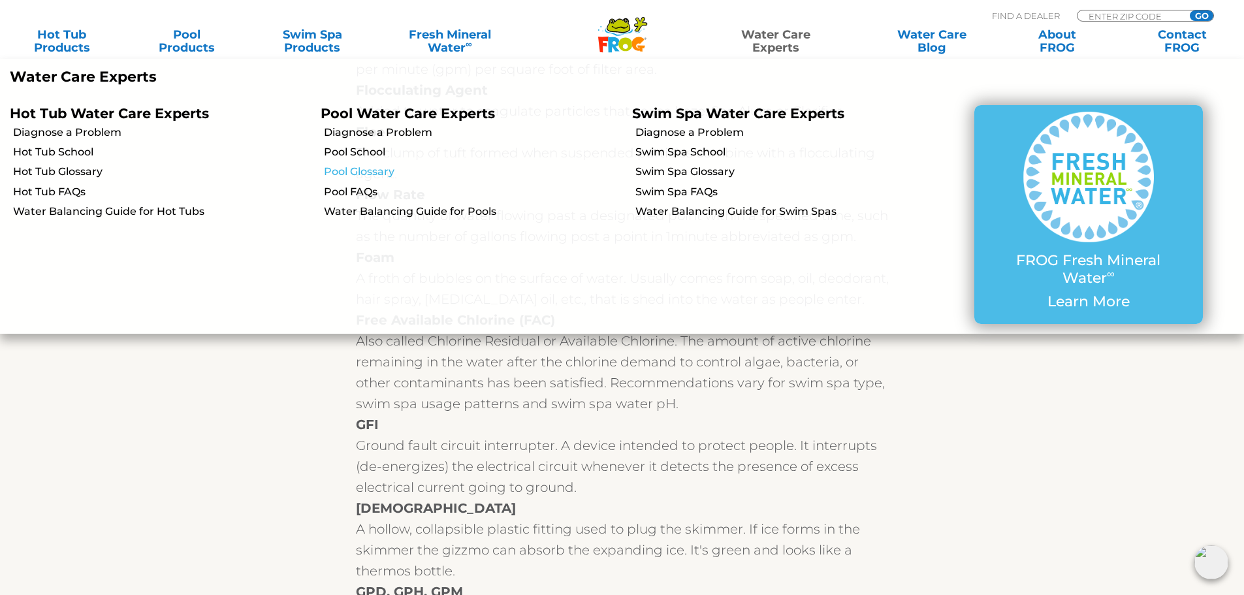
click at [384, 174] on link "Pool Glossary" at bounding box center [473, 172] width 298 height 14
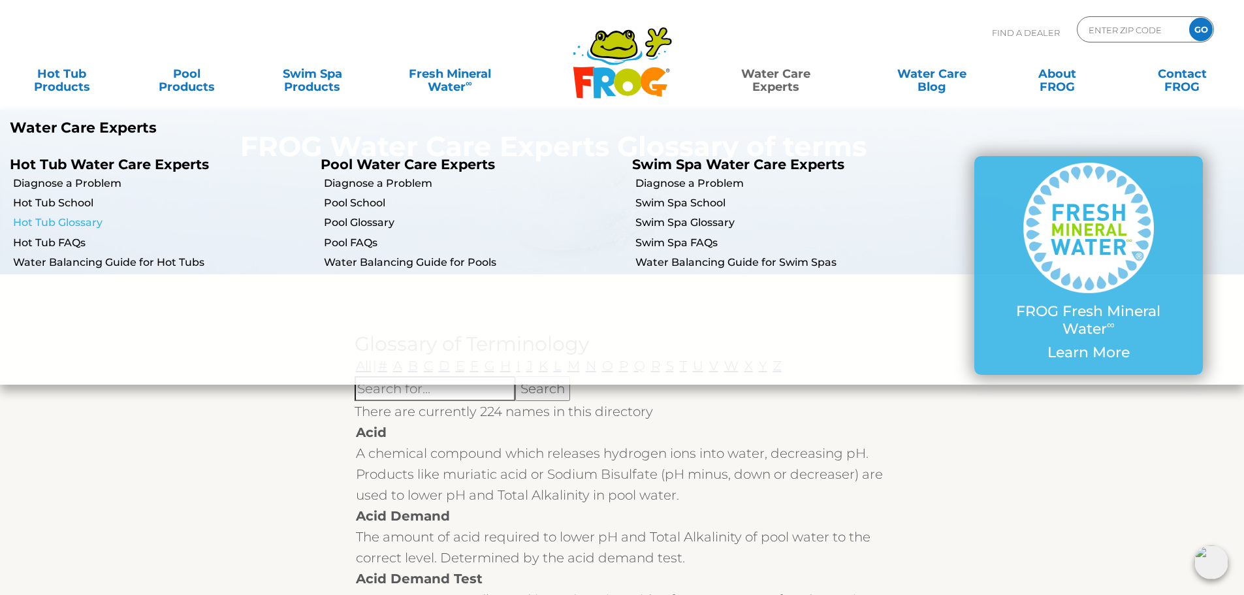
click at [82, 225] on link "Hot Tub Glossary" at bounding box center [162, 223] width 298 height 14
click at [704, 238] on link "Swim Spa FAQs" at bounding box center [785, 243] width 298 height 14
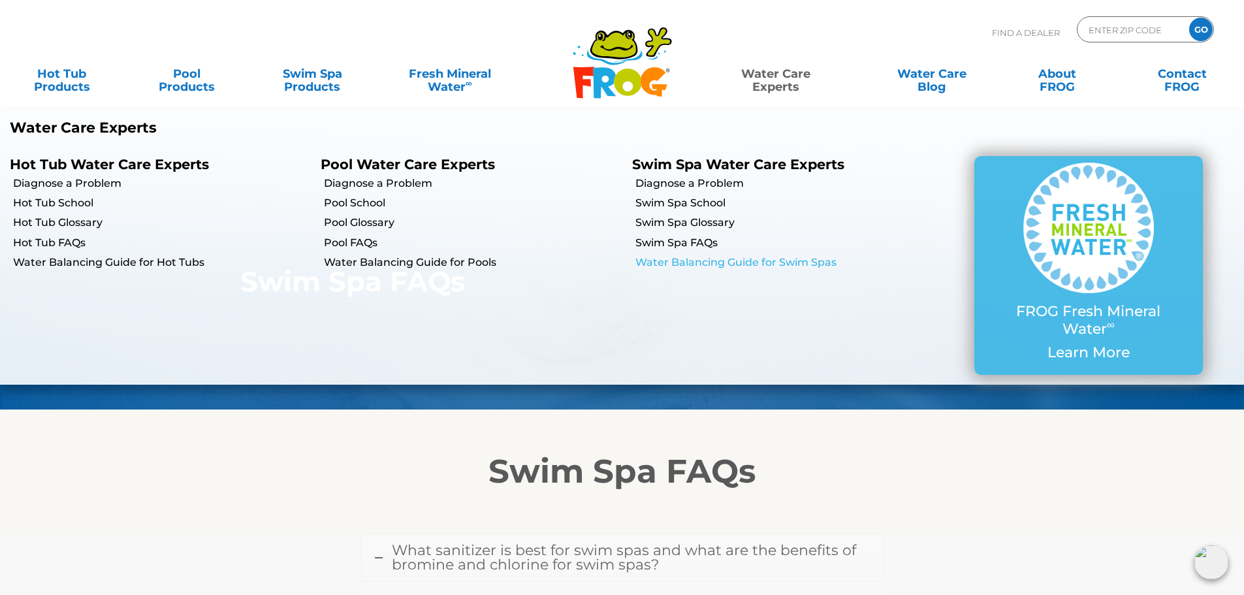
click at [727, 258] on link "Water Balancing Guide for Swim Spas" at bounding box center [785, 262] width 298 height 14
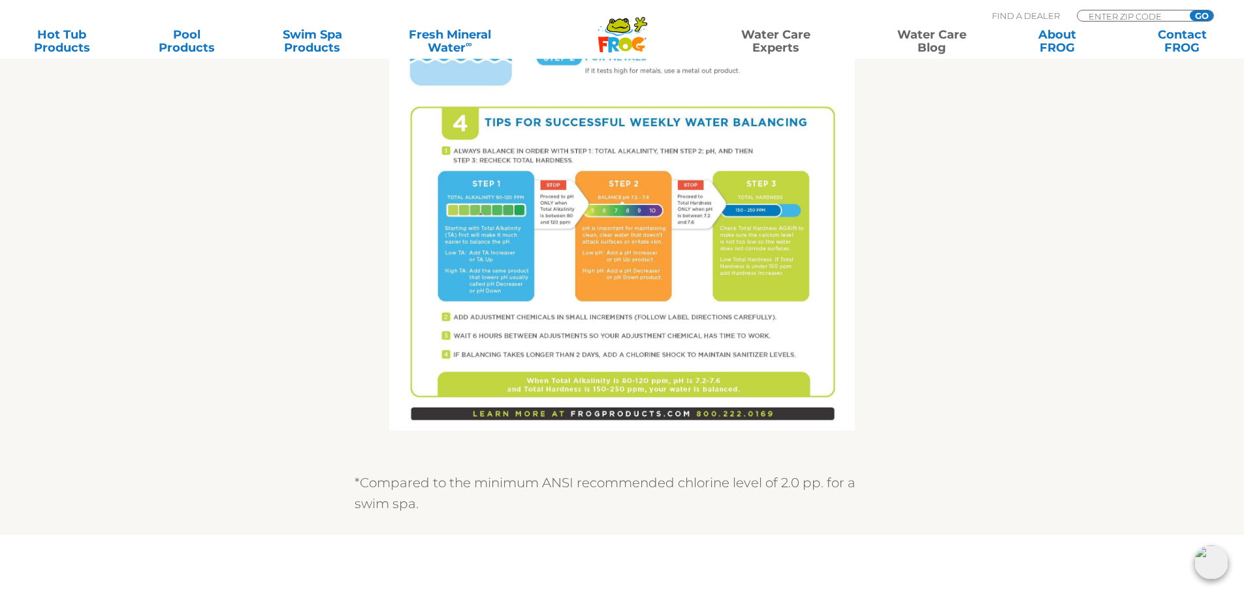
scroll to position [888, 0]
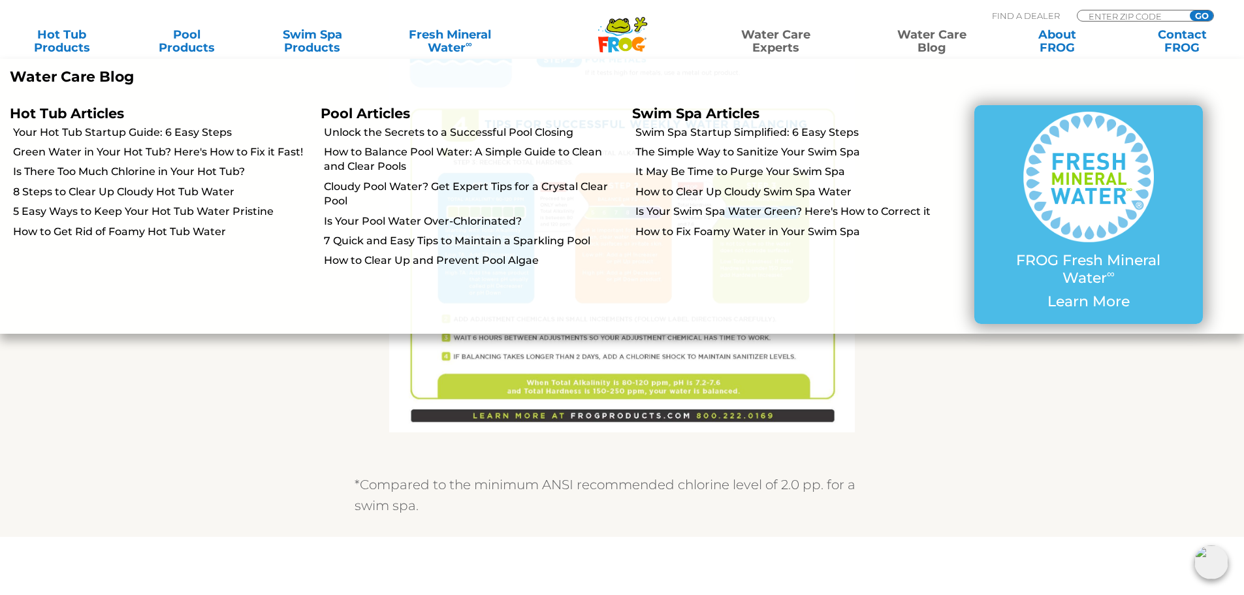
click at [928, 31] on link "Water Care Blog" at bounding box center [931, 41] width 97 height 26
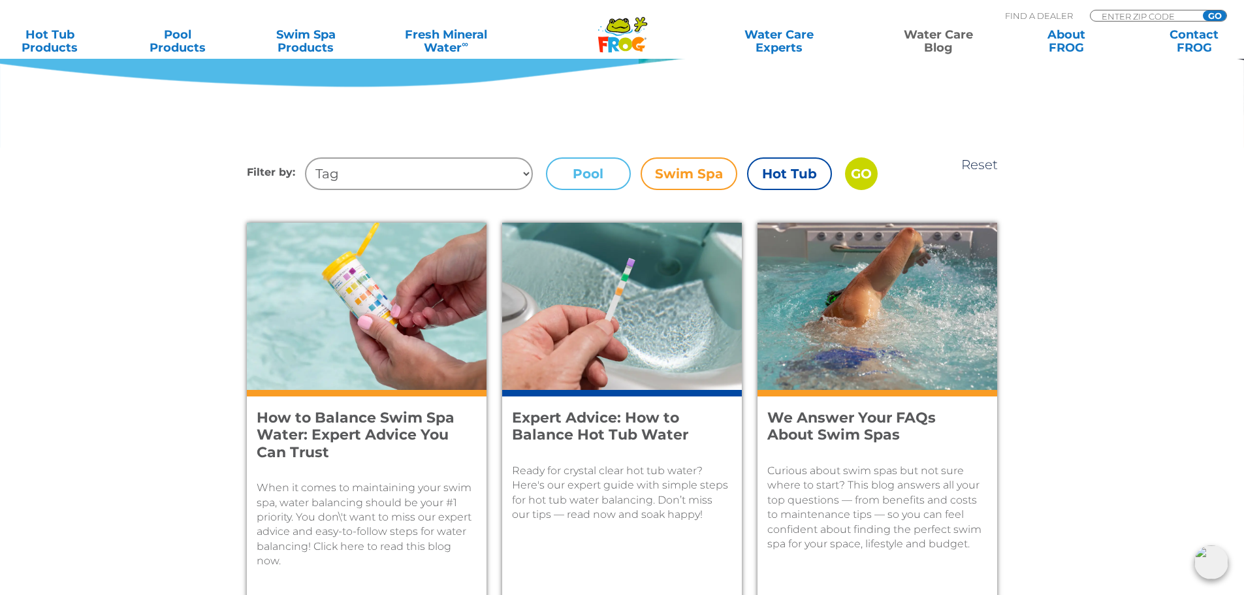
scroll to position [402, 0]
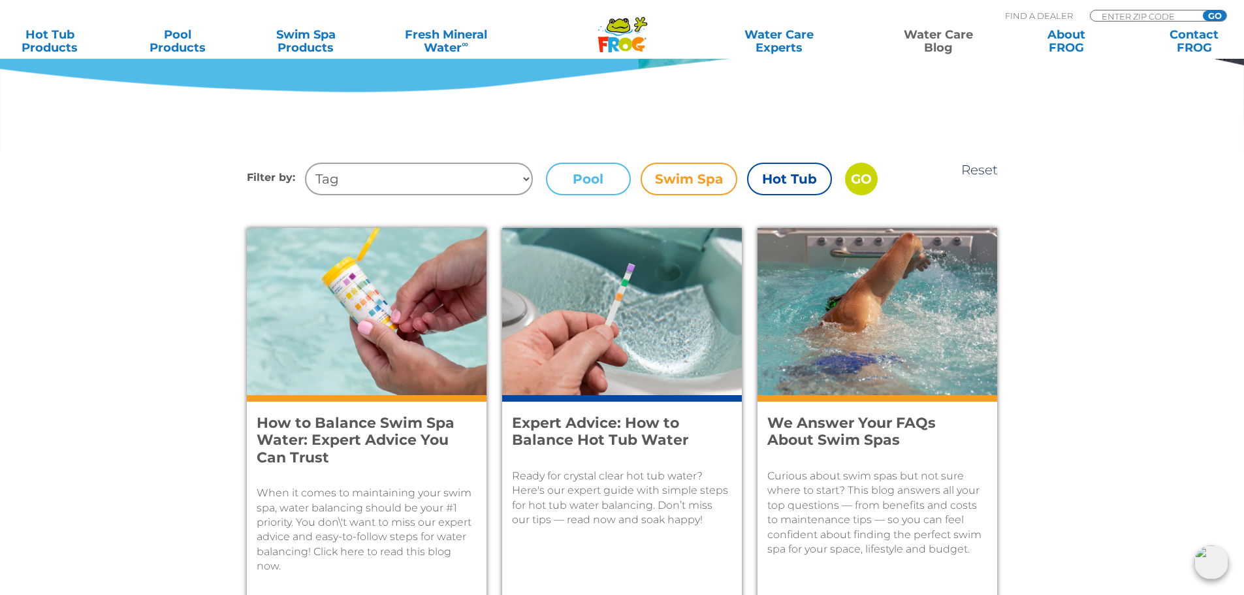
click at [585, 184] on label "Pool" at bounding box center [588, 179] width 85 height 33
click at [0, 0] on input "Pool" at bounding box center [0, 0] width 0 height 0
click at [862, 178] on input "GO" at bounding box center [861, 179] width 33 height 33
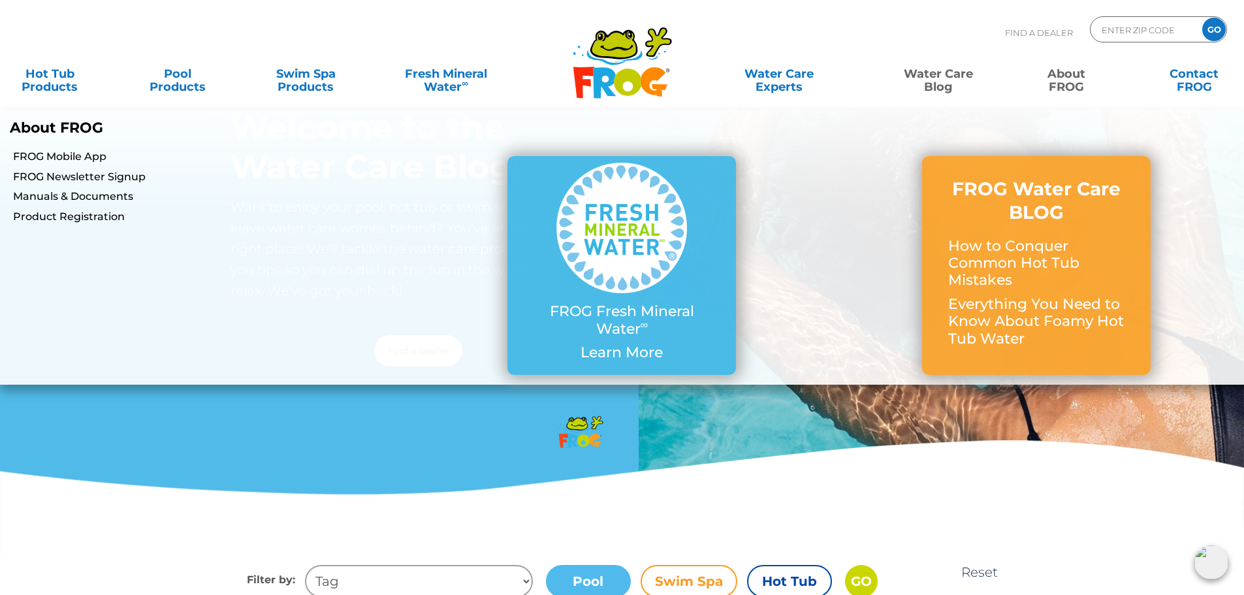
click at [1063, 82] on link "About FROG" at bounding box center [1066, 74] width 99 height 26
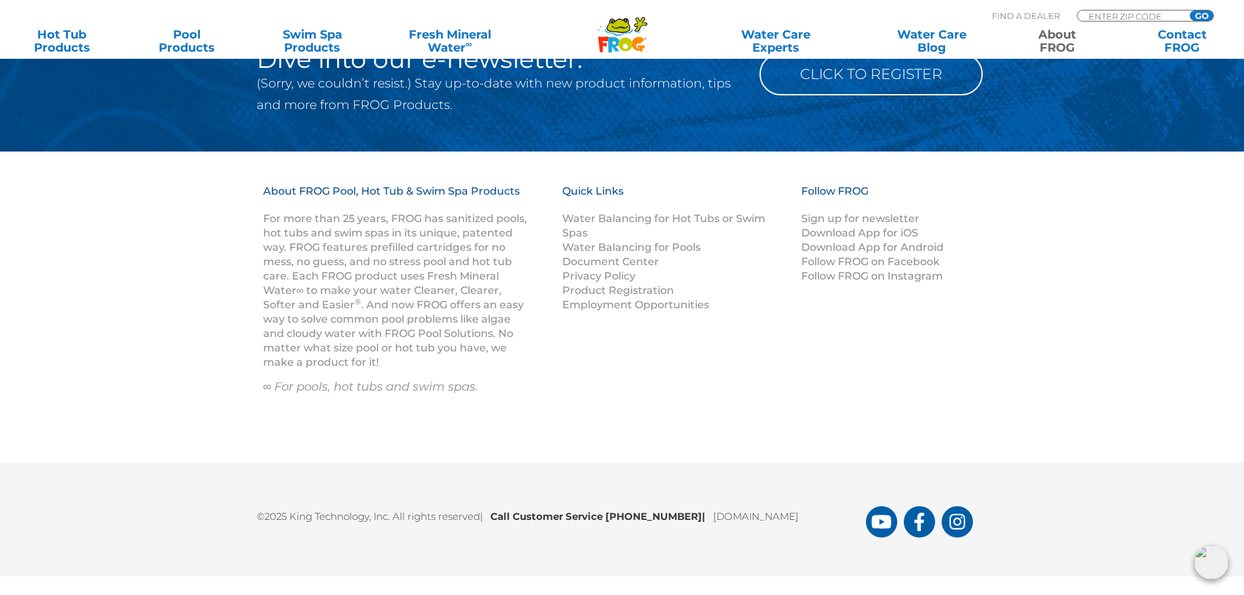
scroll to position [2374, 0]
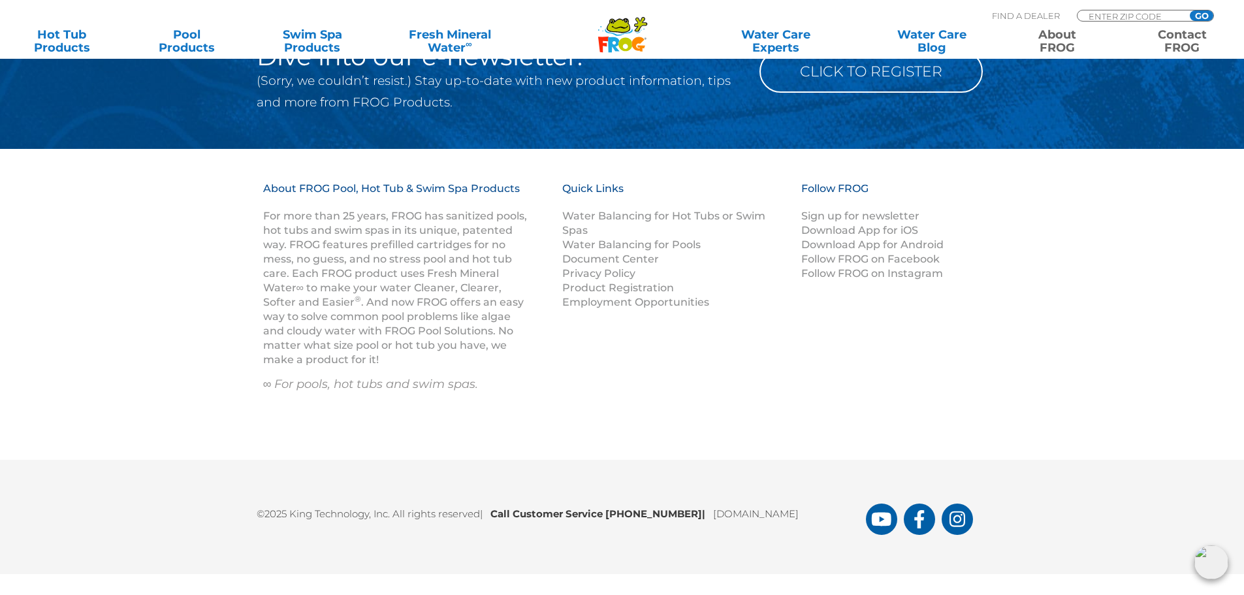
click at [1175, 43] on link "Contact FROG" at bounding box center [1182, 41] width 97 height 26
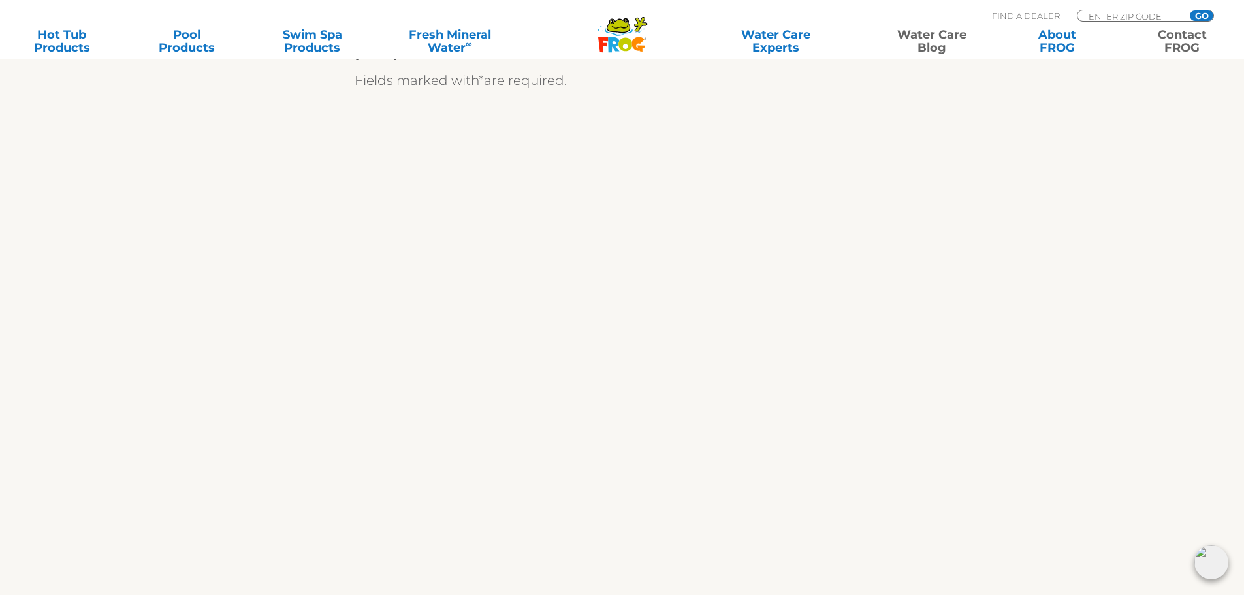
scroll to position [453, 0]
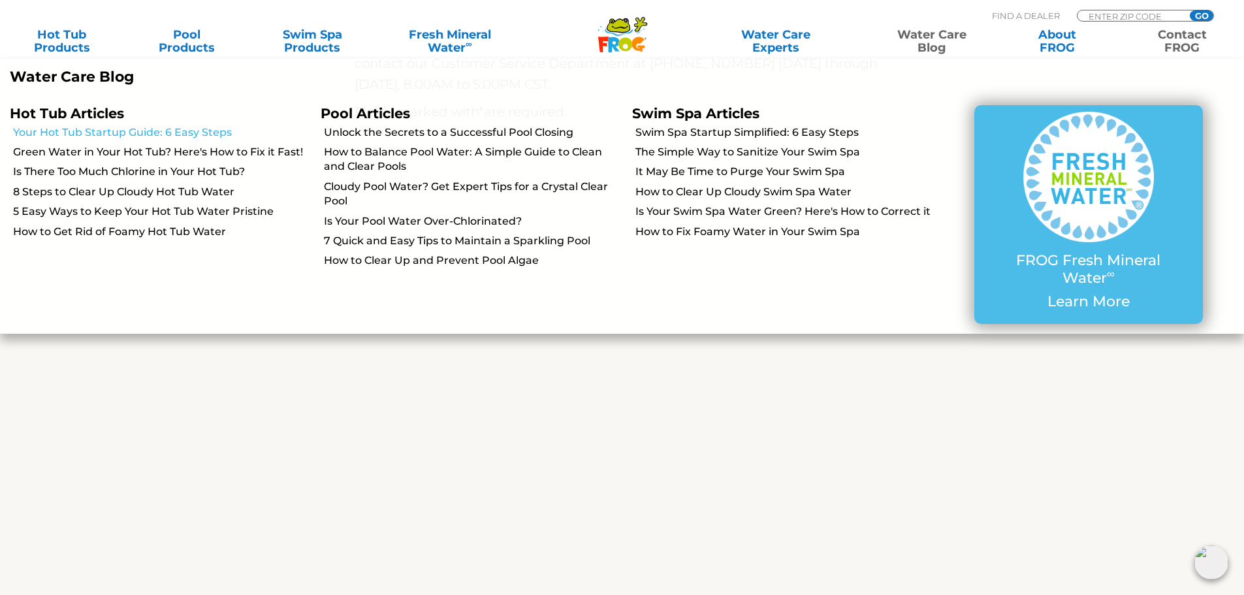
click at [201, 129] on link "Your Hot Tub Startup Guide: 6 Easy Steps" at bounding box center [162, 132] width 298 height 14
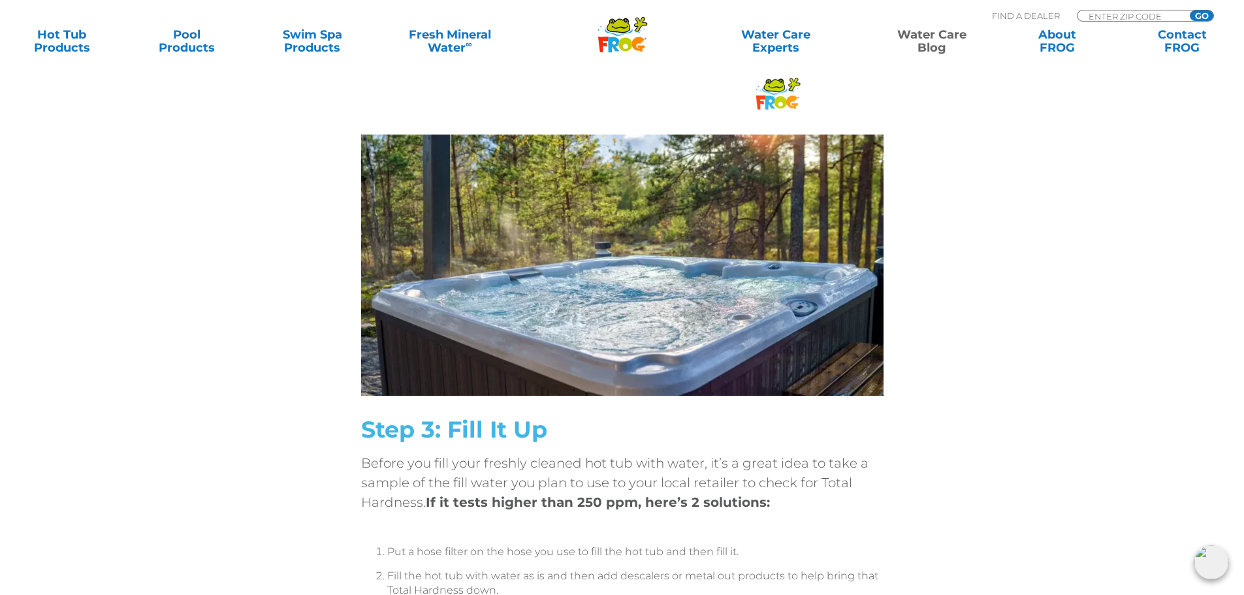
scroll to position [1633, 0]
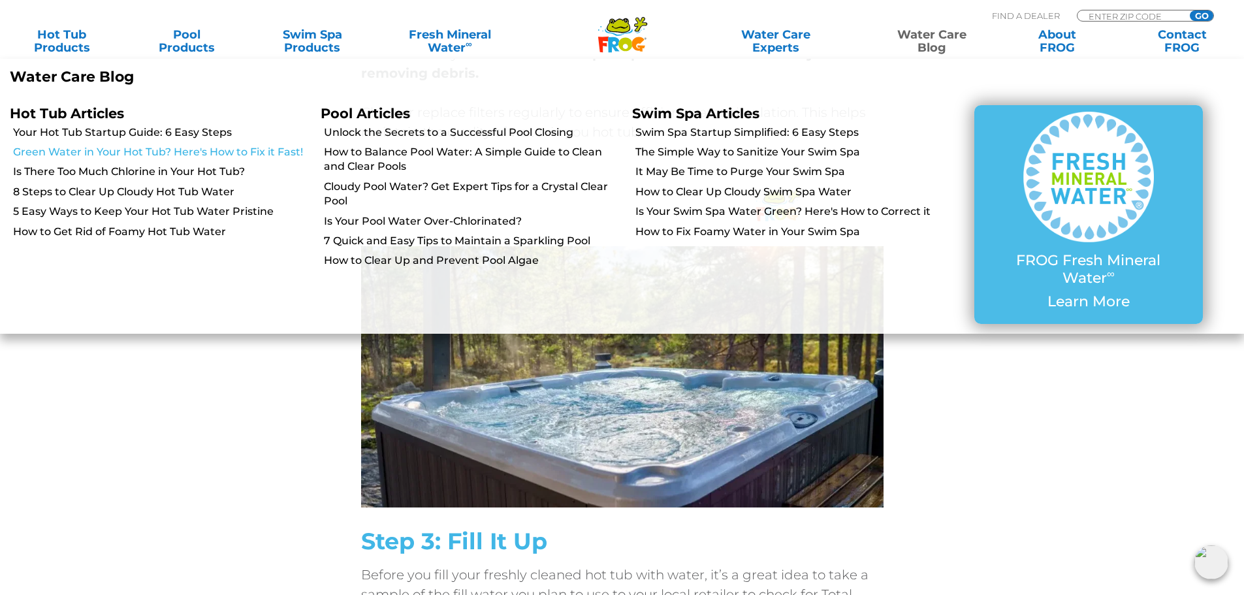
click at [262, 148] on link "Green Water in Your Hot Tub? Here's How to Fix it Fast!" at bounding box center [162, 152] width 298 height 14
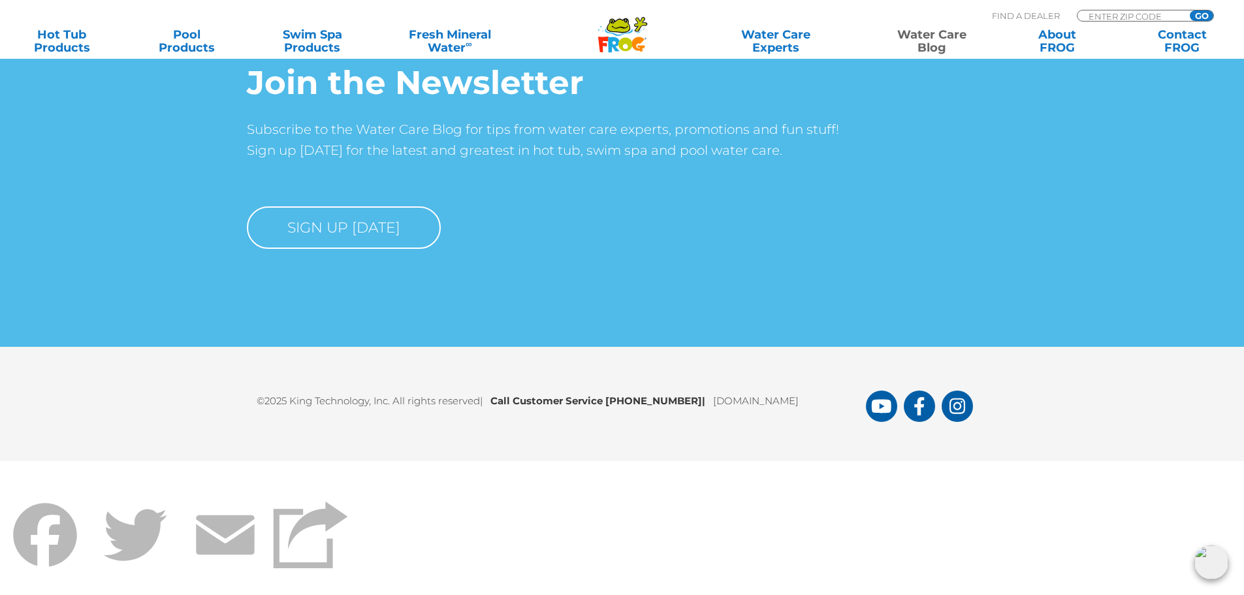
scroll to position [7824, 0]
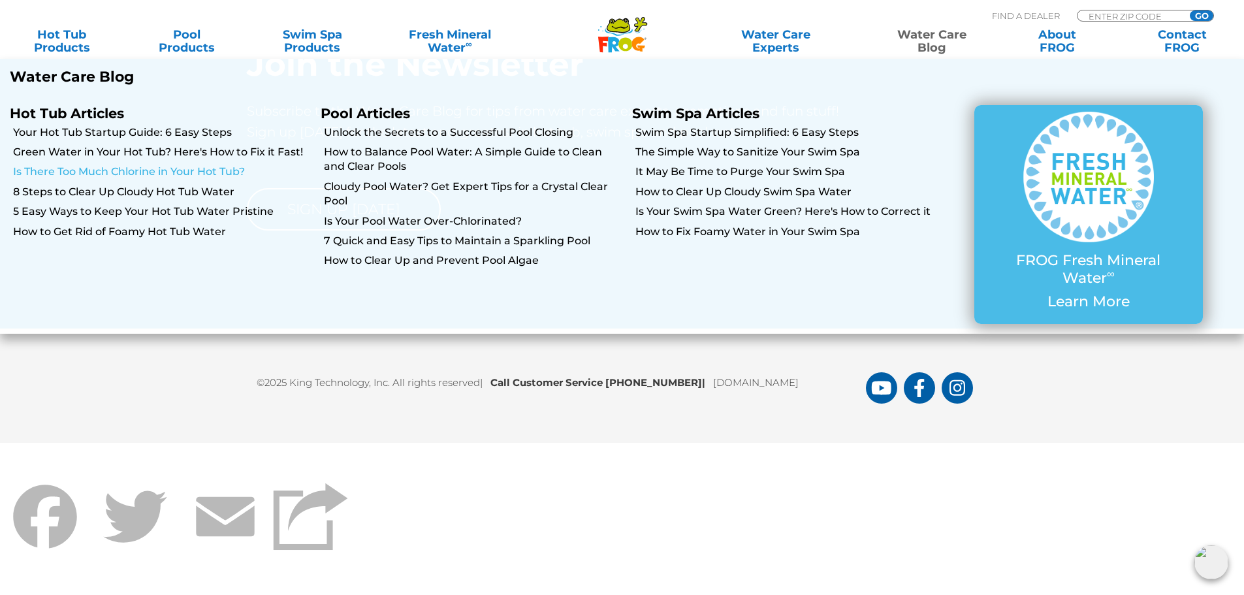
click at [235, 168] on link "Is There Too Much Chlorine in Your Hot Tub?" at bounding box center [162, 172] width 298 height 14
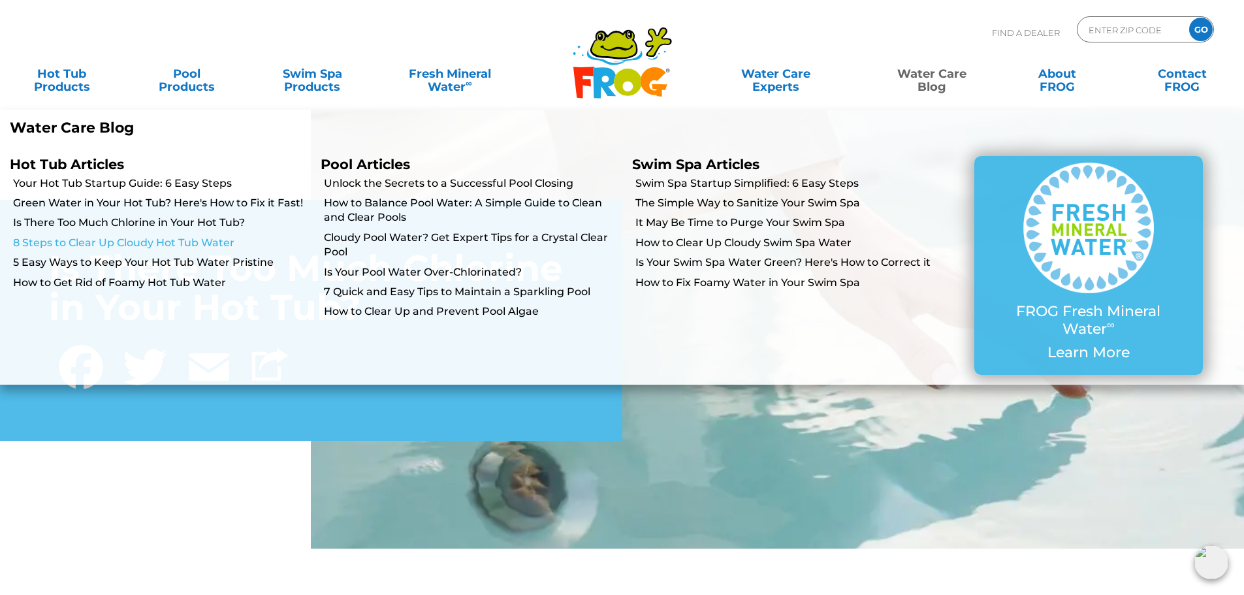
click at [204, 242] on link "8 Steps to Clear Up Cloudy Hot Tub Water" at bounding box center [162, 243] width 298 height 14
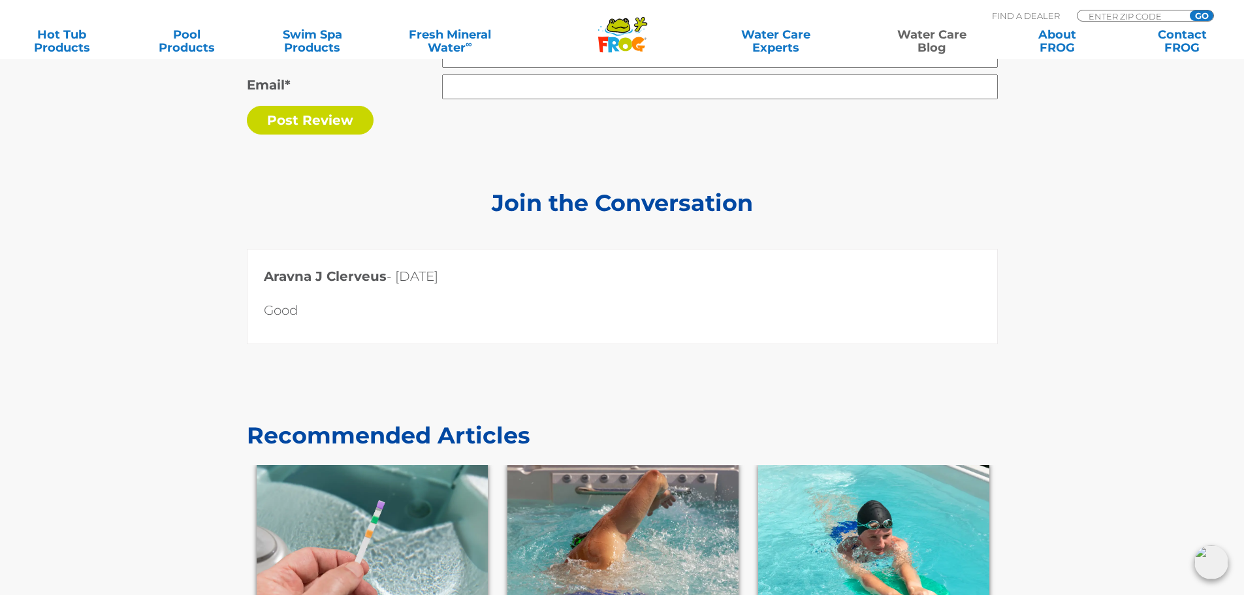
scroll to position [5679, 0]
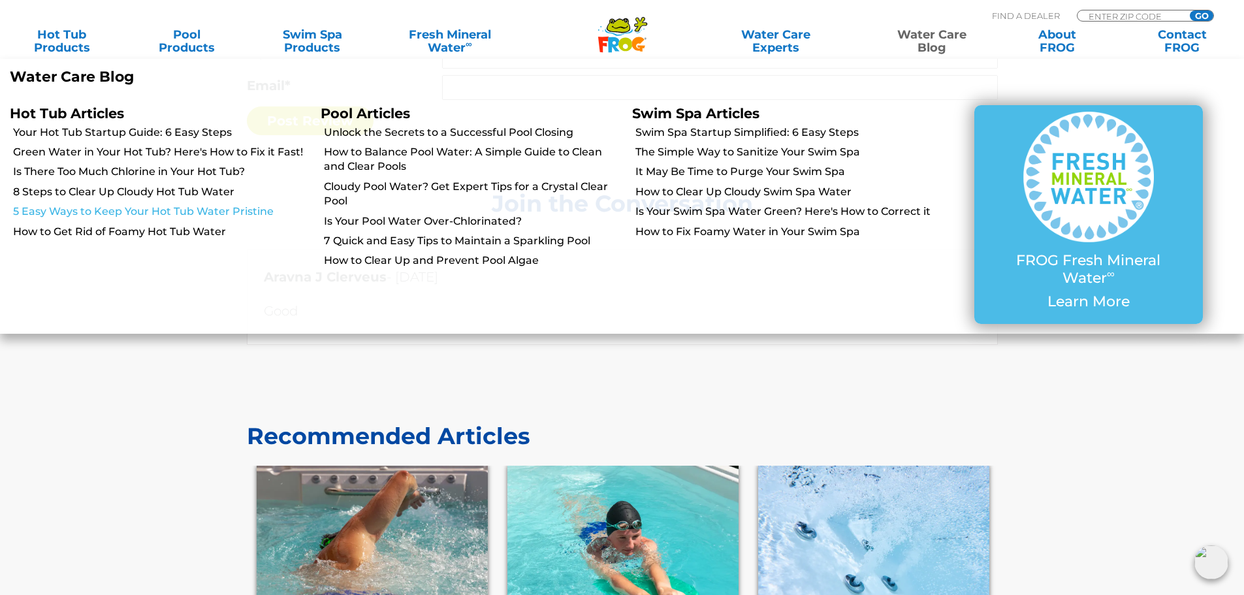
click at [170, 211] on link "5 Easy Ways to Keep Your Hot Tub Water Pristine" at bounding box center [162, 211] width 298 height 14
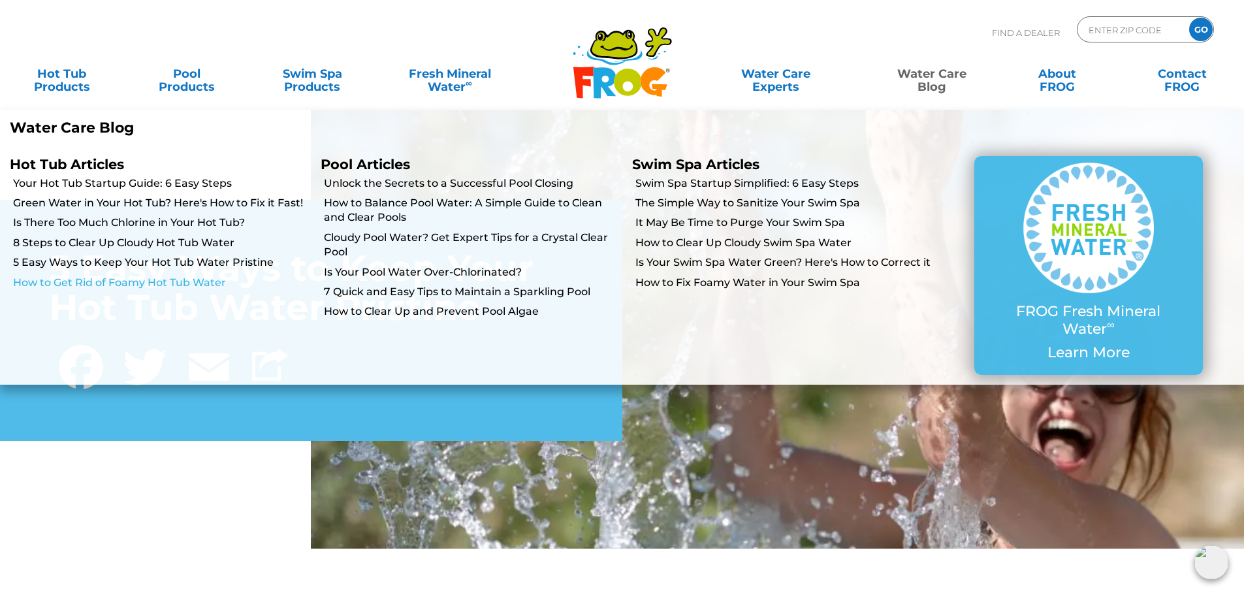
click at [197, 276] on link "How to Get Rid of Foamy Hot Tub Water" at bounding box center [162, 283] width 298 height 14
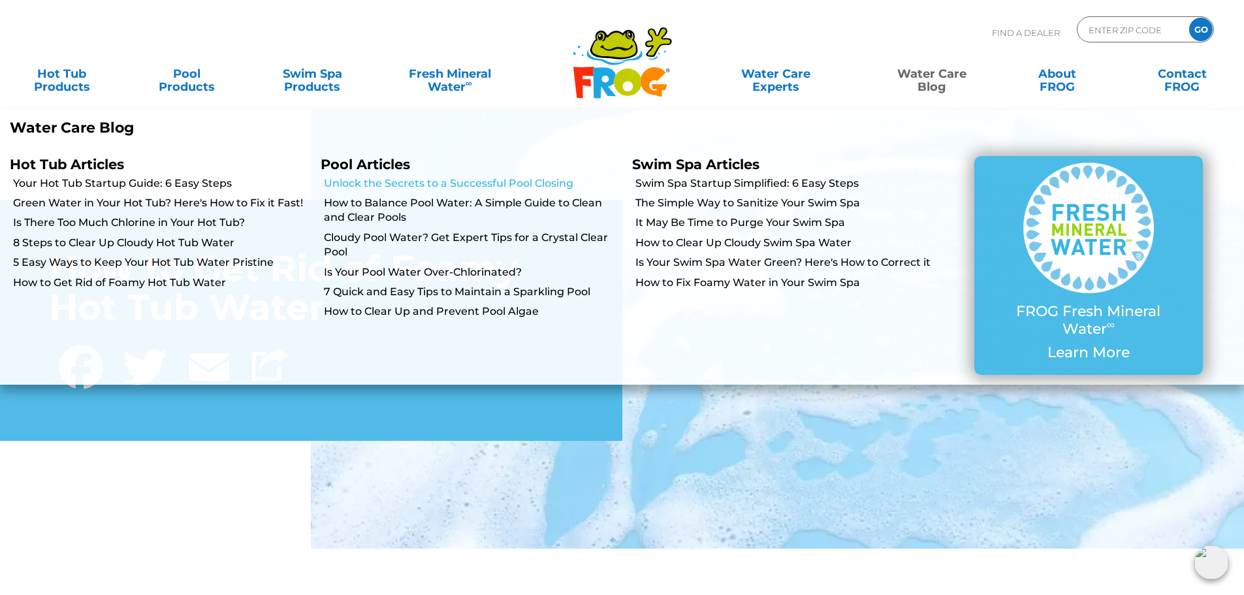
click at [566, 187] on link "Unlock the Secrets to a Successful Pool Closing" at bounding box center [473, 183] width 298 height 14
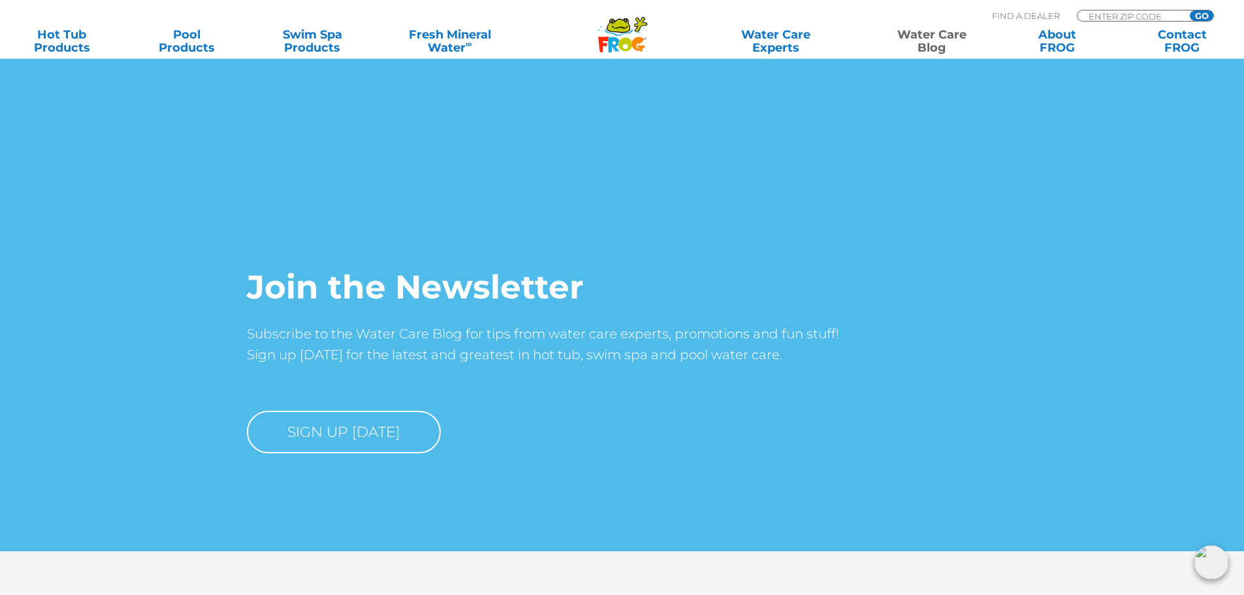
scroll to position [8793, 0]
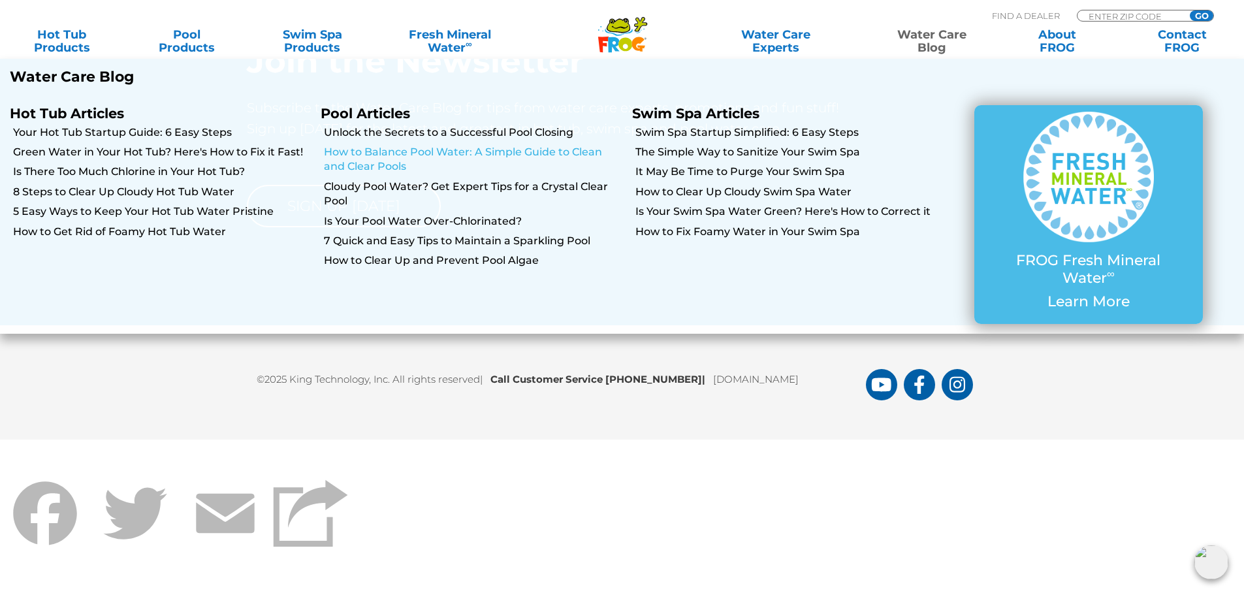
click at [517, 149] on link "How to Balance Pool Water: A Simple Guide to Clean and Clear Pools" at bounding box center [473, 159] width 298 height 29
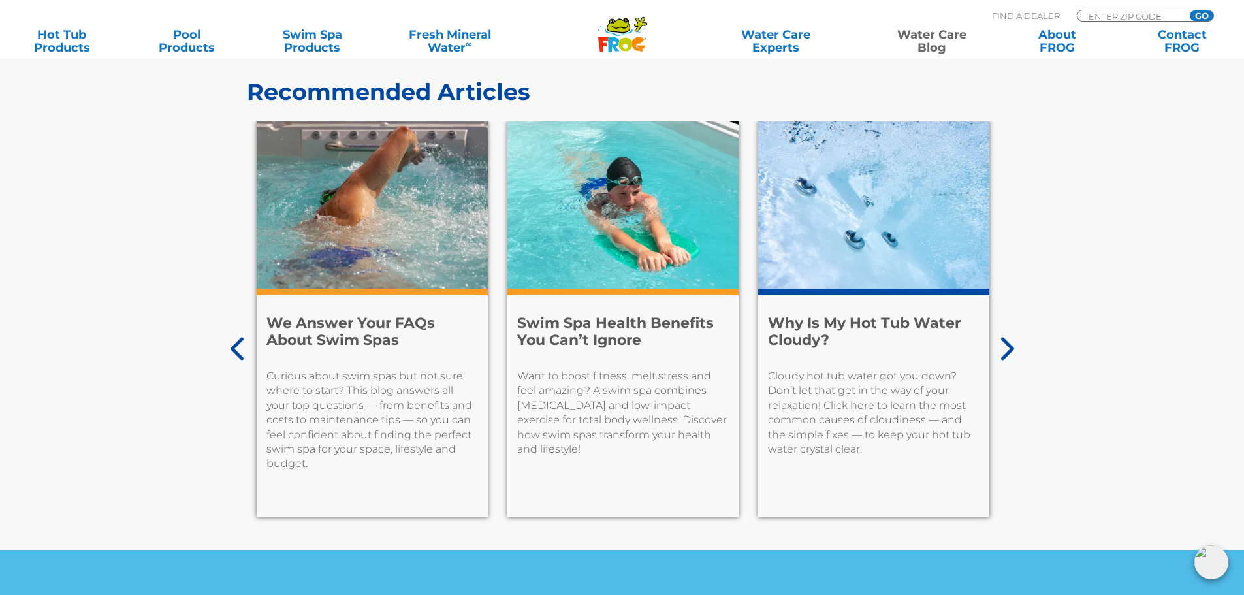
scroll to position [6742, 0]
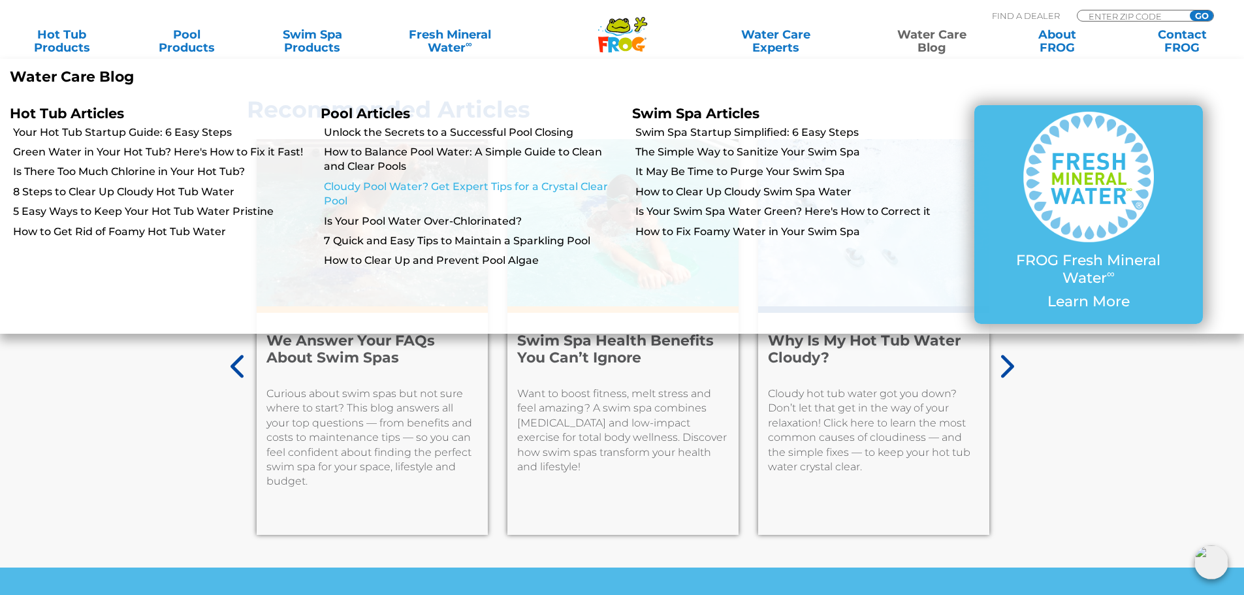
click at [498, 186] on link "Cloudy Pool Water? Get Expert Tips for a Crystal Clear Pool" at bounding box center [473, 194] width 298 height 29
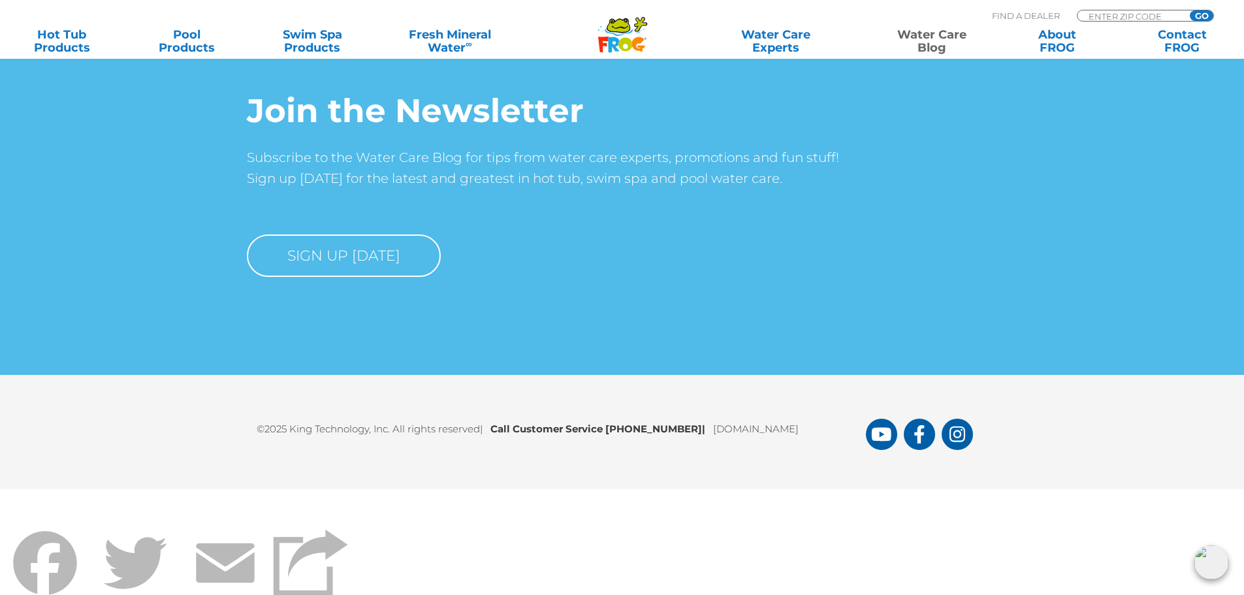
scroll to position [7969, 0]
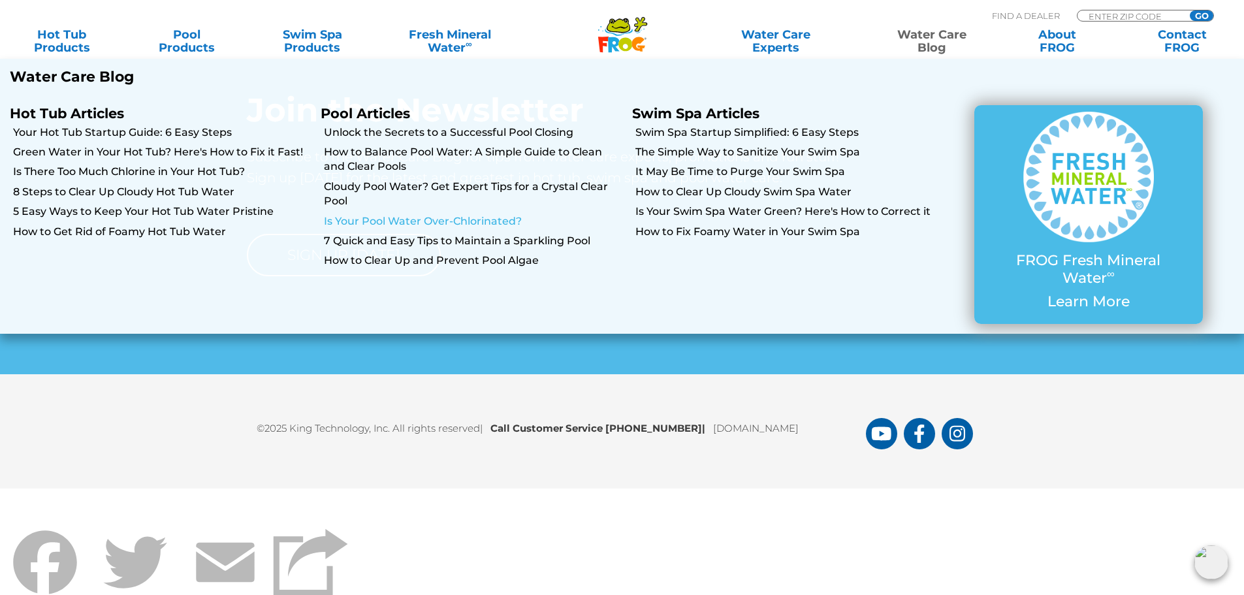
click at [500, 221] on link "Is Your Pool Water Over-Chlorinated?" at bounding box center [473, 221] width 298 height 14
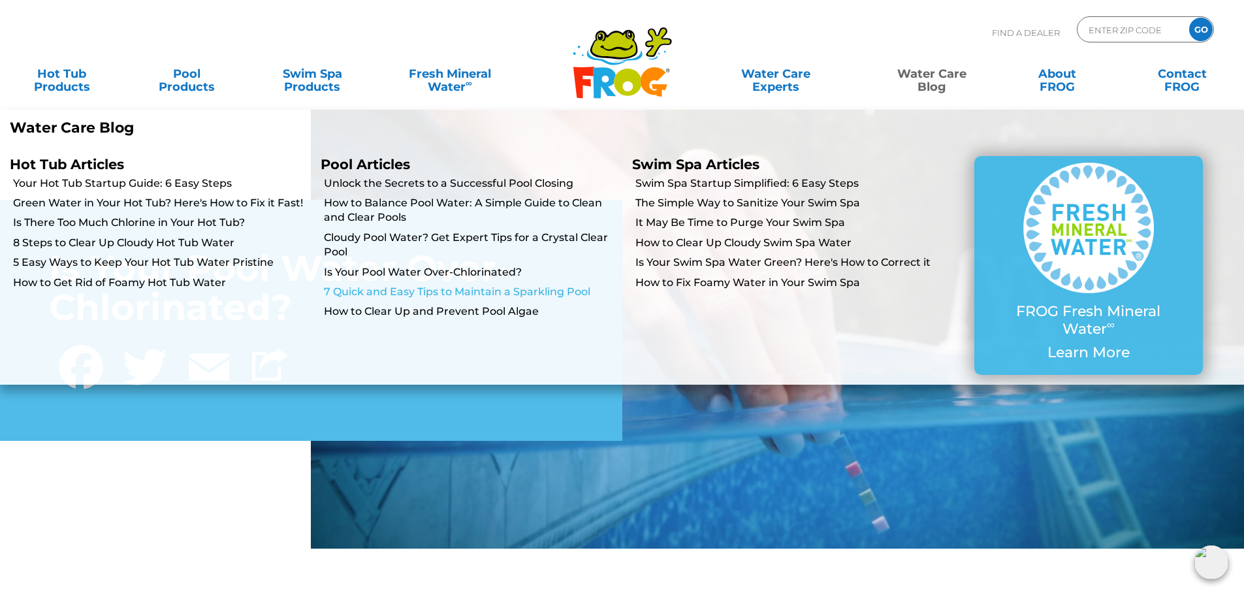
click at [540, 289] on link "7 Quick and Easy Tips to Maintain a Sparkling Pool" at bounding box center [473, 292] width 298 height 14
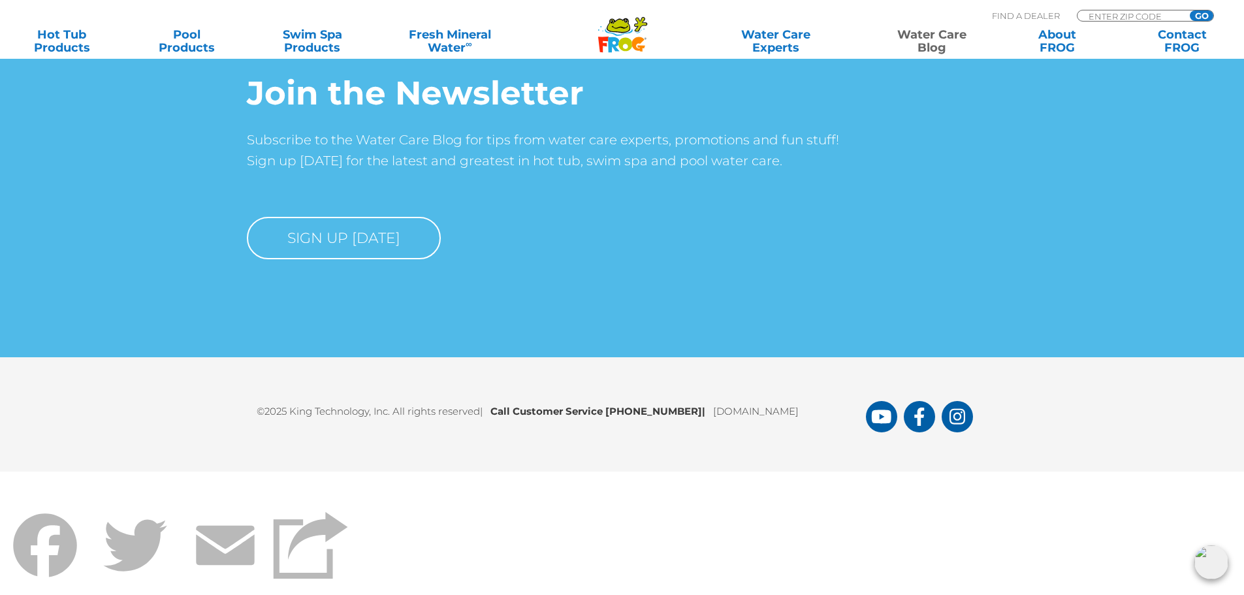
scroll to position [6793, 0]
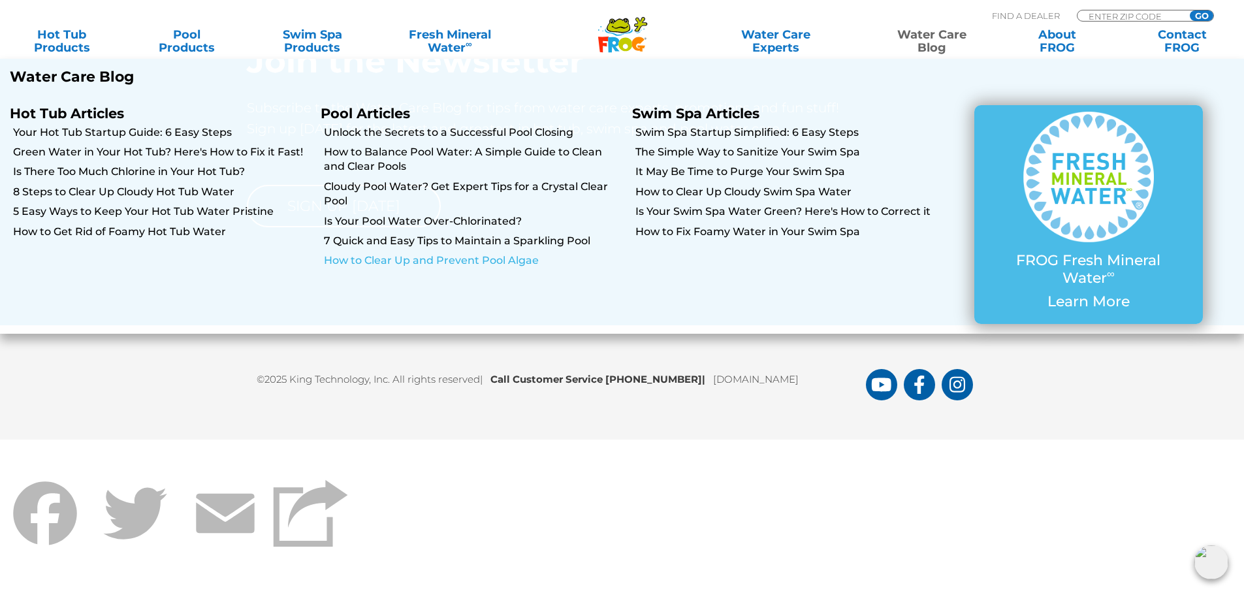
click at [424, 257] on link "How to Clear Up and Prevent Pool Algae" at bounding box center [473, 260] width 298 height 14
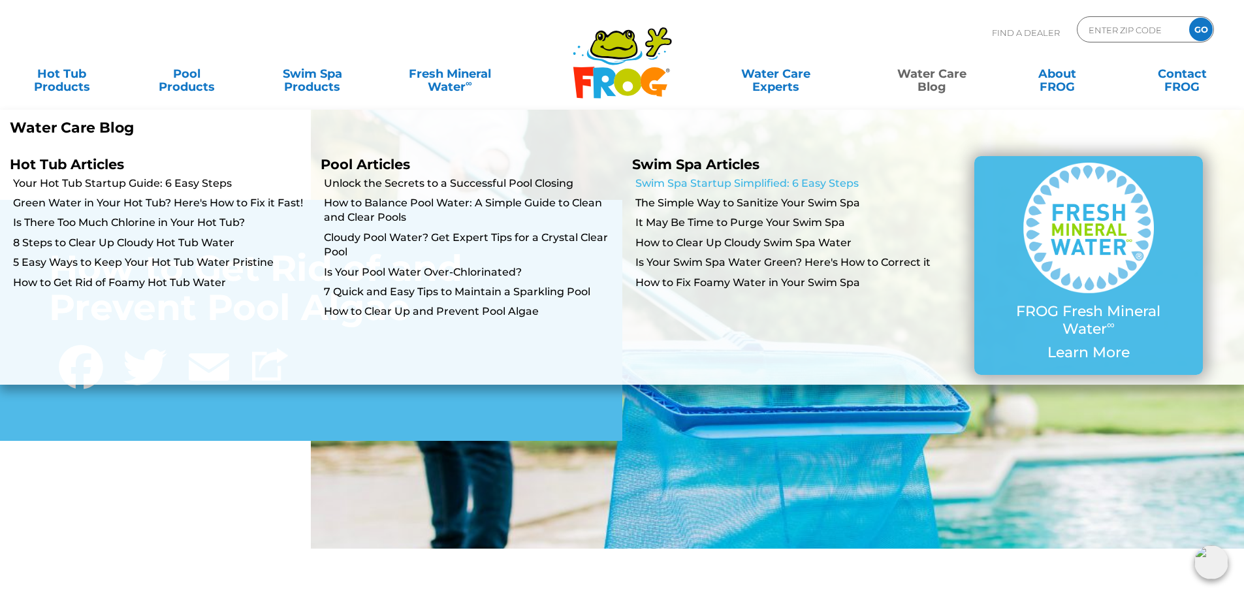
click at [724, 186] on link "Swim Spa Startup Simplified: 6 Easy Steps" at bounding box center [785, 183] width 298 height 14
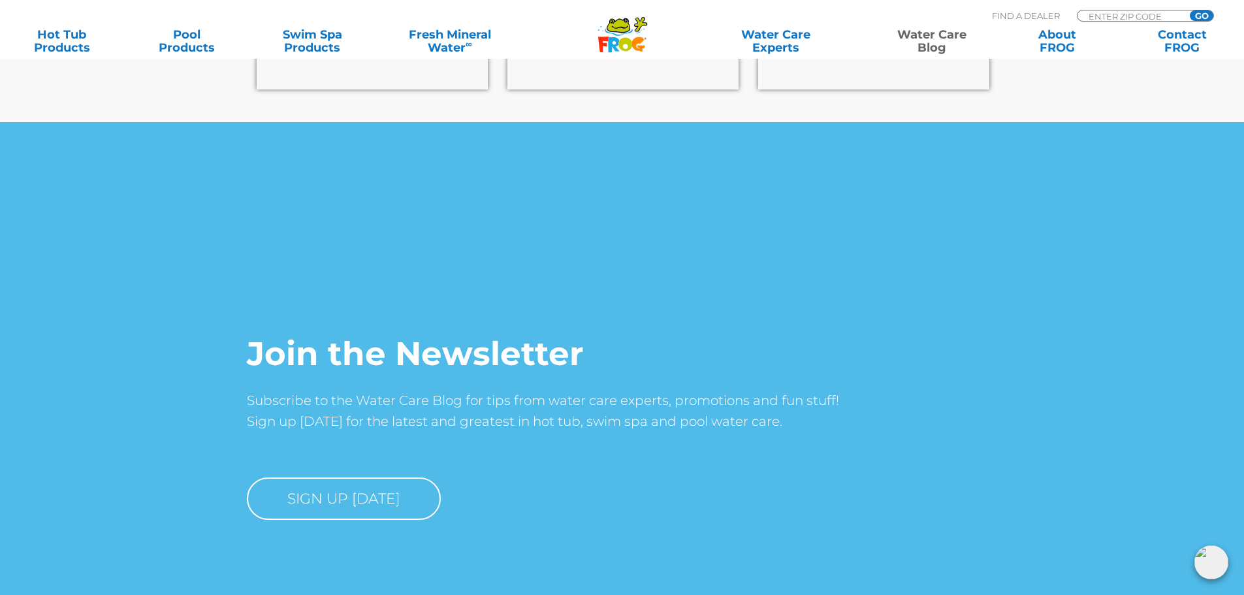
scroll to position [7226, 0]
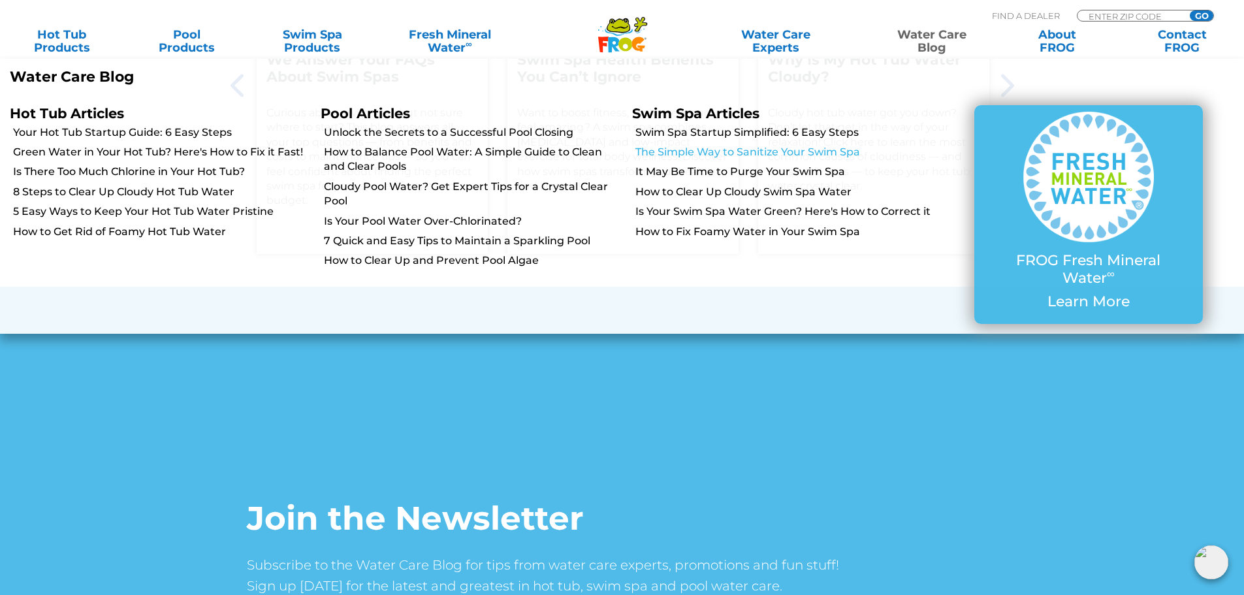
click at [677, 149] on link "The Simple Way to Sanitize Your Swim Spa" at bounding box center [785, 152] width 298 height 14
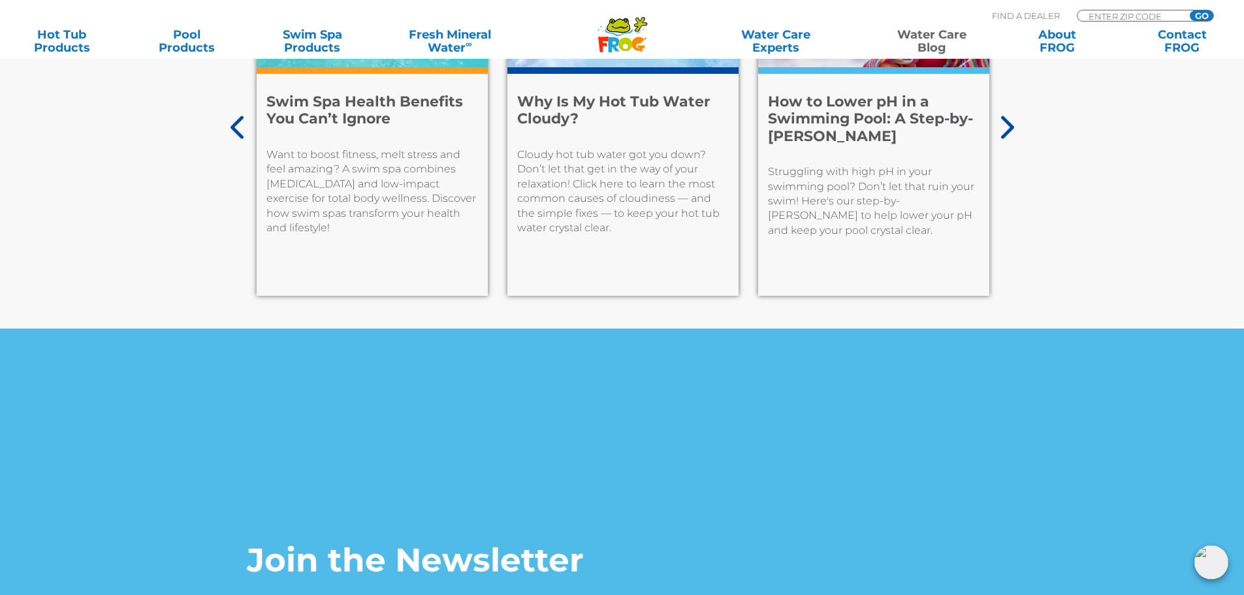
scroll to position [7164, 0]
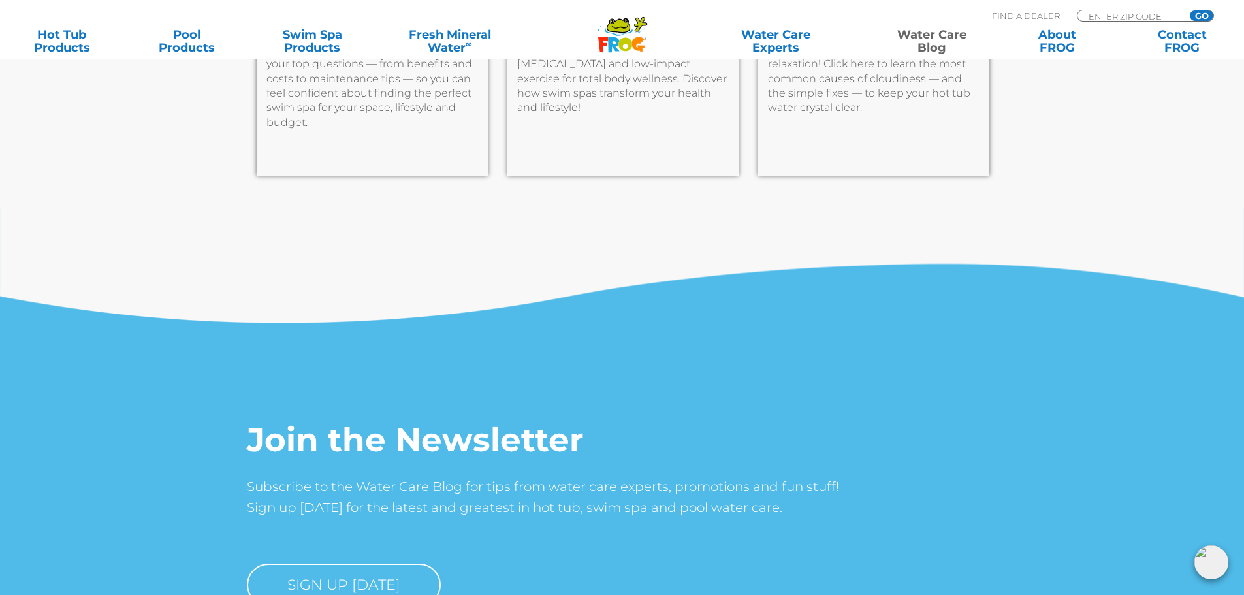
scroll to position [8557, 0]
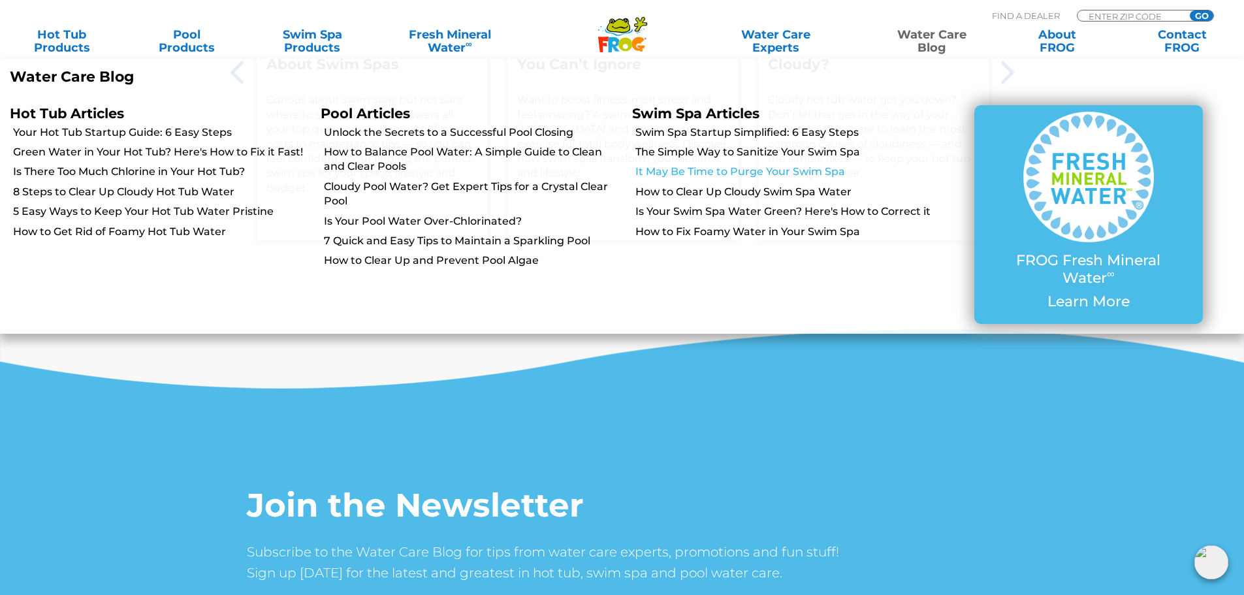
click at [830, 172] on link "It May Be Time to Purge Your Swim Spa" at bounding box center [785, 172] width 298 height 14
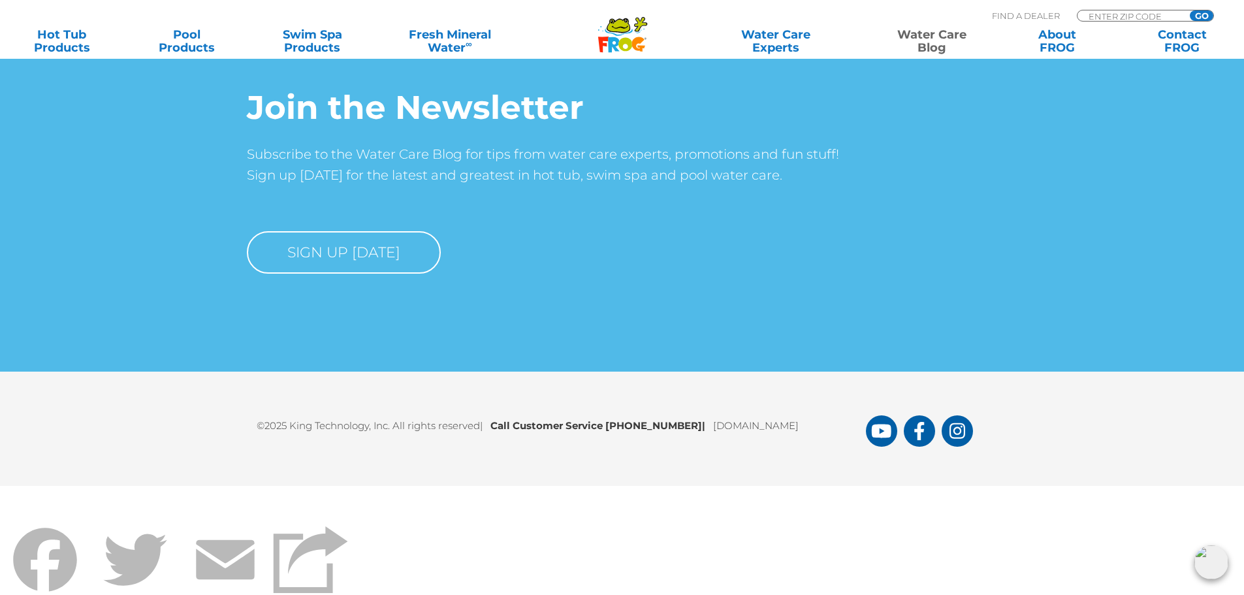
scroll to position [8434, 0]
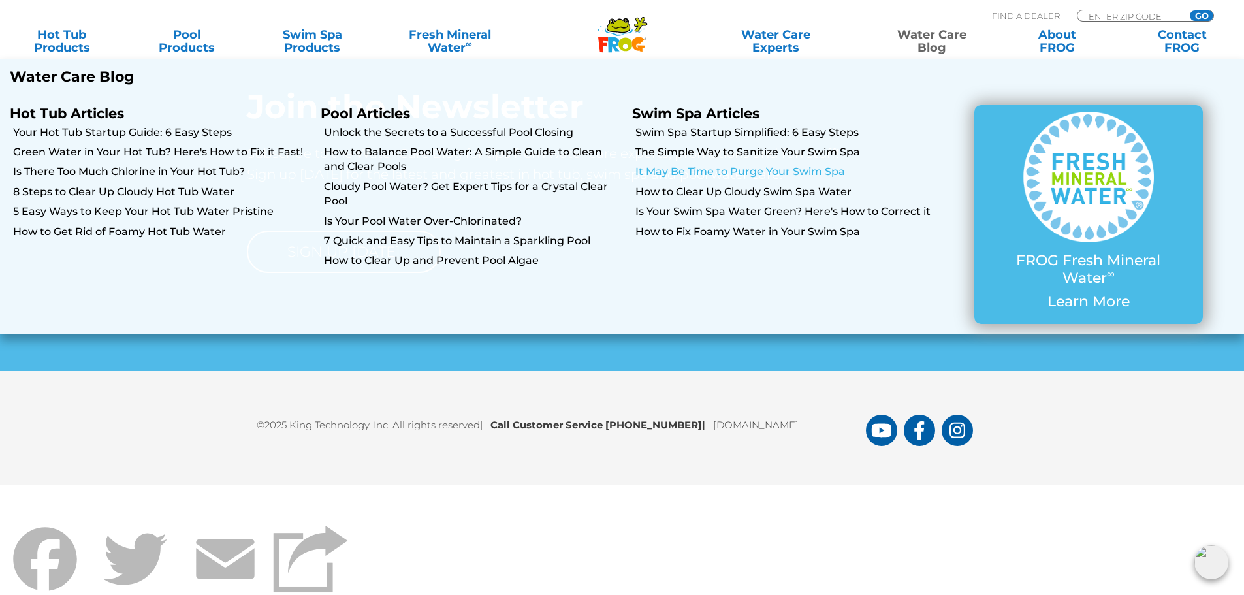
click at [802, 176] on link "It May Be Time to Purge Your Swim Spa" at bounding box center [785, 172] width 298 height 14
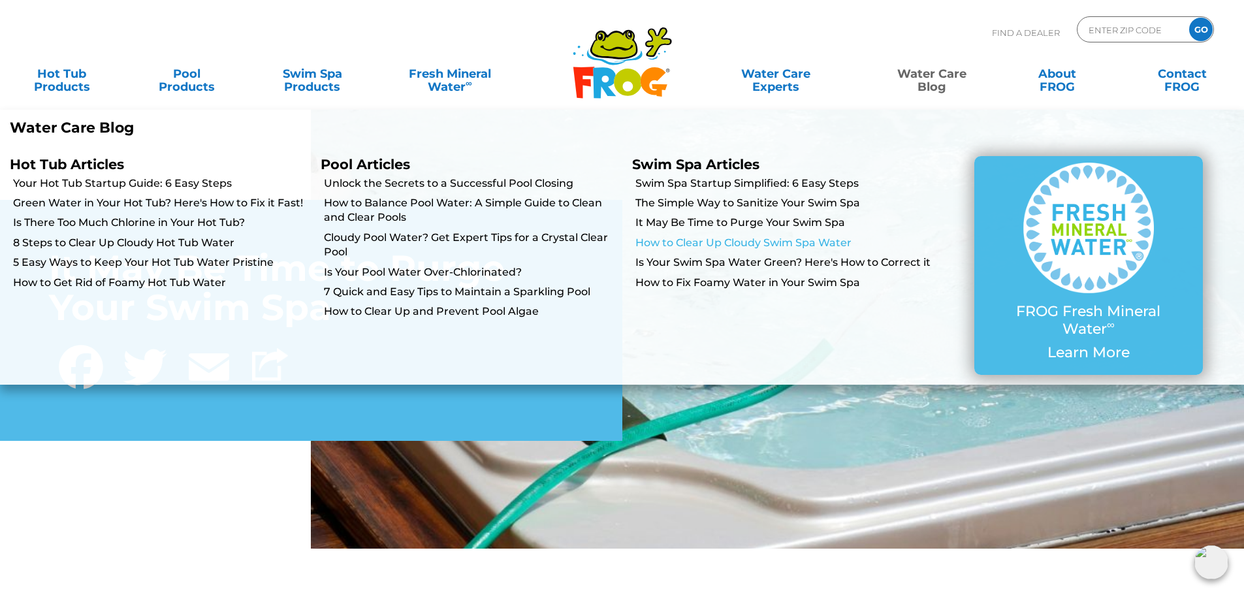
click at [809, 244] on link "How to Clear Up Cloudy Swim Spa Water" at bounding box center [785, 243] width 298 height 14
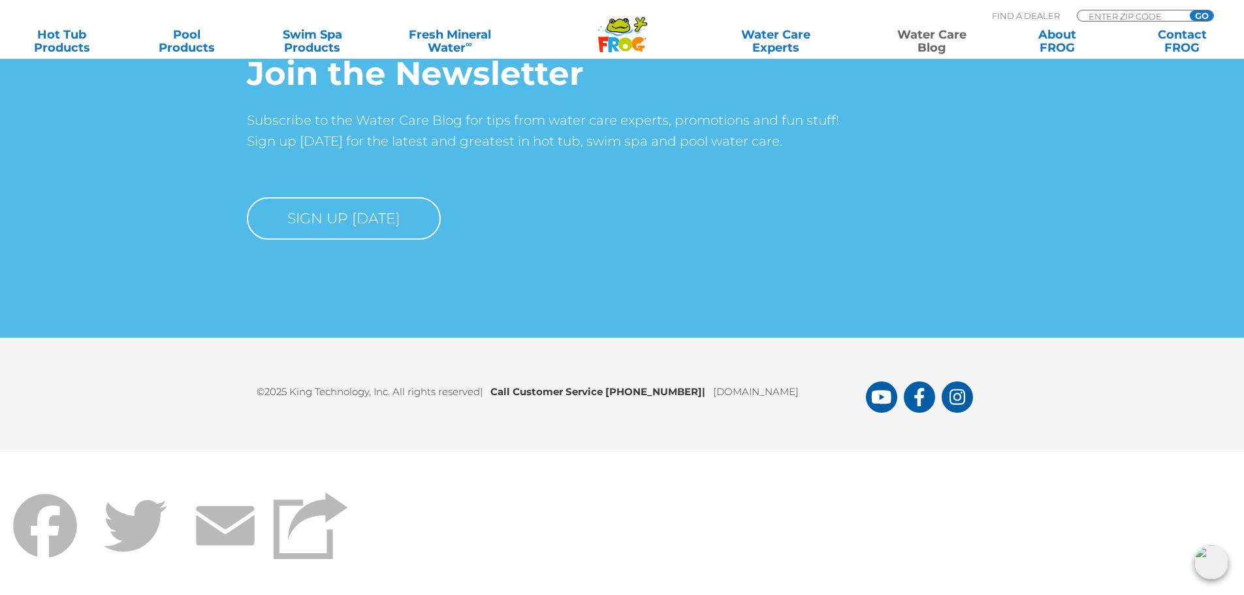
scroll to position [8460, 0]
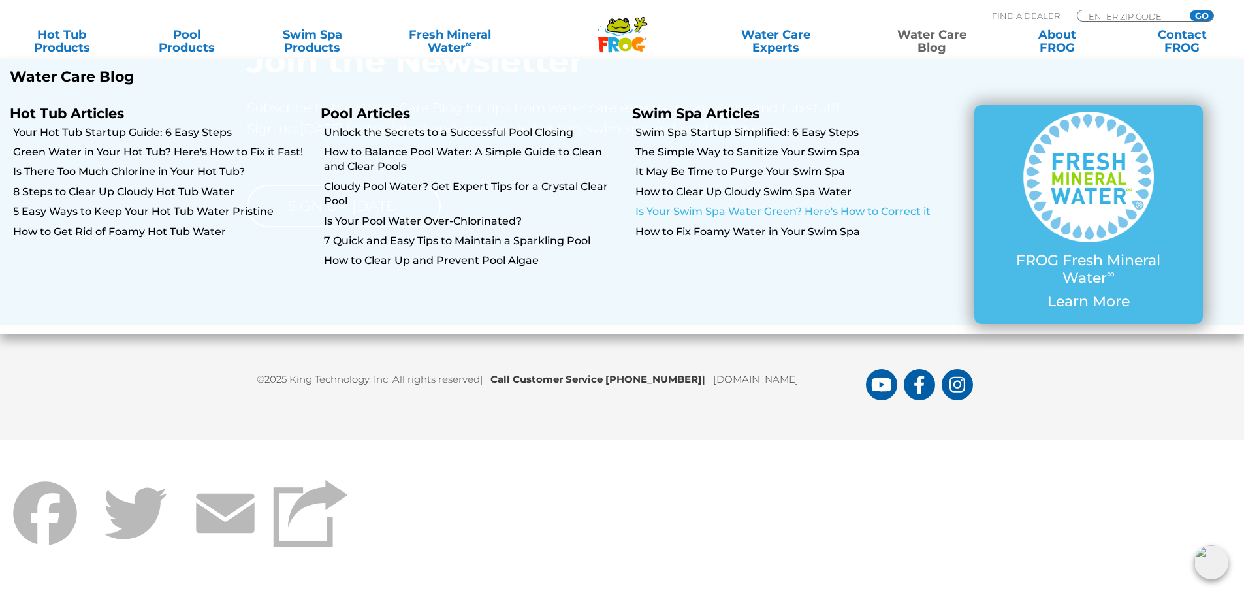
click at [909, 214] on link "Is Your Swim Spa Water Green? Here's How to Correct it" at bounding box center [785, 211] width 298 height 14
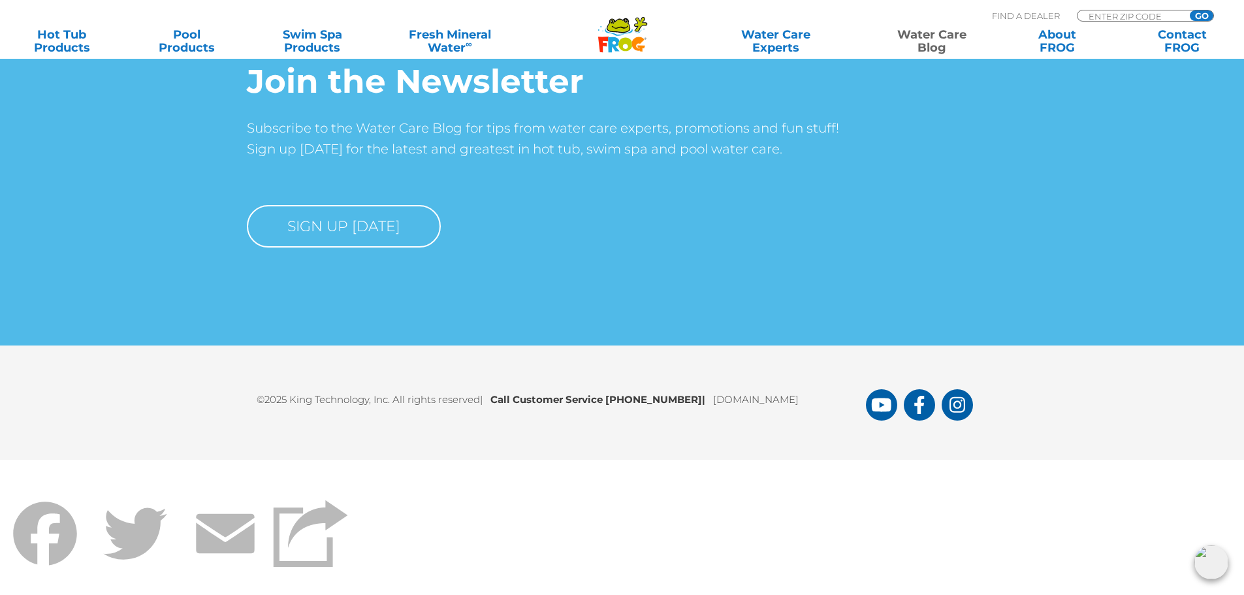
scroll to position [9164, 0]
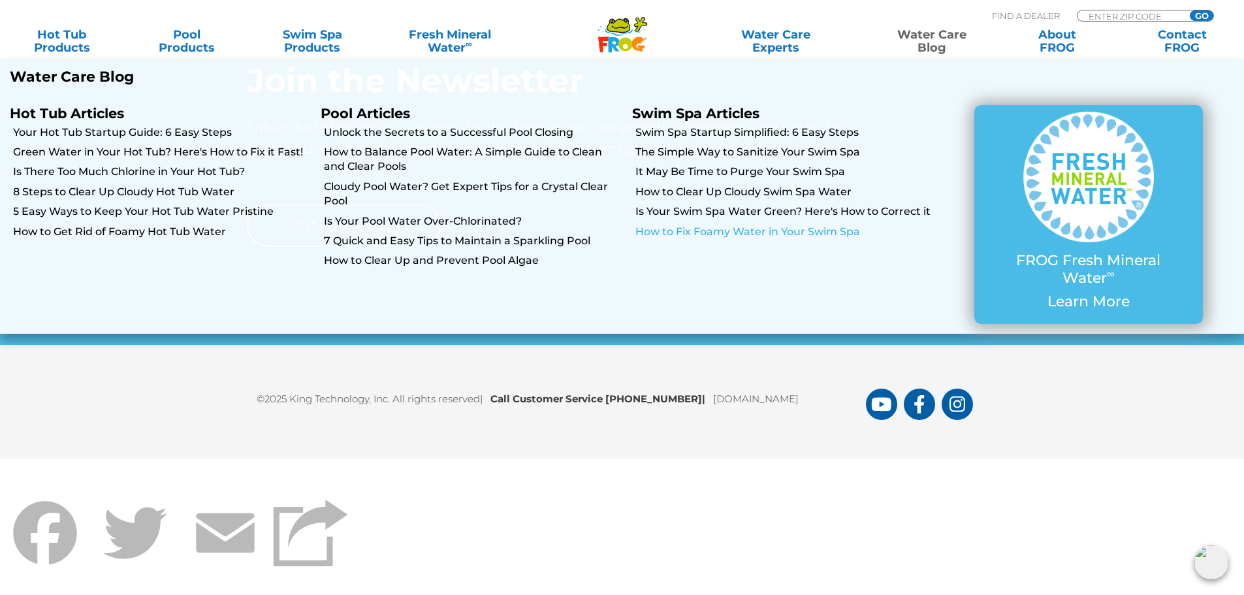
click at [842, 233] on link "How to Fix Foamy Water in Your Swim Spa" at bounding box center [785, 232] width 298 height 14
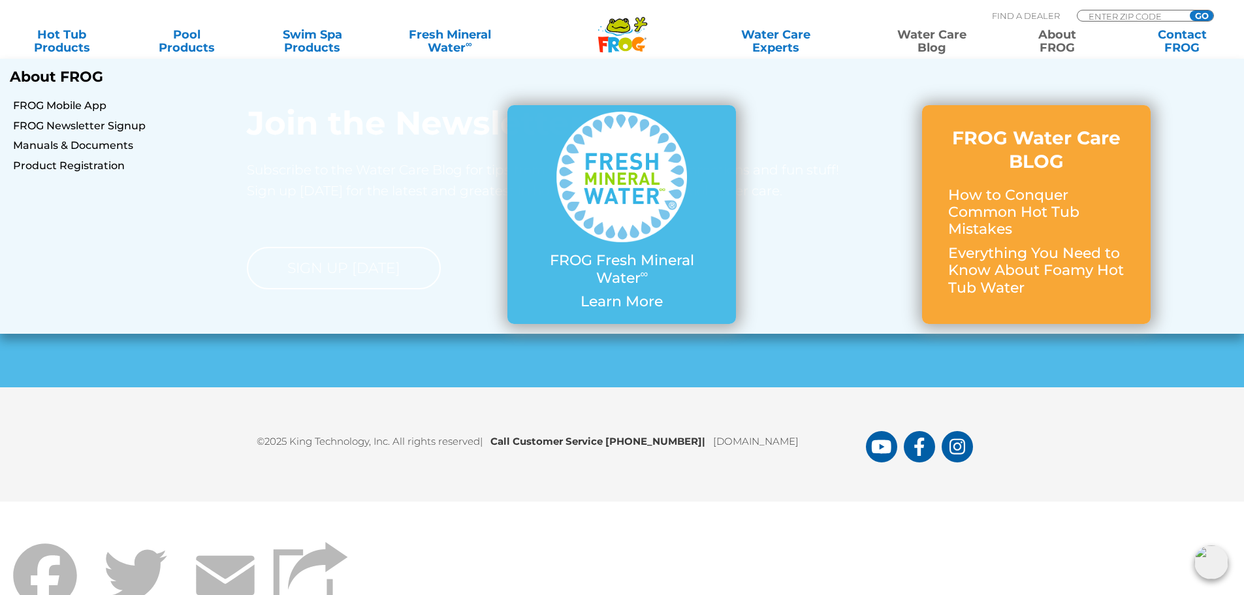
scroll to position [9617, 0]
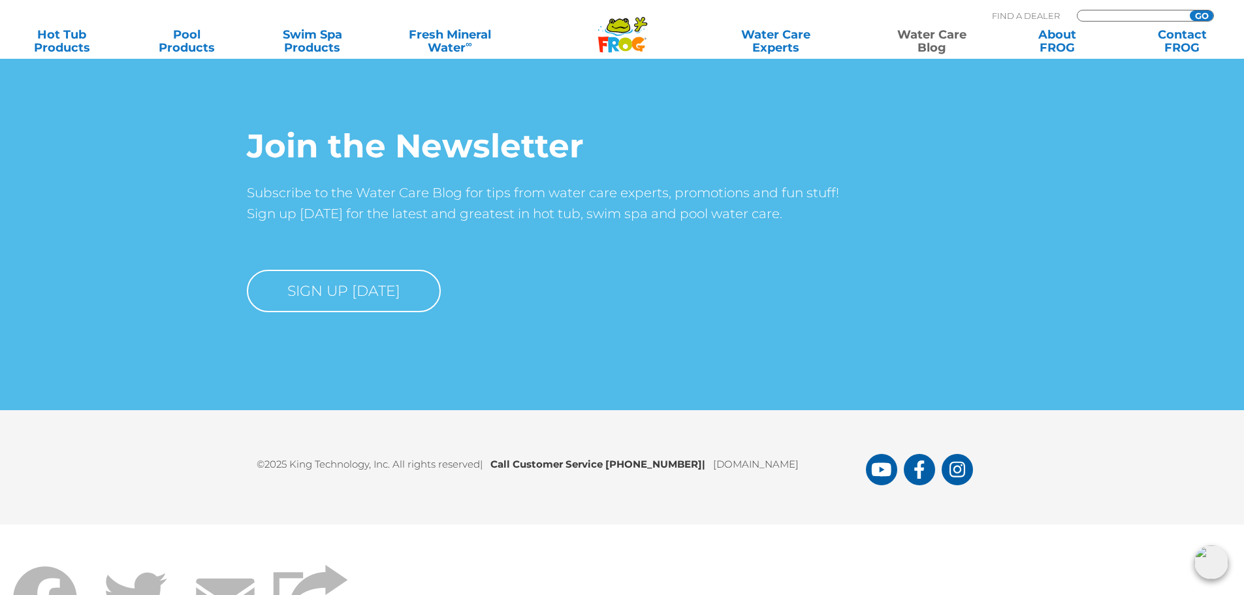
click at [1167, 15] on input "Zip Code Form" at bounding box center [1132, 15] width 88 height 11
type input "55372"
click at [1197, 12] on input "GO" at bounding box center [1202, 15] width 24 height 10
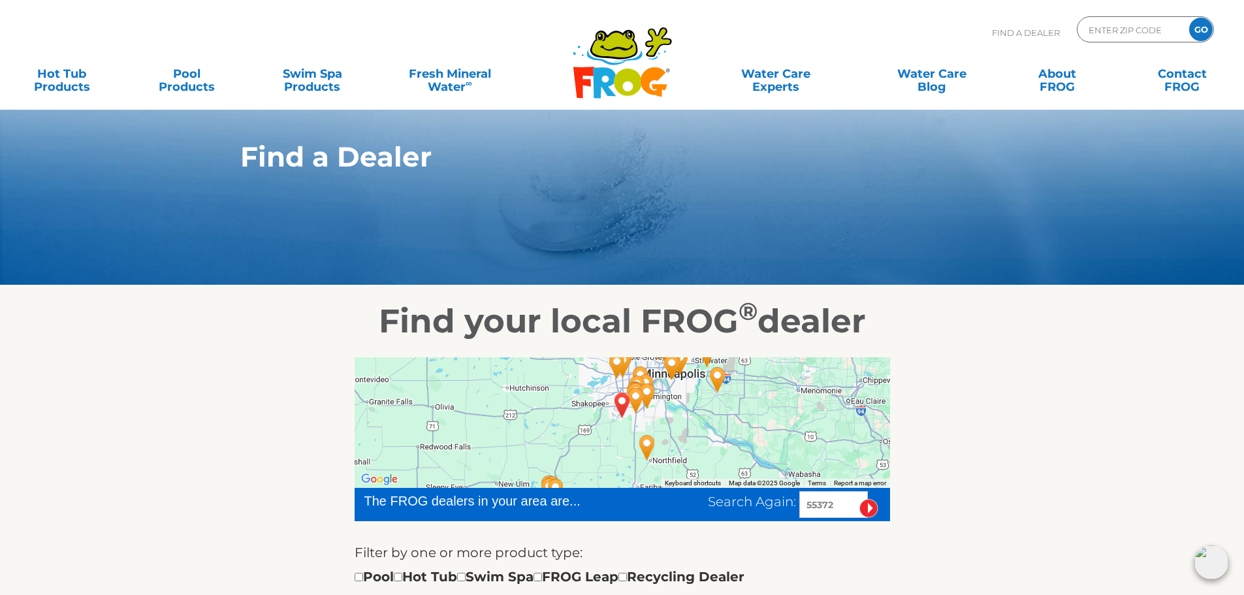
click at [634, 61] on icon ".st130{clip-path:url(#SVGID_2_);fill-rule:evenodd;clip-rule:evenodd;fill:#C3CC0…" at bounding box center [622, 62] width 101 height 73
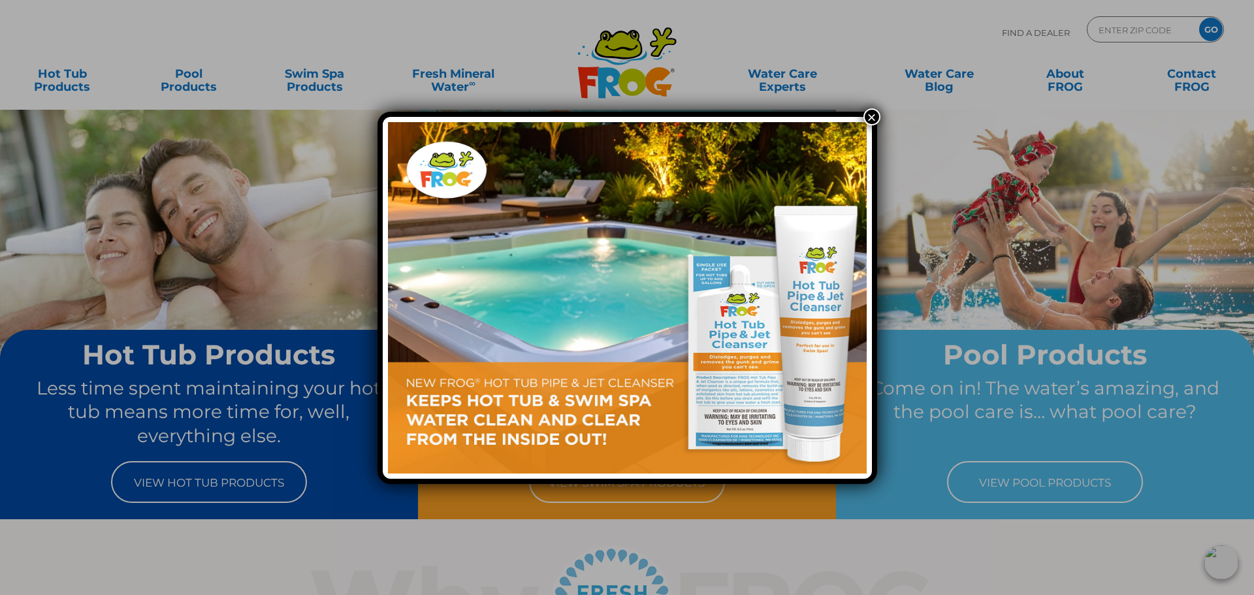
click at [866, 112] on button "×" at bounding box center [872, 116] width 17 height 17
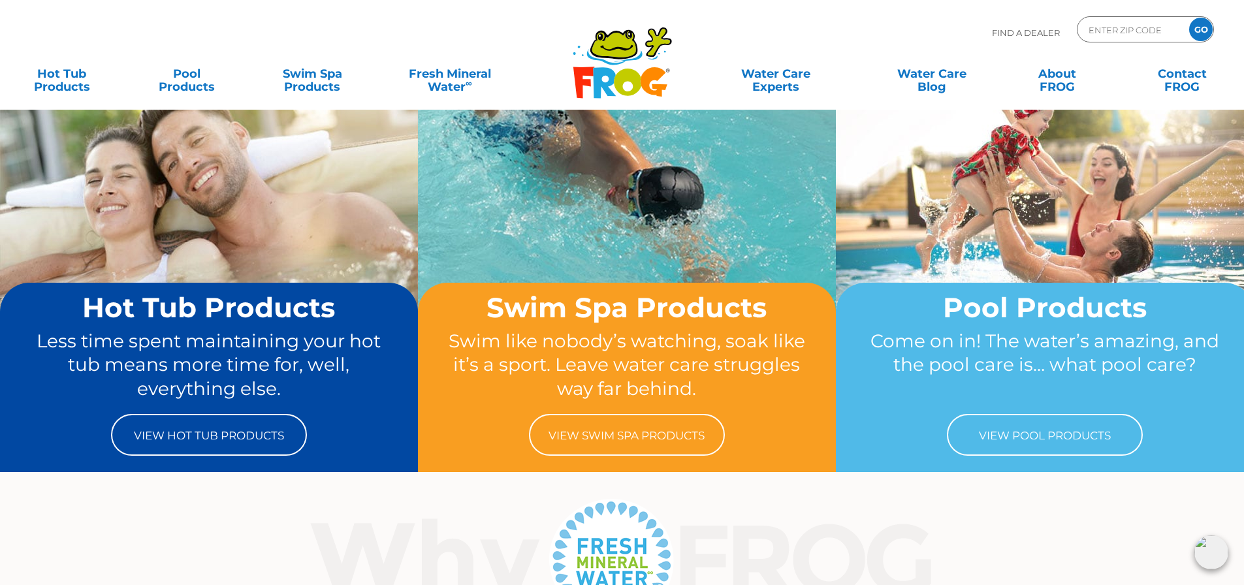
scroll to position [196, 0]
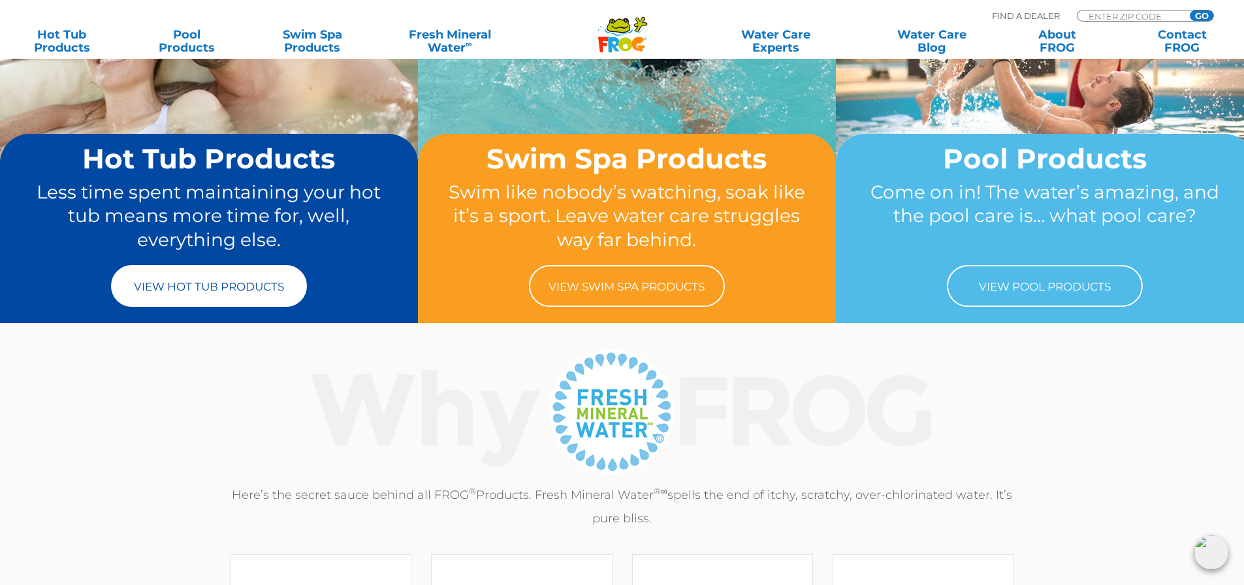
click at [244, 284] on link "View Hot Tub Products" at bounding box center [209, 286] width 196 height 42
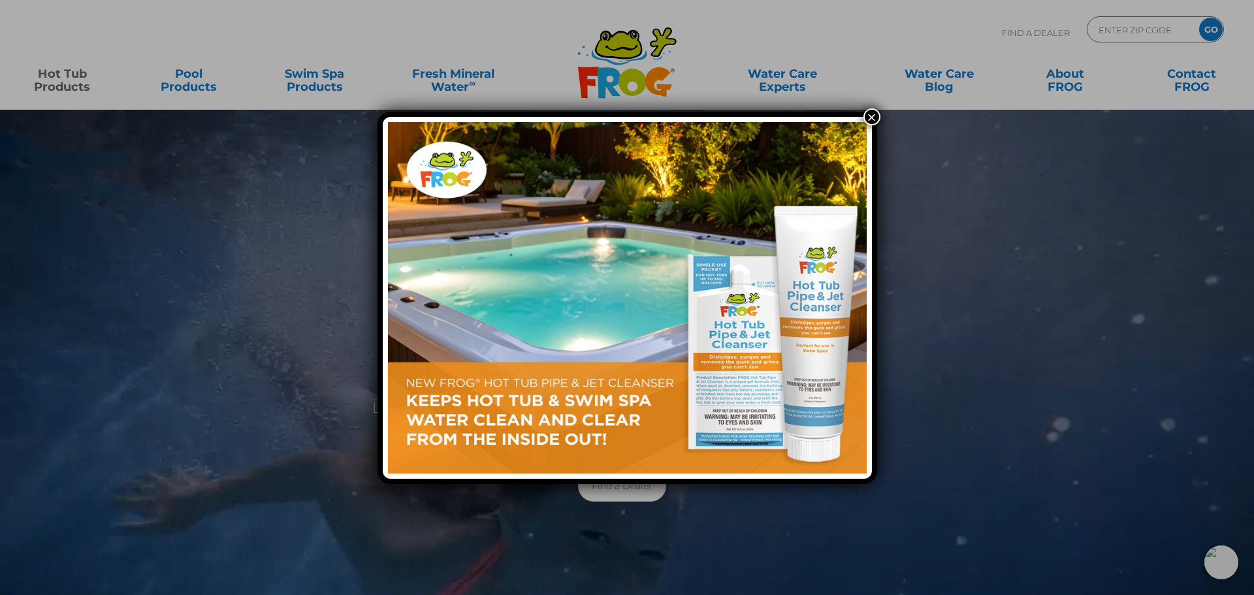
click at [876, 118] on button "×" at bounding box center [872, 116] width 17 height 17
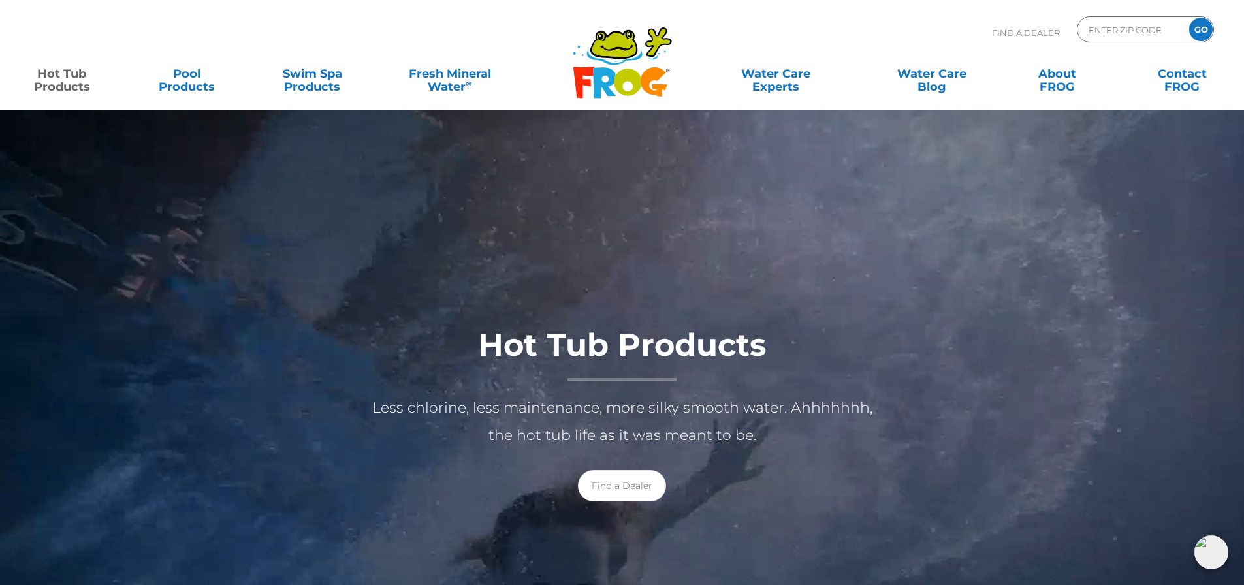
click at [623, 71] on icon at bounding box center [627, 82] width 27 height 27
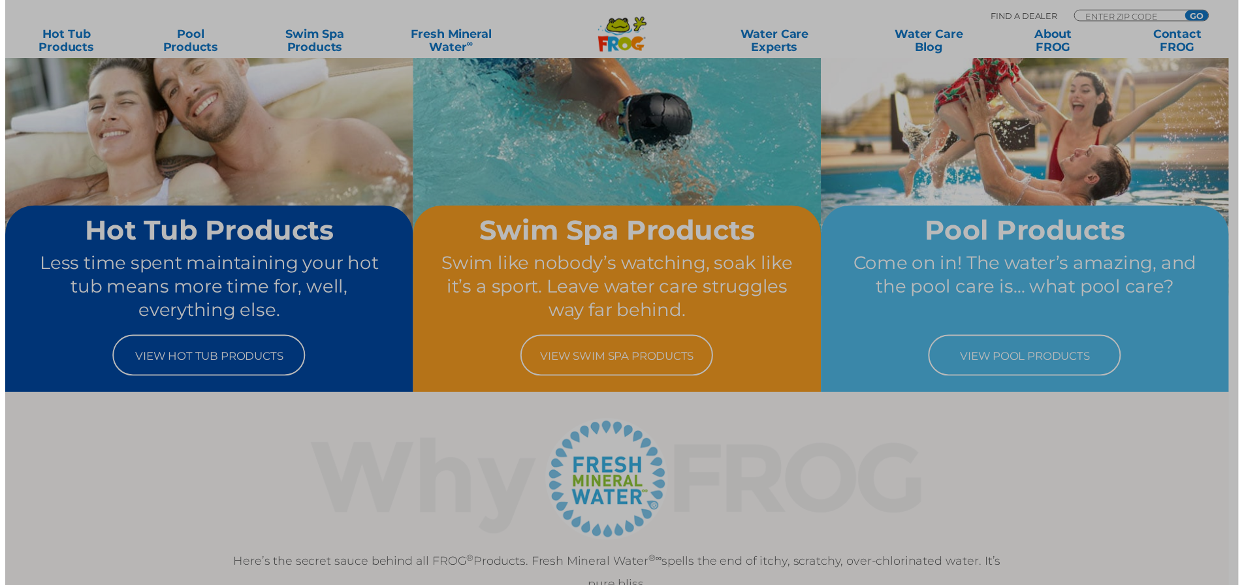
scroll to position [131, 0]
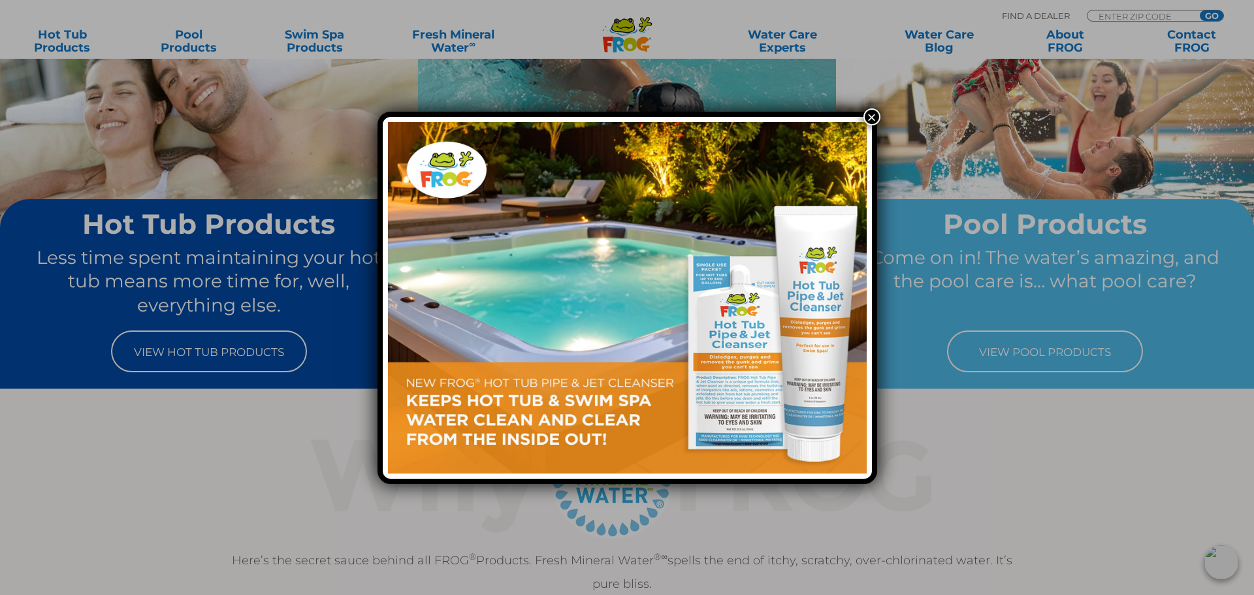
click at [877, 118] on button "×" at bounding box center [872, 116] width 17 height 17
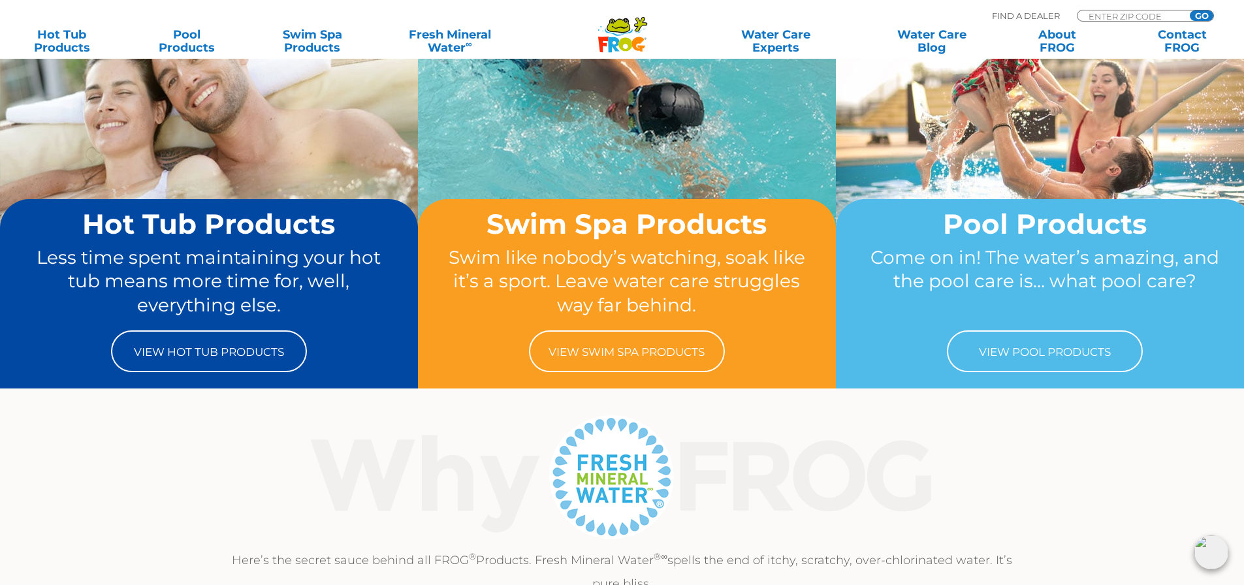
click at [639, 437] on img at bounding box center [622, 477] width 675 height 131
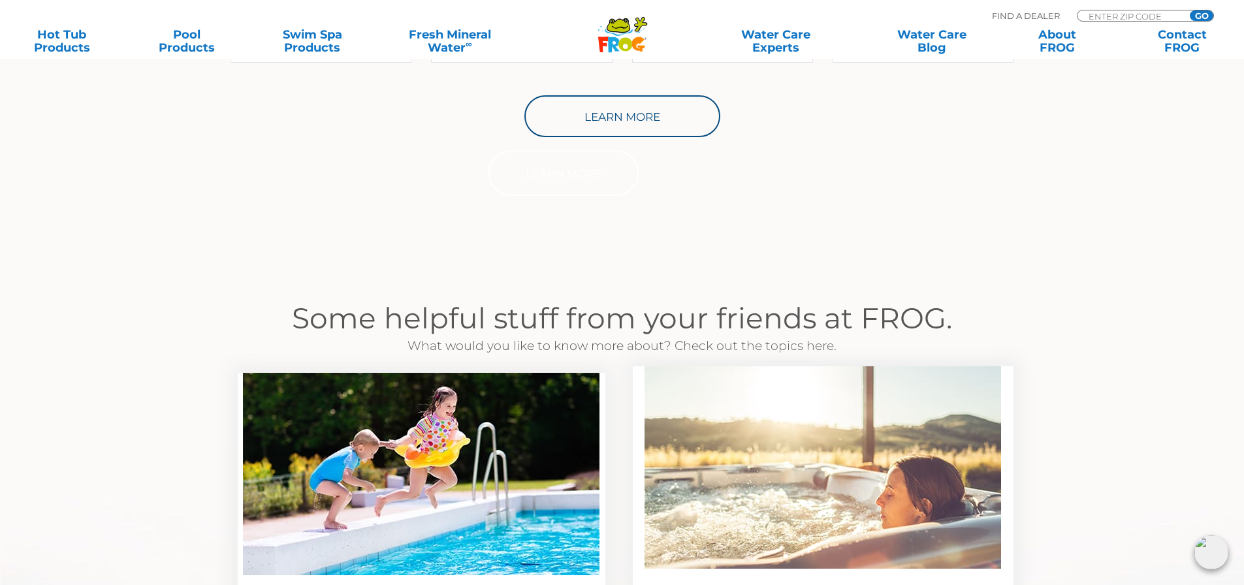
scroll to position [523, 0]
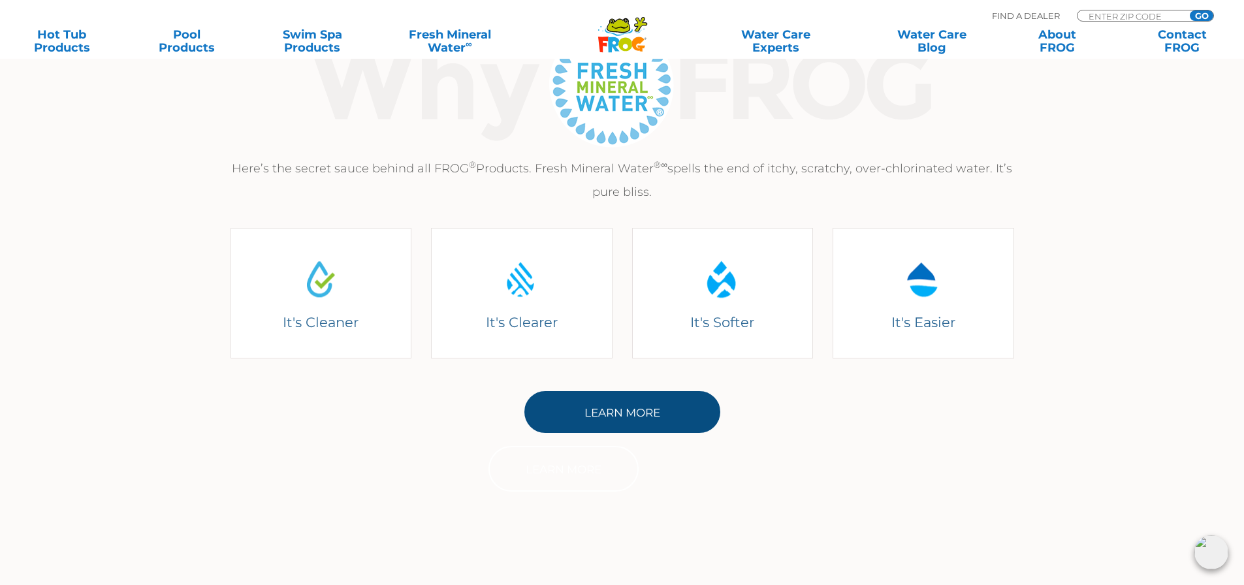
click at [615, 395] on link "Learn More" at bounding box center [623, 412] width 196 height 42
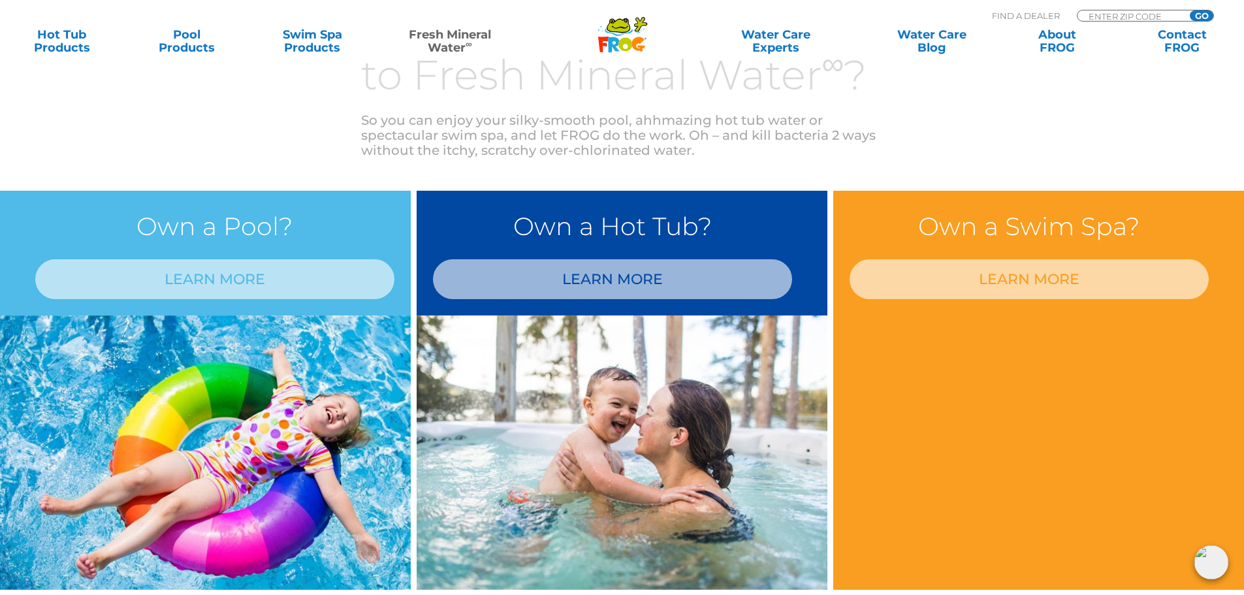
scroll to position [962, 0]
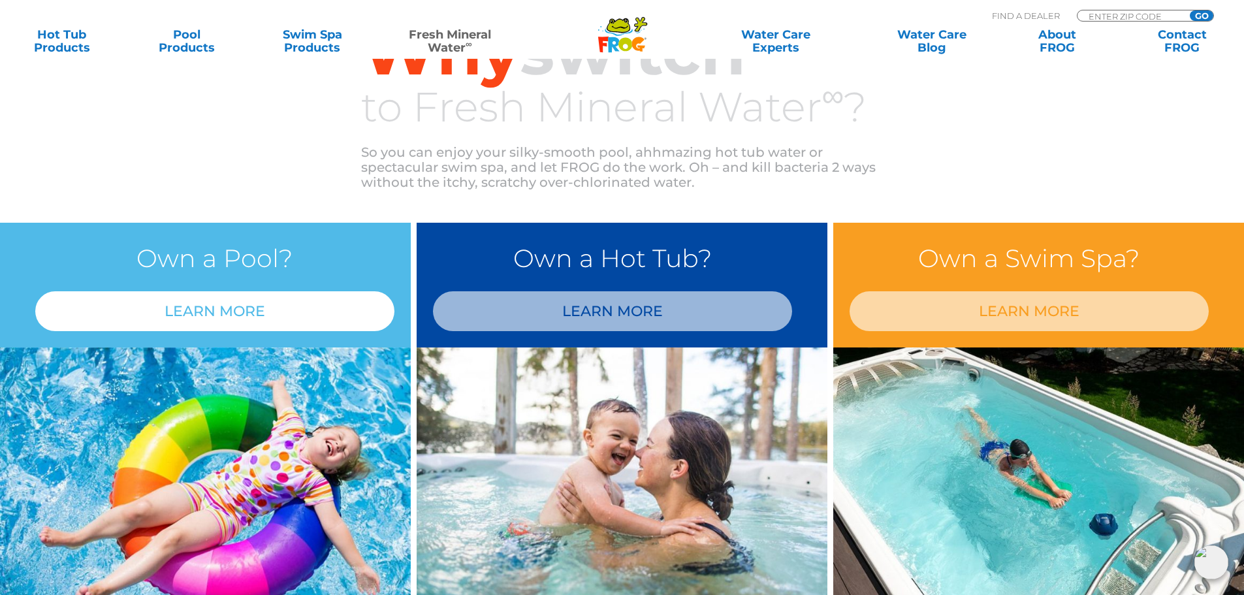
click at [338, 320] on link "LEARN MORE" at bounding box center [214, 311] width 359 height 40
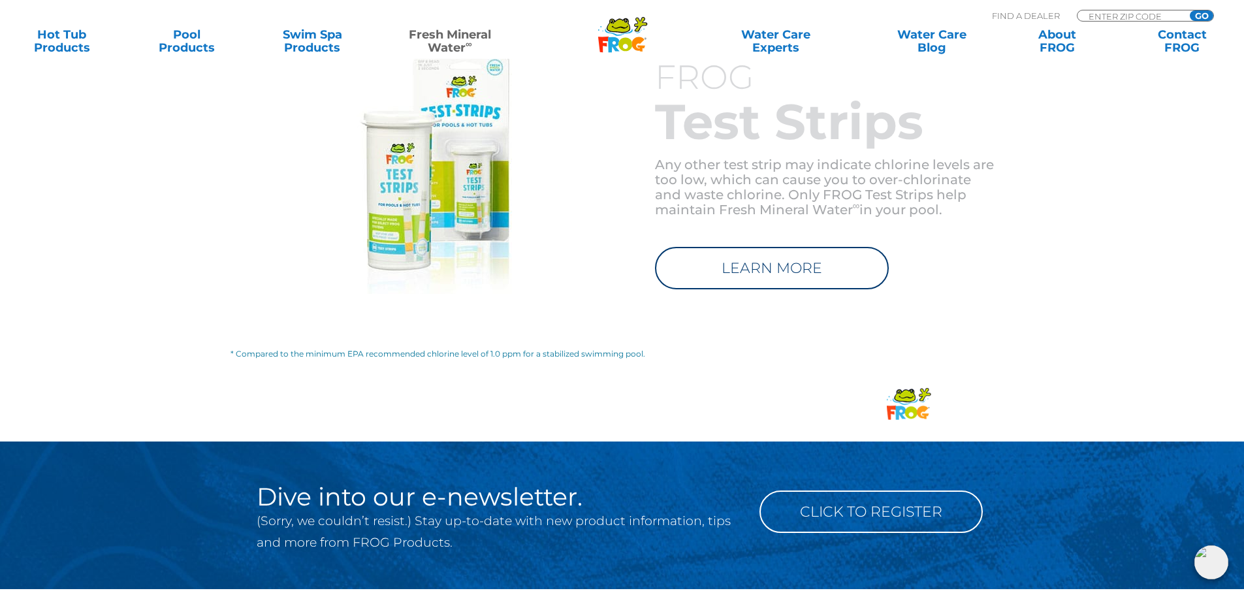
scroll to position [2025, 0]
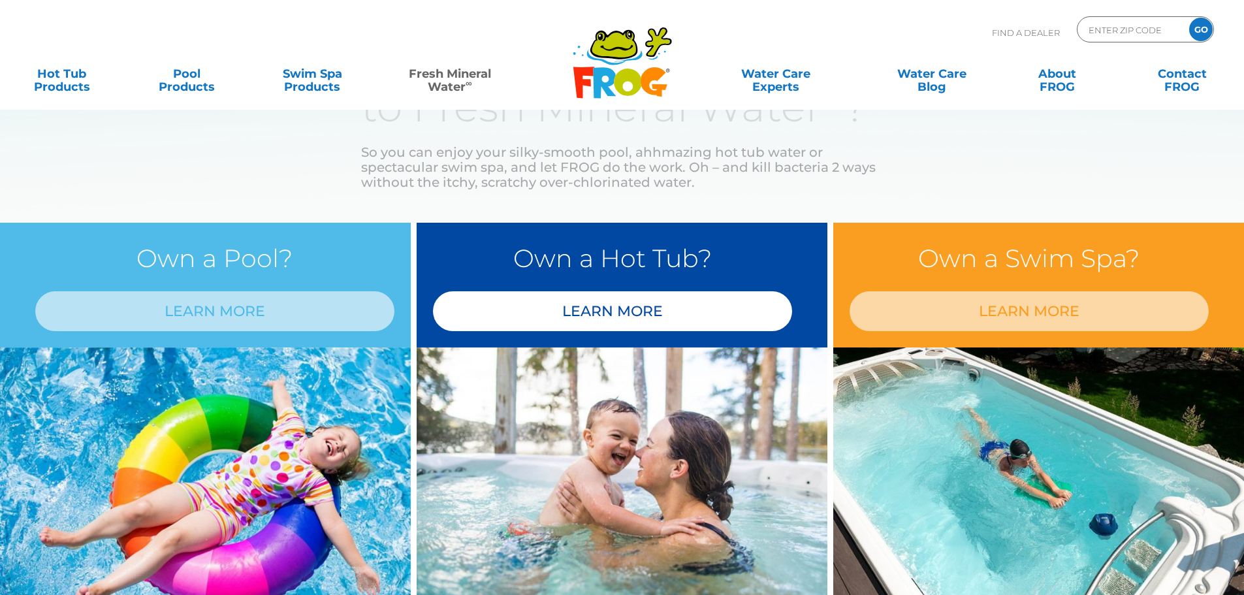
click at [527, 293] on link "LEARN MORE" at bounding box center [612, 311] width 359 height 40
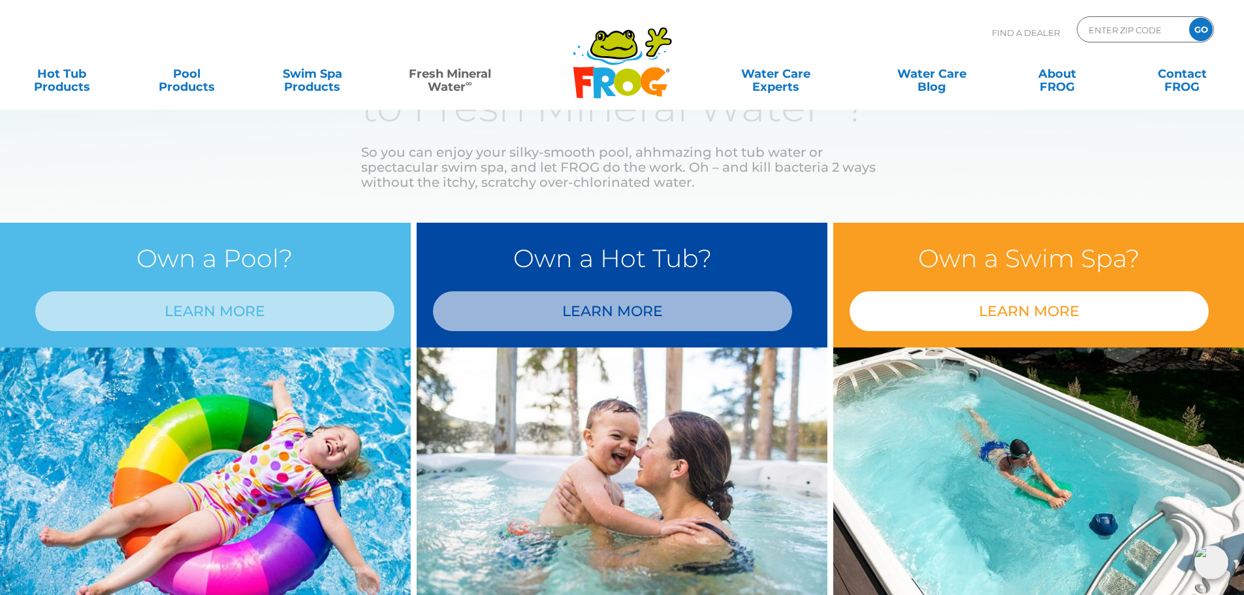
click at [956, 297] on link "LEARN MORE" at bounding box center [1029, 311] width 359 height 40
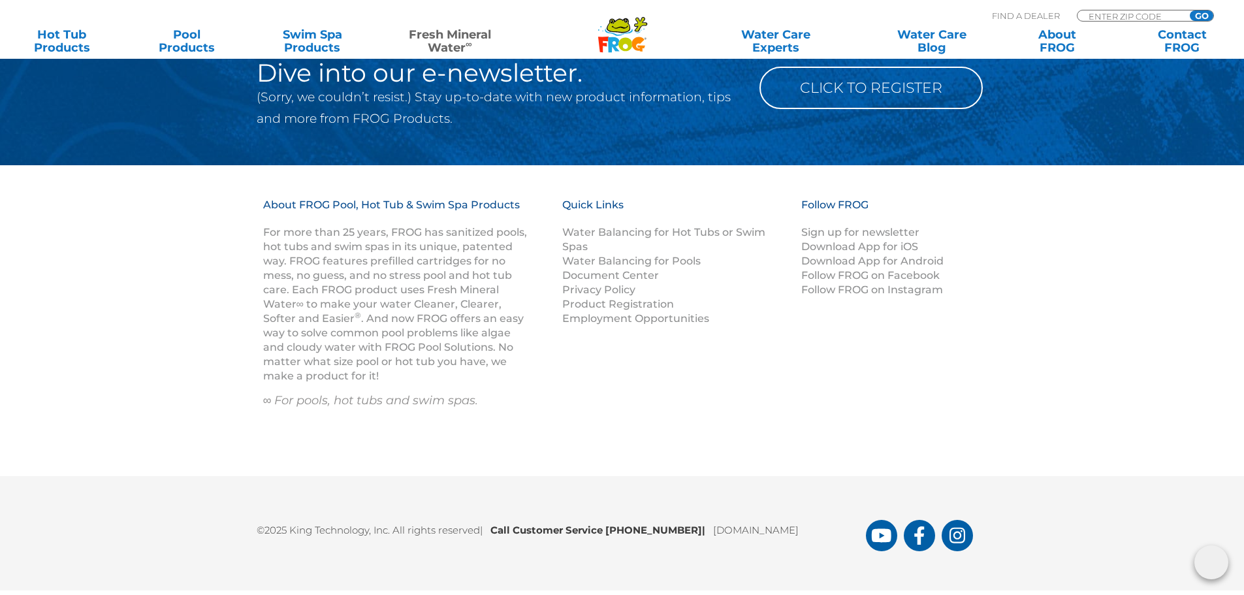
scroll to position [2687, 0]
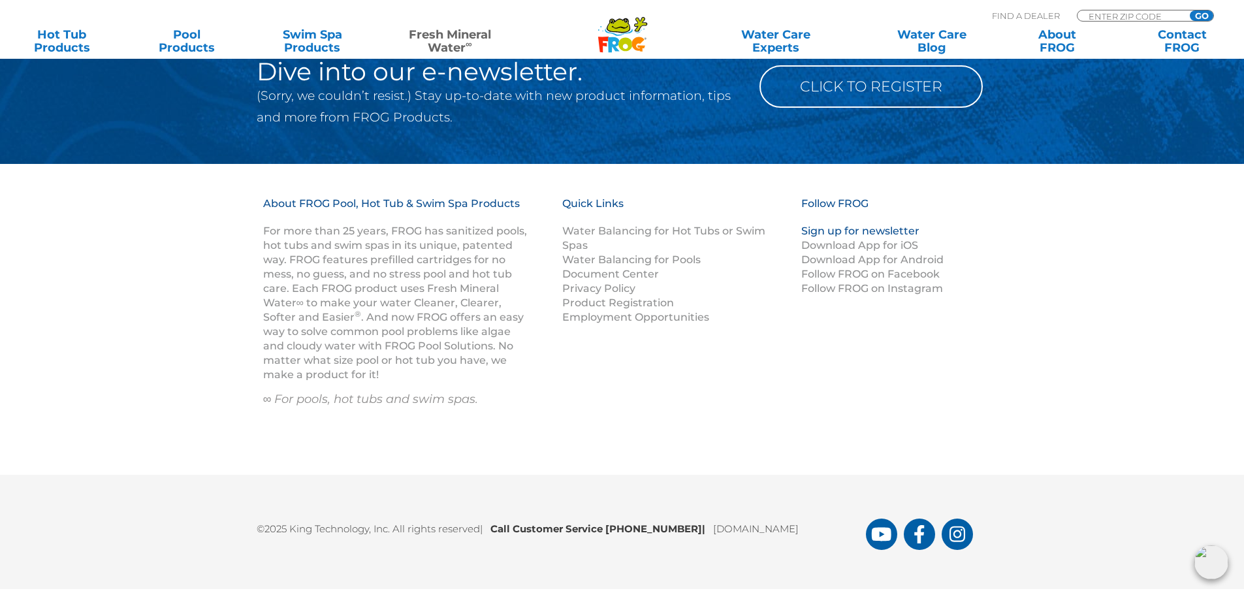
click at [831, 225] on link "Sign up for newsletter" at bounding box center [861, 231] width 118 height 12
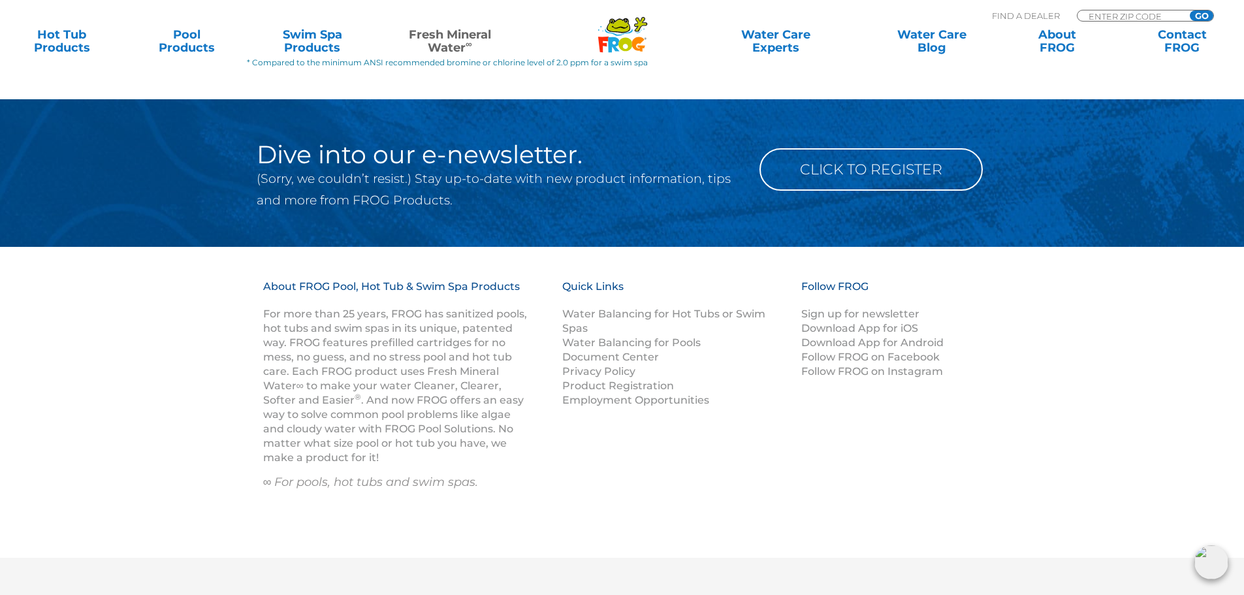
scroll to position [2360, 0]
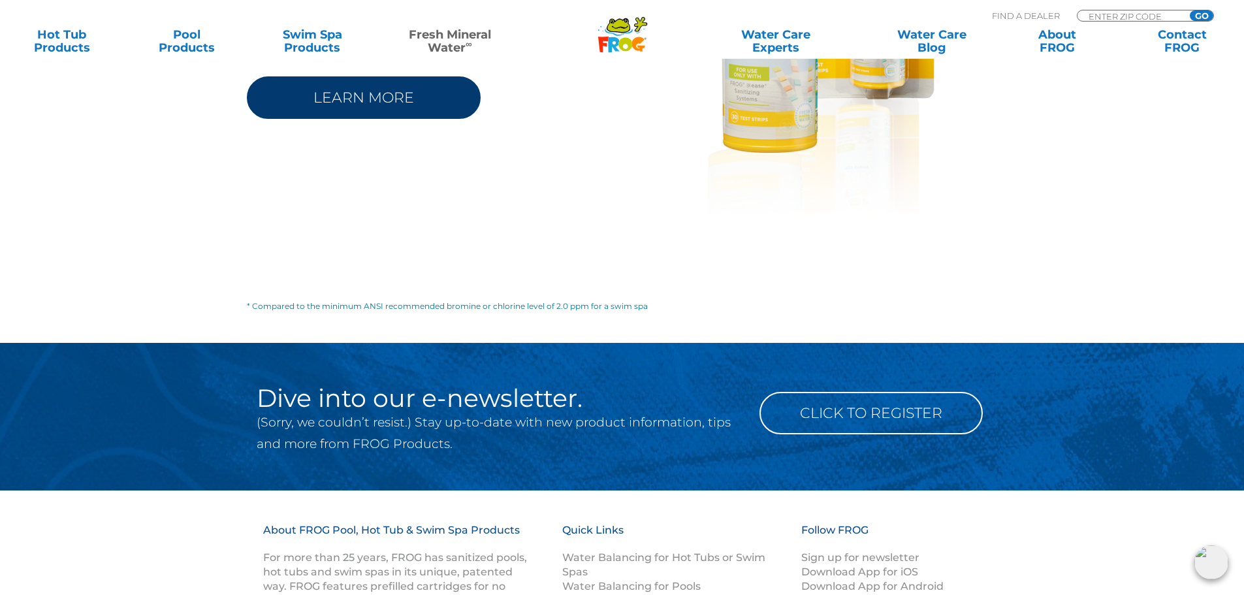
click at [361, 76] on link "LEARN MORE" at bounding box center [364, 97] width 234 height 42
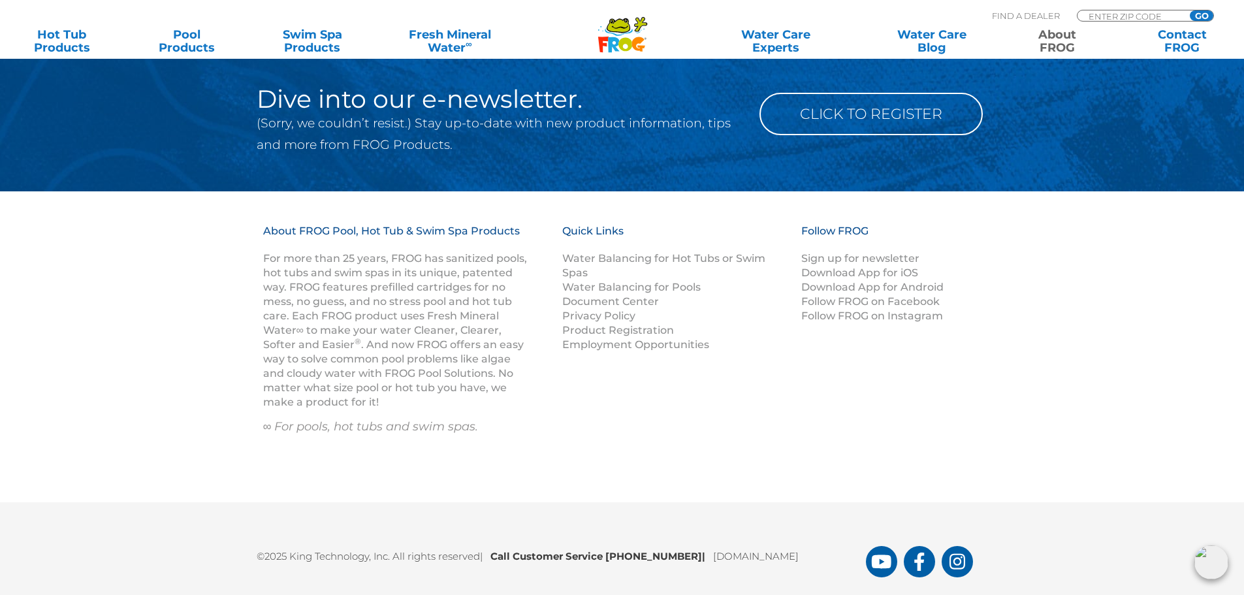
scroll to position [1915, 0]
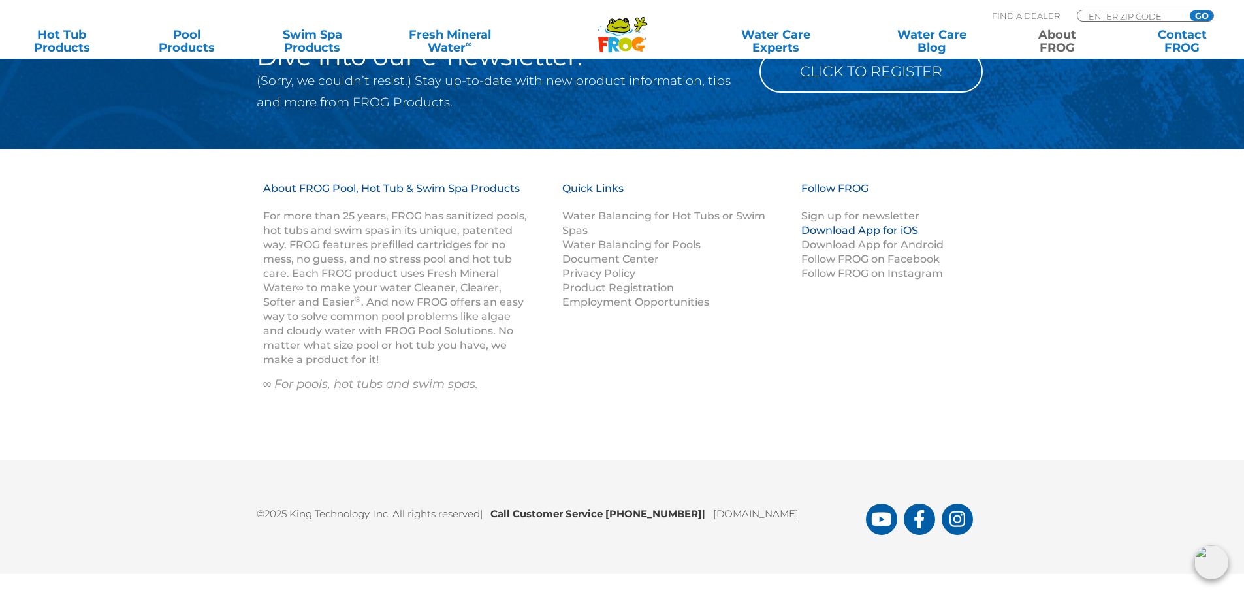
click at [848, 234] on link "Download App for iOS" at bounding box center [860, 230] width 117 height 12
click at [634, 257] on link "Document Center" at bounding box center [610, 259] width 97 height 12
click at [645, 291] on link "Product Registration" at bounding box center [618, 288] width 112 height 12
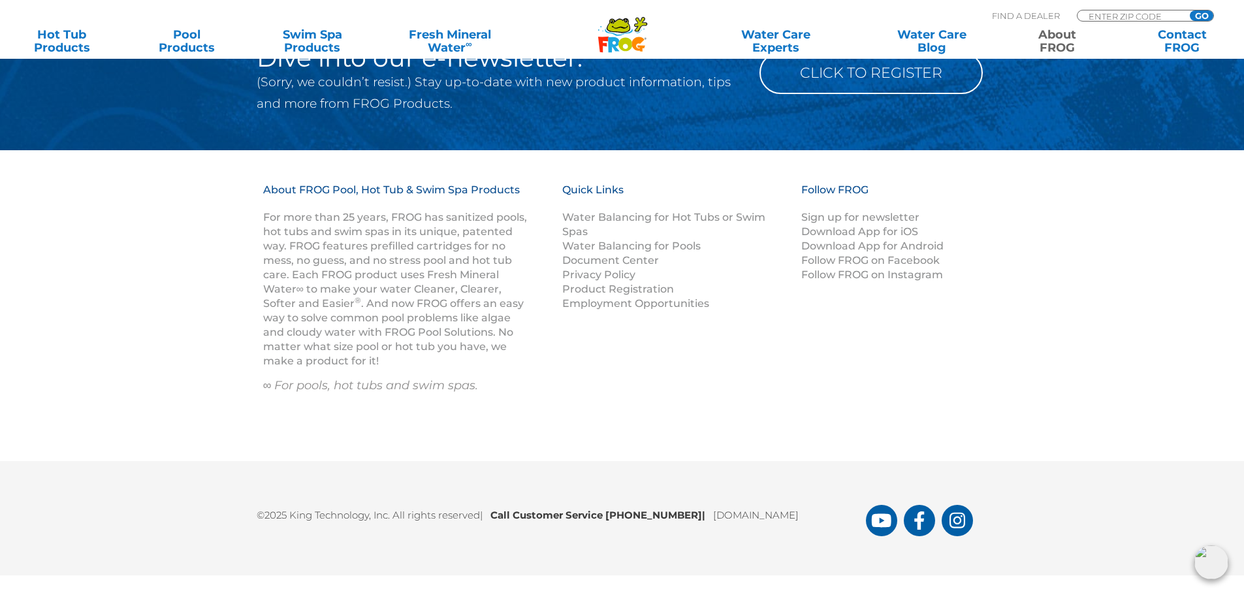
scroll to position [3469, 0]
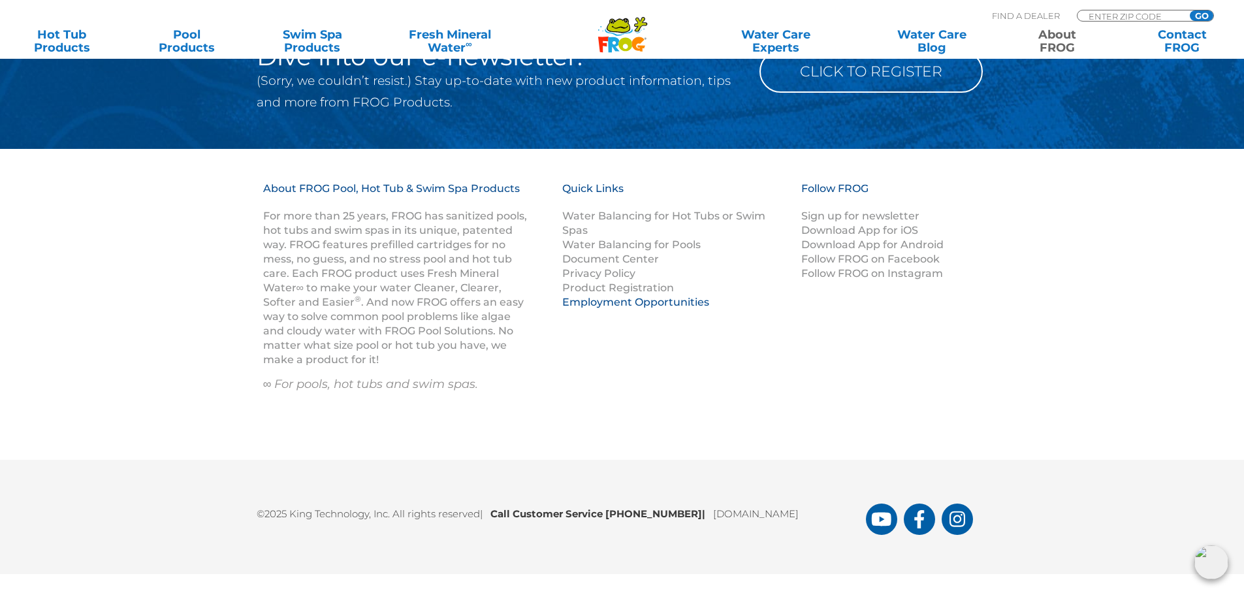
click at [692, 305] on link "Employment Opportunities" at bounding box center [635, 302] width 147 height 12
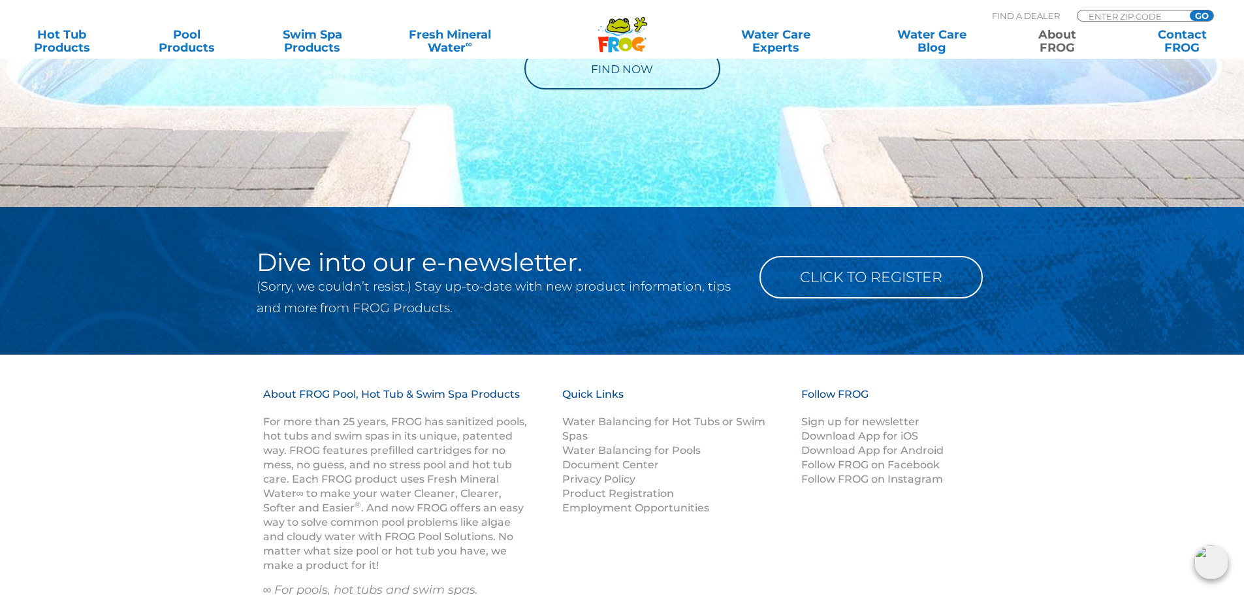
scroll to position [3208, 0]
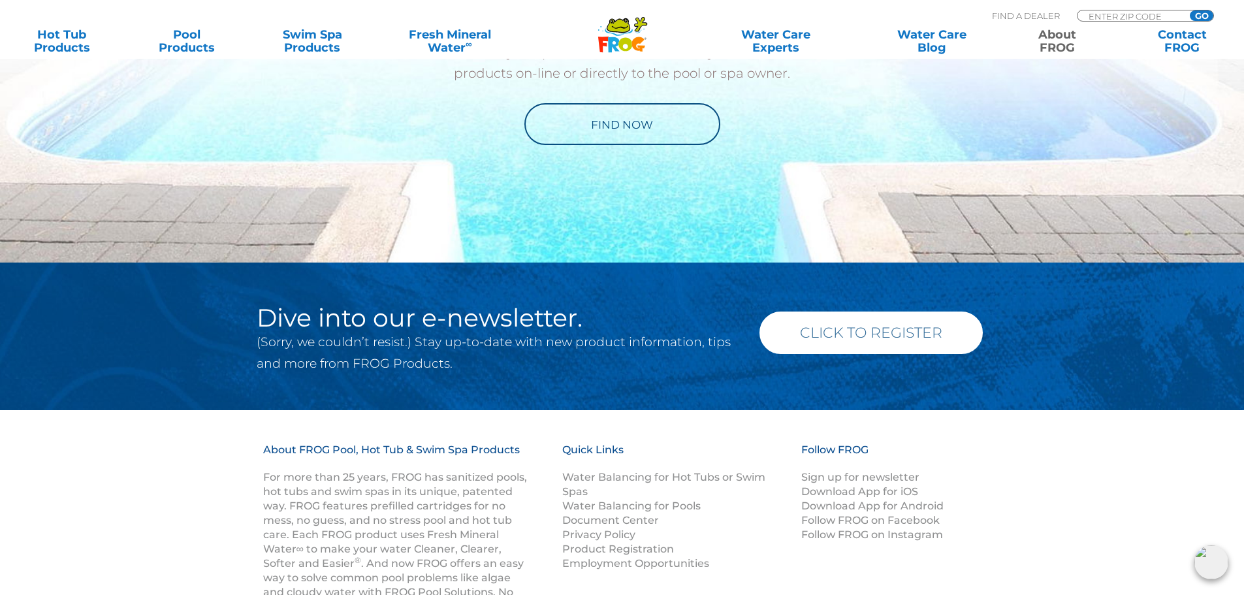
click at [885, 340] on link "Click to Register" at bounding box center [871, 333] width 223 height 42
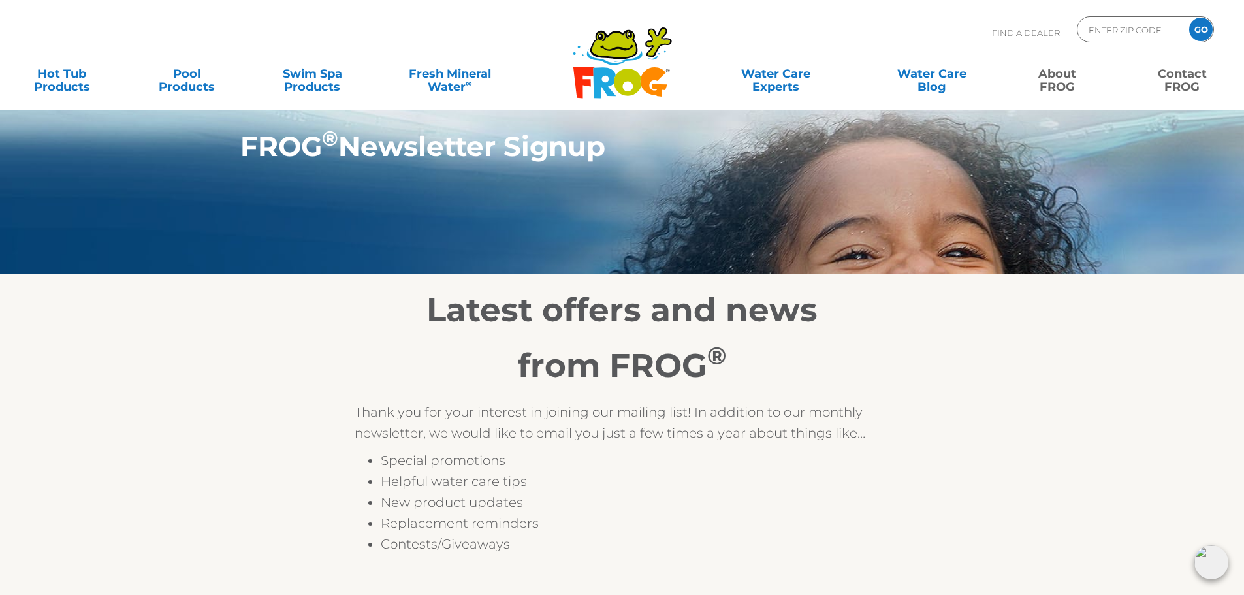
click at [1193, 80] on link "Contact FROG" at bounding box center [1182, 74] width 97 height 26
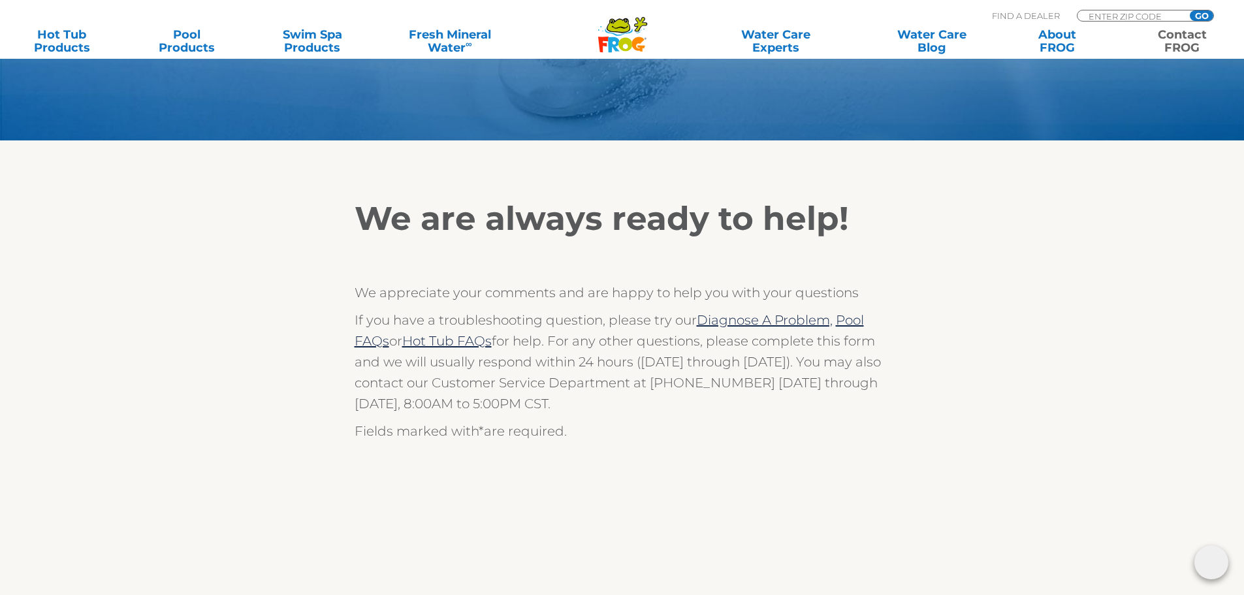
scroll to position [131, 0]
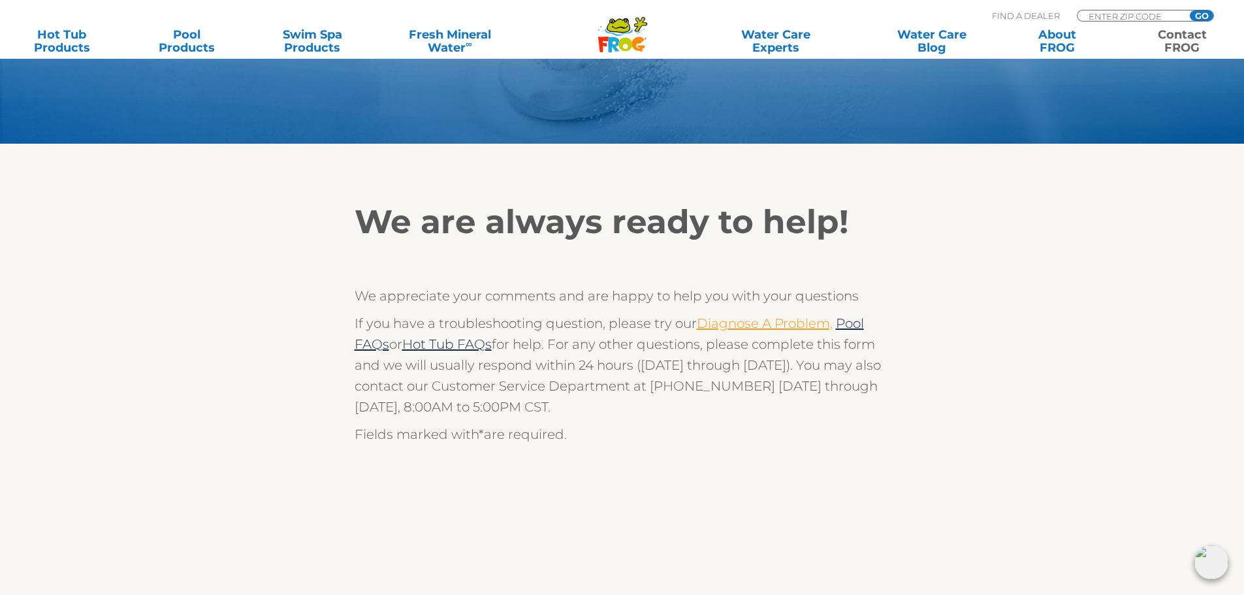
click at [772, 330] on link "Diagnose A Problem," at bounding box center [765, 324] width 136 height 16
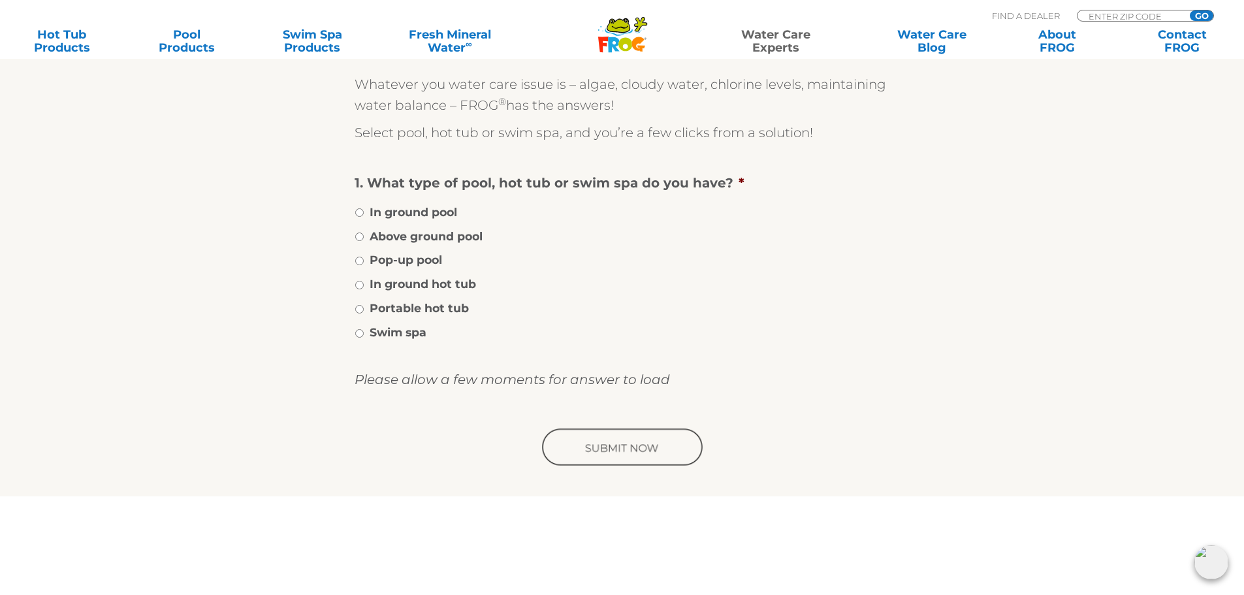
scroll to position [131, 0]
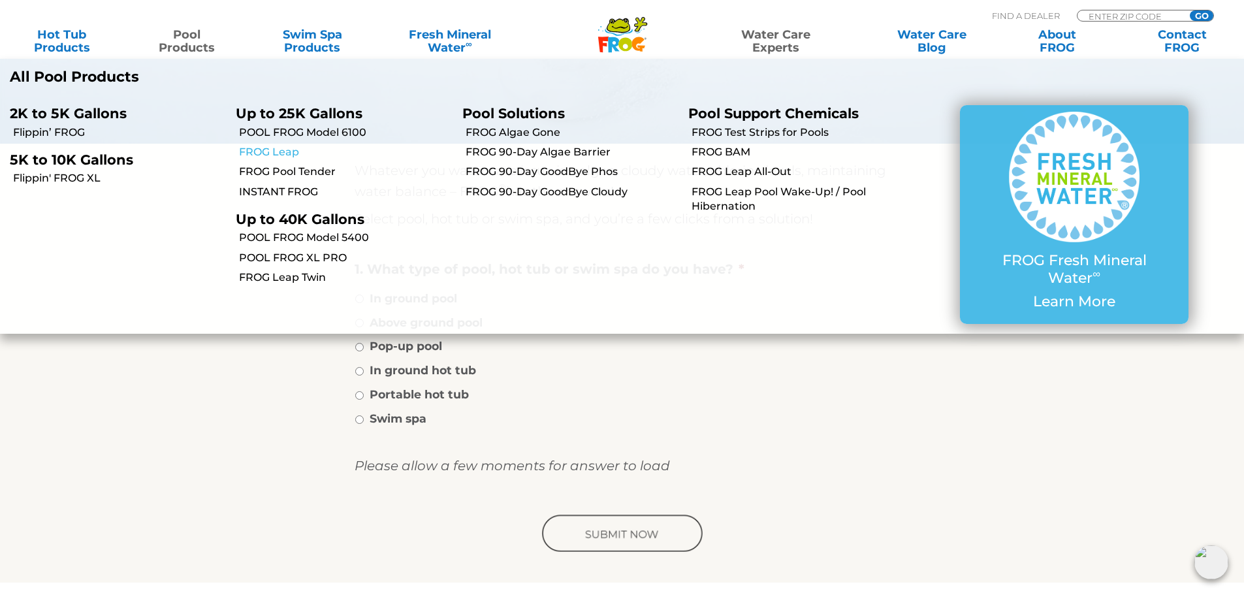
click at [271, 154] on link "FROG Leap" at bounding box center [345, 152] width 213 height 14
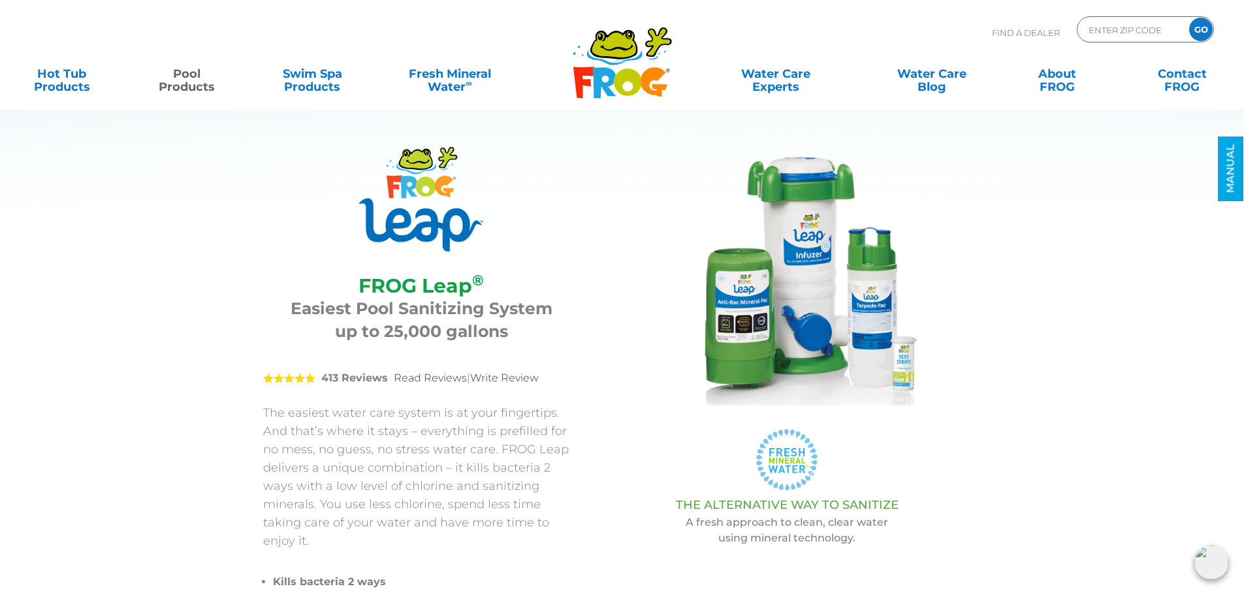
drag, startPoint x: 1226, startPoint y: 174, endPoint x: 1205, endPoint y: 180, distance: 21.9
click at [1226, 174] on link "MANUAL" at bounding box center [1230, 169] width 25 height 65
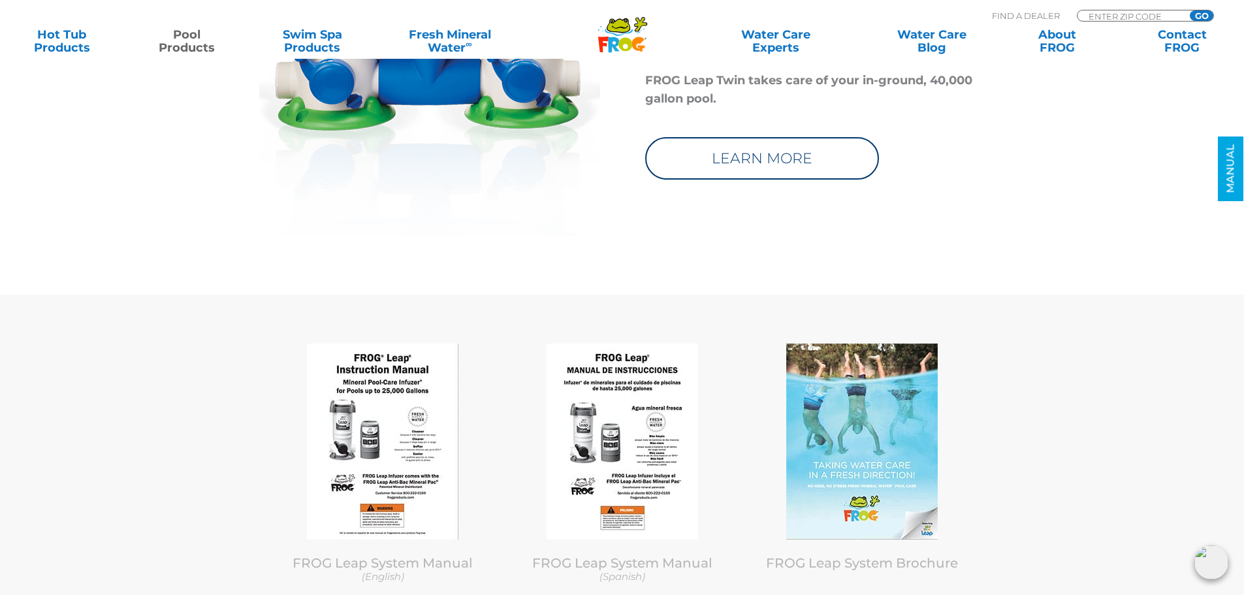
scroll to position [6095, 0]
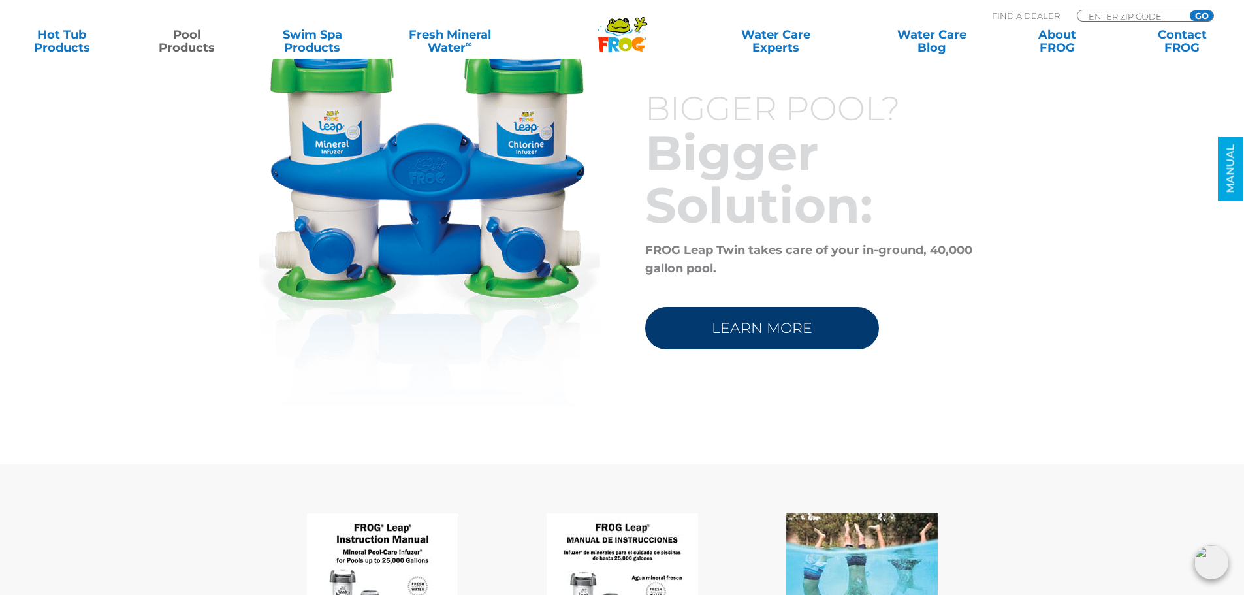
click at [756, 307] on link "LEARN MORE" at bounding box center [762, 328] width 234 height 42
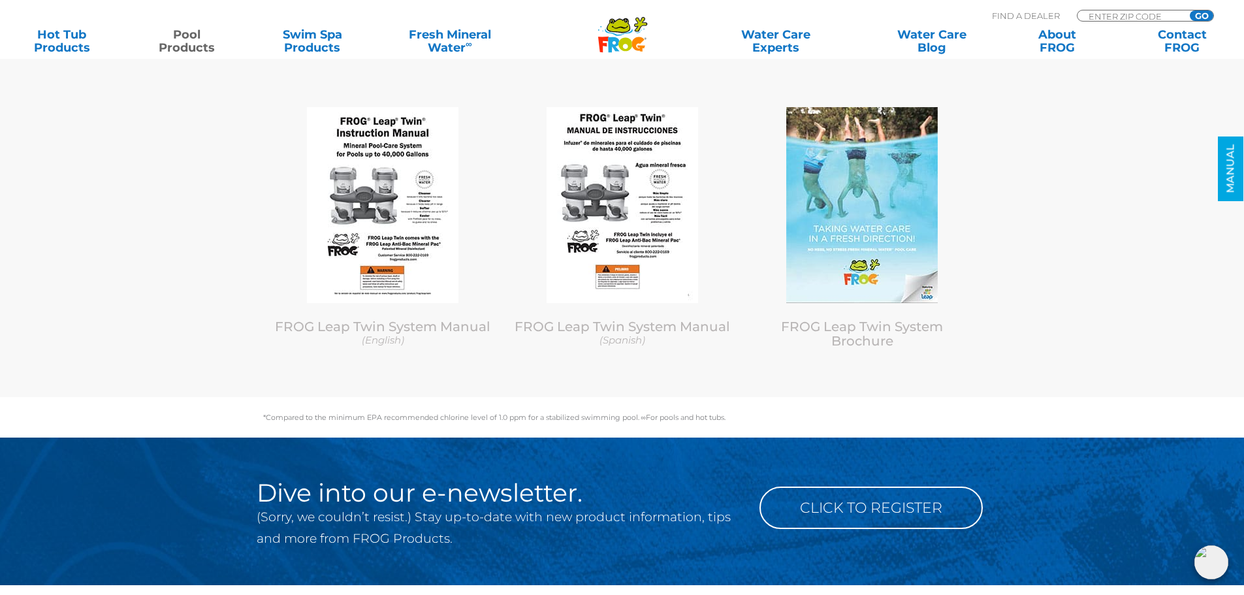
scroll to position [6266, 0]
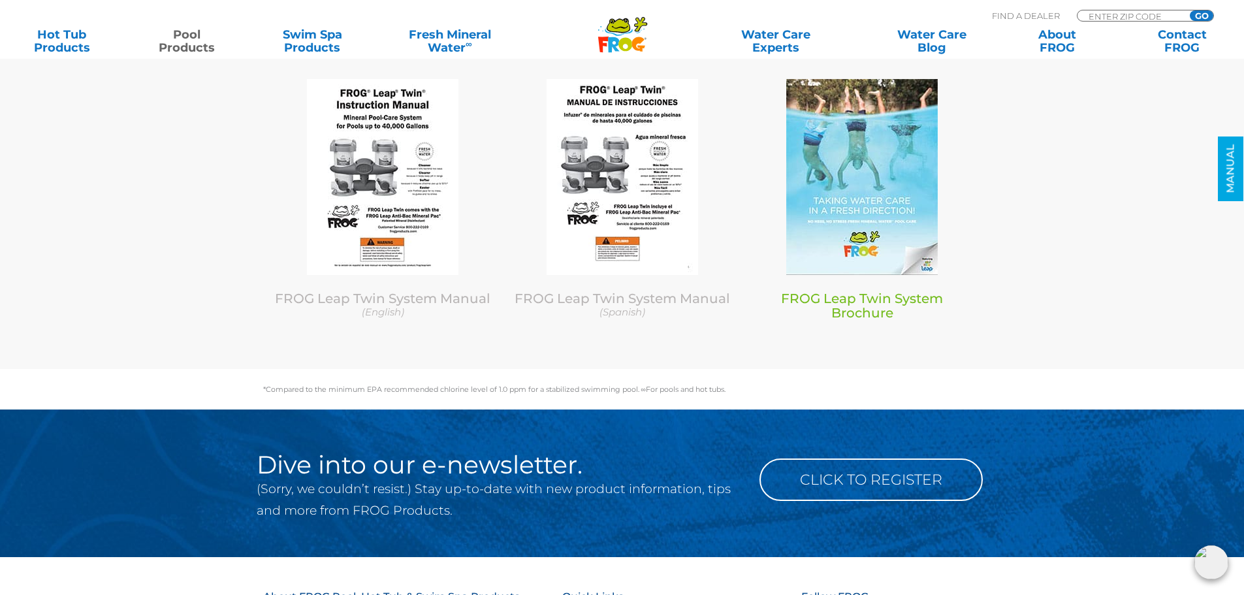
click at [868, 291] on link "FROG Leap Twin System Brochure" at bounding box center [862, 306] width 162 height 30
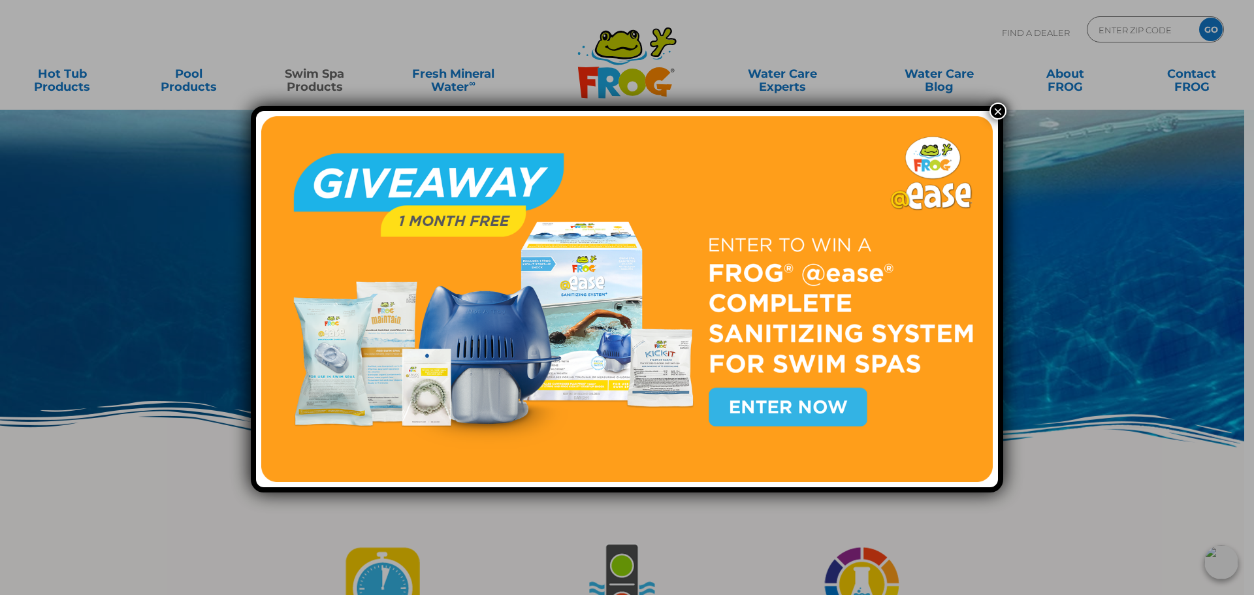
click at [992, 114] on button "×" at bounding box center [998, 111] width 17 height 17
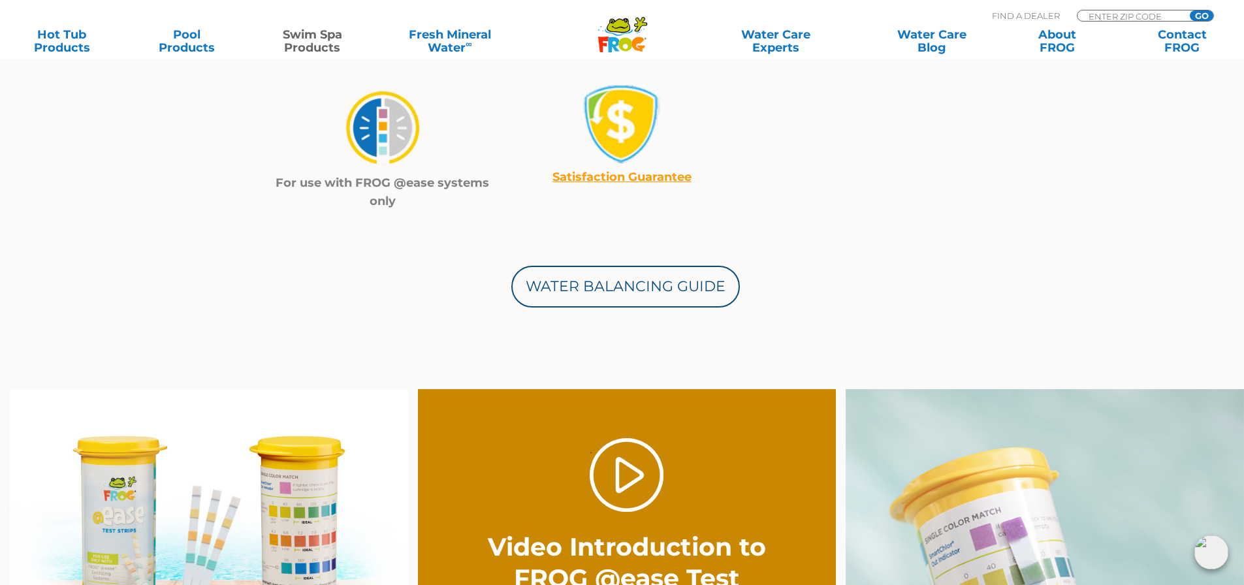
scroll to position [653, 0]
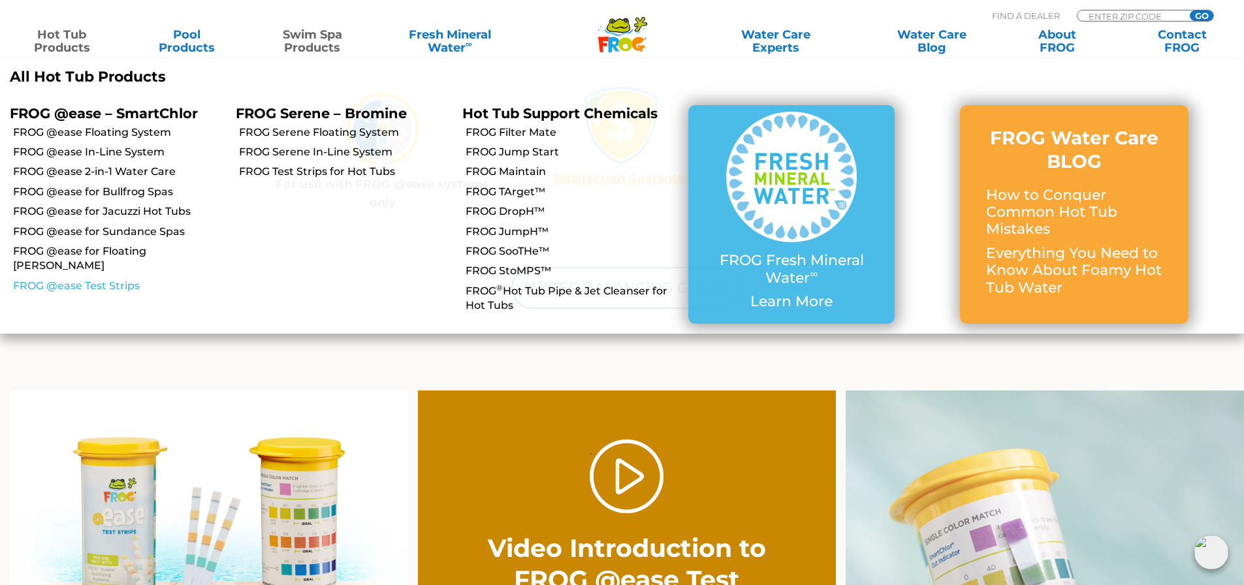
click at [87, 279] on link "FROG @ease Test Strips" at bounding box center [119, 286] width 213 height 14
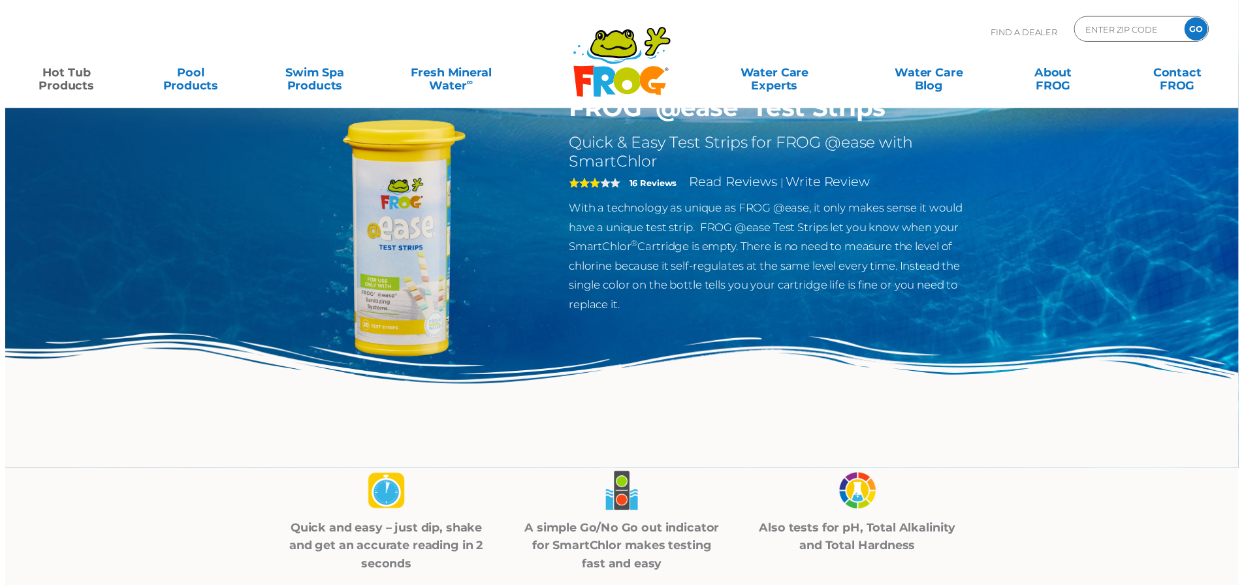
scroll to position [65, 0]
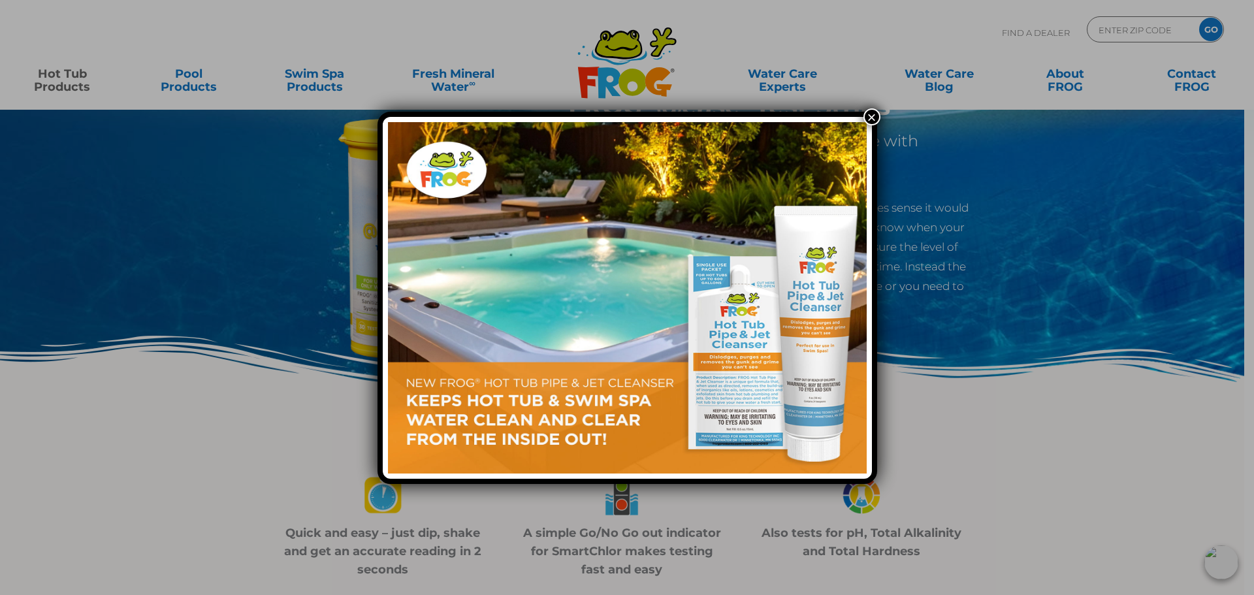
click at [874, 121] on button "×" at bounding box center [872, 116] width 17 height 17
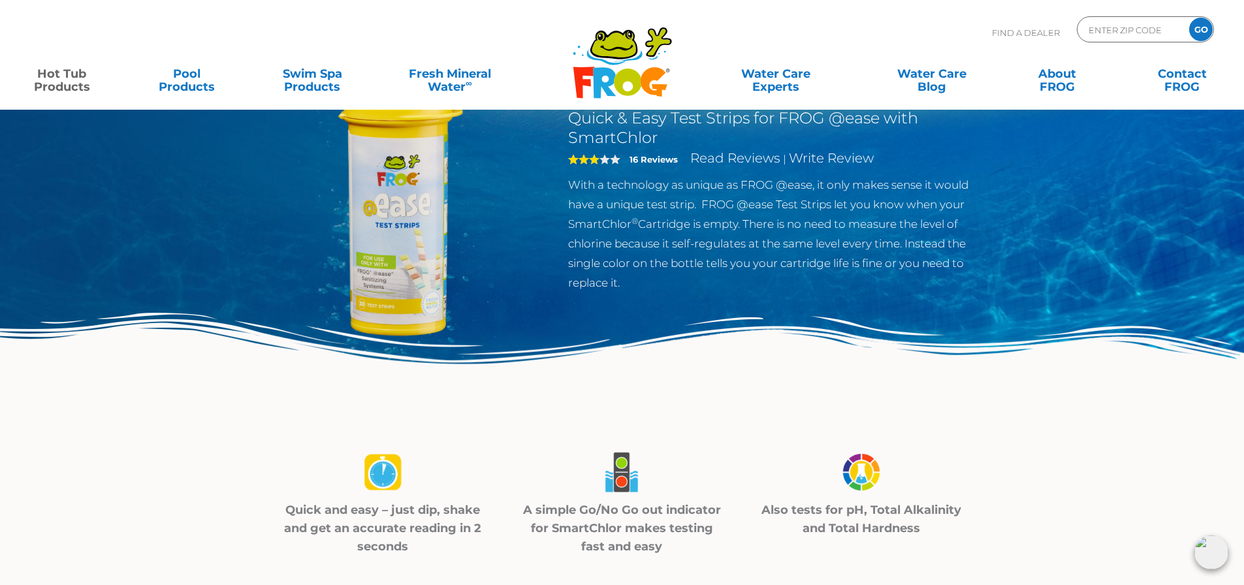
scroll to position [0, 0]
